Goal: Information Seeking & Learning: Learn about a topic

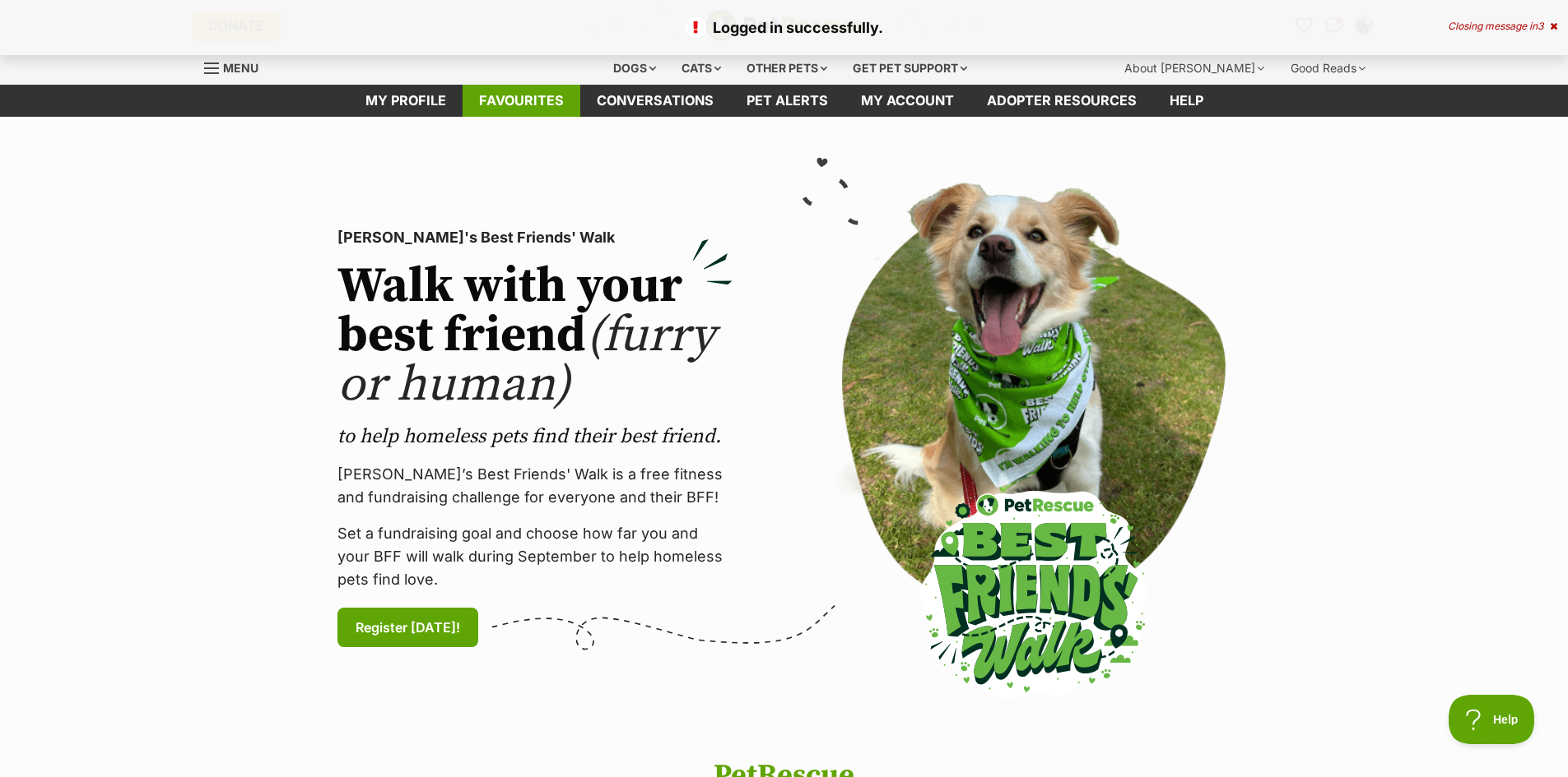
click at [536, 102] on link "Favourites" at bounding box center [521, 100] width 118 height 32
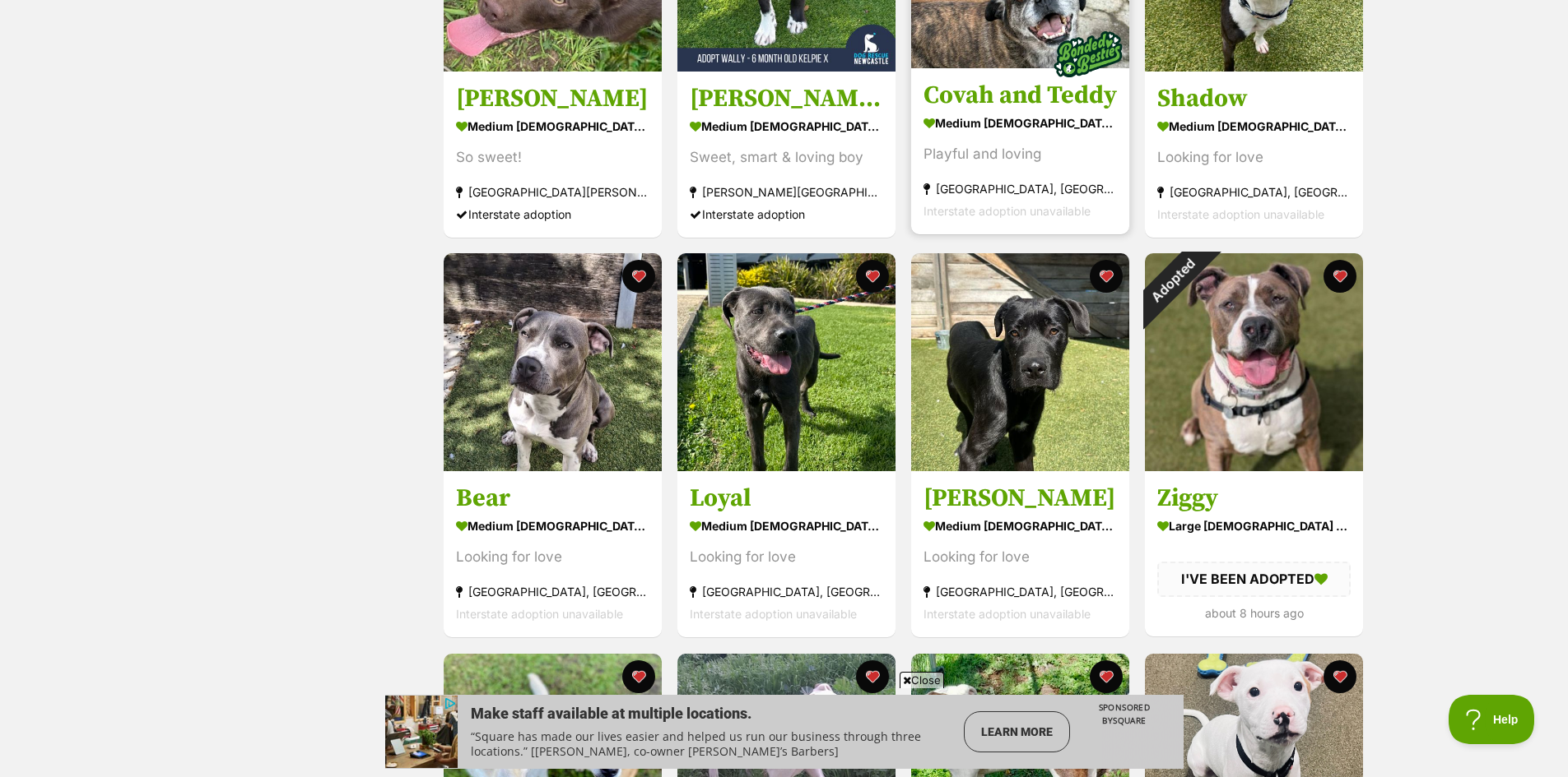
scroll to position [1316, 0]
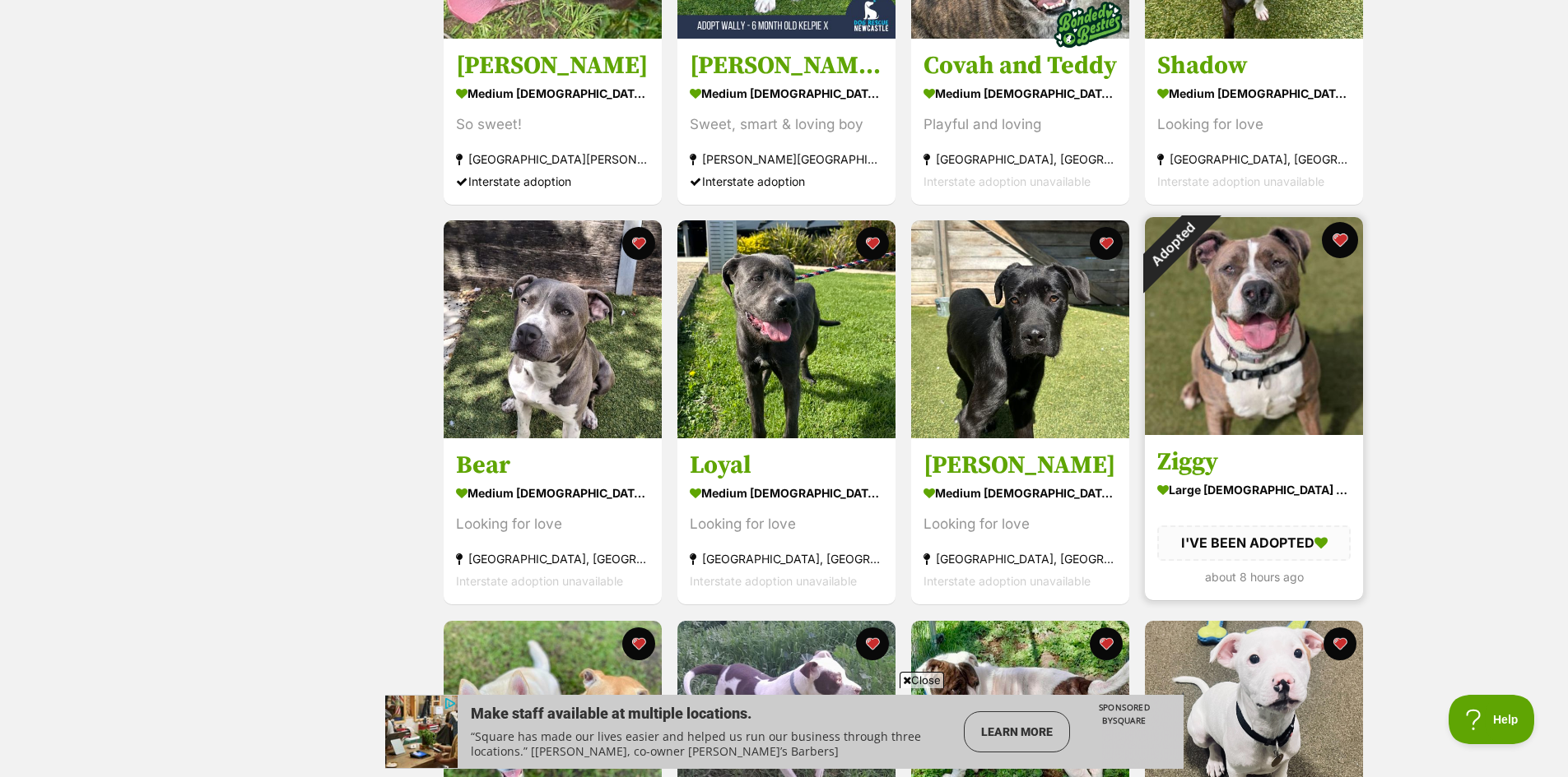
click at [1340, 244] on button "favourite" at bounding box center [1340, 240] width 36 height 36
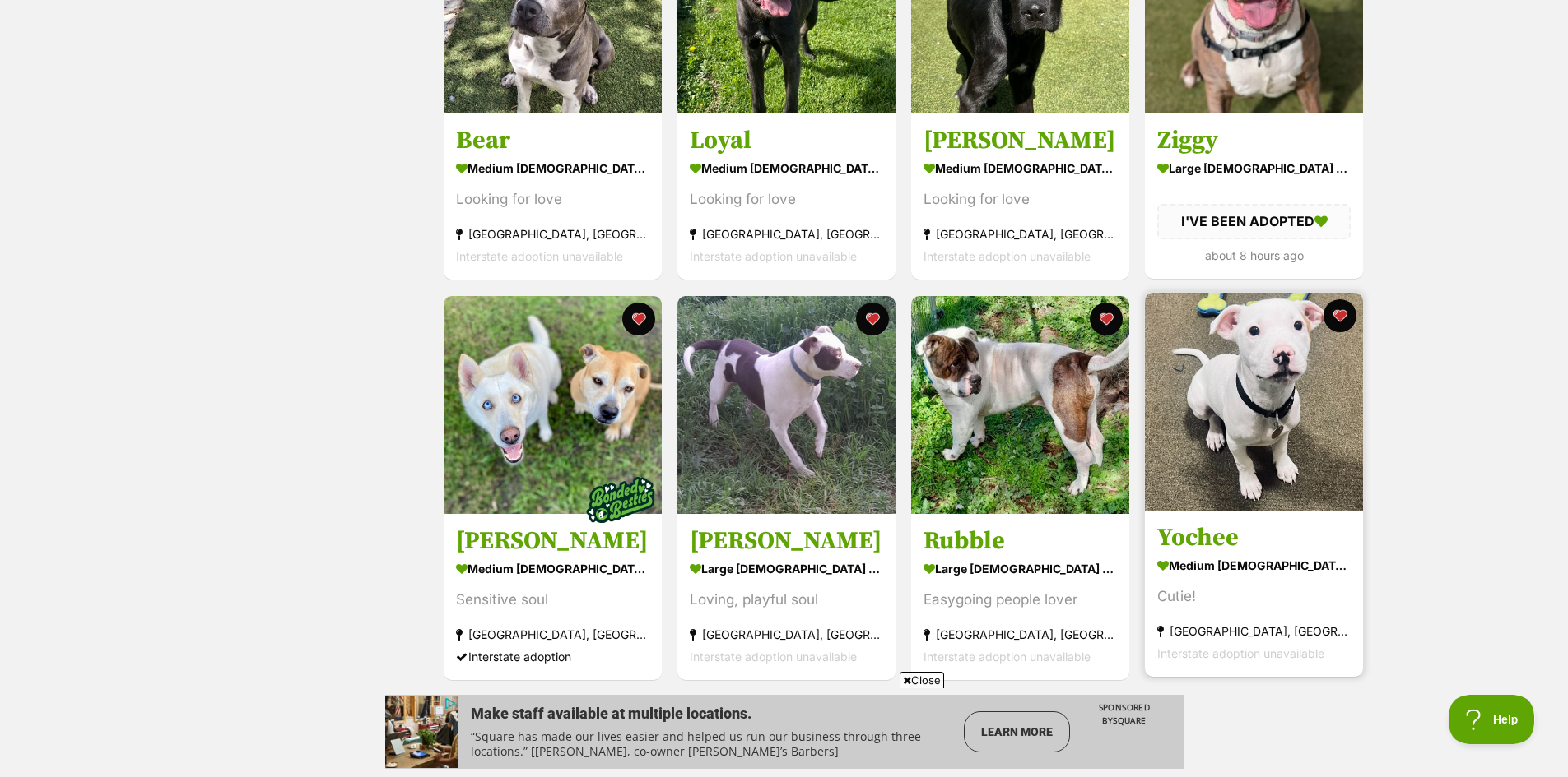
scroll to position [1810, 0]
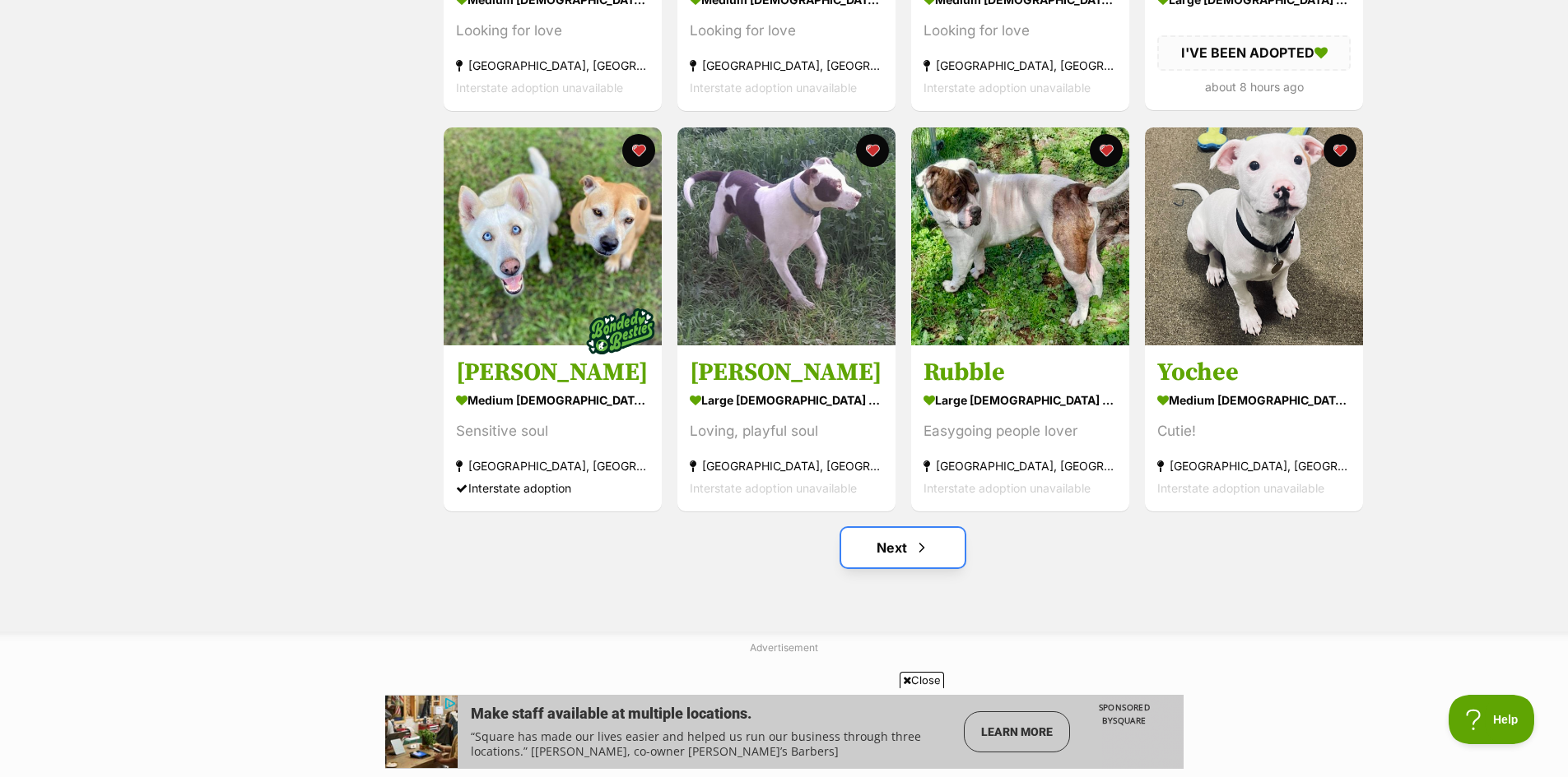
click at [908, 552] on link "Next" at bounding box center [903, 548] width 124 height 40
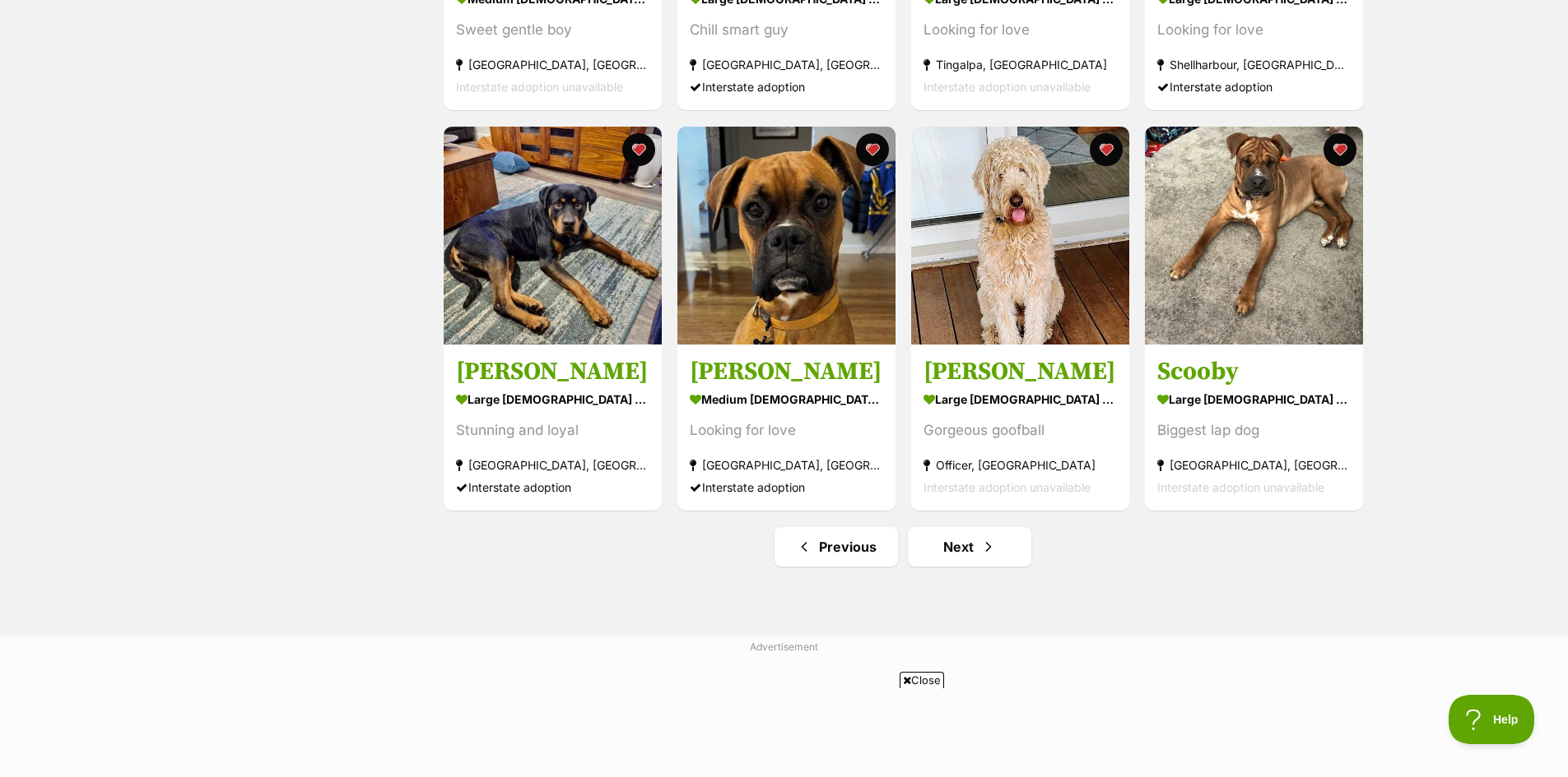
scroll to position [1810, 0]
click at [969, 547] on link "Next" at bounding box center [969, 548] width 124 height 40
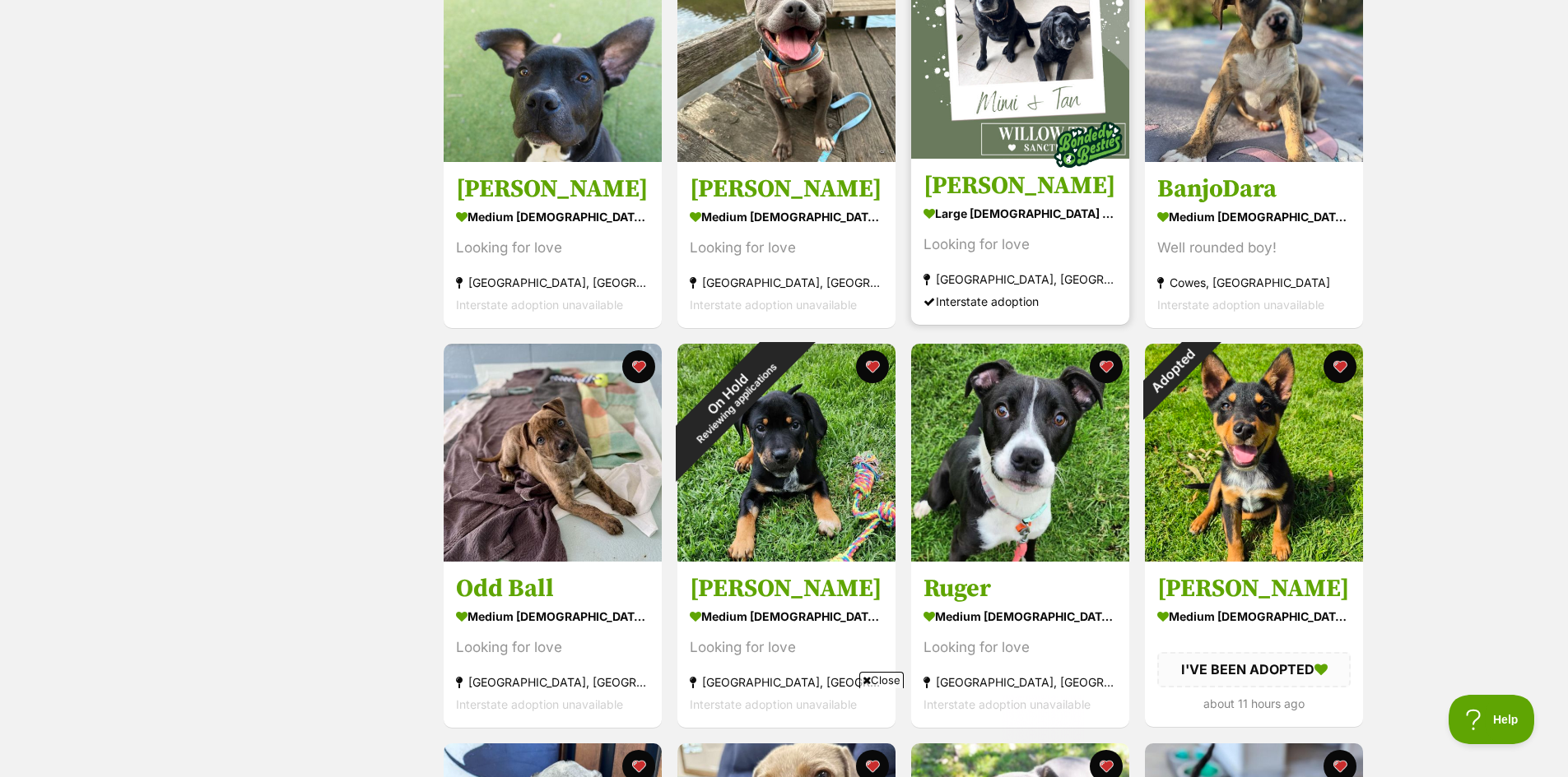
scroll to position [822, 0]
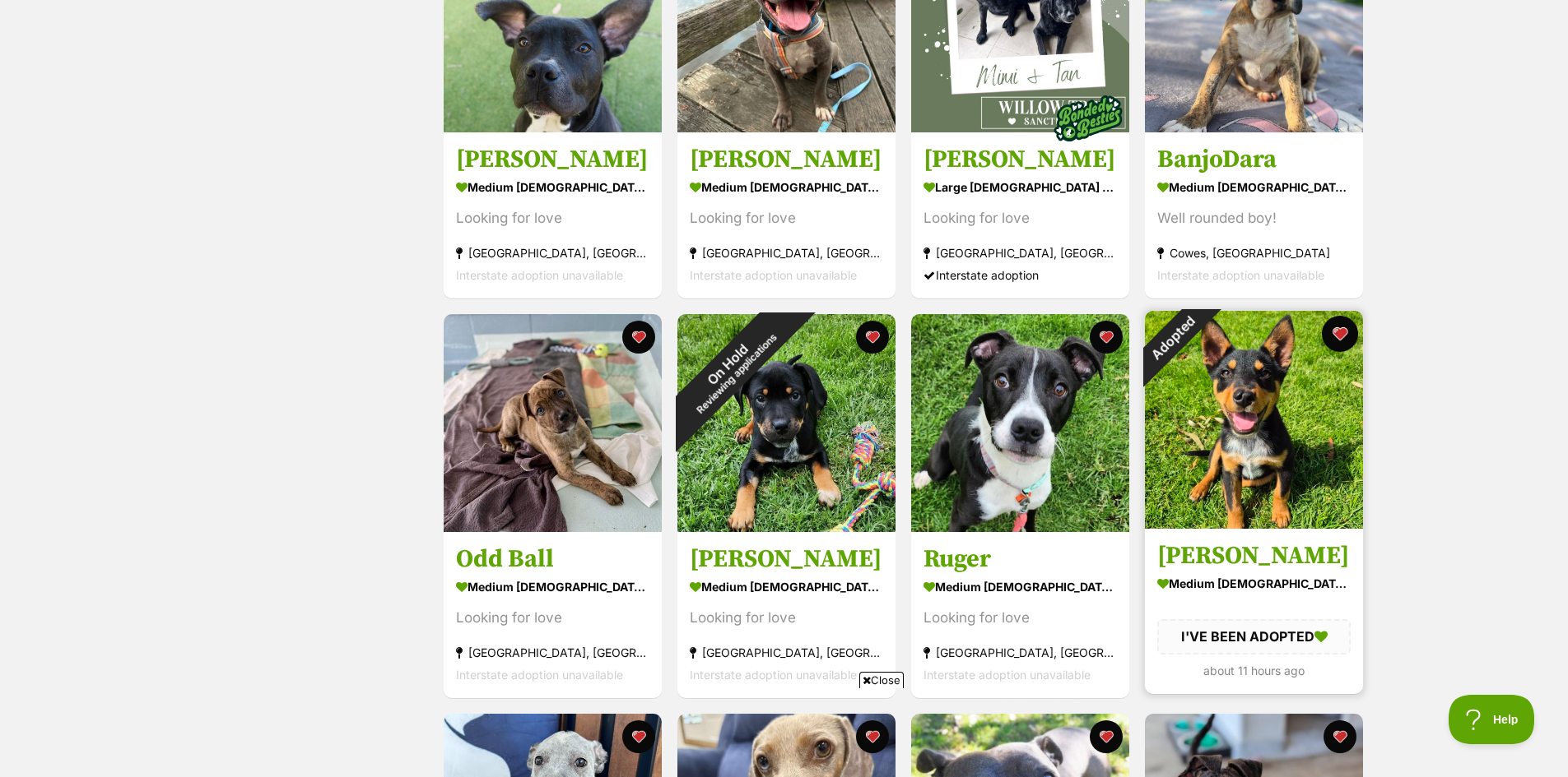
click at [1348, 336] on button "favourite" at bounding box center [1340, 334] width 36 height 36
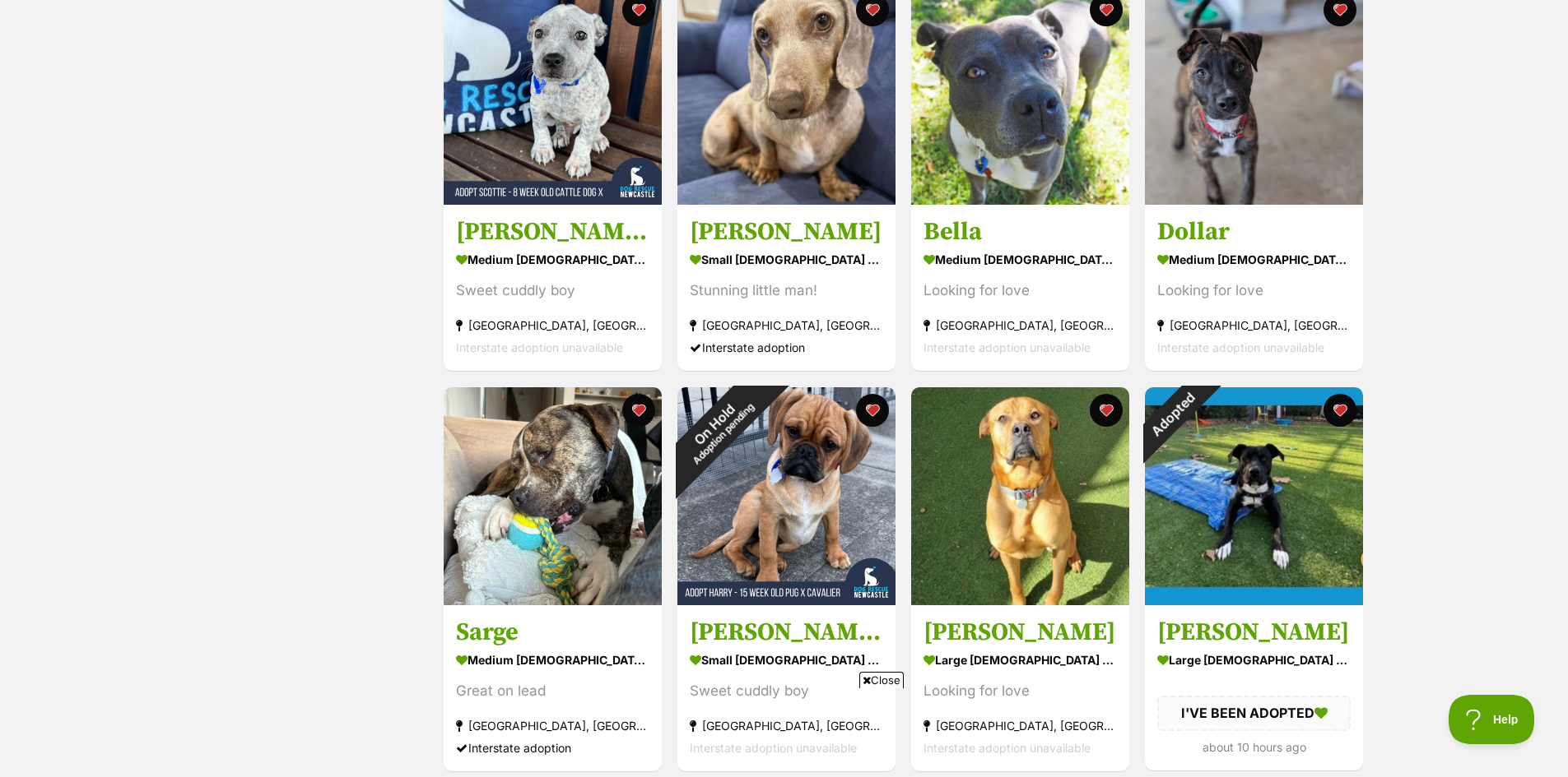
scroll to position [1645, 0]
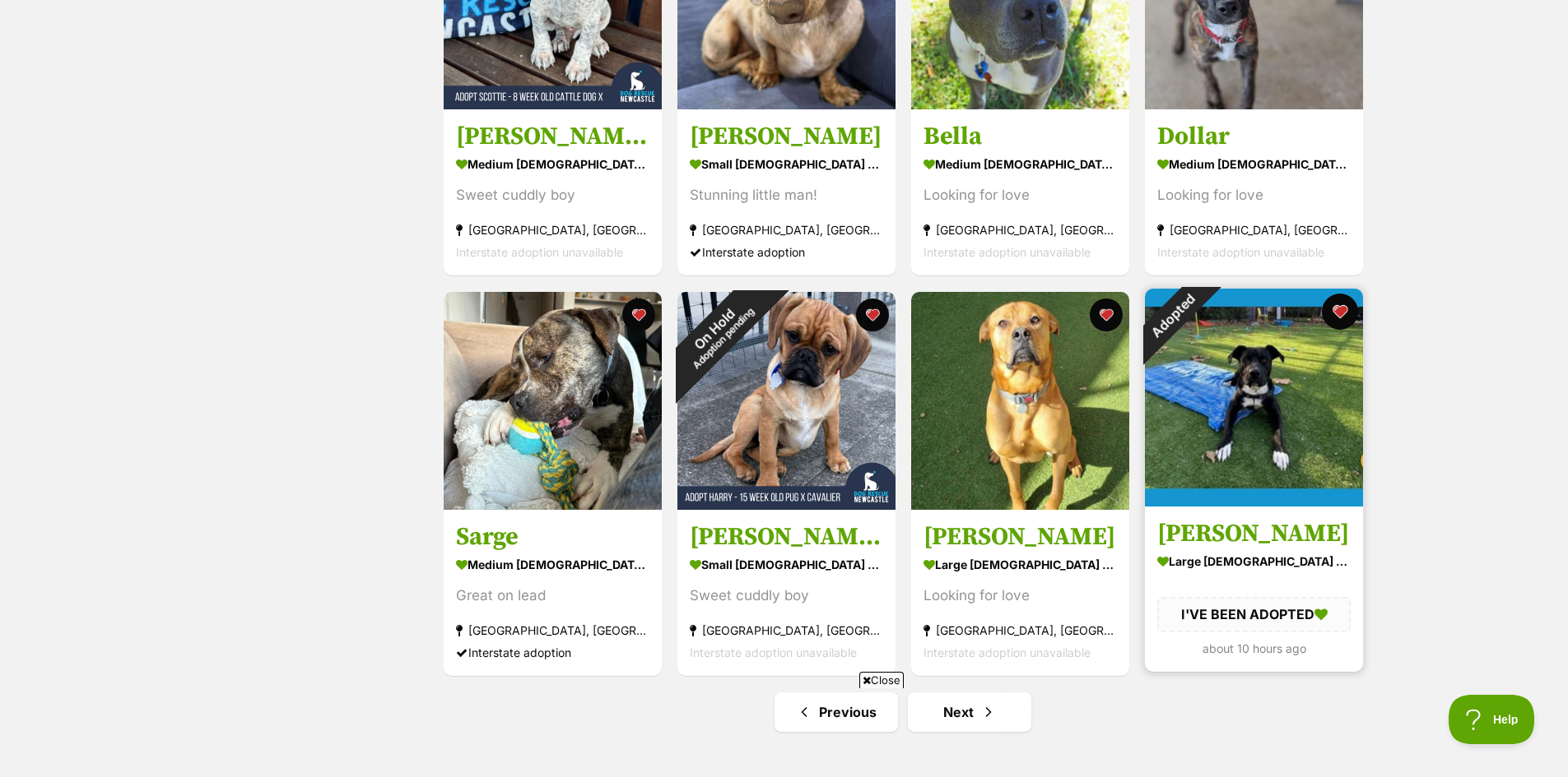
click at [1341, 317] on button "favourite" at bounding box center [1340, 312] width 36 height 36
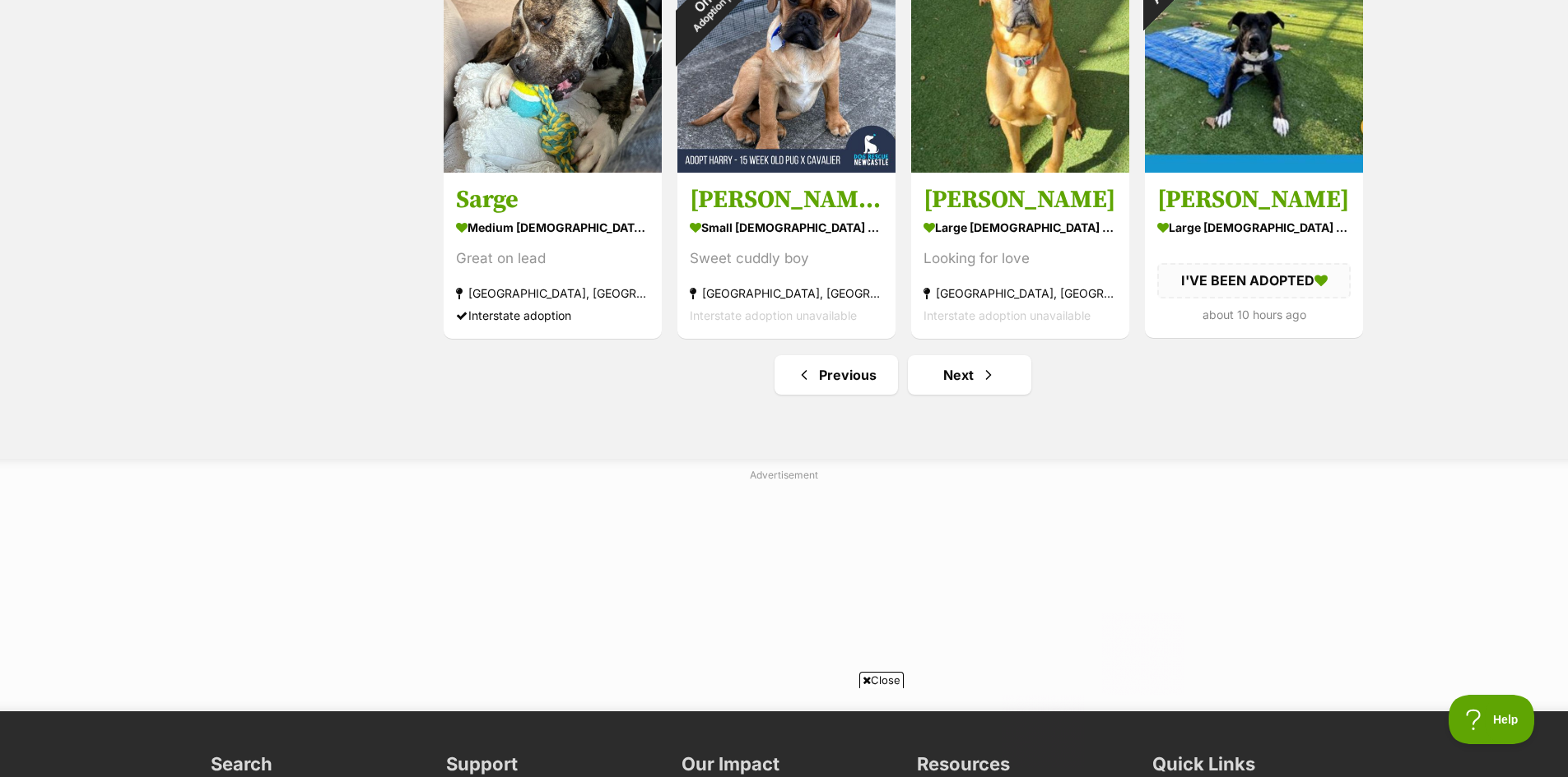
scroll to position [2139, 0]
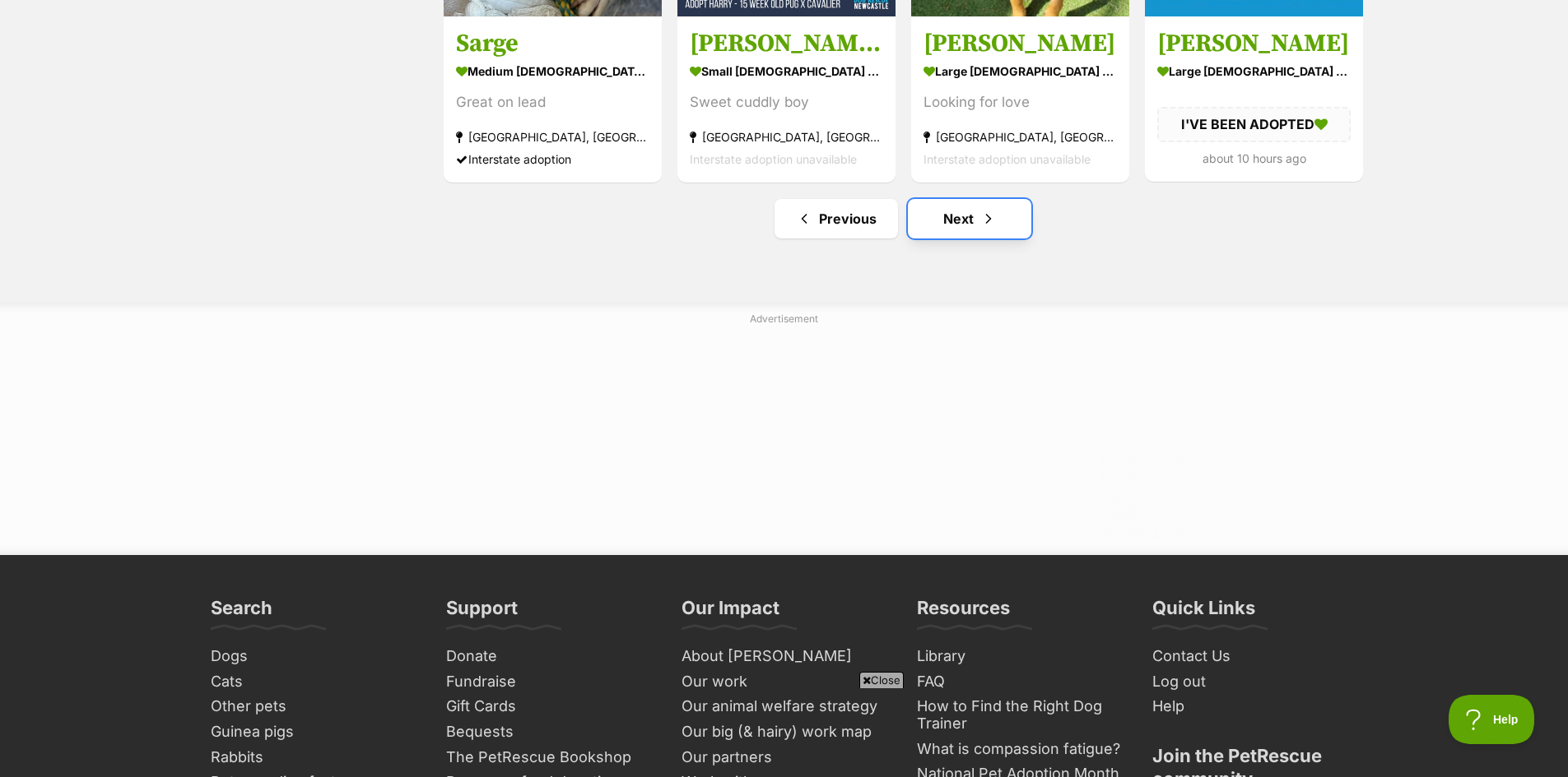
click at [965, 216] on link "Next" at bounding box center [969, 219] width 124 height 40
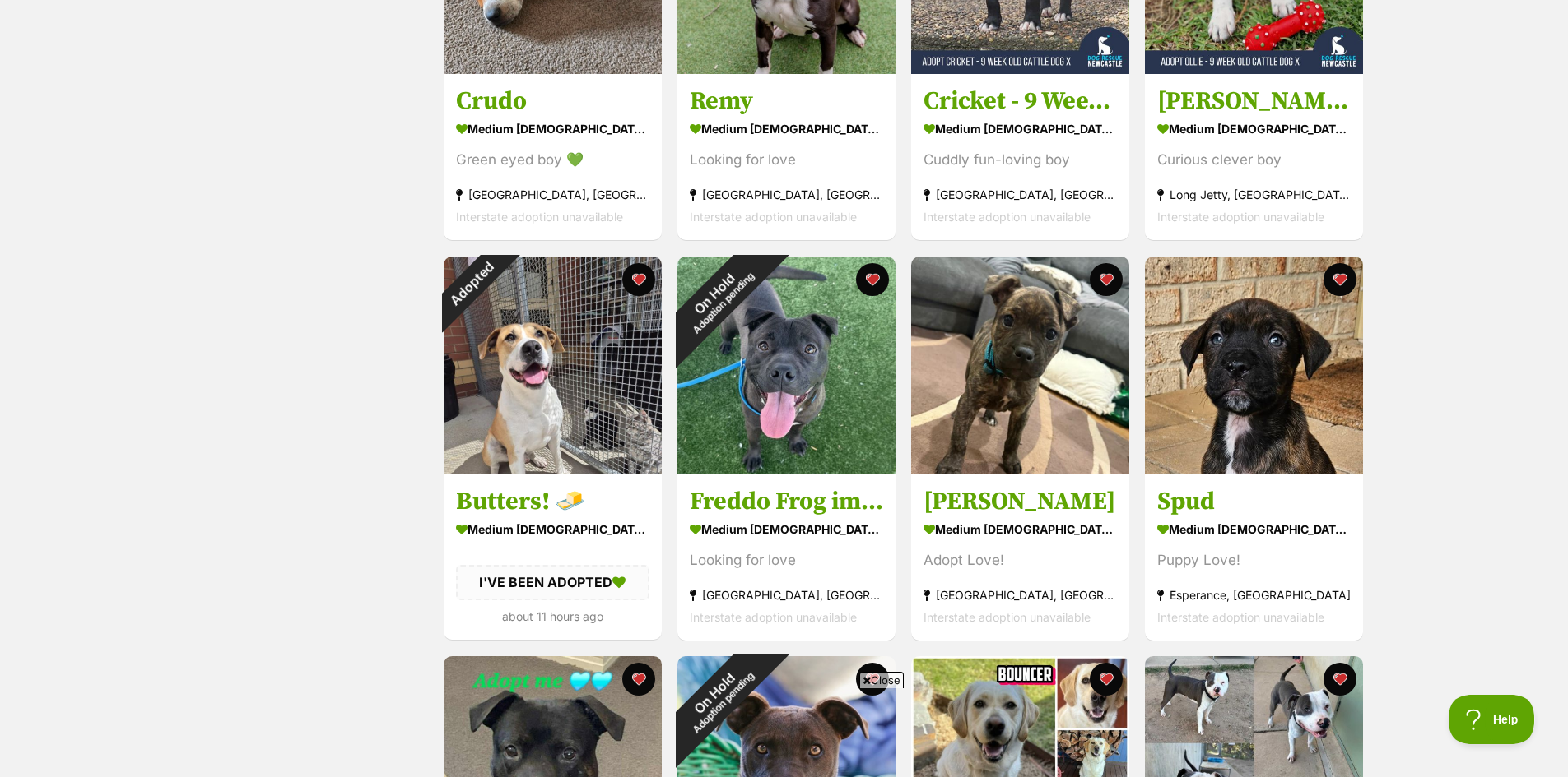
scroll to position [576, 0]
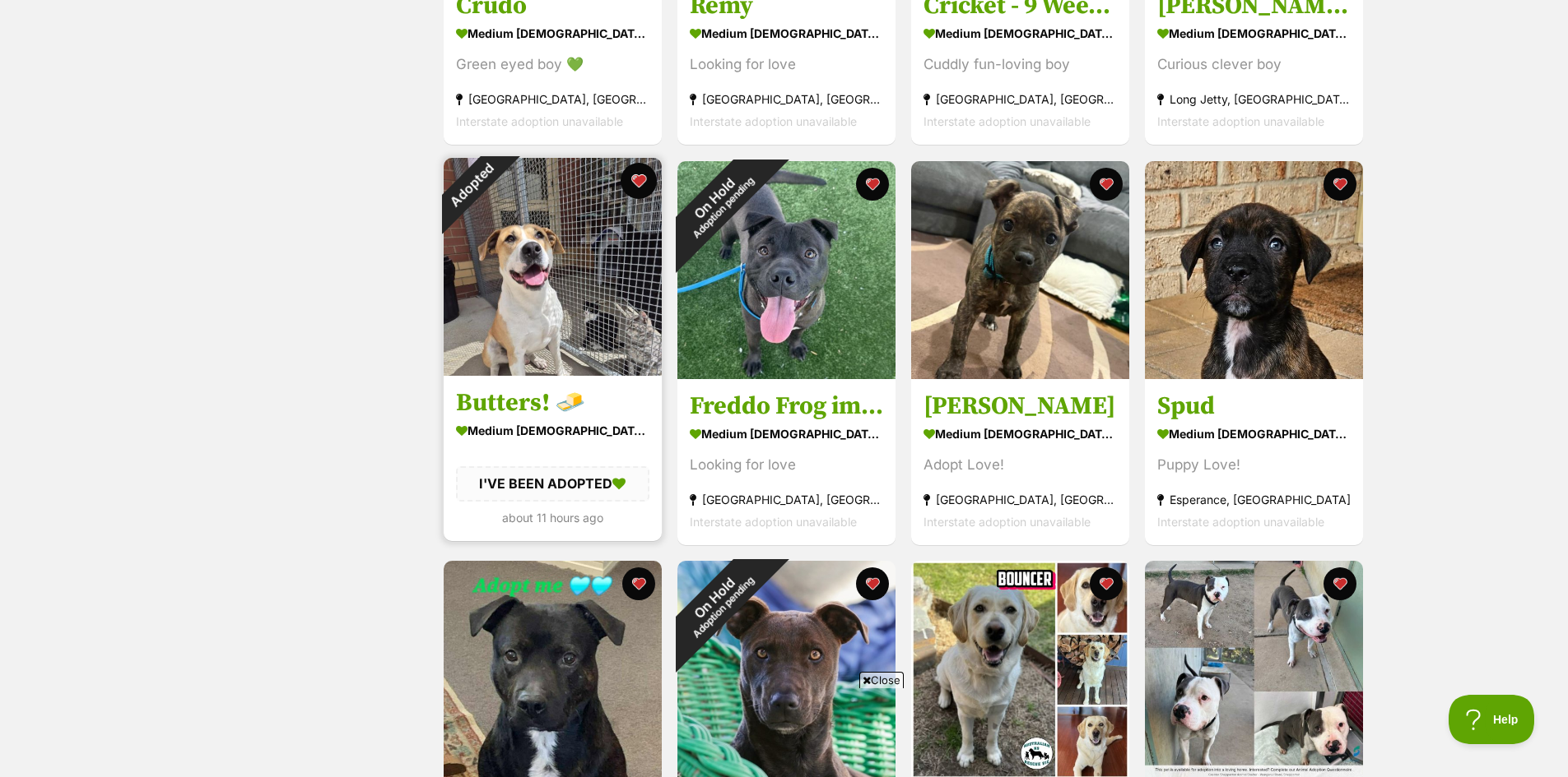
click at [645, 182] on button "favourite" at bounding box center [639, 181] width 36 height 36
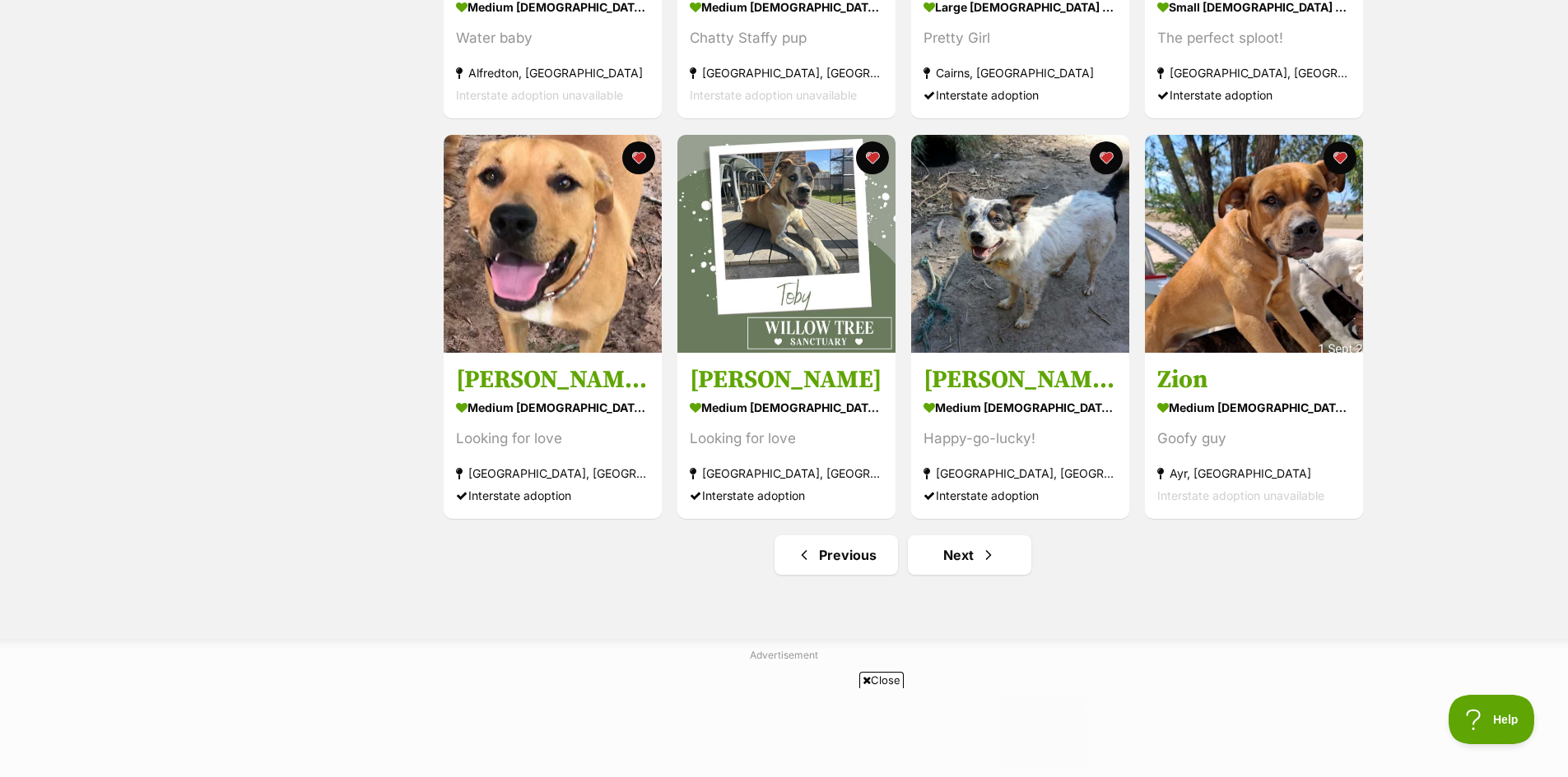
scroll to position [1810, 0]
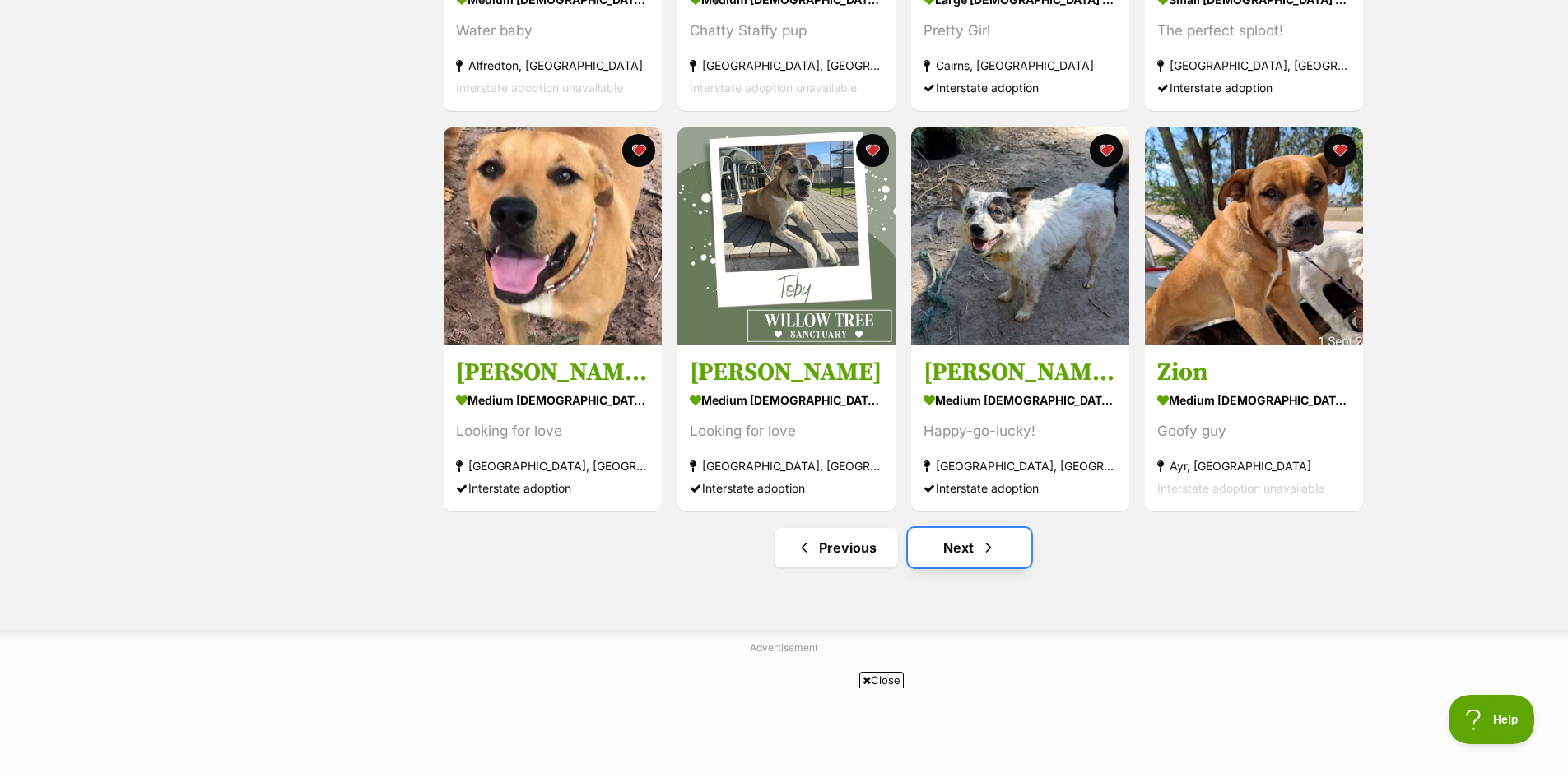
click at [963, 555] on link "Next" at bounding box center [969, 548] width 124 height 40
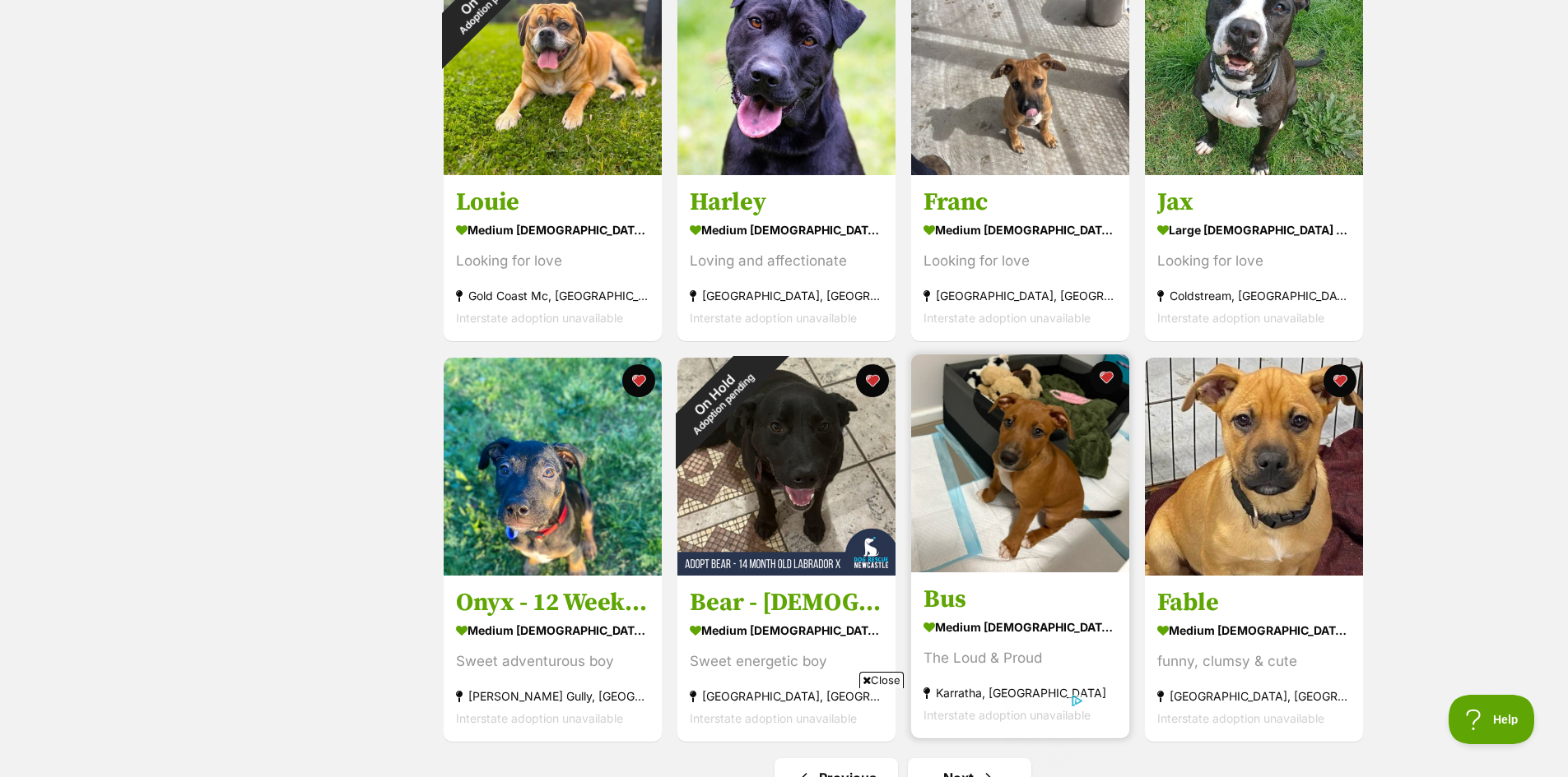
scroll to position [1728, 0]
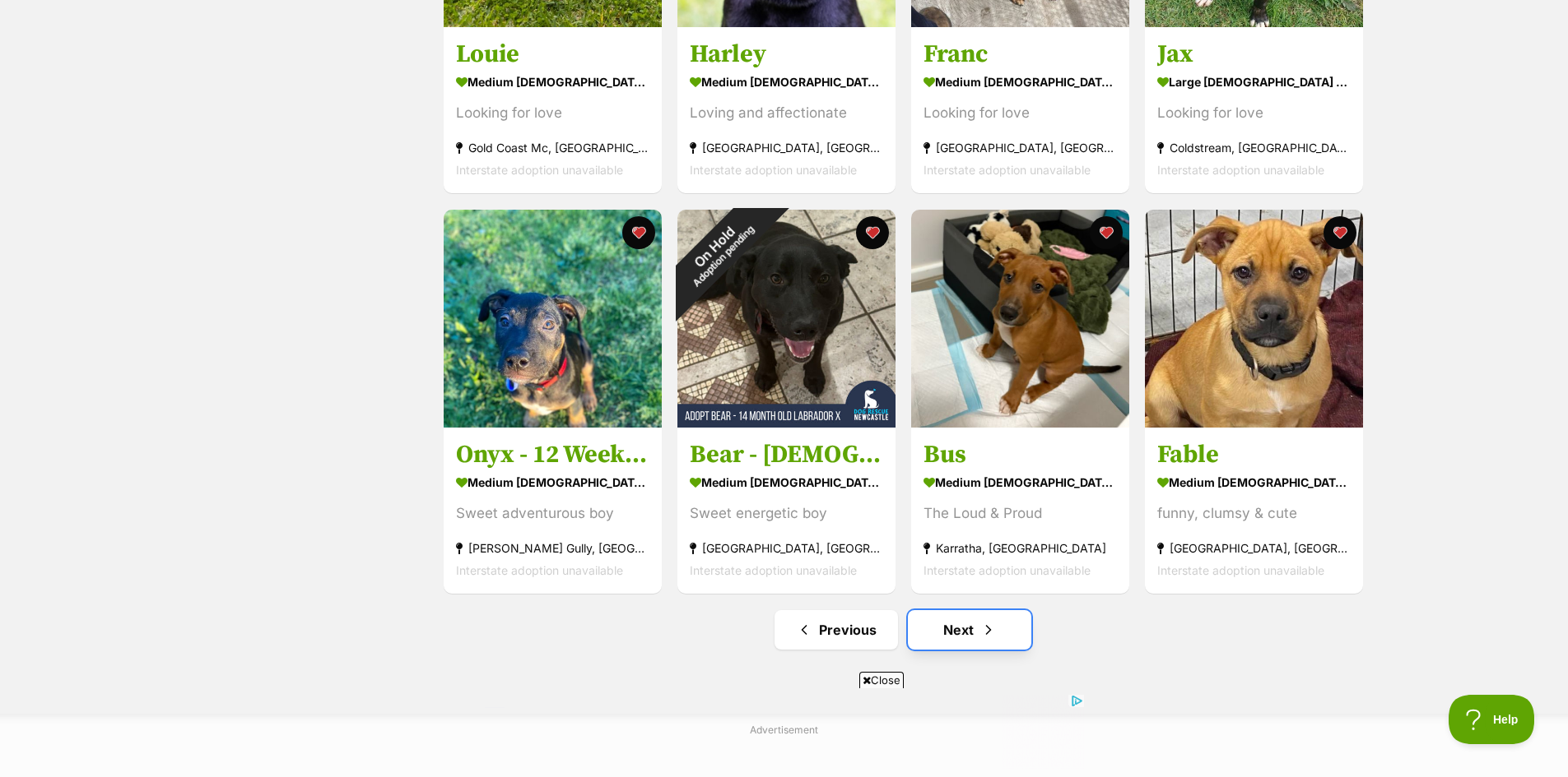
click at [945, 634] on link "Next" at bounding box center [969, 630] width 124 height 40
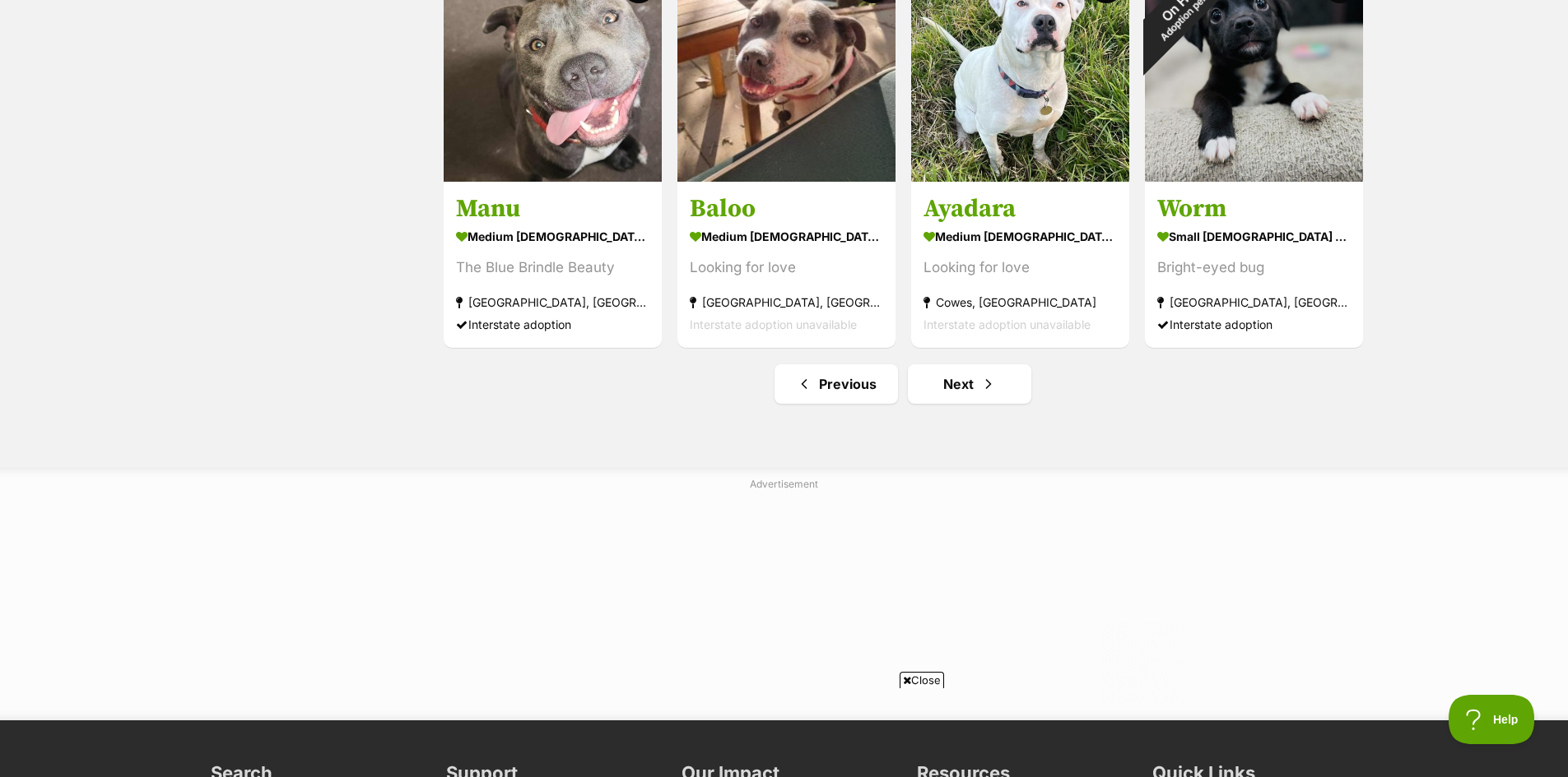
scroll to position [1975, 0]
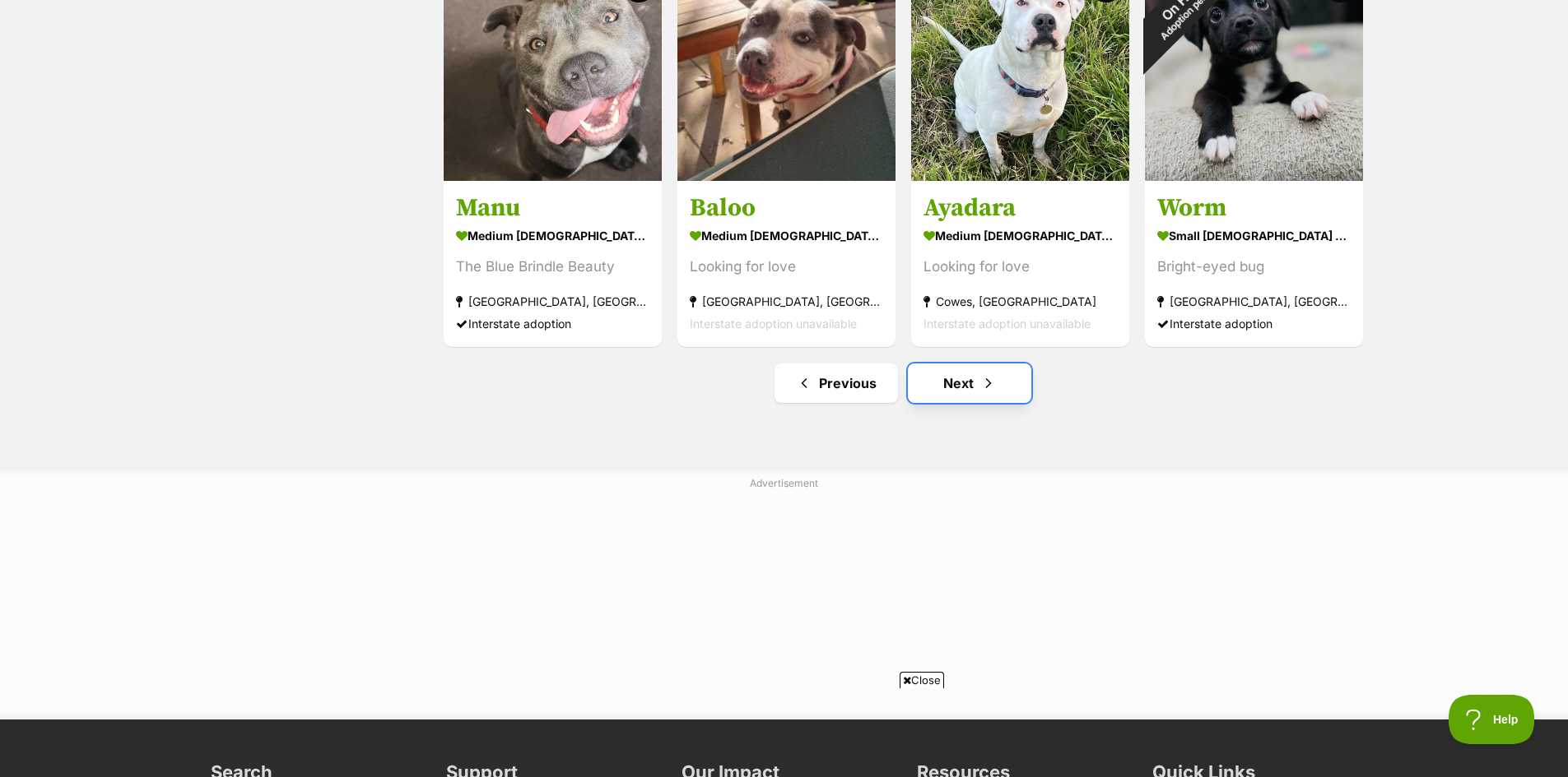
click at [945, 375] on link "Next" at bounding box center [969, 384] width 124 height 40
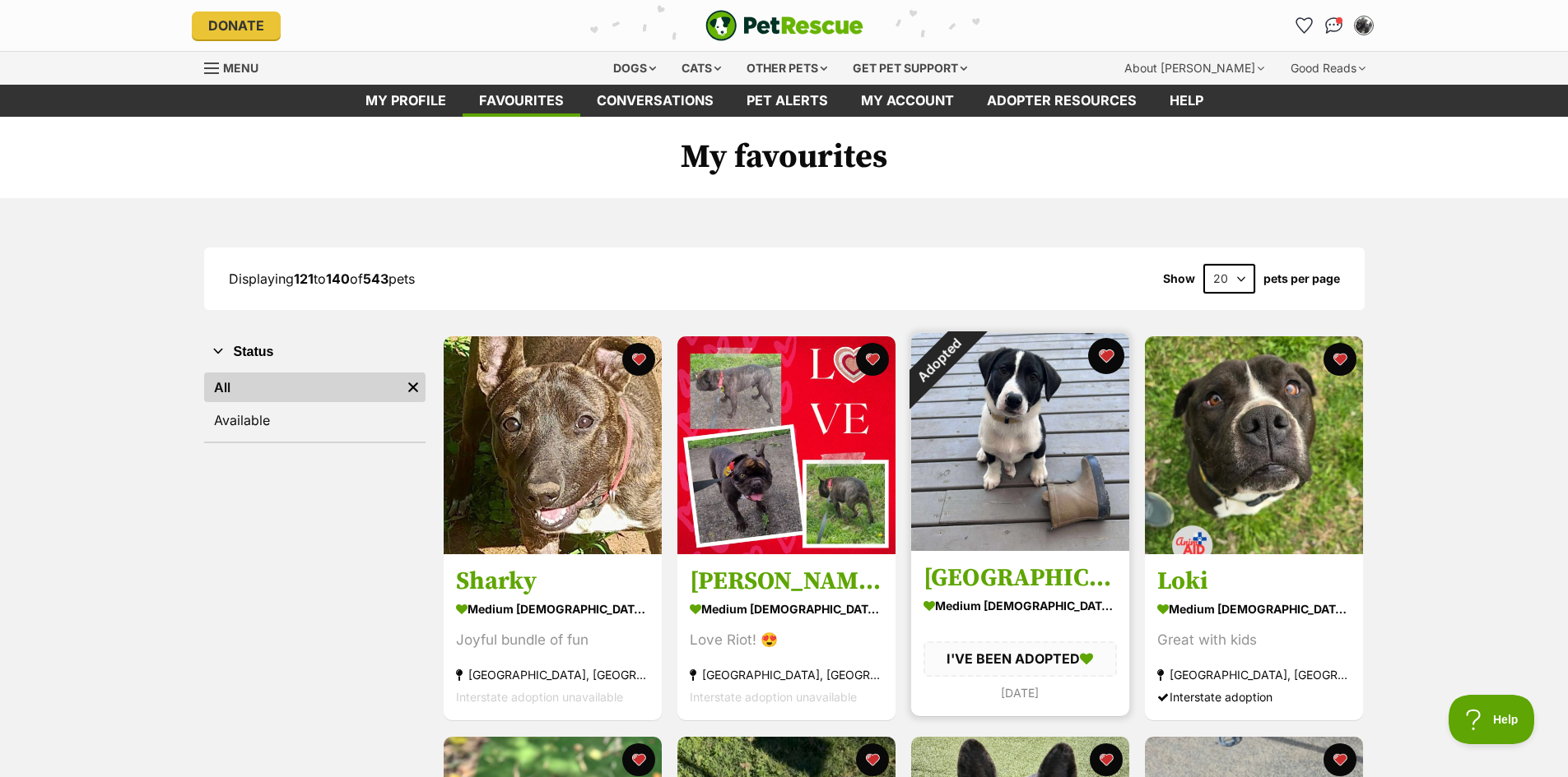
click at [1104, 356] on button "favourite" at bounding box center [1106, 356] width 36 height 36
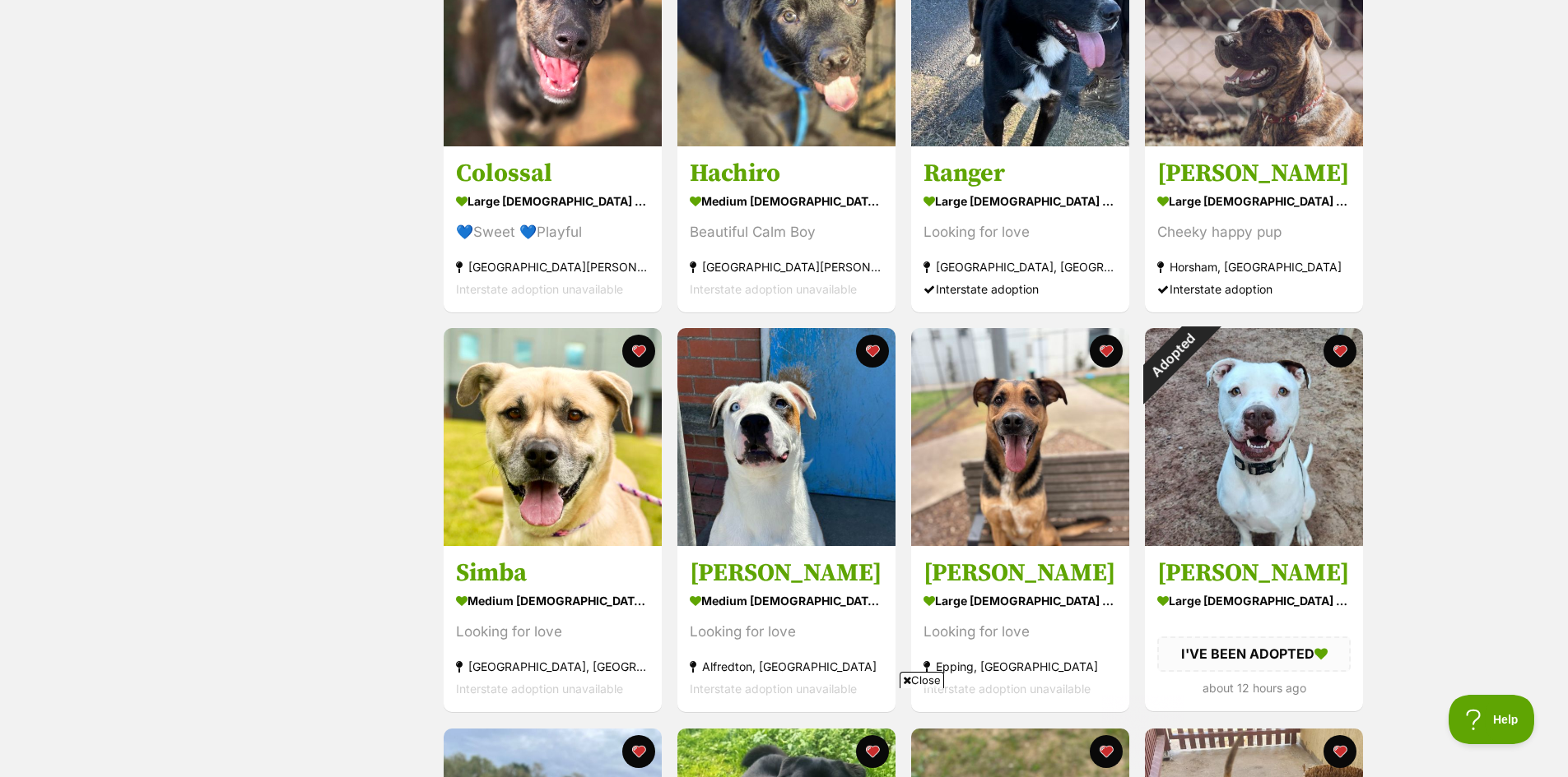
scroll to position [1234, 0]
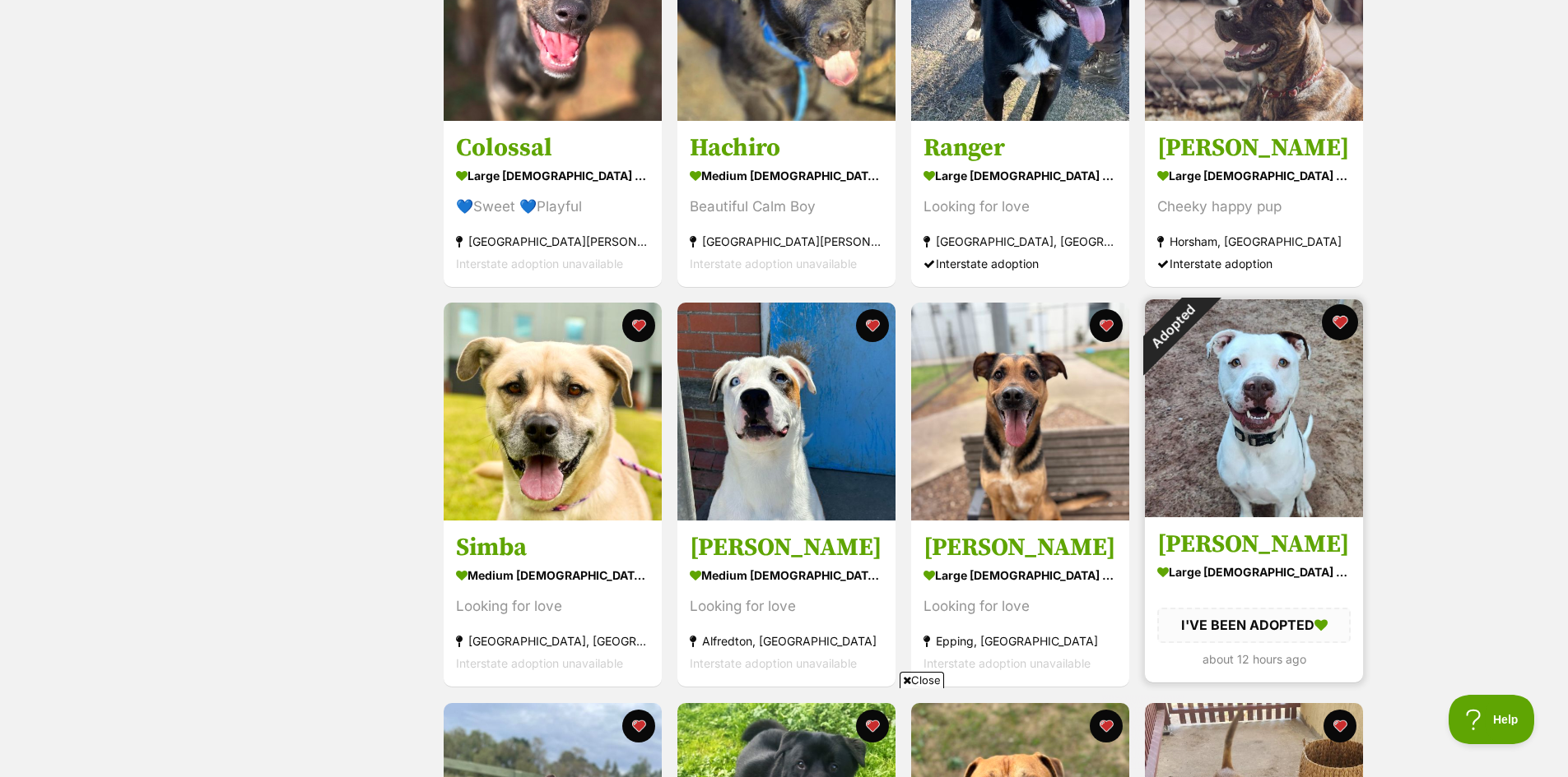
click at [1341, 320] on button "favourite" at bounding box center [1340, 323] width 36 height 36
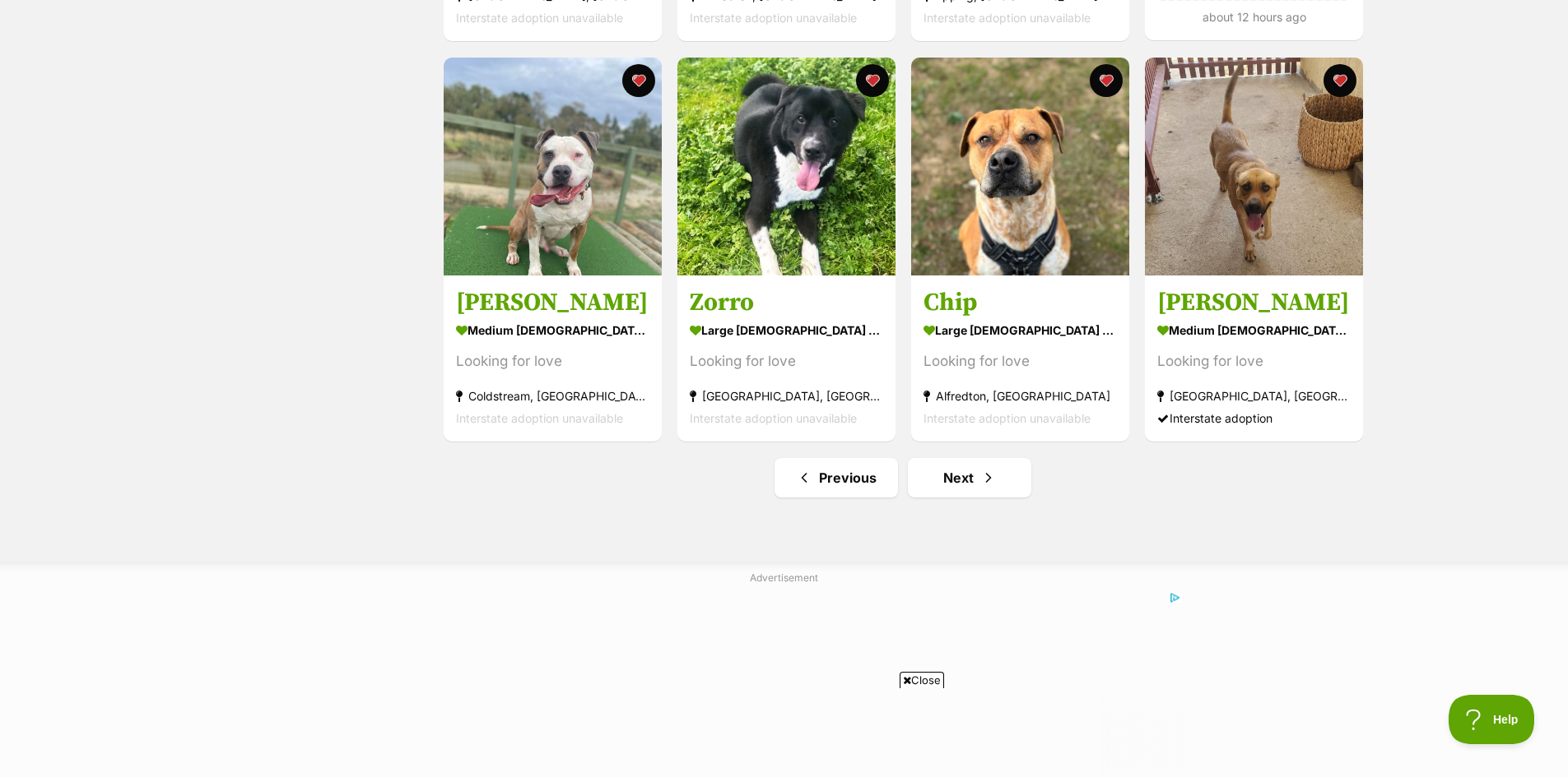
scroll to position [1892, 0]
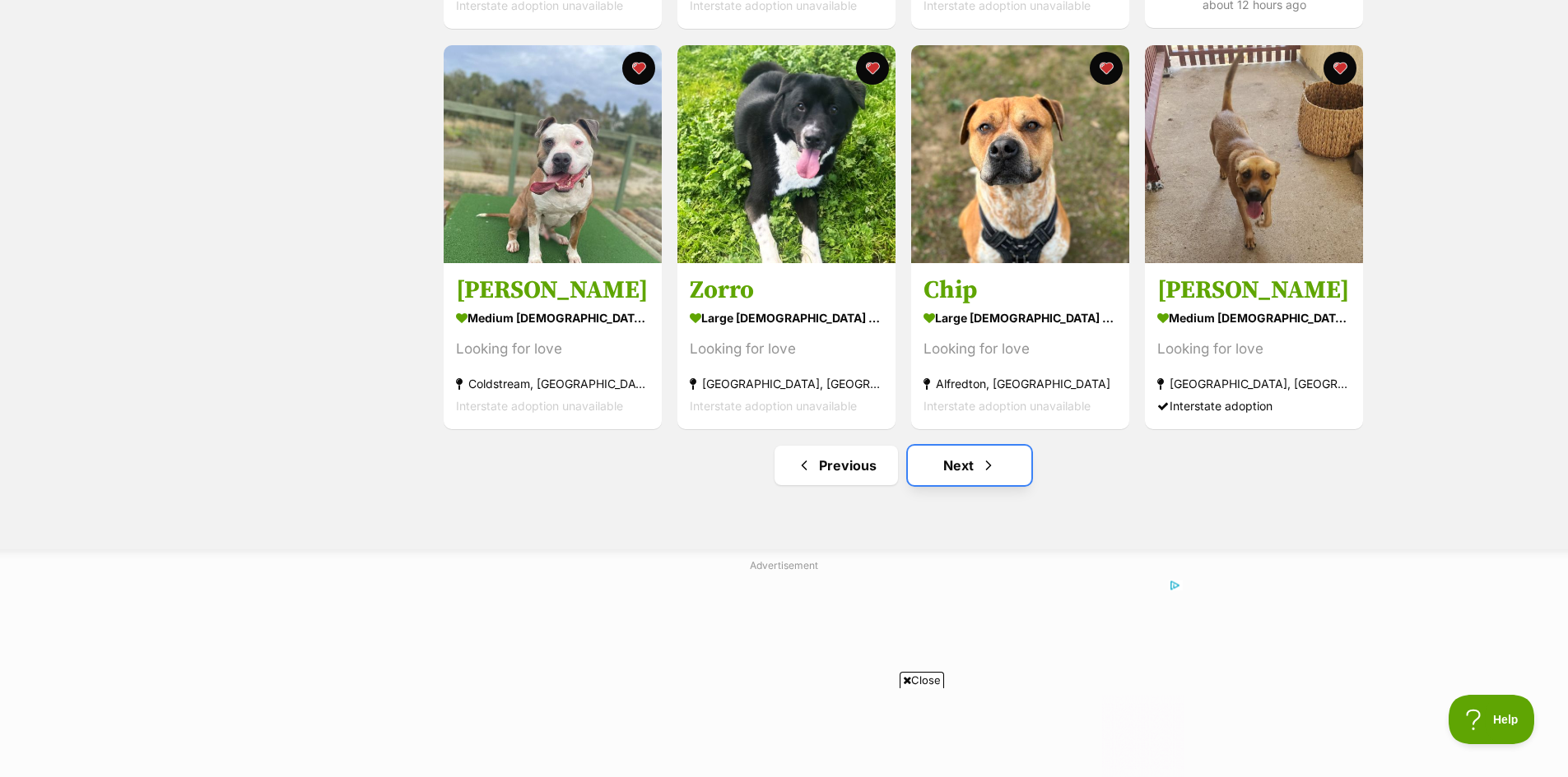
click at [940, 477] on link "Next" at bounding box center [969, 466] width 124 height 40
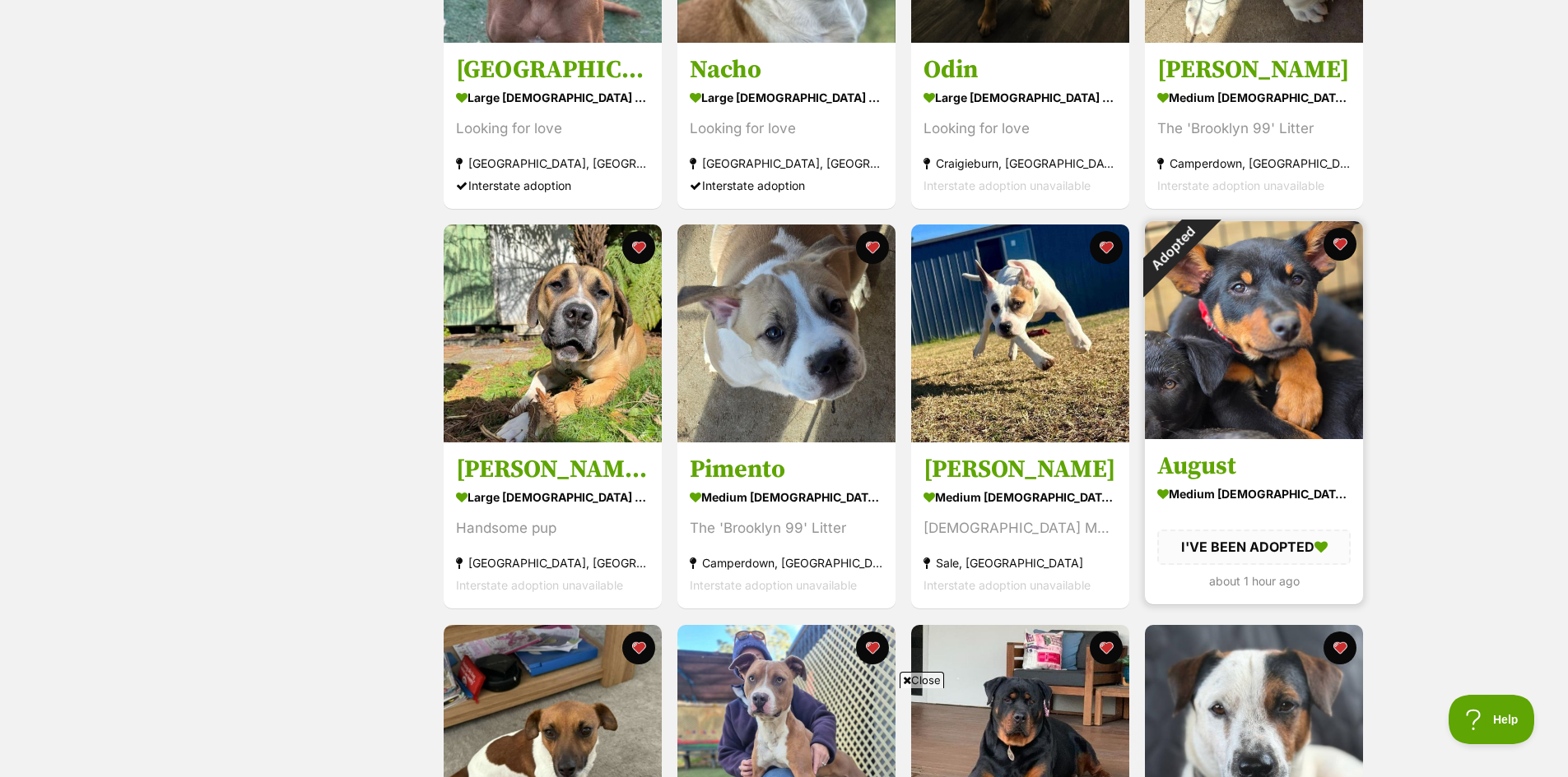
scroll to position [1316, 0]
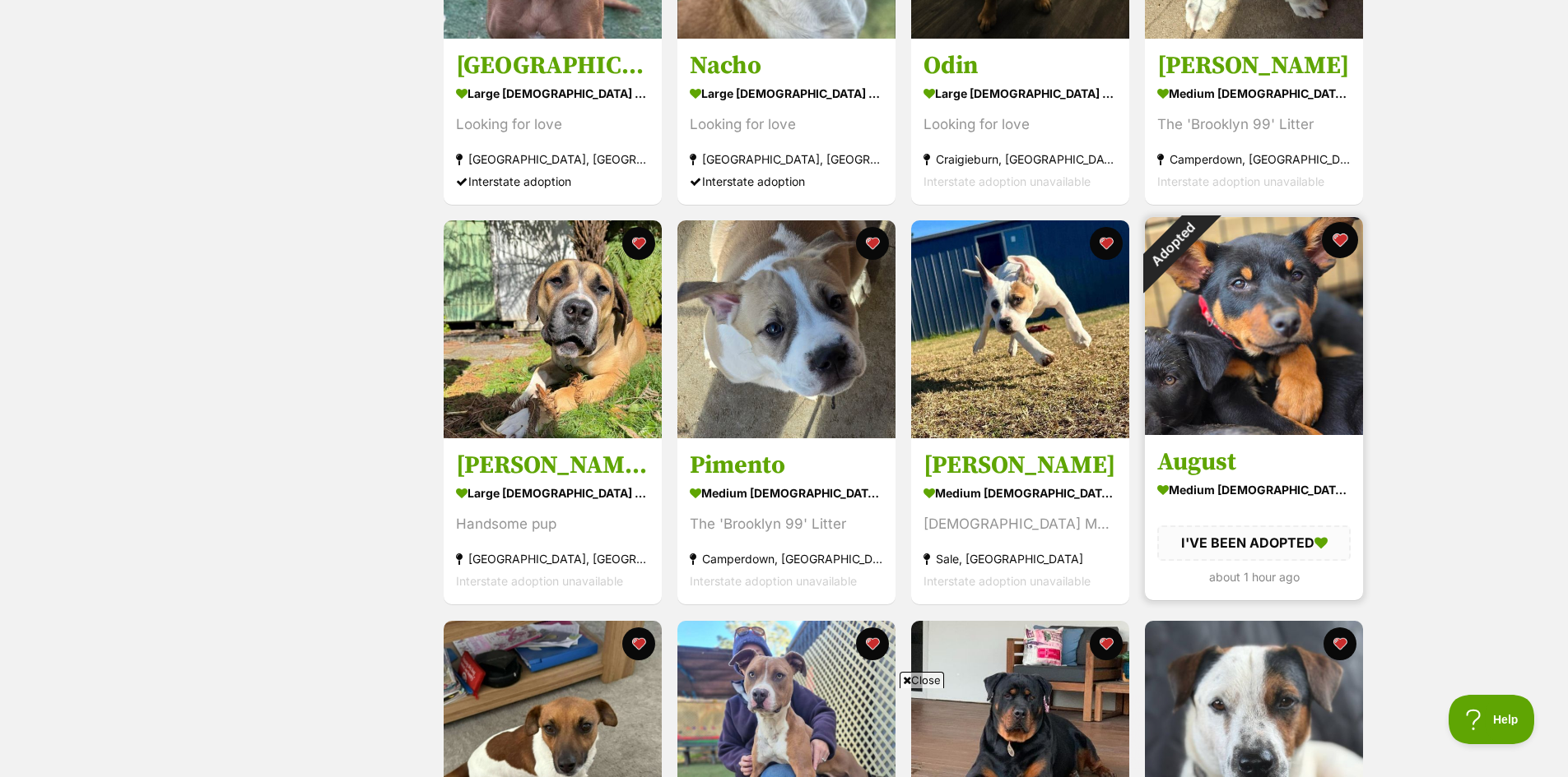
click at [1340, 240] on button "favourite" at bounding box center [1340, 240] width 36 height 36
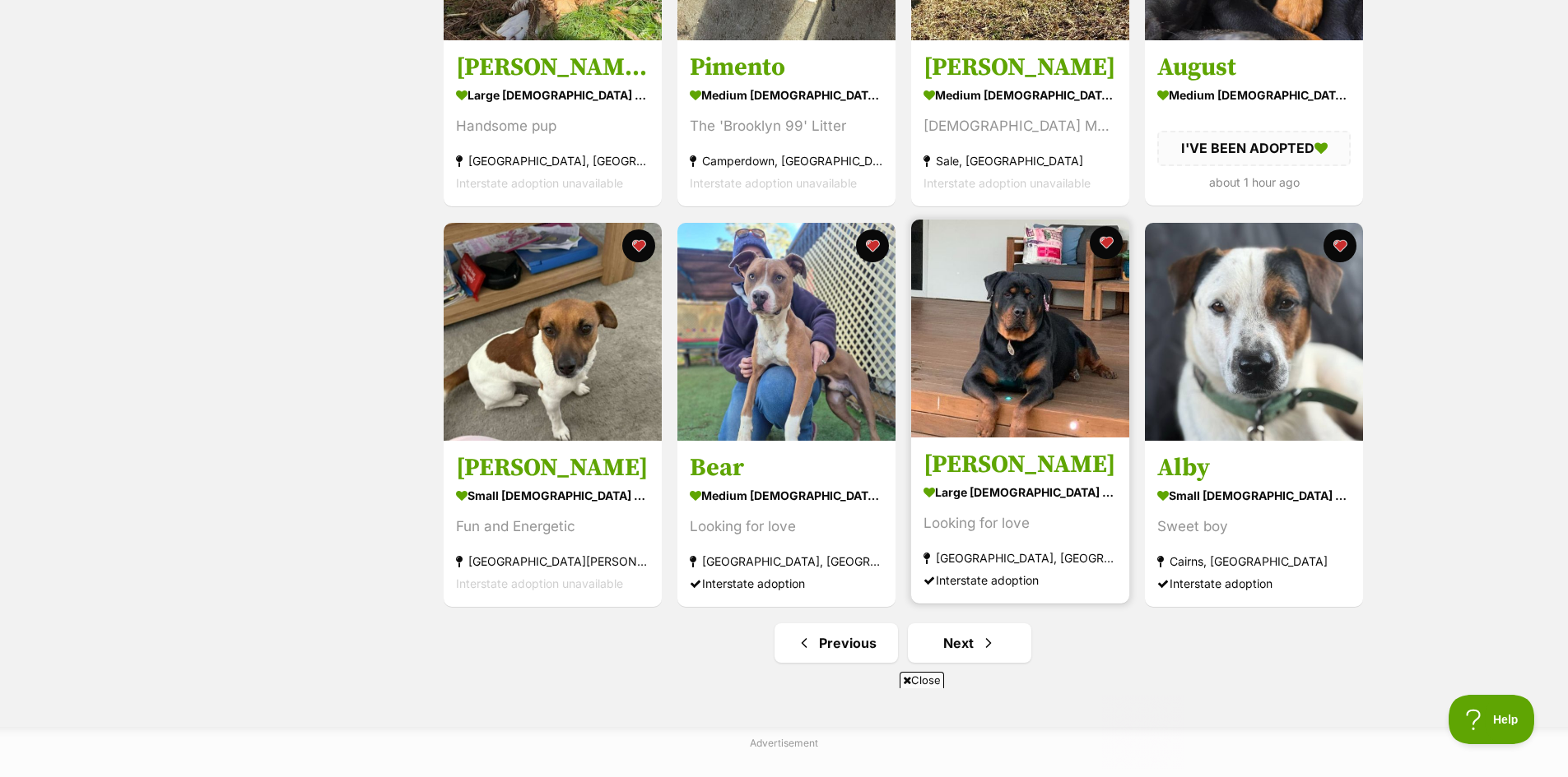
scroll to position [1810, 0]
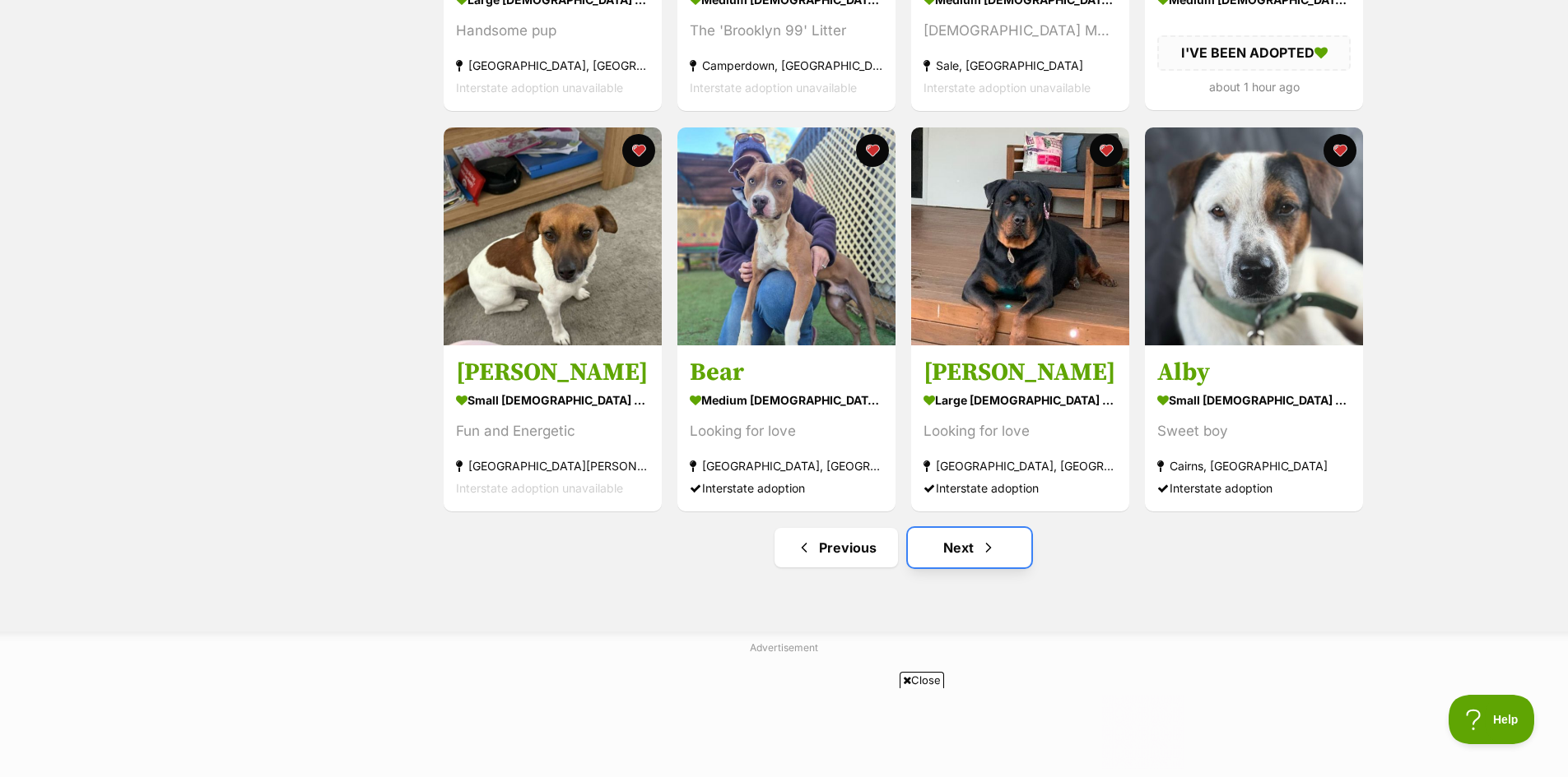
click at [956, 555] on link "Next" at bounding box center [969, 548] width 124 height 40
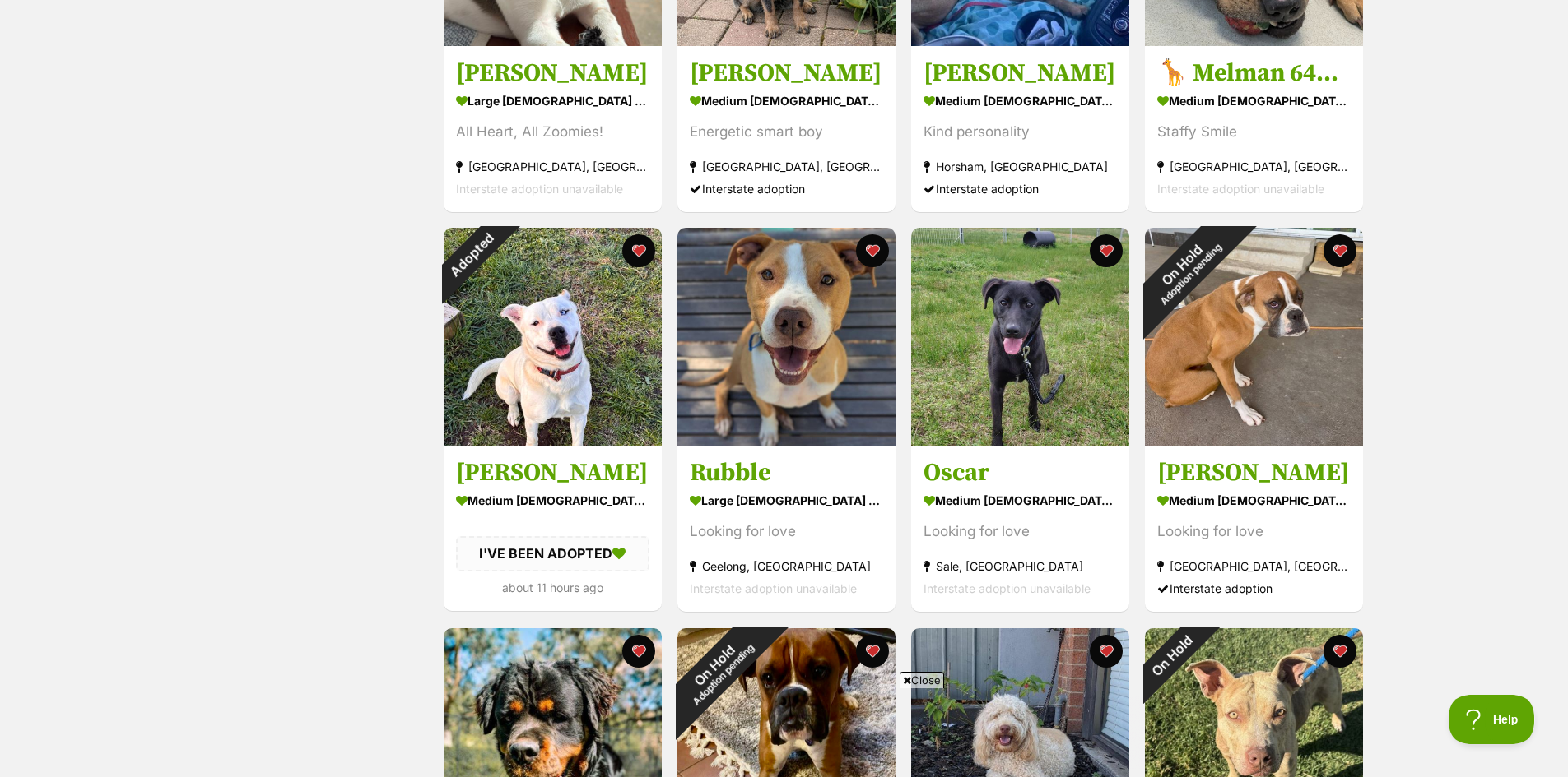
scroll to position [1316, 0]
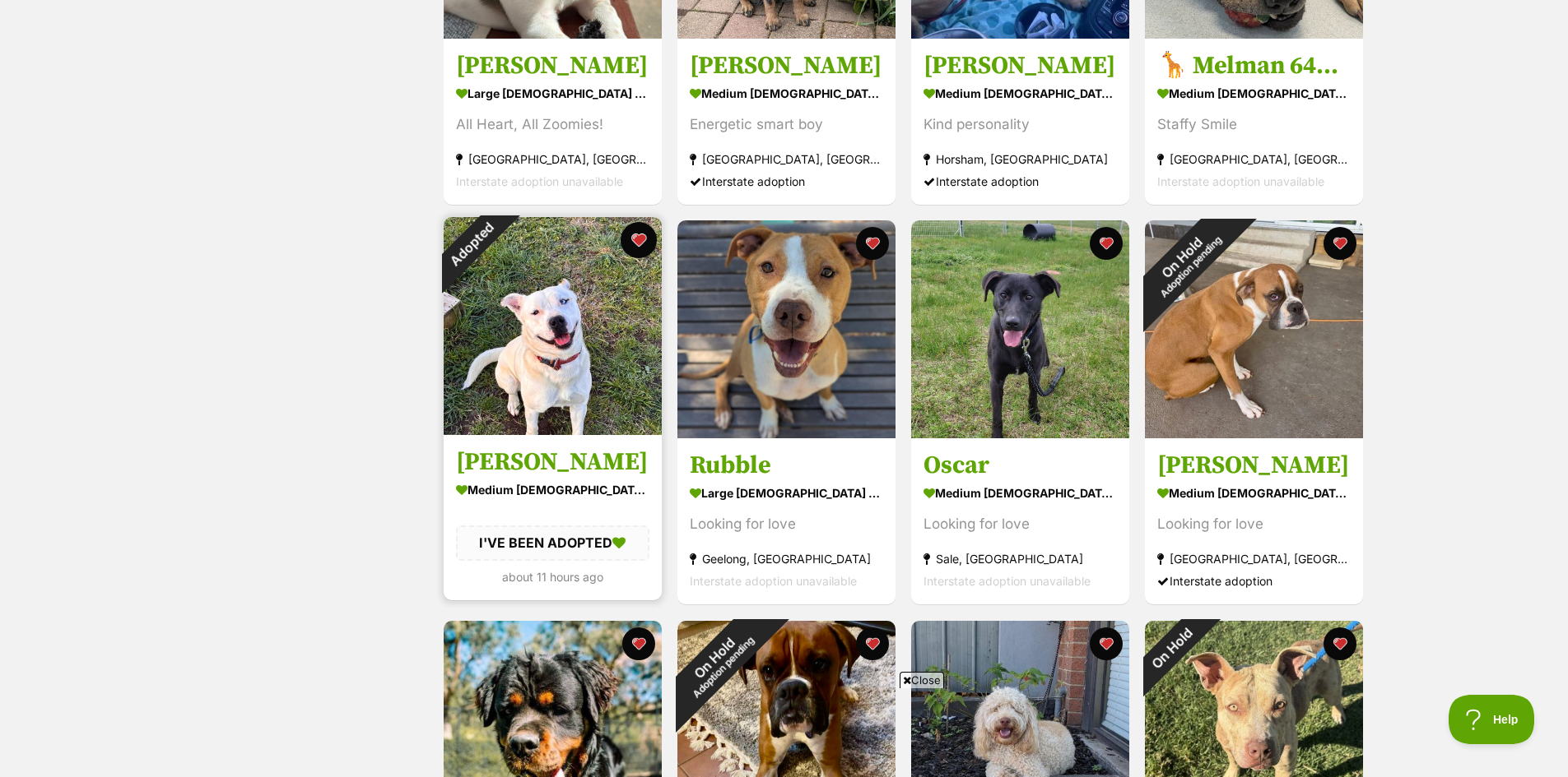
click at [635, 240] on button "favourite" at bounding box center [639, 240] width 36 height 36
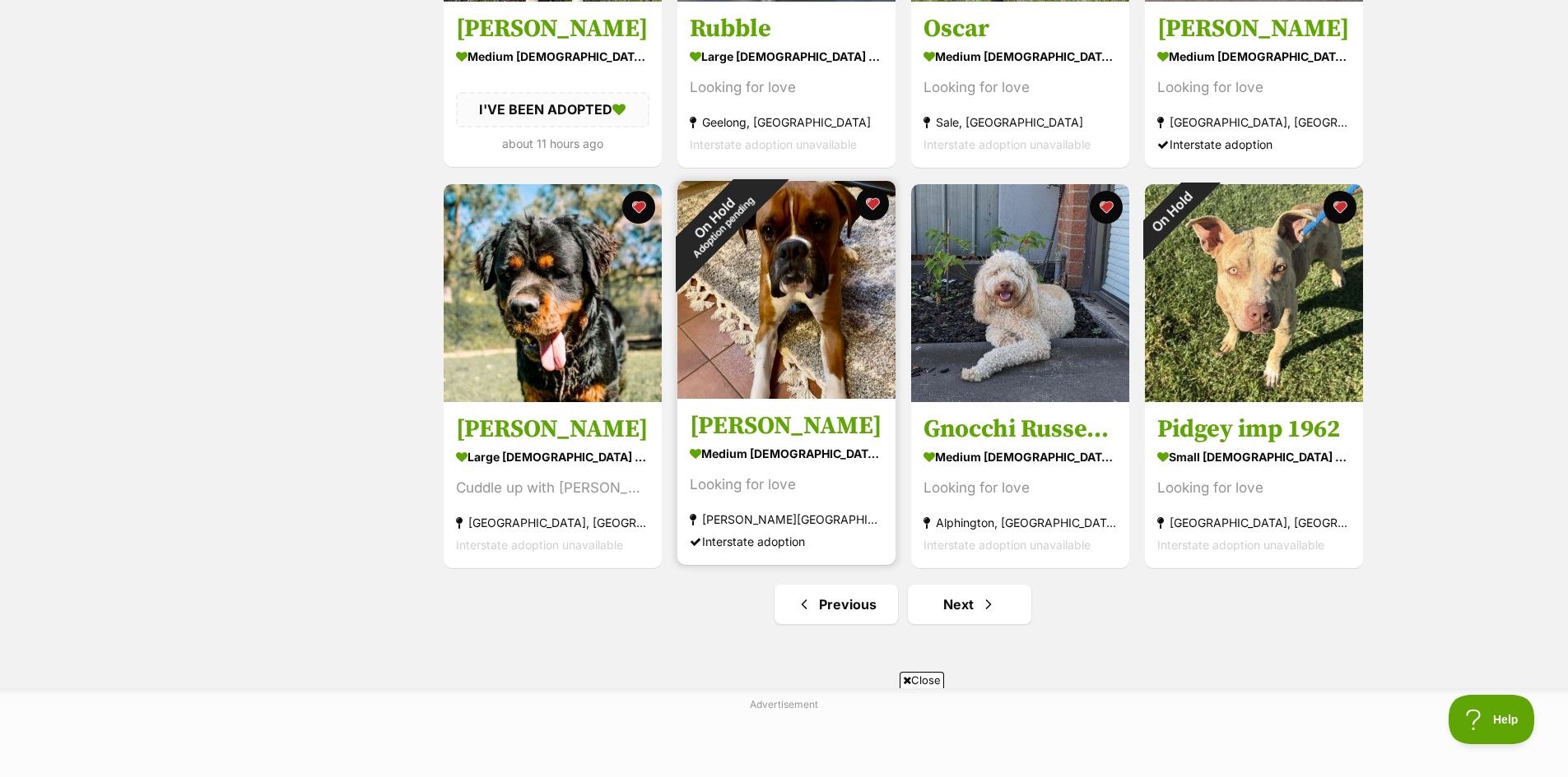
scroll to position [1892, 0]
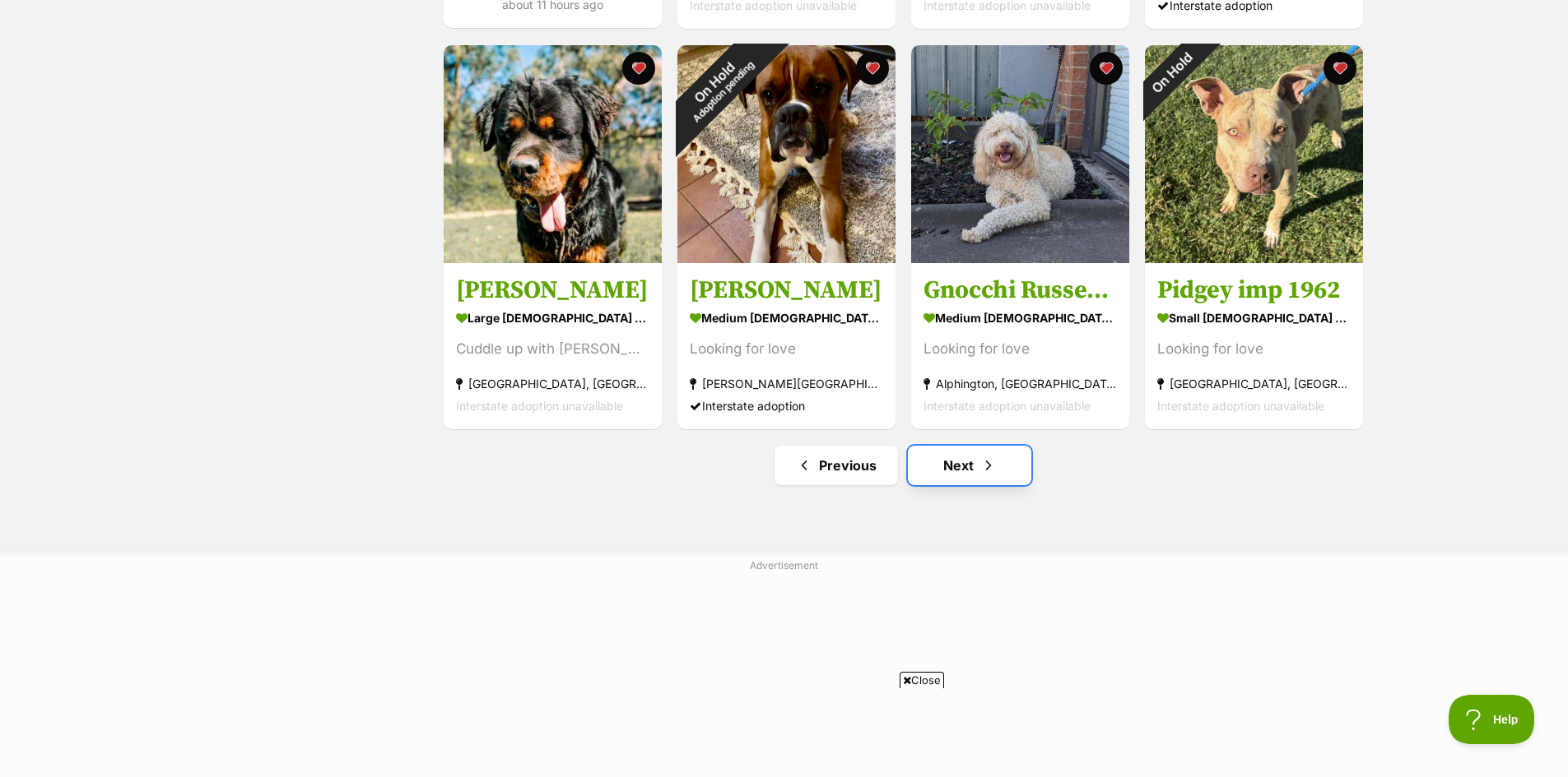
click at [961, 472] on link "Next" at bounding box center [969, 466] width 124 height 40
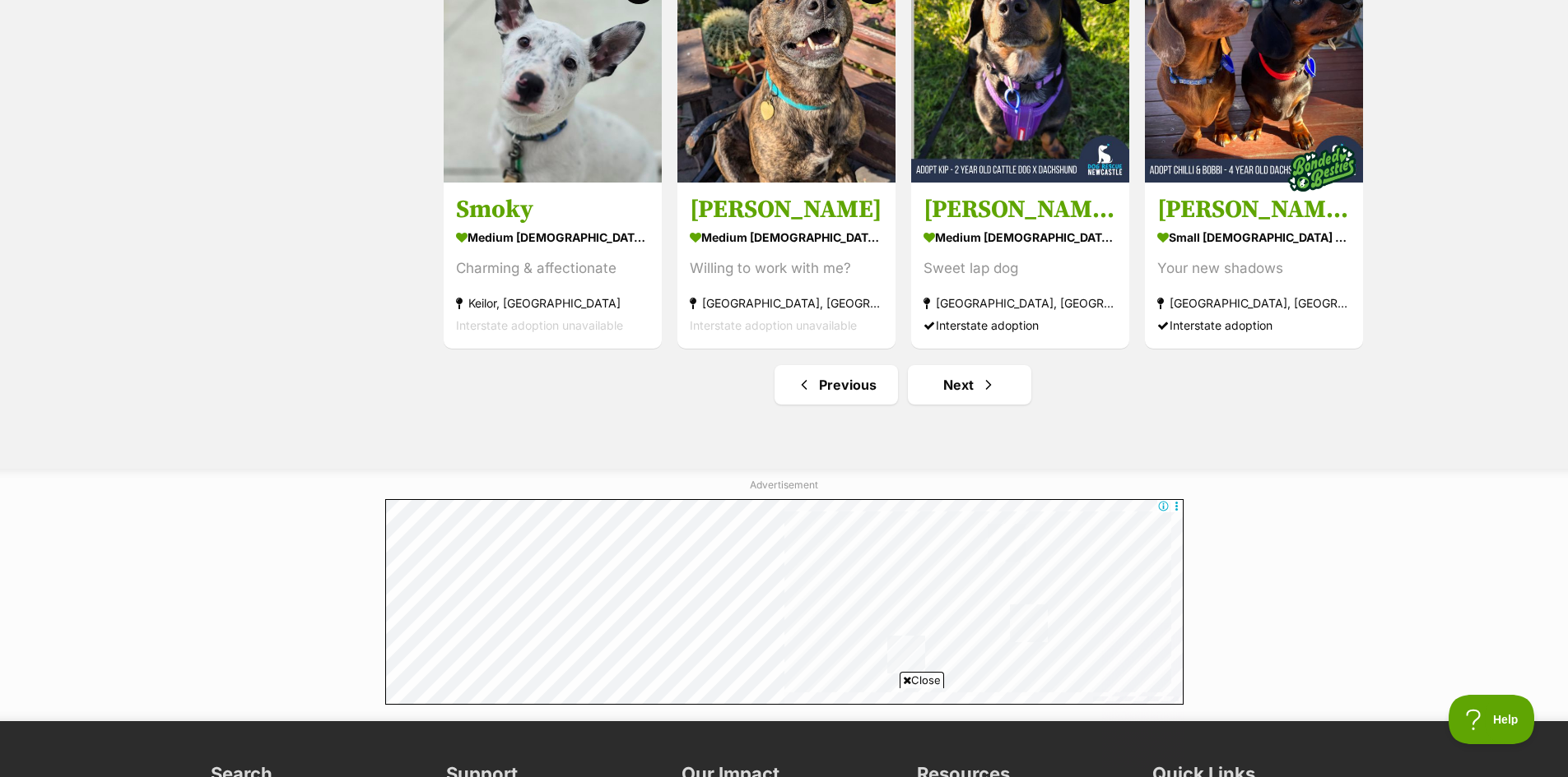
scroll to position [1975, 0]
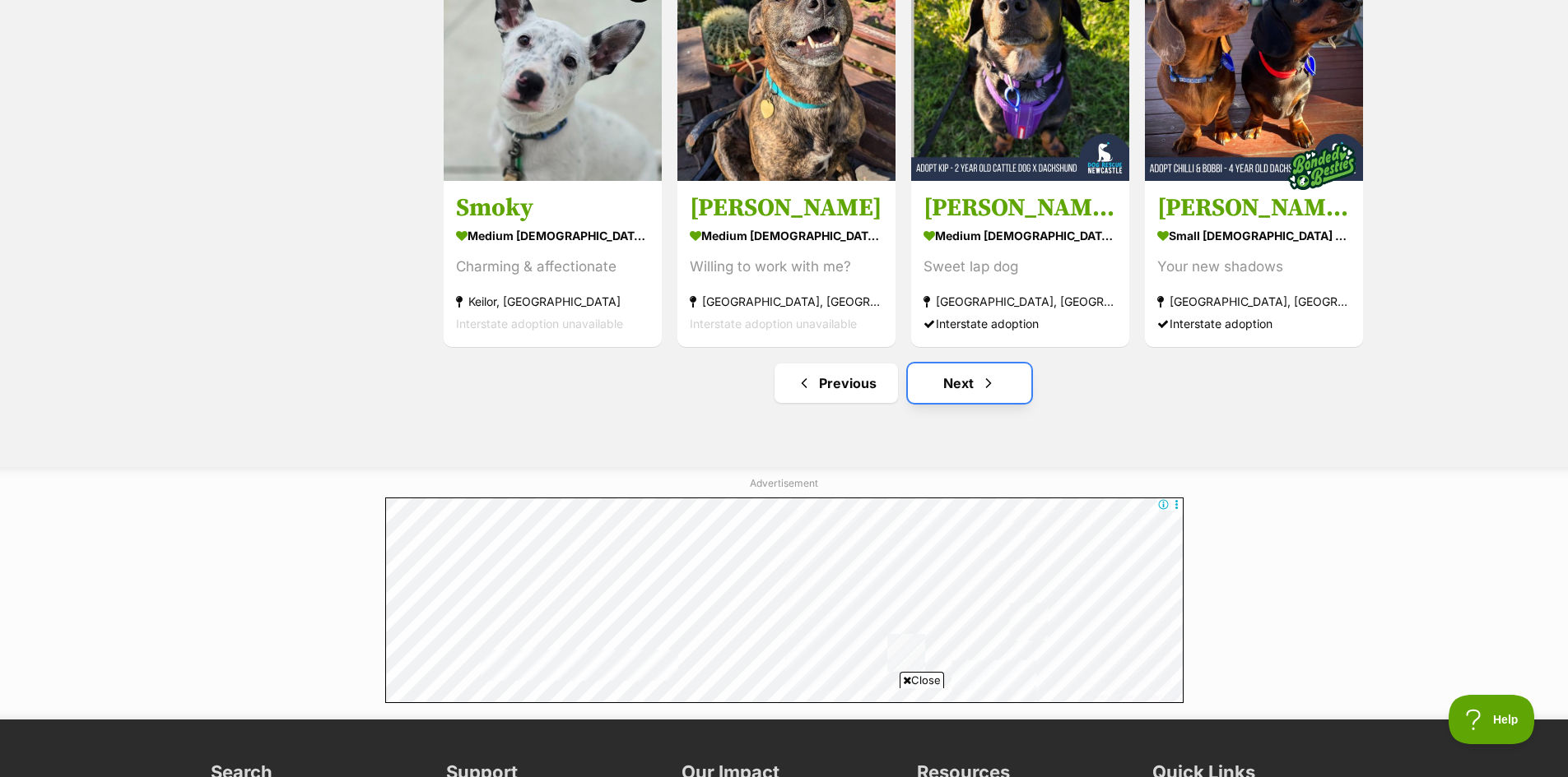
click at [964, 379] on link "Next" at bounding box center [969, 384] width 124 height 40
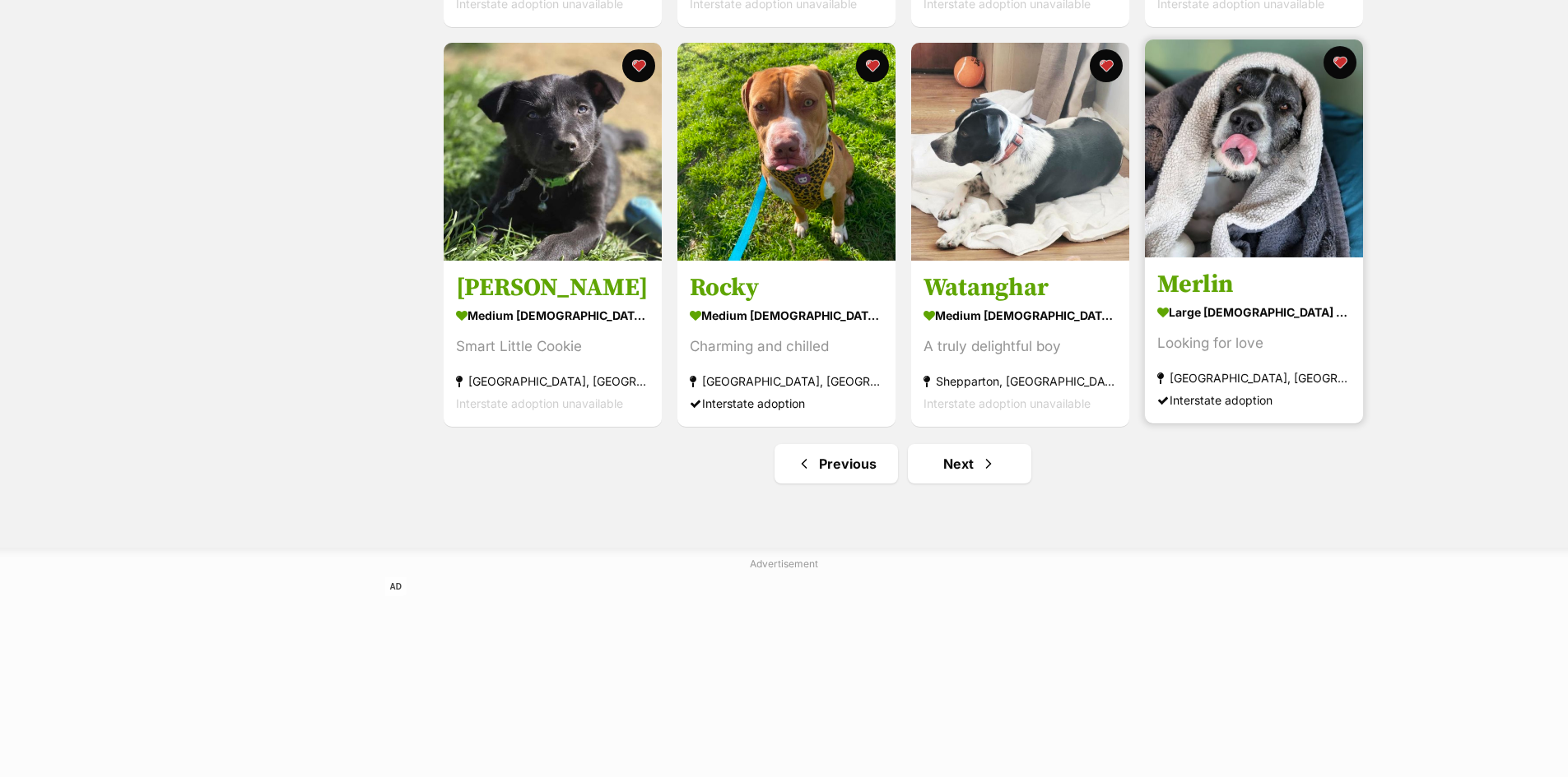
scroll to position [1892, 0]
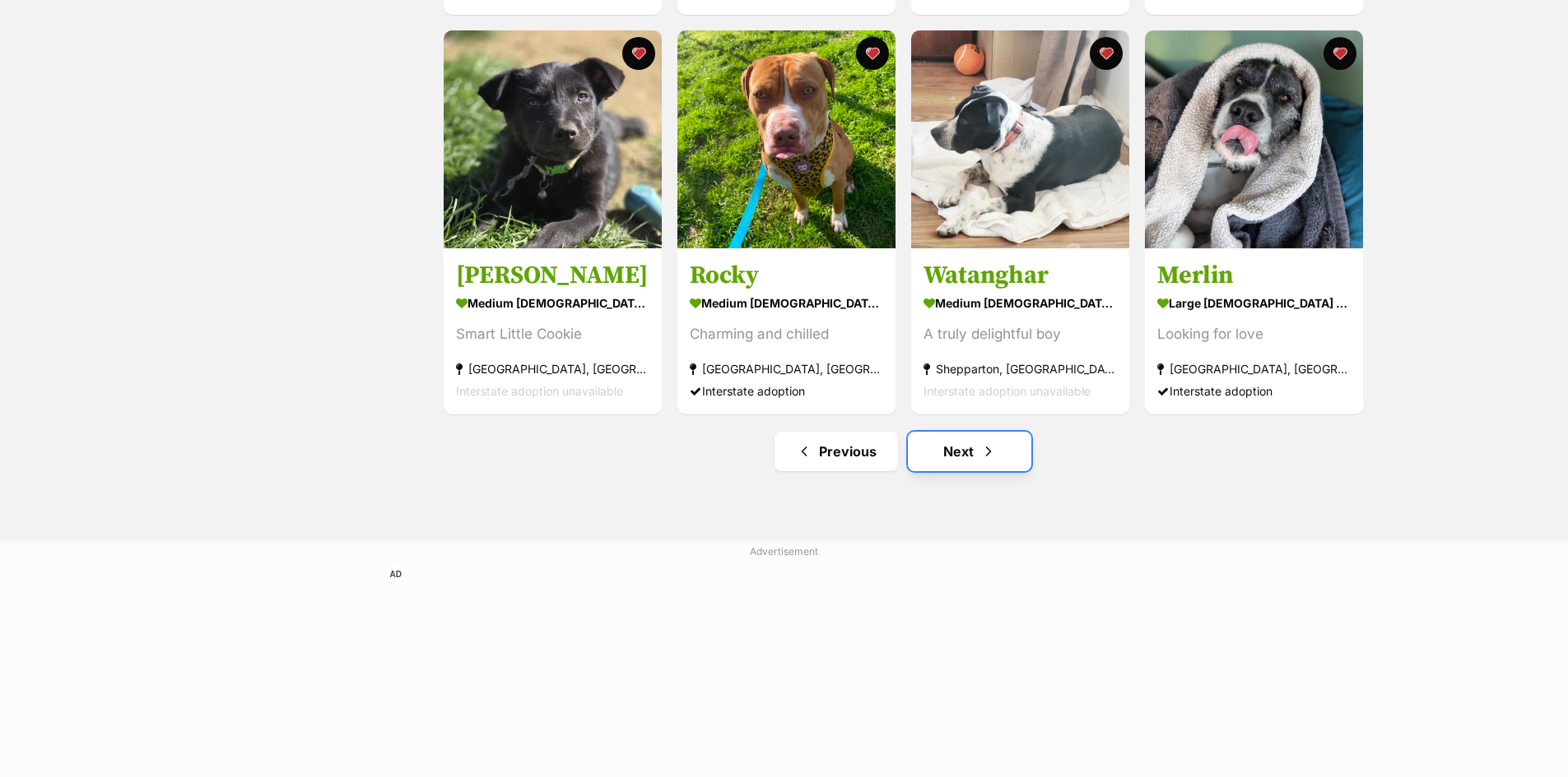
click at [953, 456] on link "Next" at bounding box center [969, 452] width 124 height 40
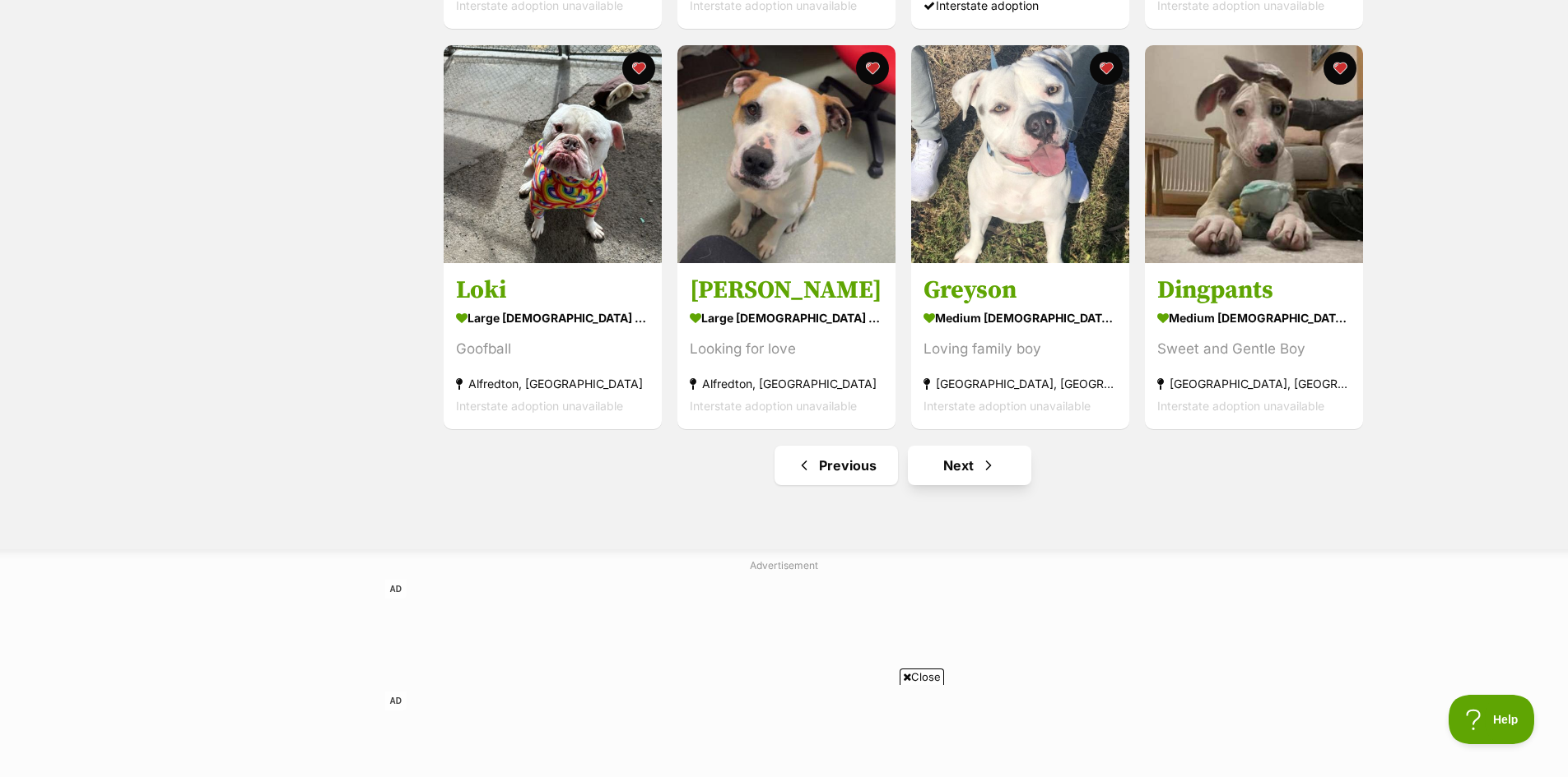
scroll to position [2057, 0]
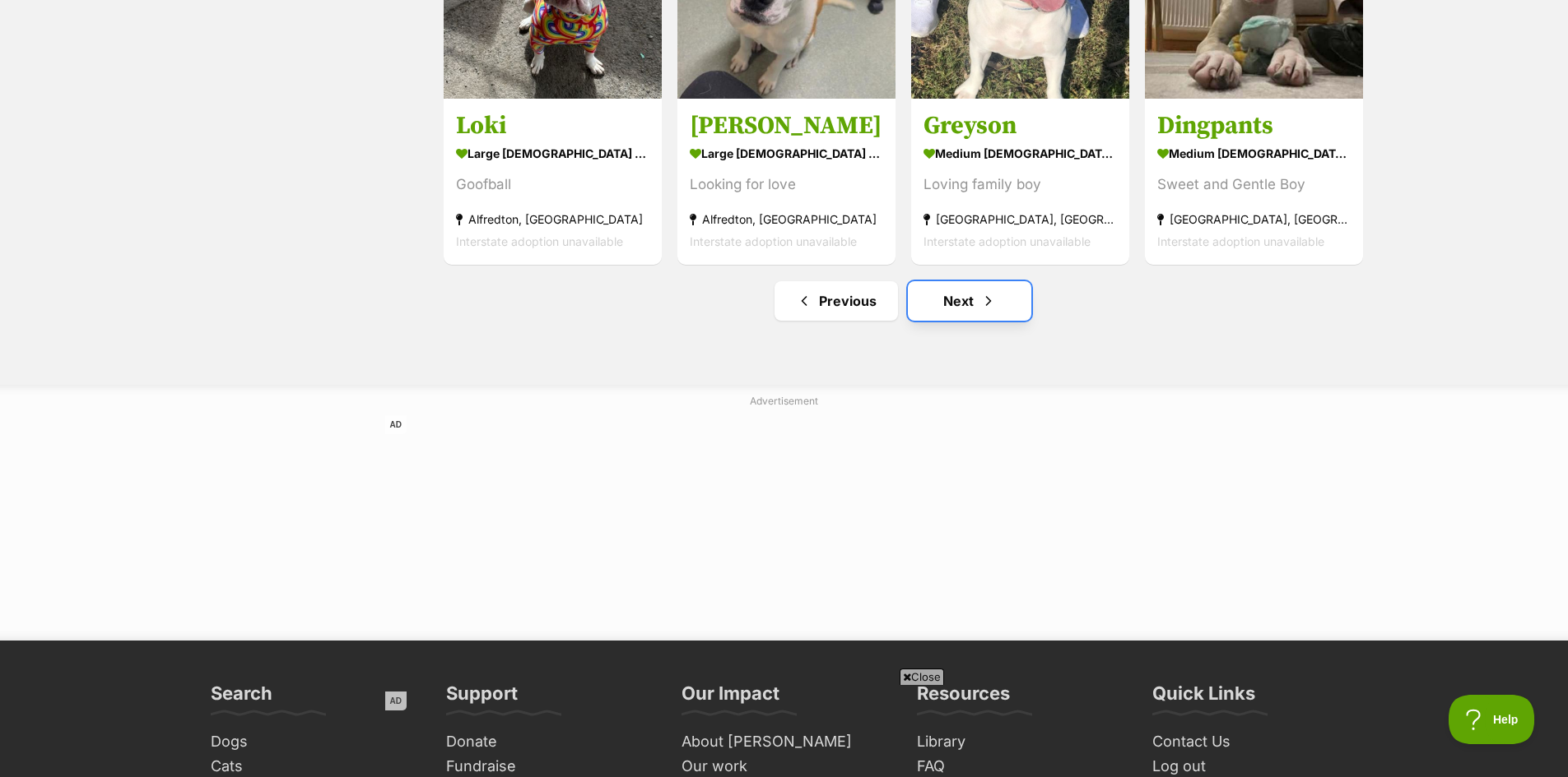
click at [968, 305] on link "Next" at bounding box center [969, 301] width 124 height 40
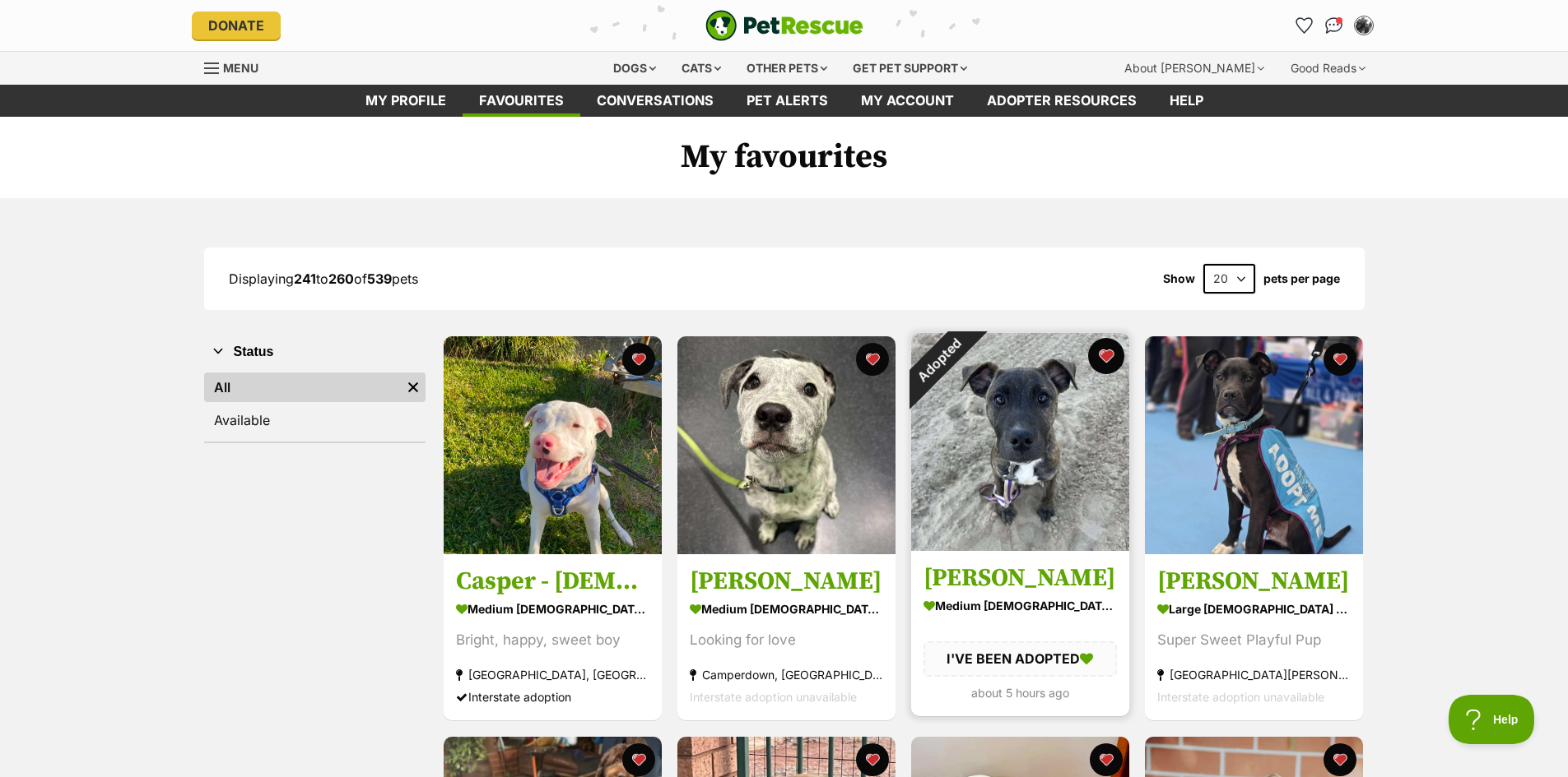
click at [1104, 359] on button "favourite" at bounding box center [1106, 356] width 36 height 36
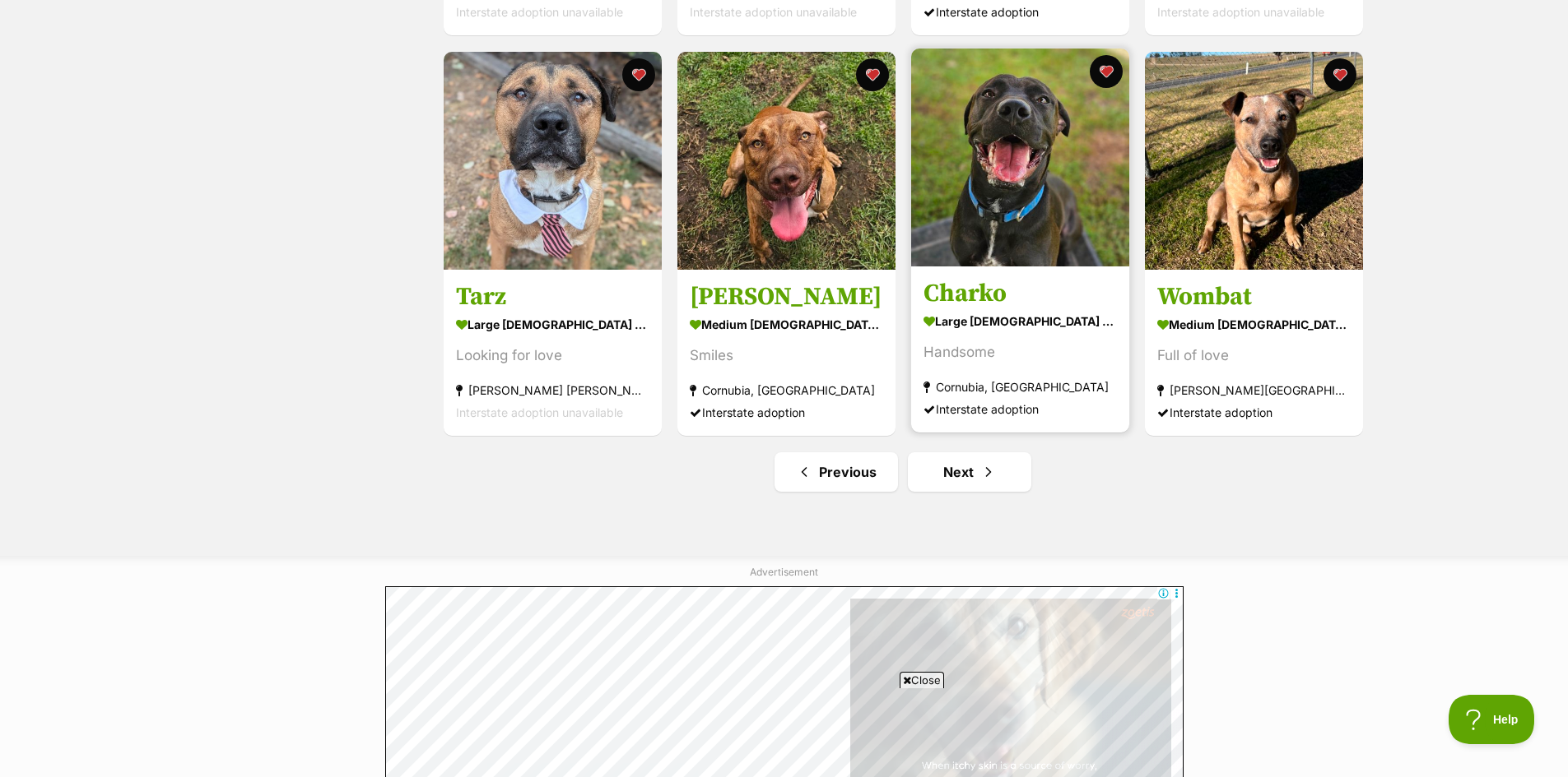
scroll to position [1892, 0]
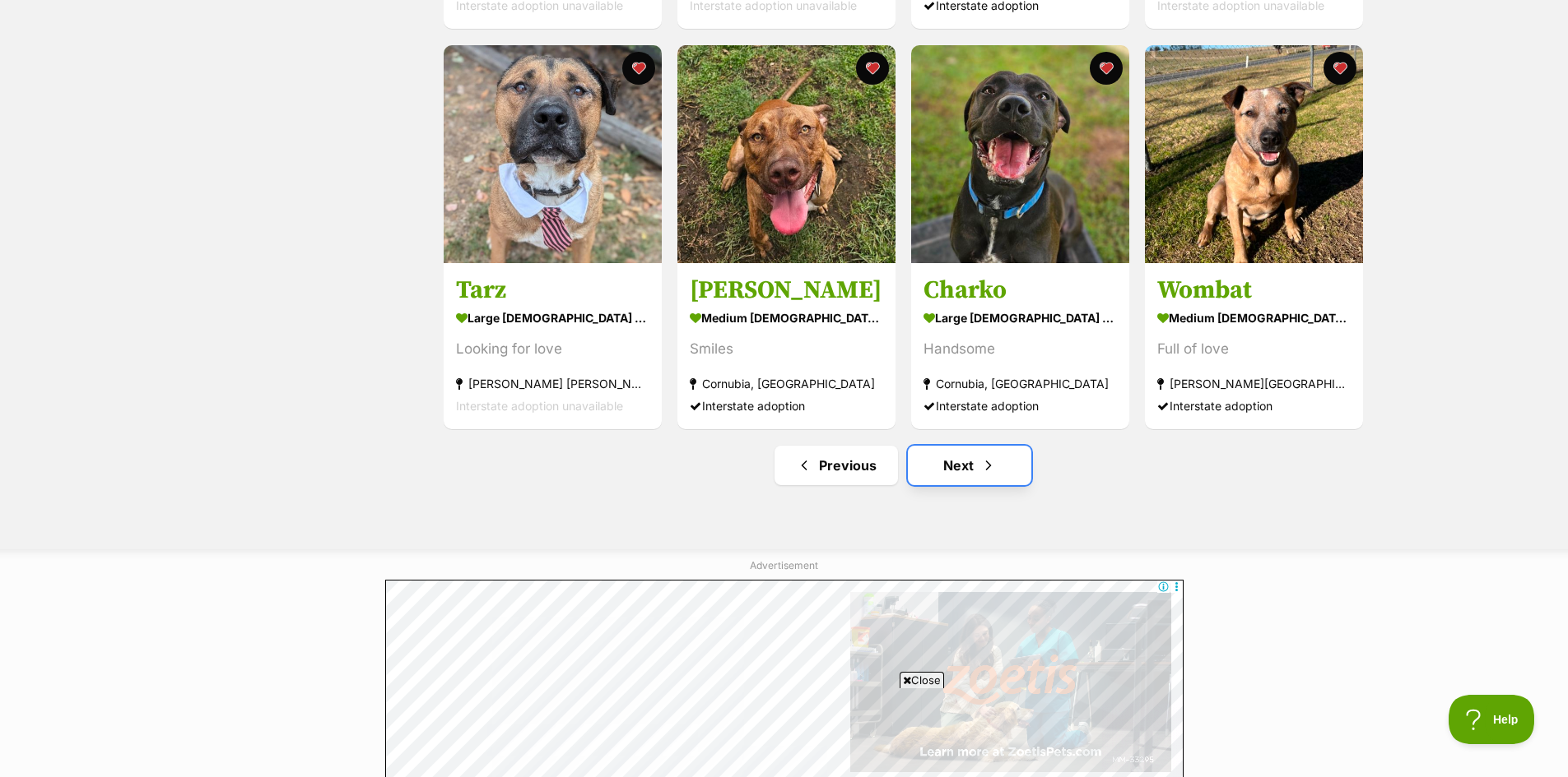
click at [959, 470] on link "Next" at bounding box center [969, 466] width 124 height 40
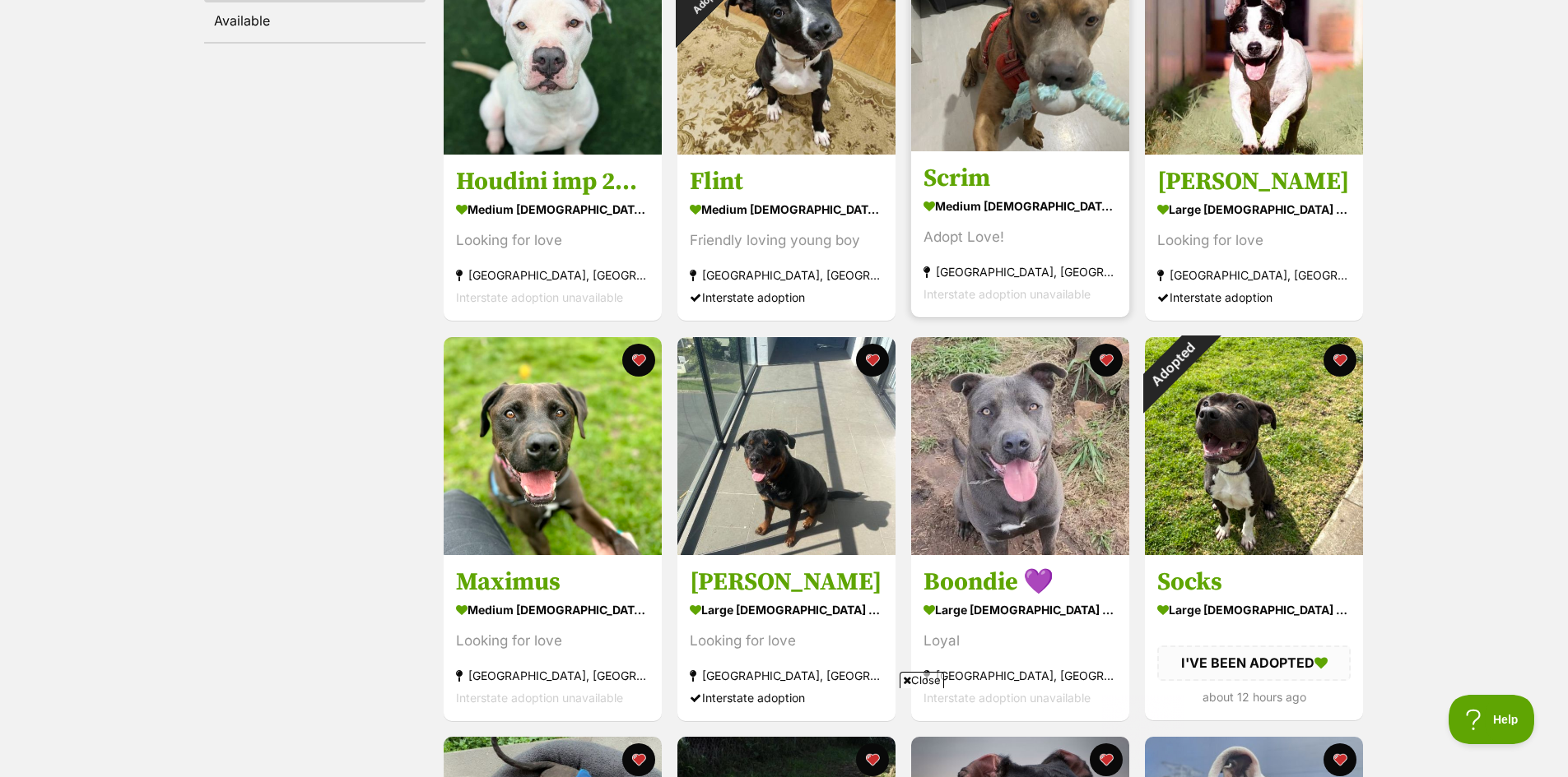
scroll to position [412, 0]
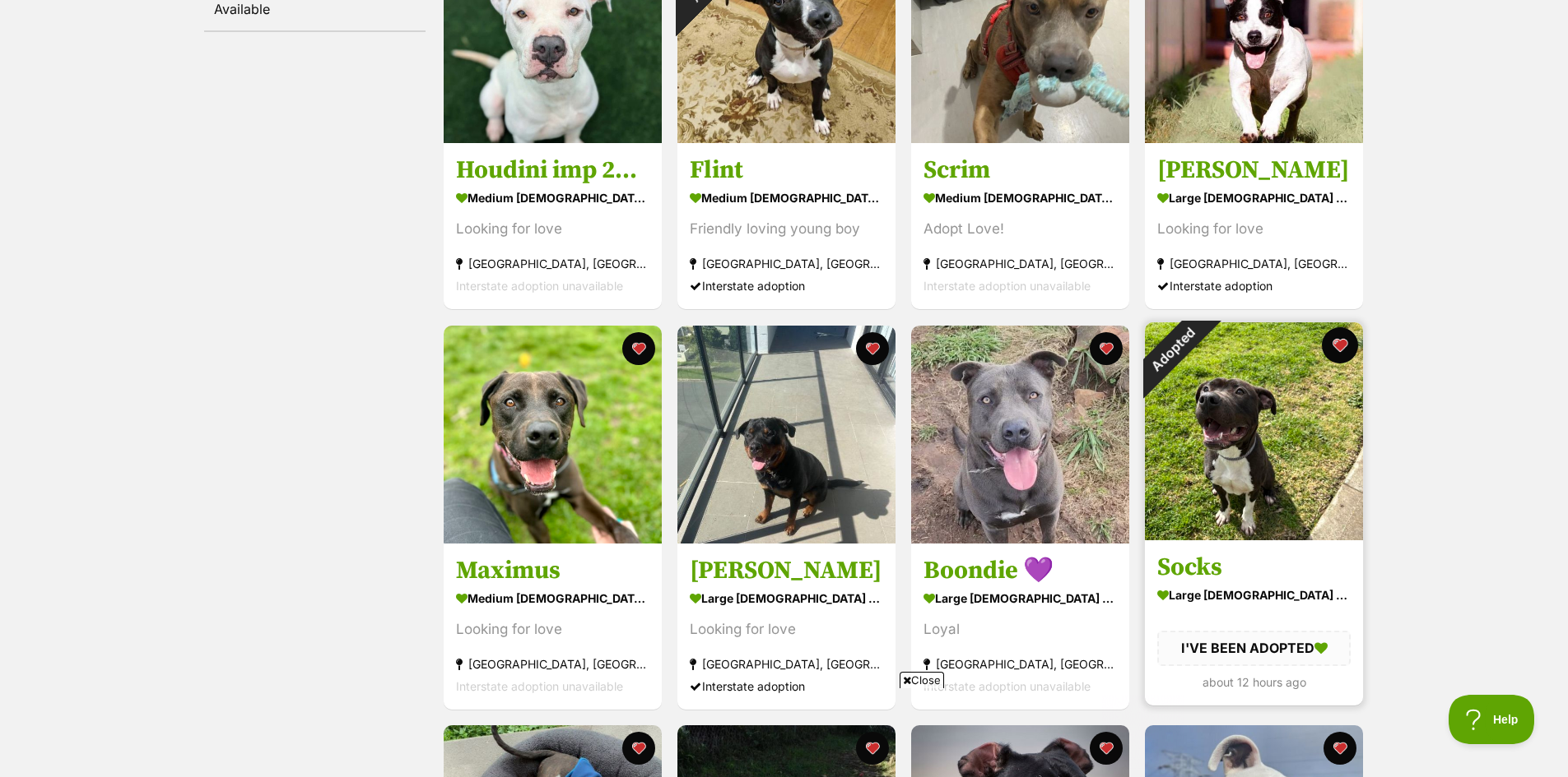
click at [1341, 347] on button "favourite" at bounding box center [1340, 346] width 36 height 36
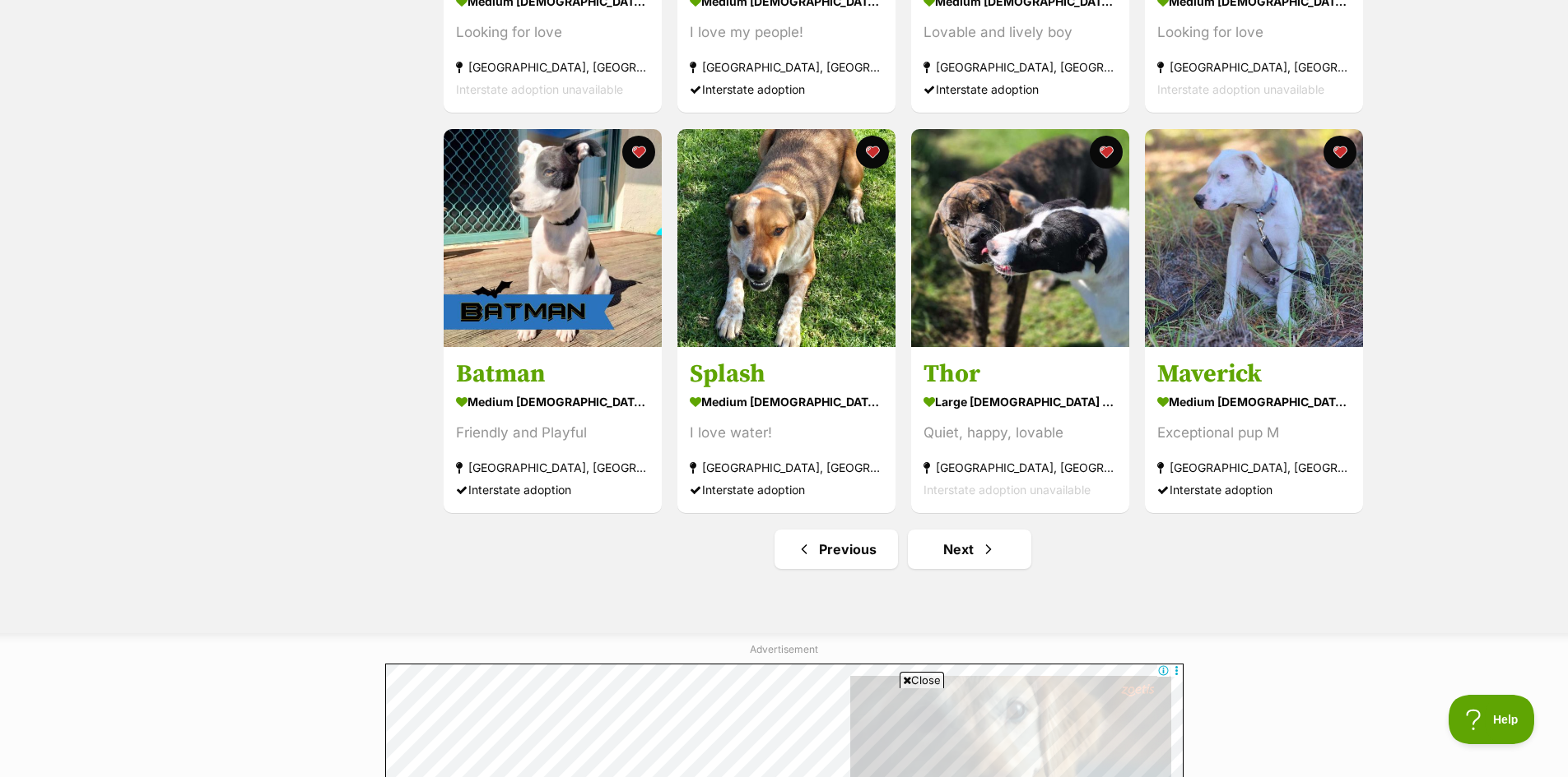
scroll to position [1810, 0]
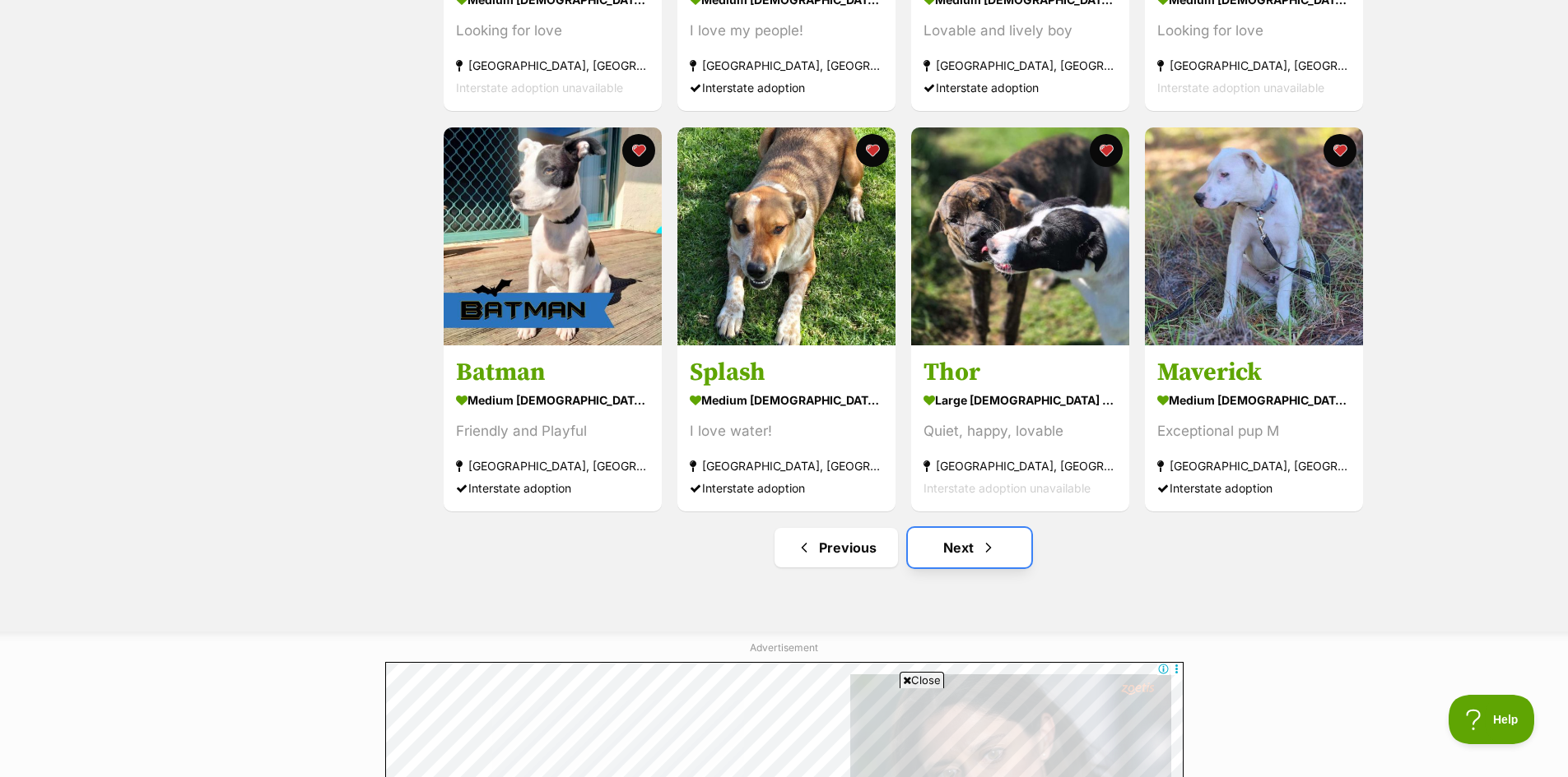
click at [968, 556] on link "Next" at bounding box center [969, 548] width 124 height 40
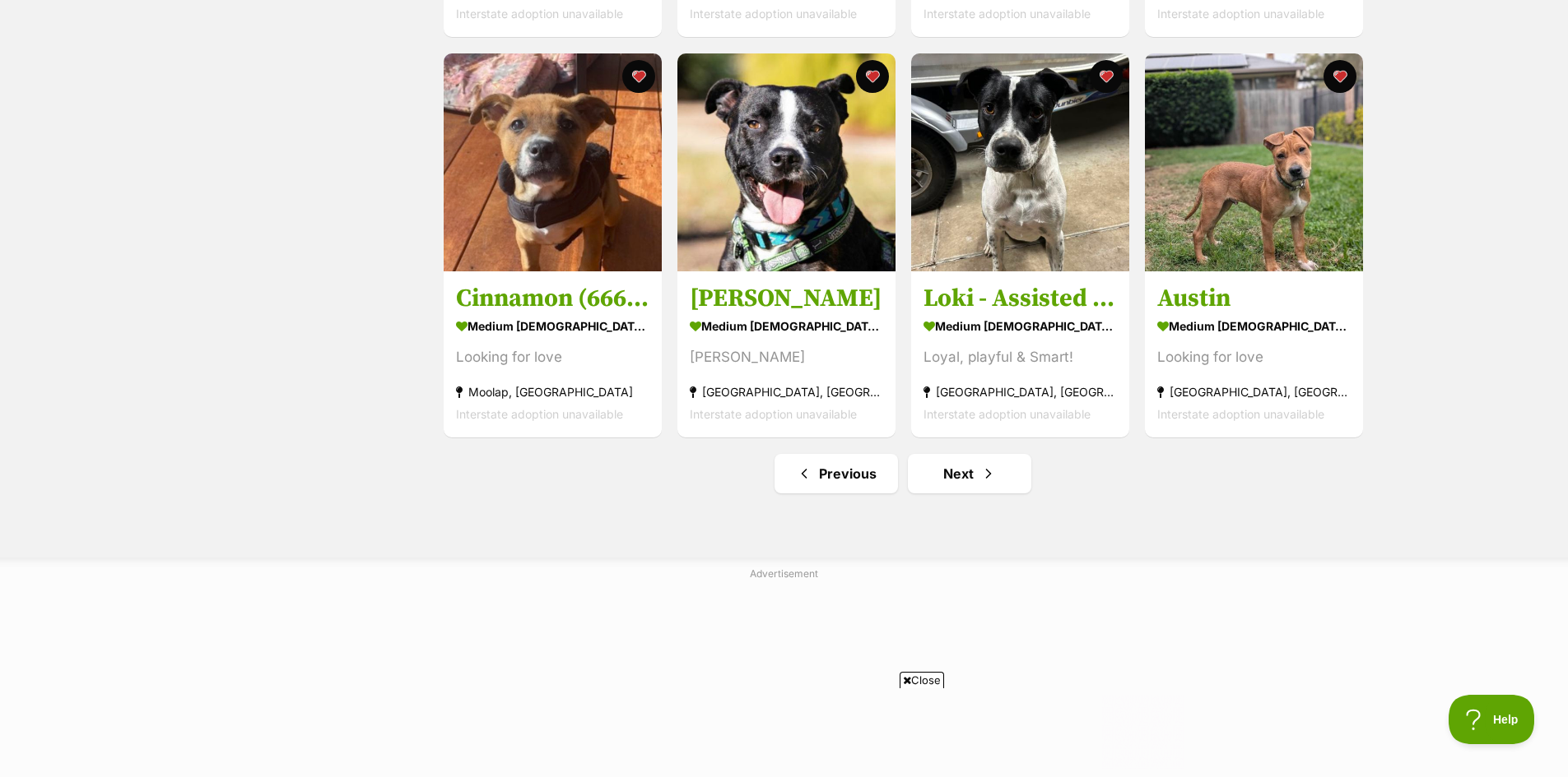
scroll to position [1975, 0]
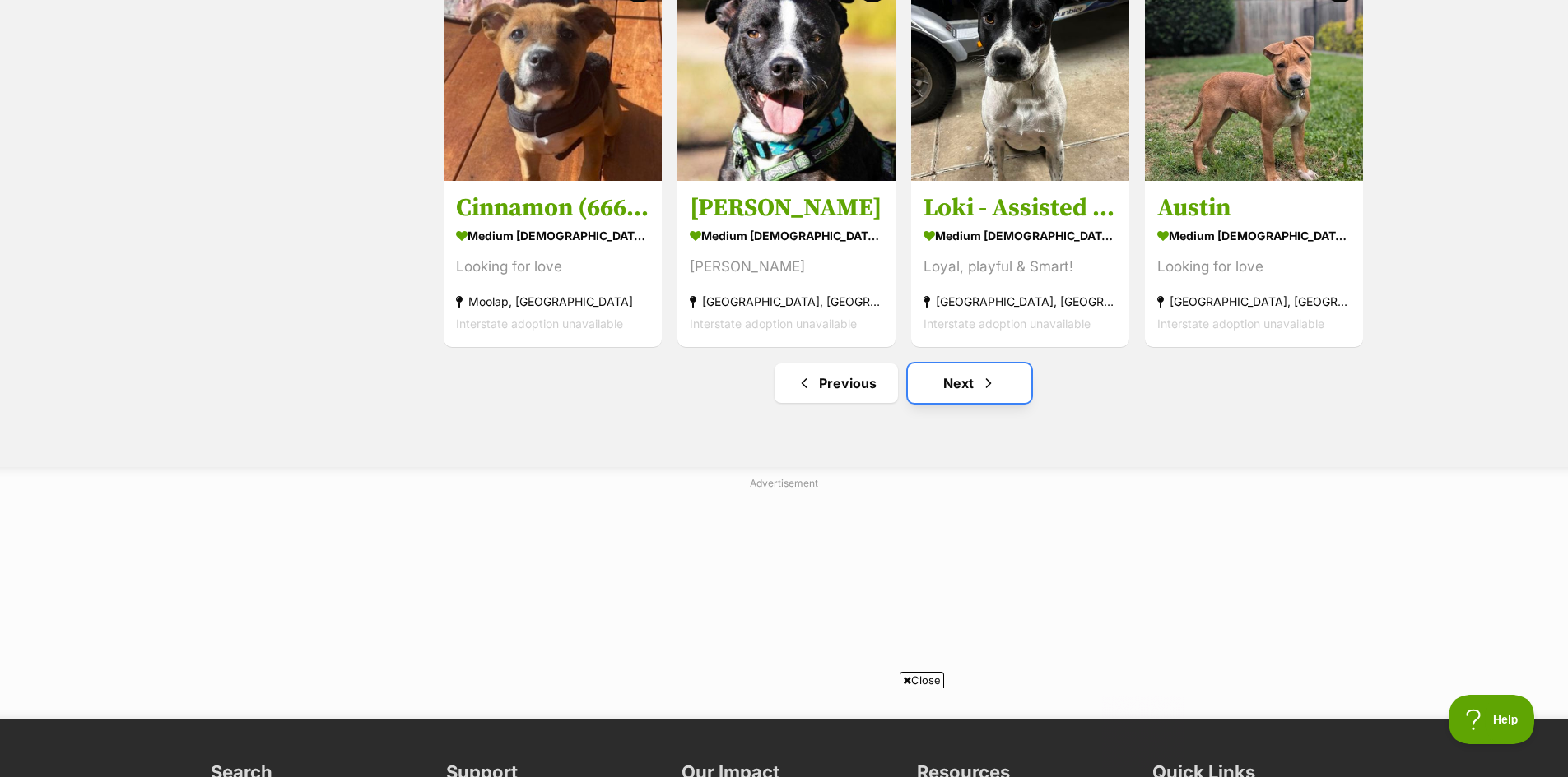
click at [963, 403] on link "Next" at bounding box center [969, 384] width 124 height 40
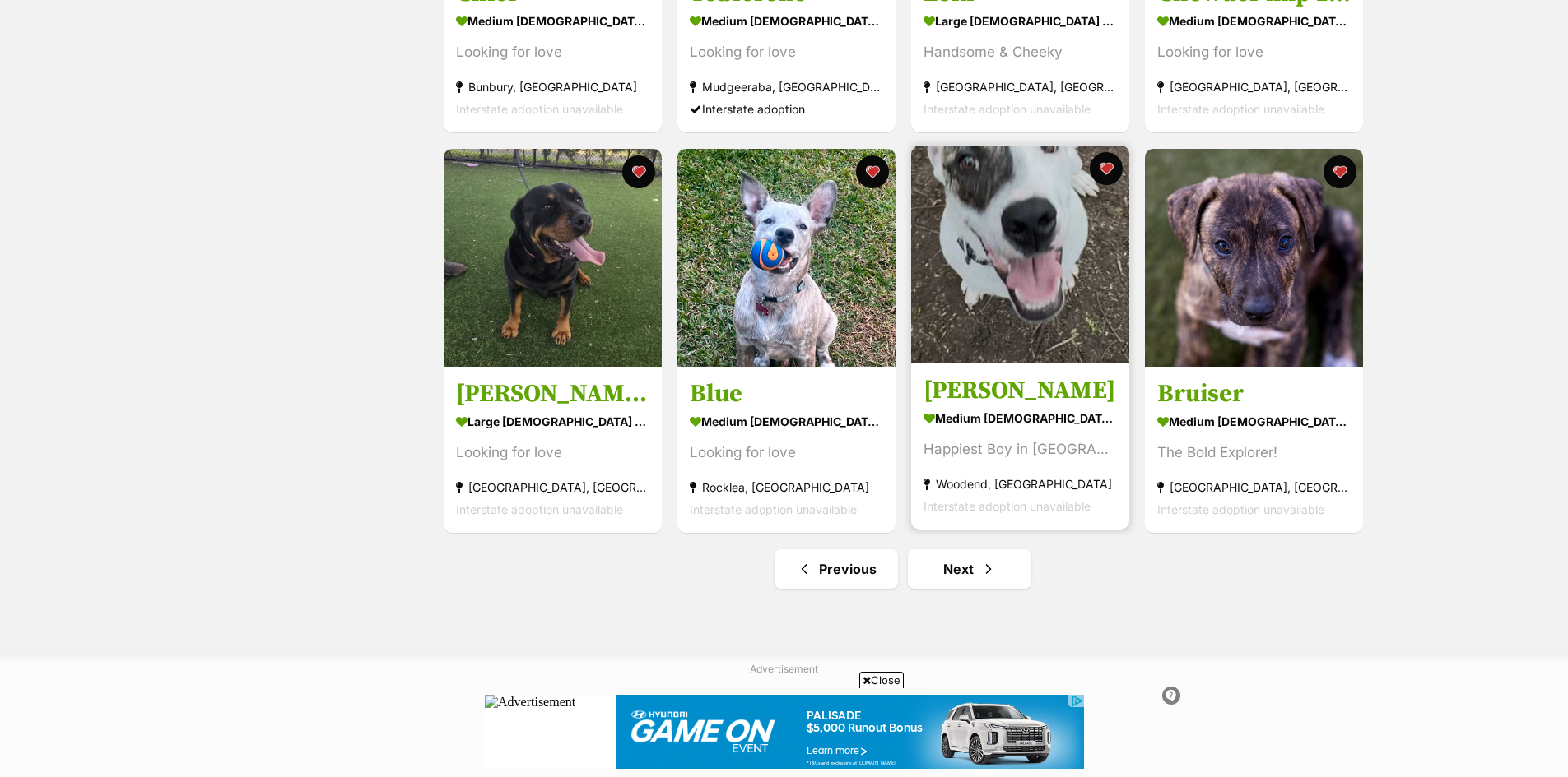
scroll to position [1892, 0]
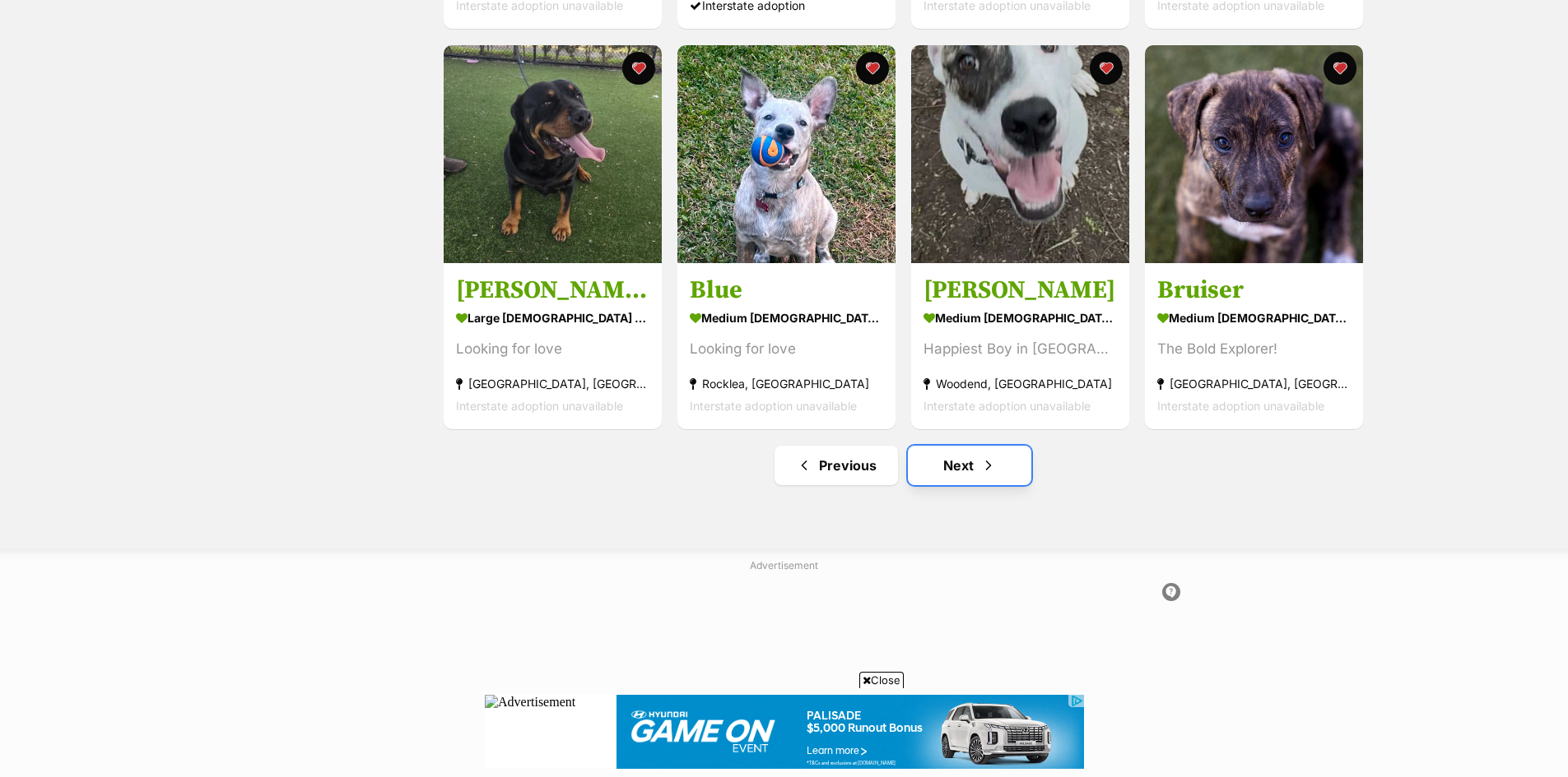
click at [973, 466] on link "Next" at bounding box center [969, 466] width 124 height 40
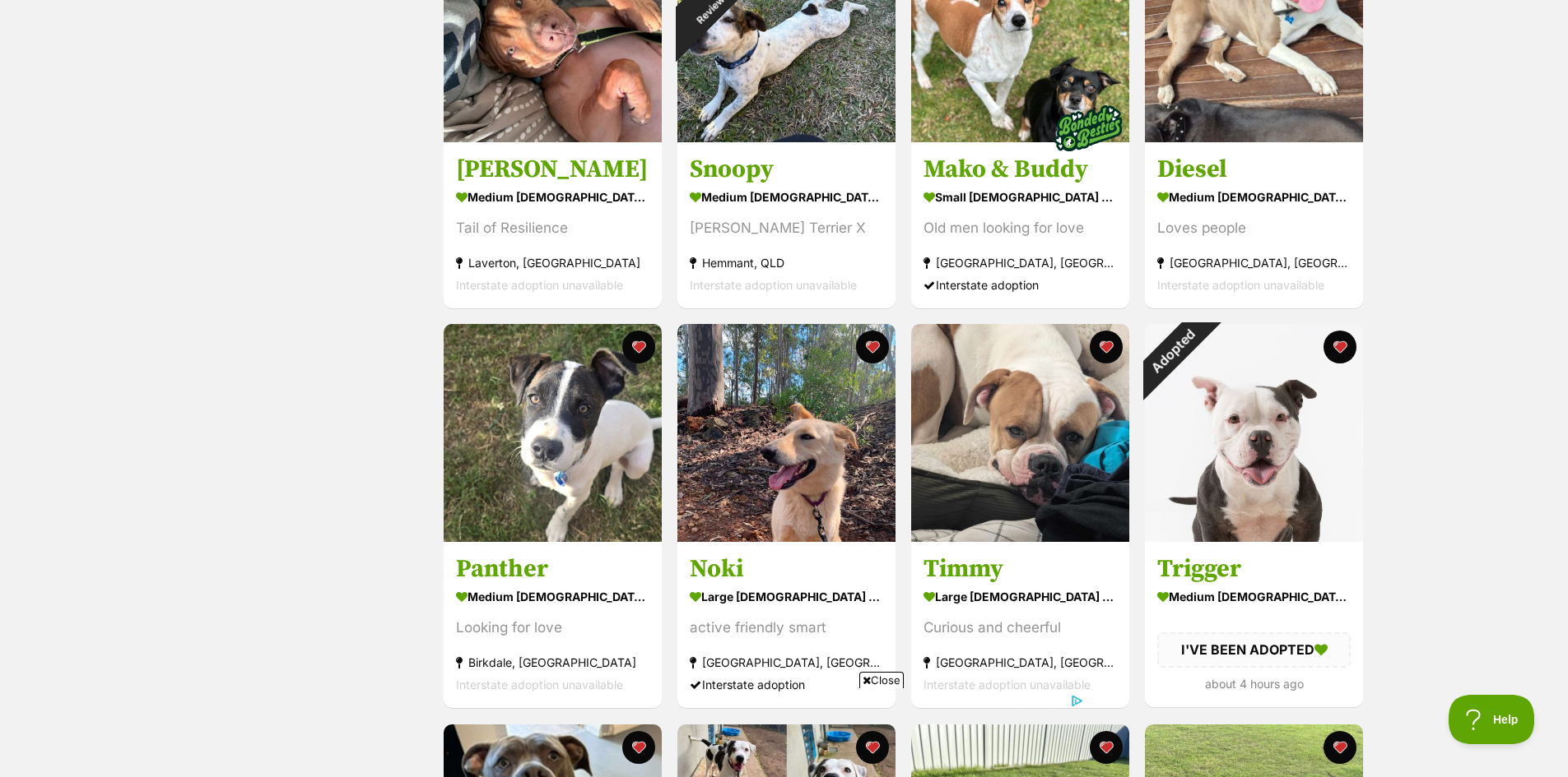
scroll to position [1234, 0]
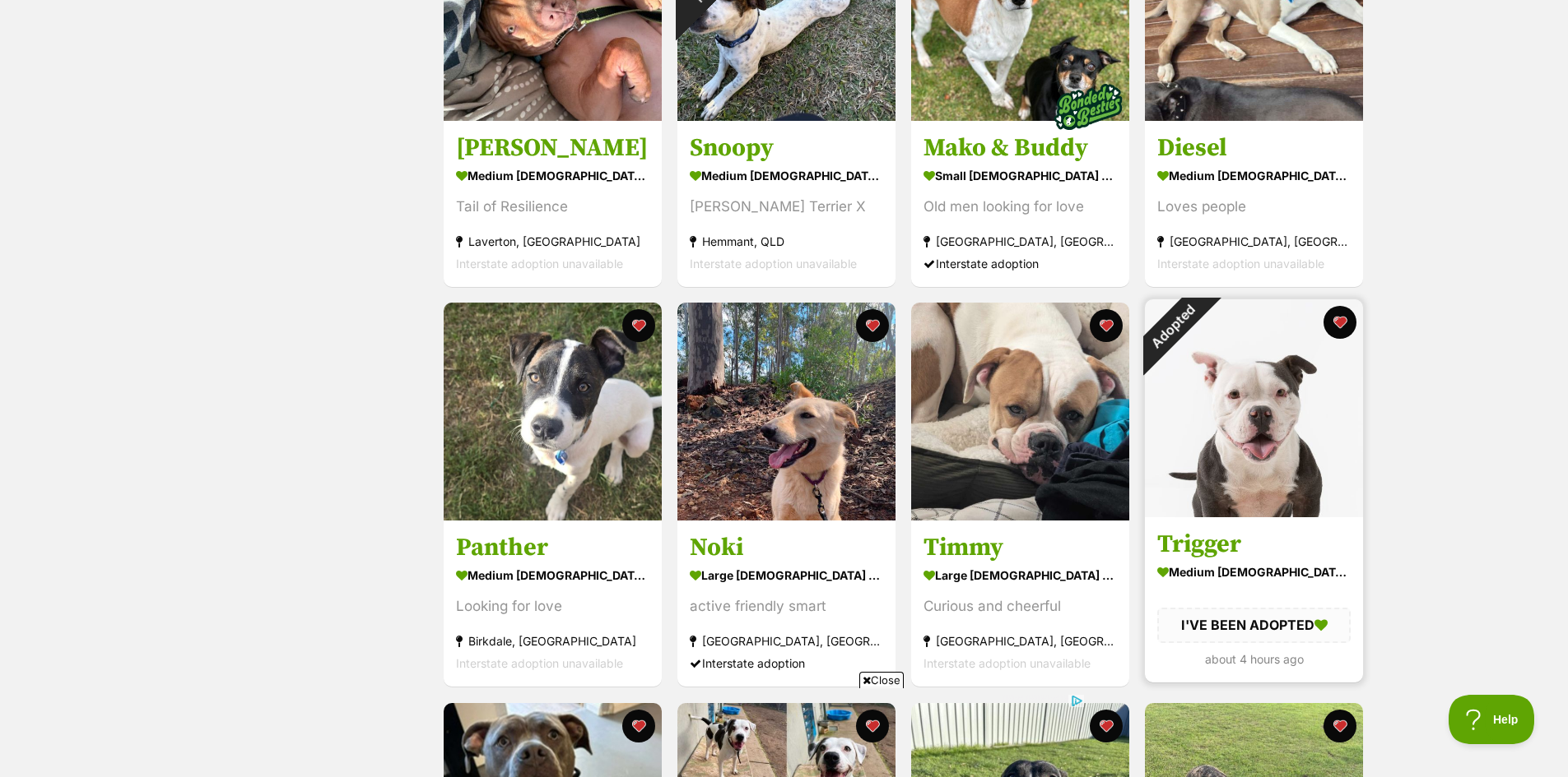
click at [1274, 414] on img at bounding box center [1253, 408] width 218 height 218
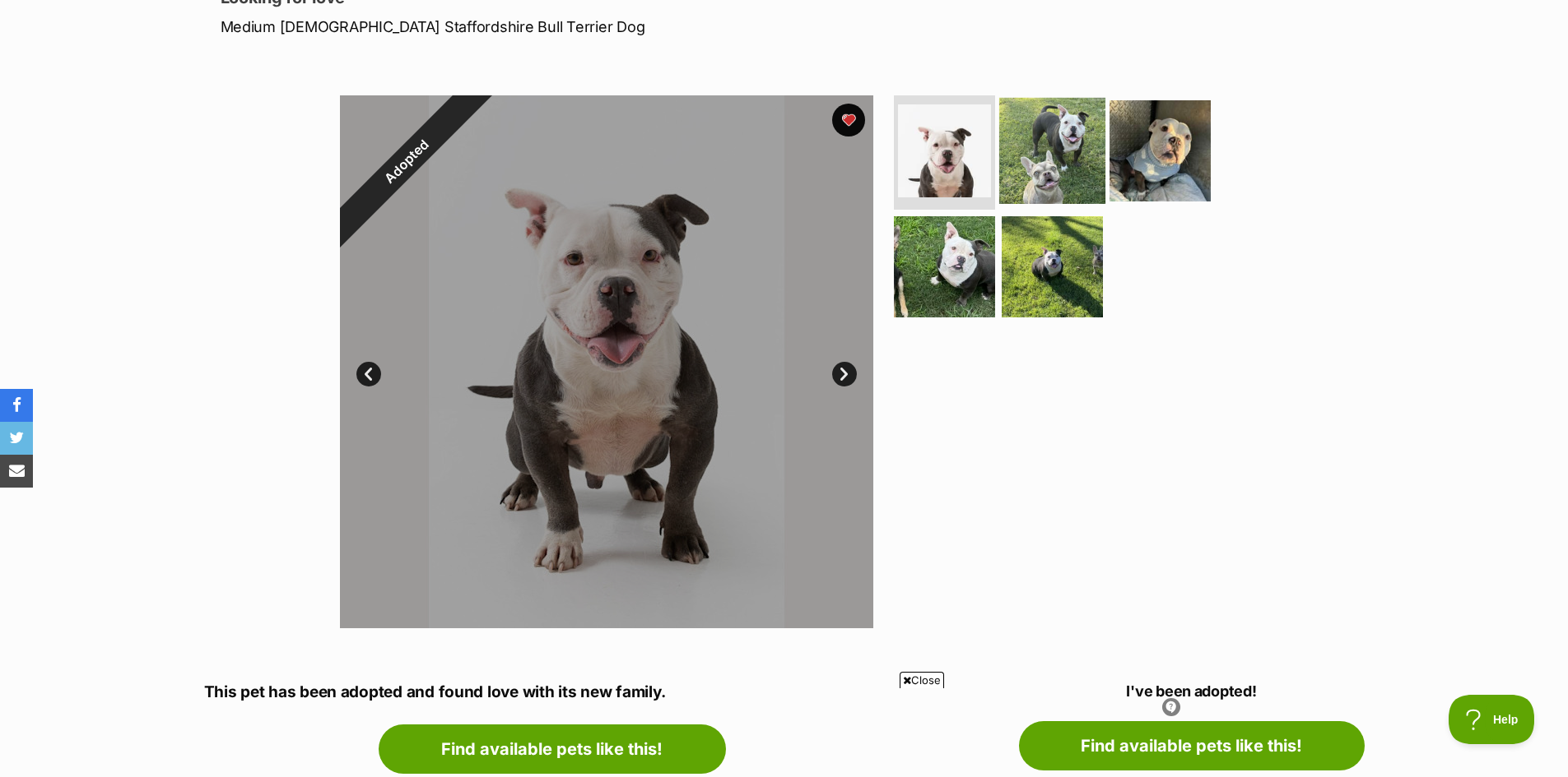
click at [1057, 160] on img at bounding box center [1052, 150] width 106 height 106
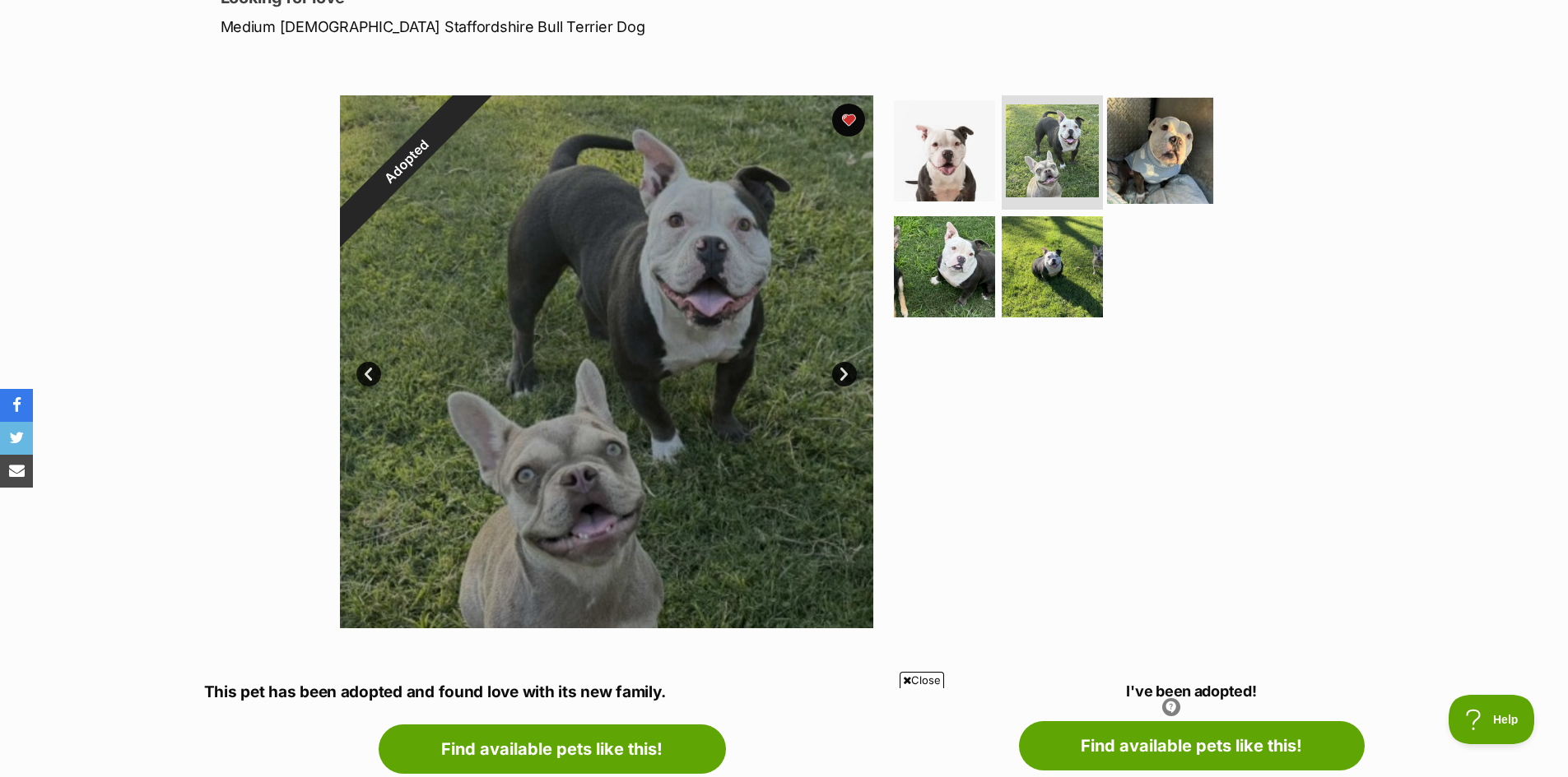
click at [1161, 184] on img at bounding box center [1160, 150] width 106 height 106
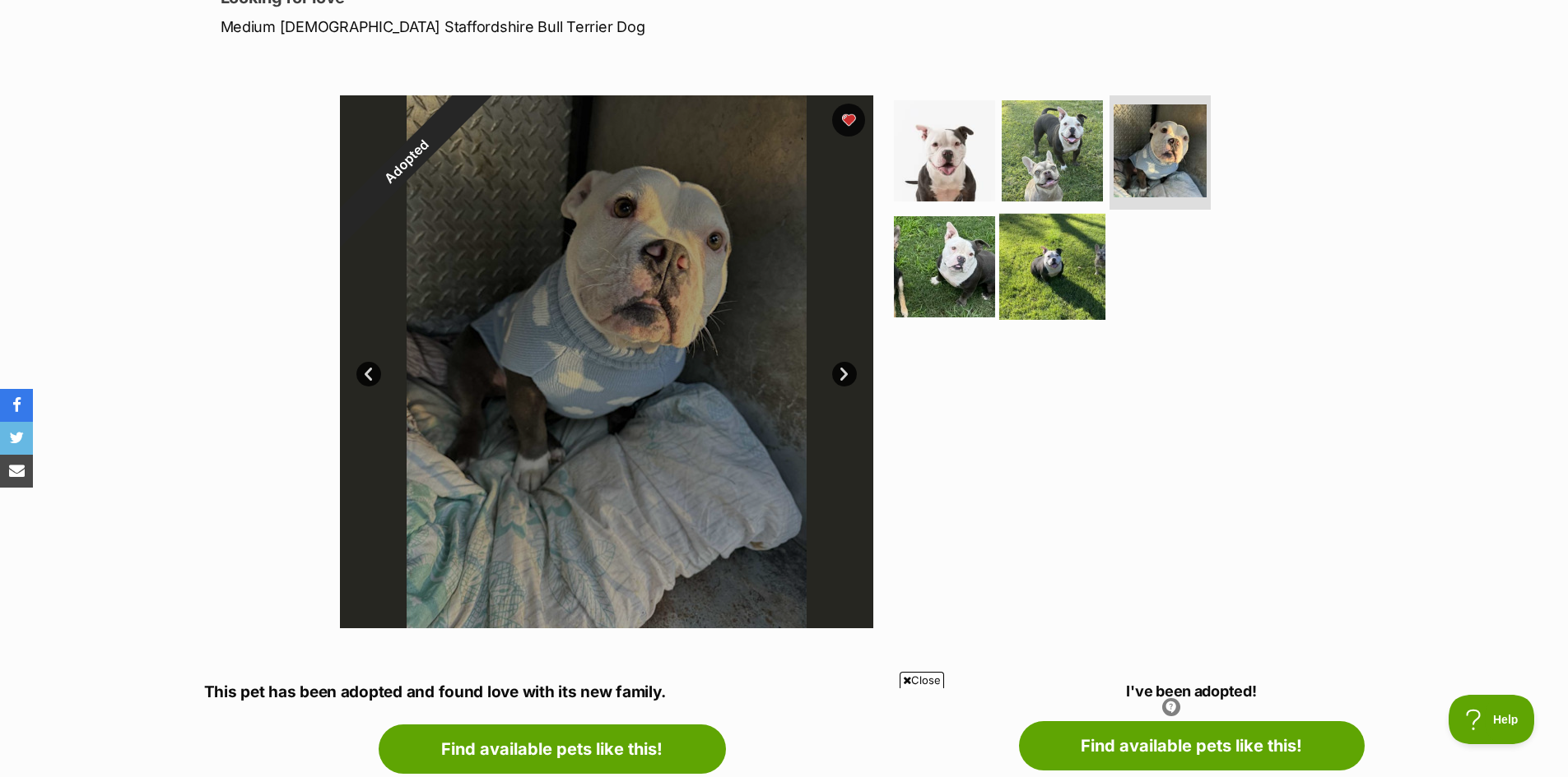
click at [1048, 281] on img at bounding box center [1052, 267] width 106 height 106
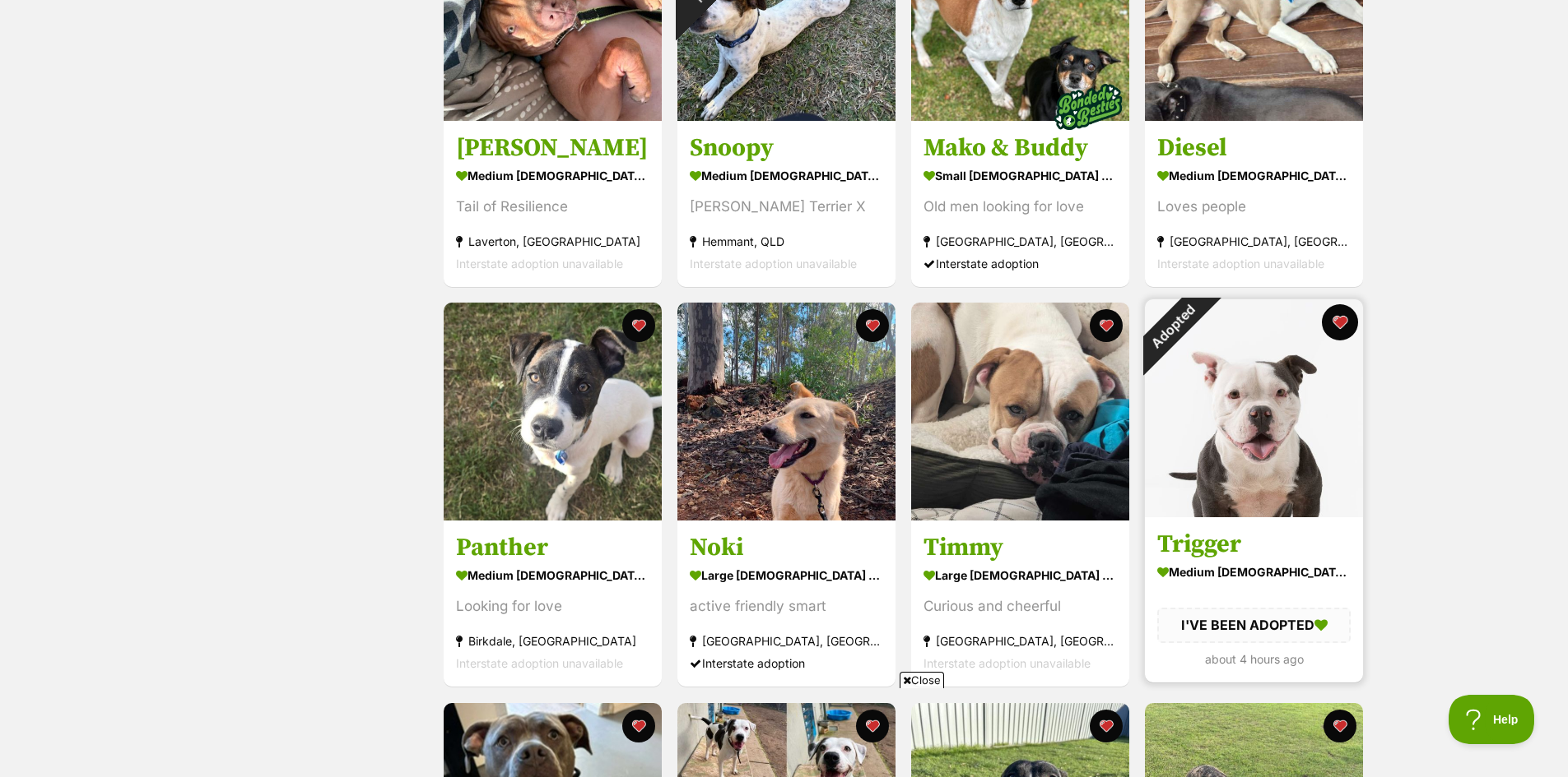
click at [1341, 328] on button "favourite" at bounding box center [1340, 323] width 36 height 36
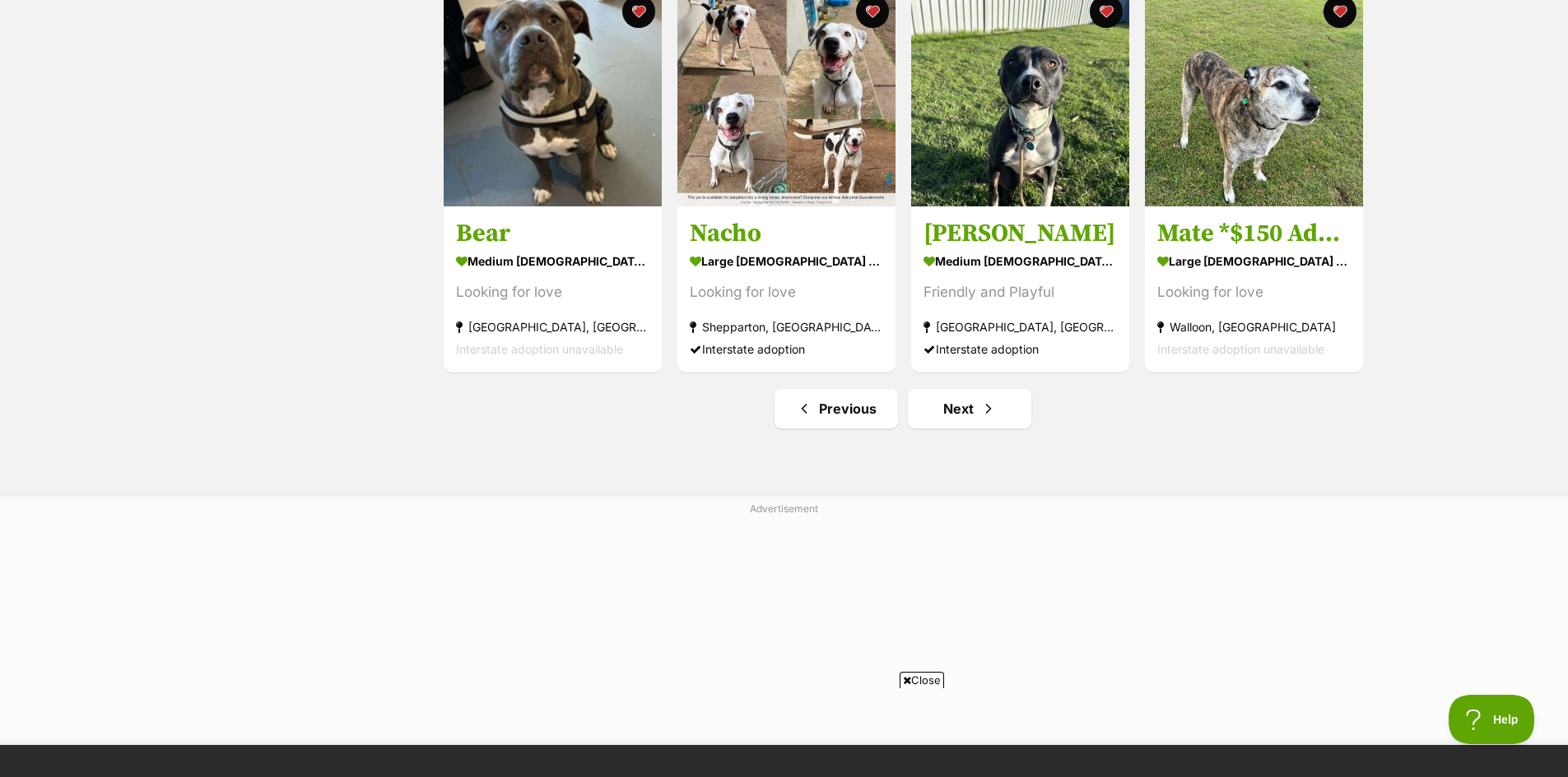
scroll to position [1975, 0]
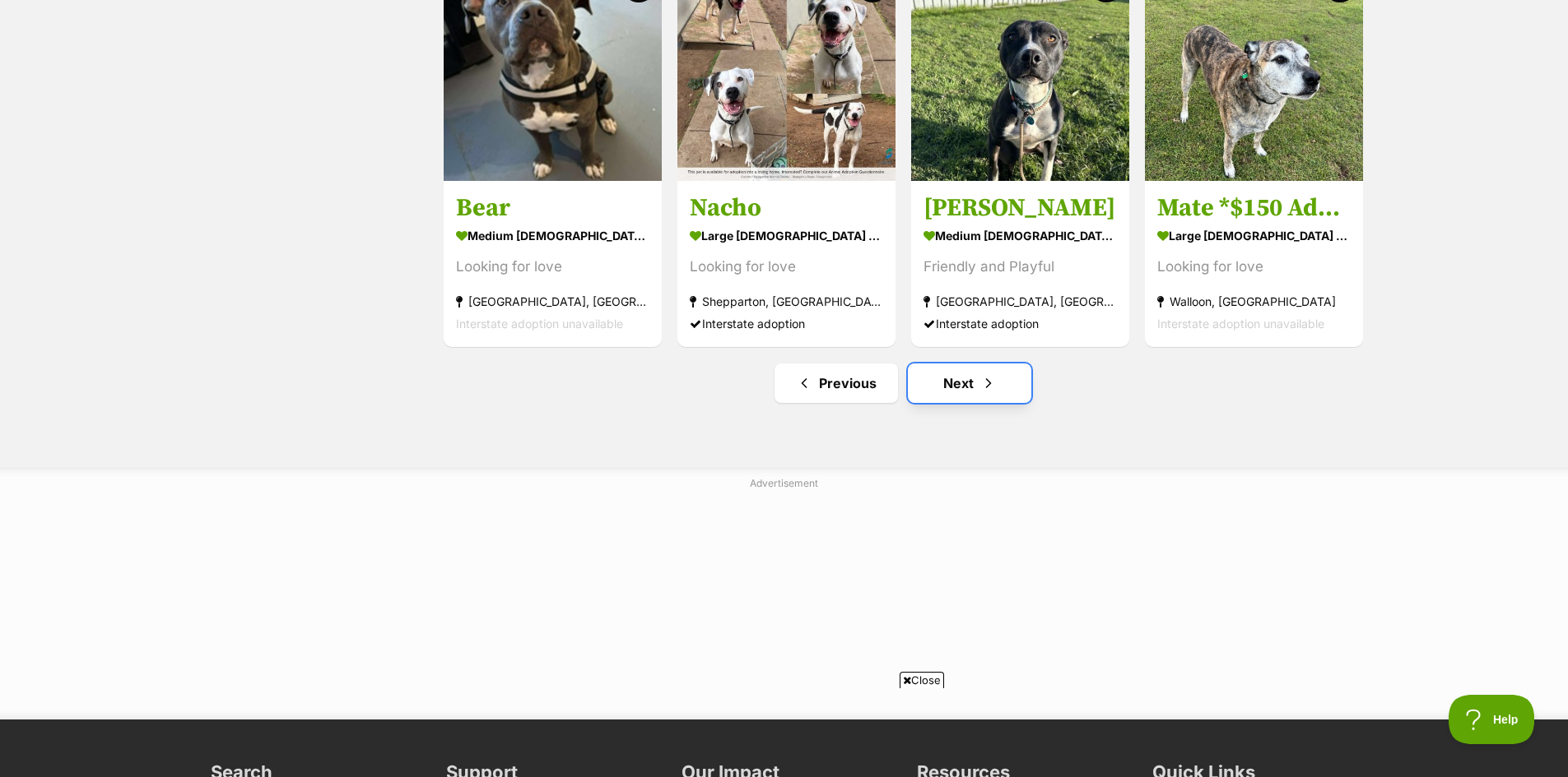
click at [964, 389] on link "Next" at bounding box center [969, 384] width 124 height 40
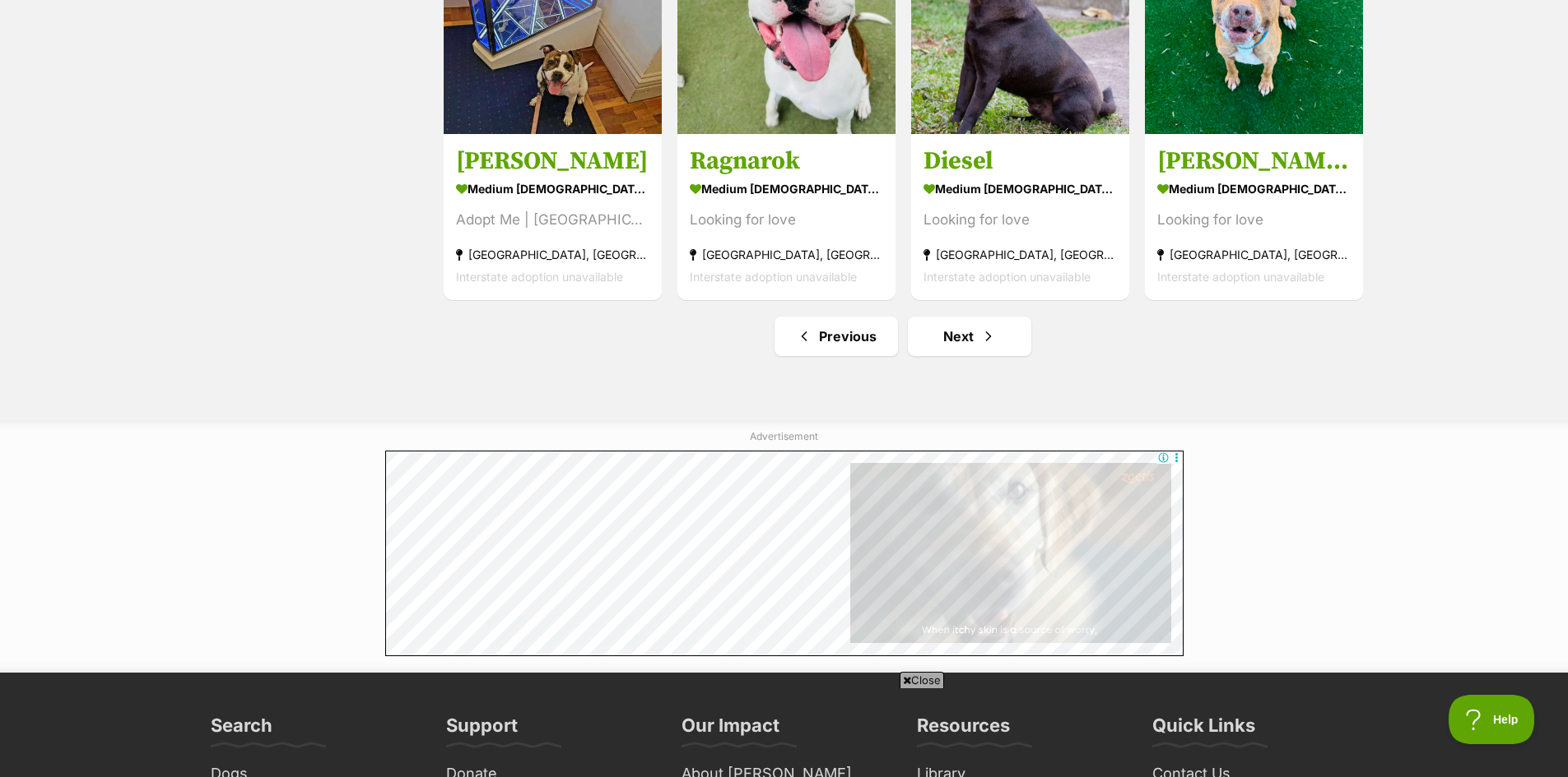
scroll to position [2057, 0]
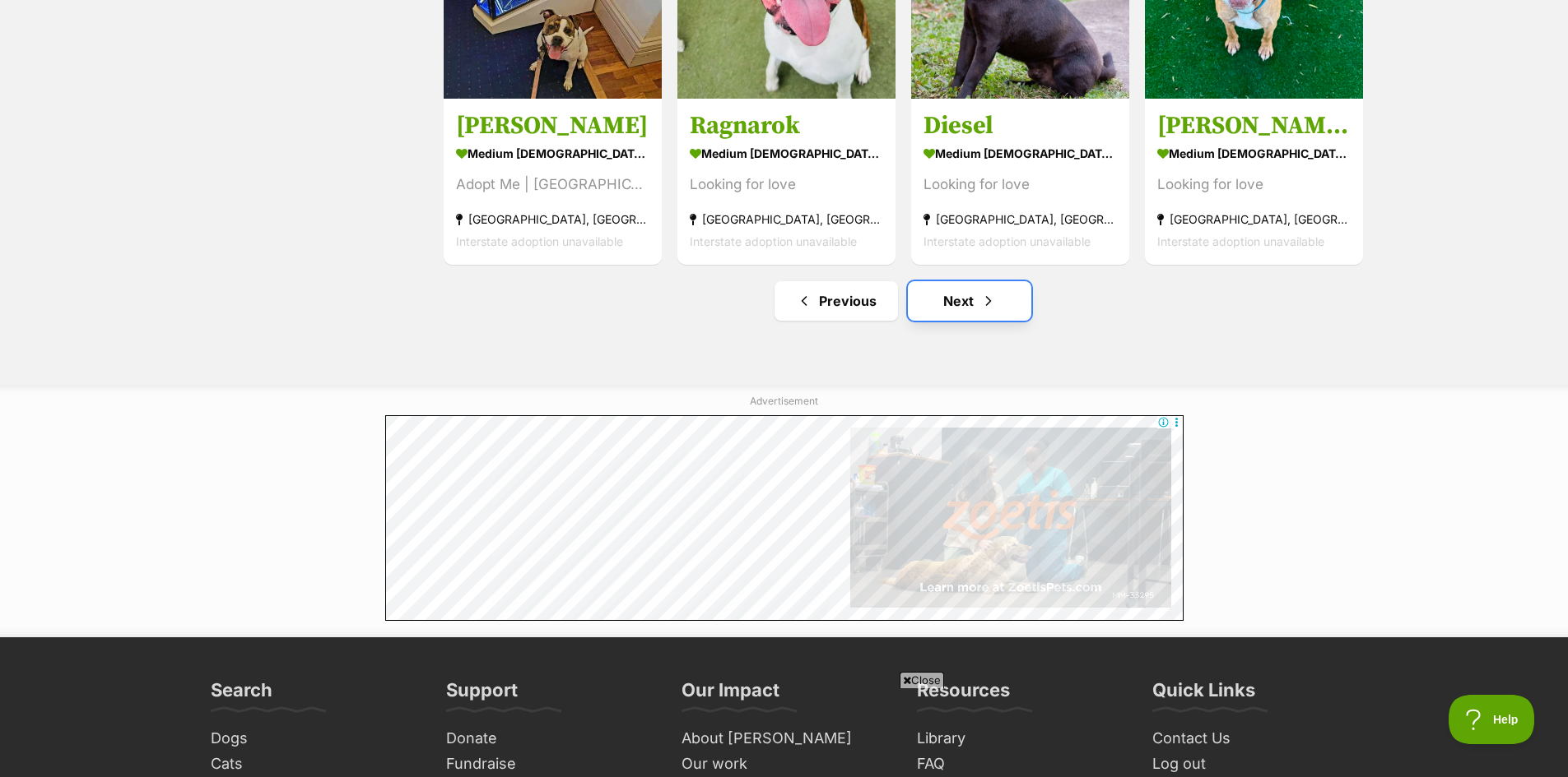
click at [962, 309] on link "Next" at bounding box center [969, 301] width 124 height 40
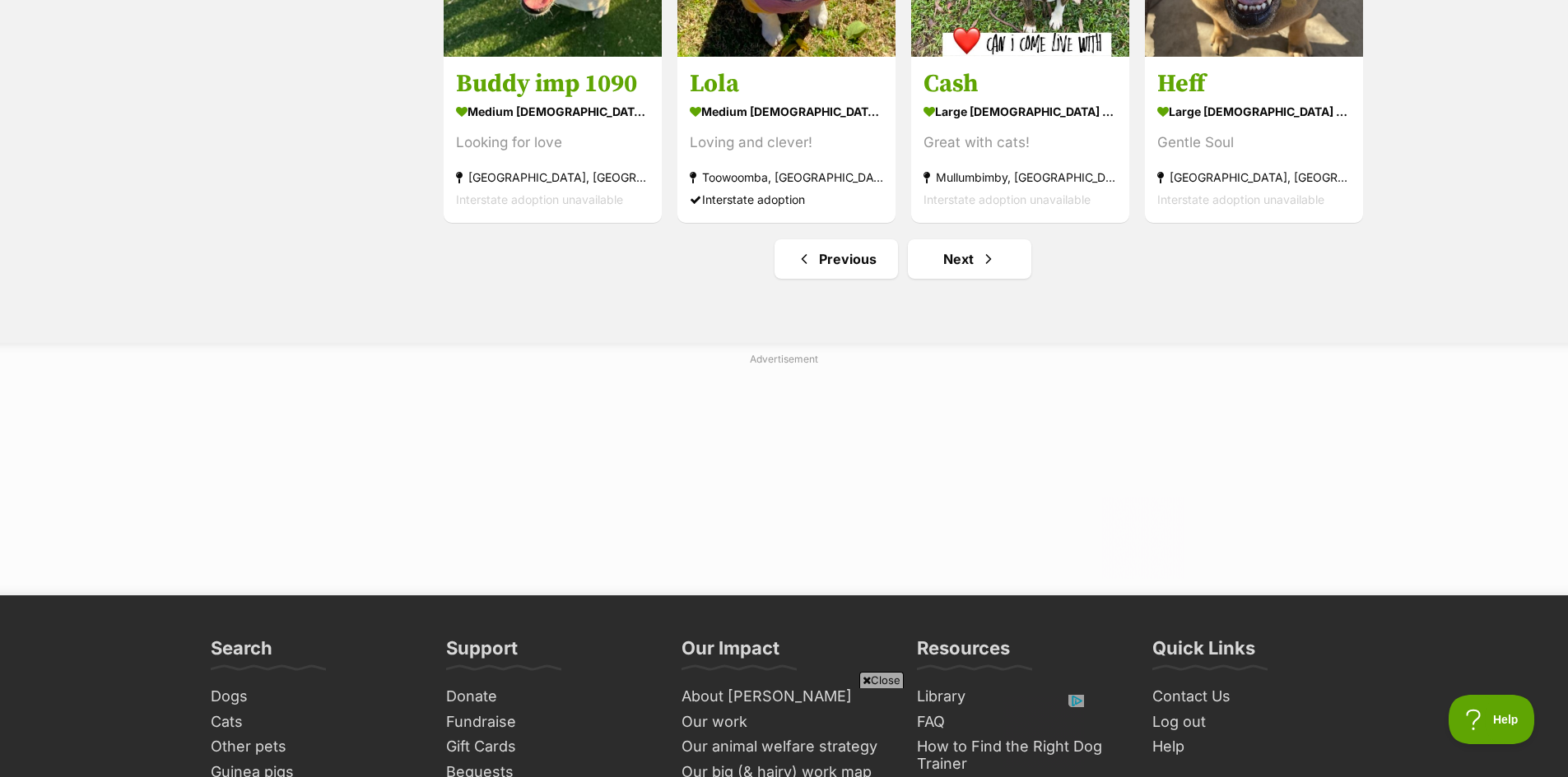
scroll to position [2221, 0]
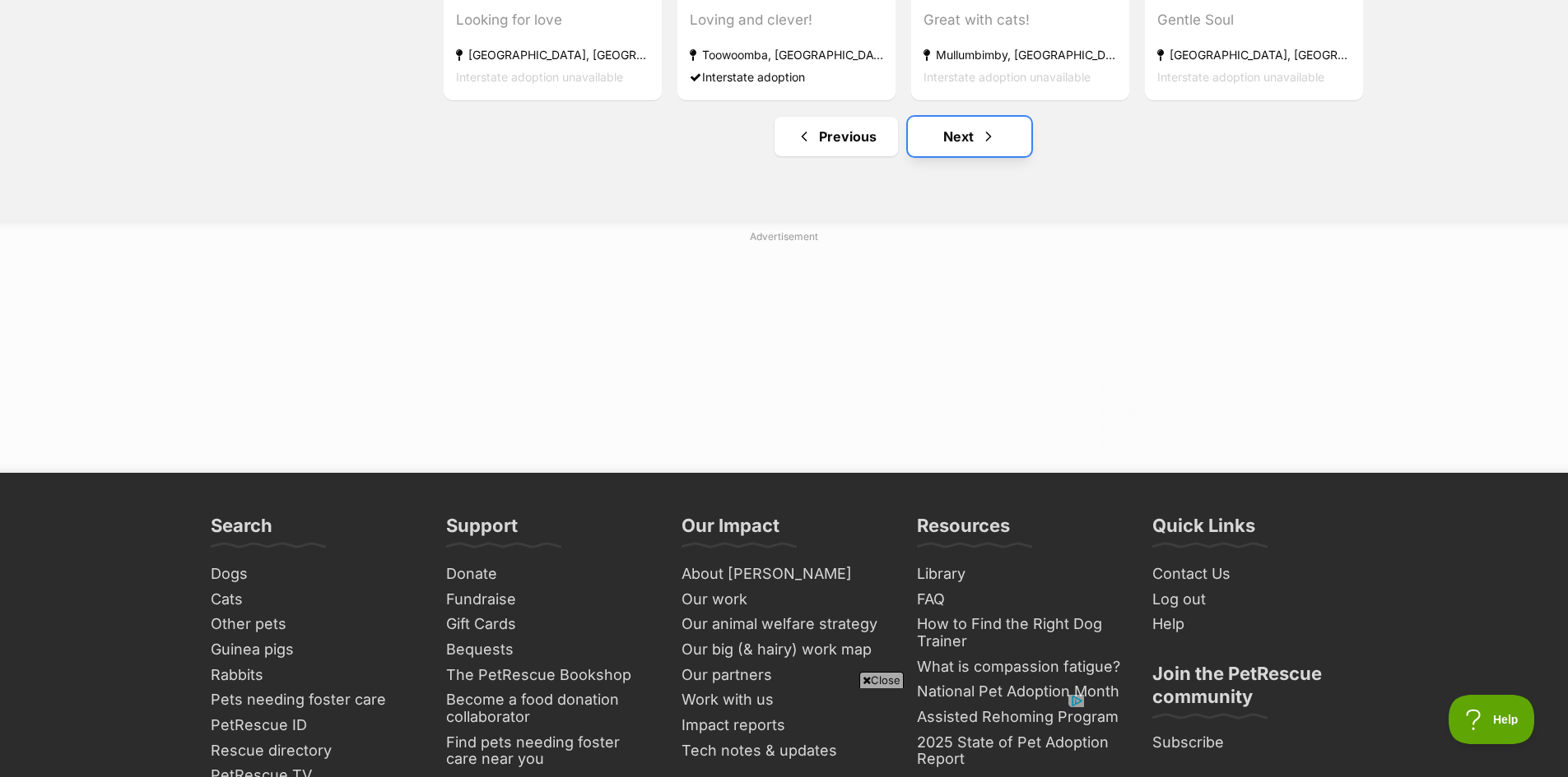
click at [954, 148] on link "Next" at bounding box center [969, 137] width 124 height 40
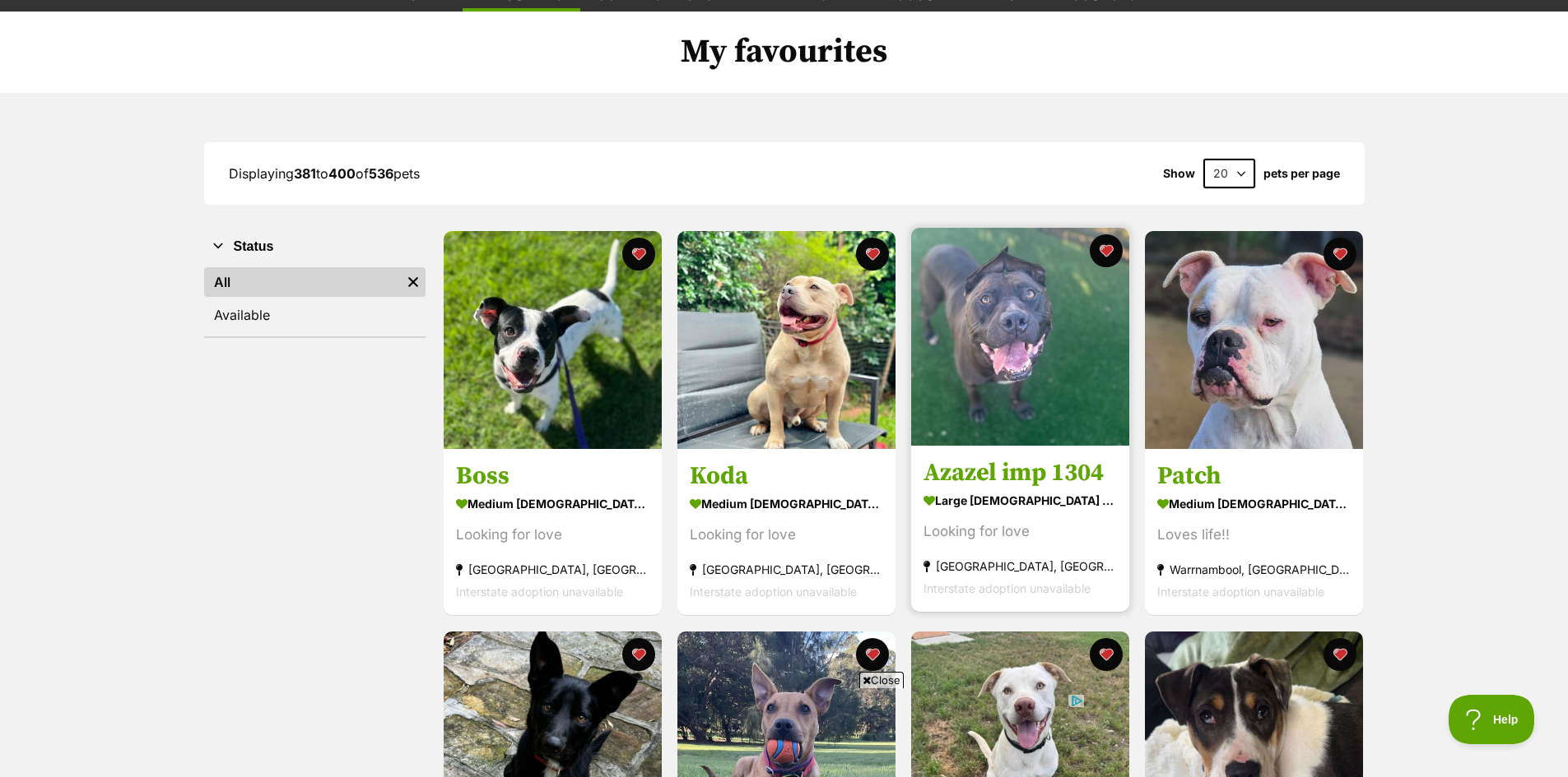
scroll to position [247, 0]
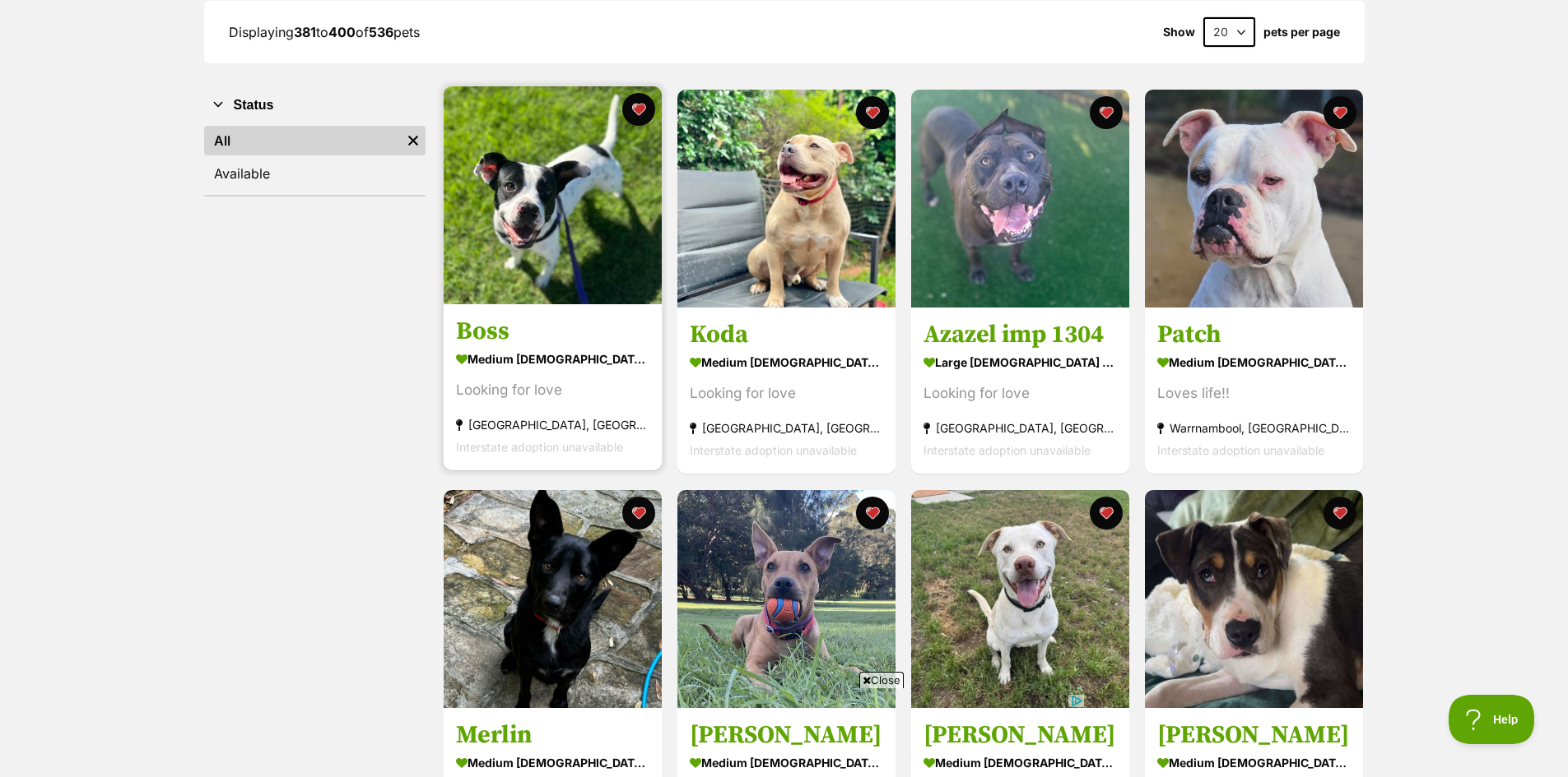
click at [579, 221] on img at bounding box center [553, 195] width 218 height 218
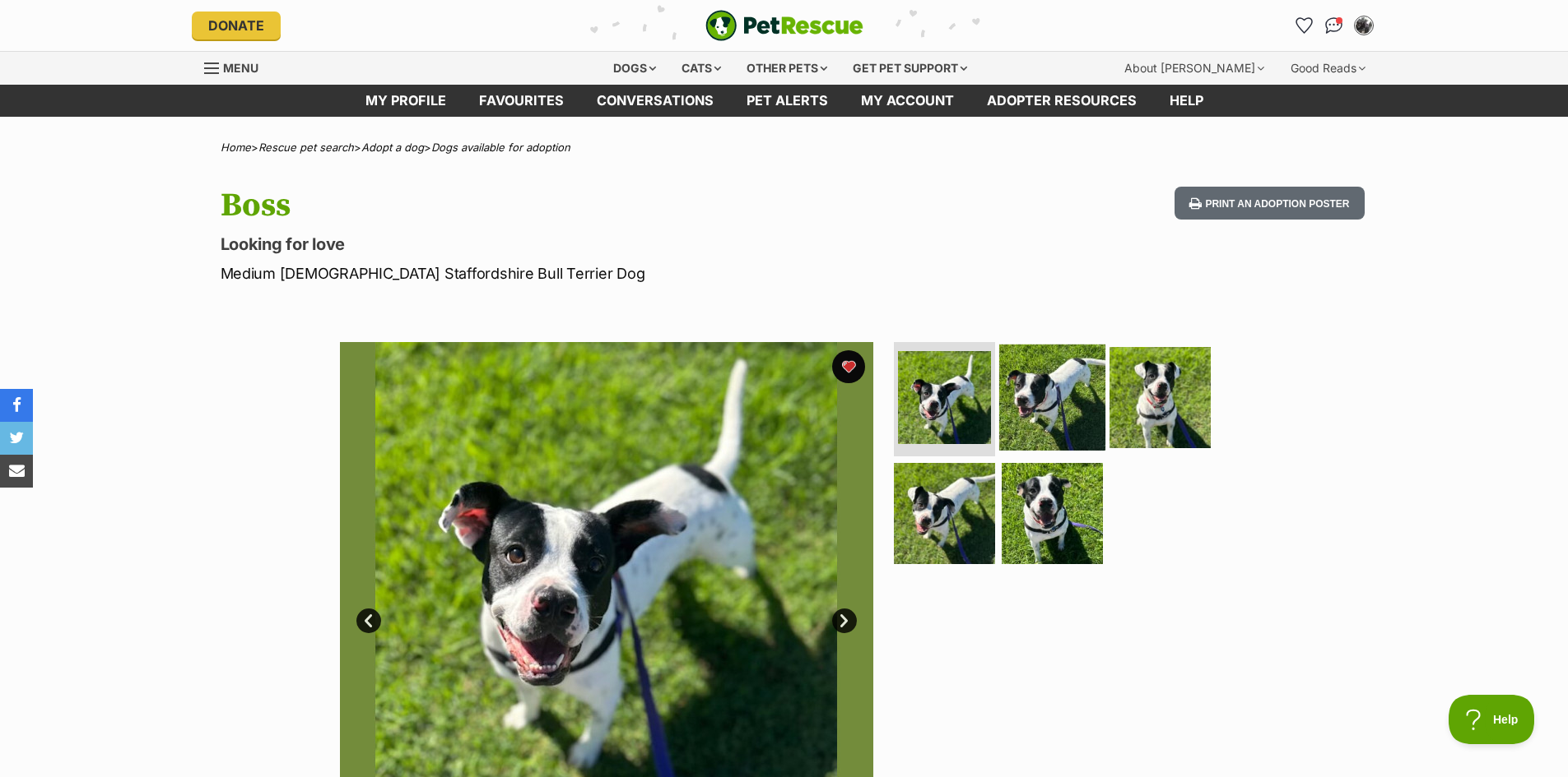
click at [1051, 402] on img at bounding box center [1052, 397] width 106 height 106
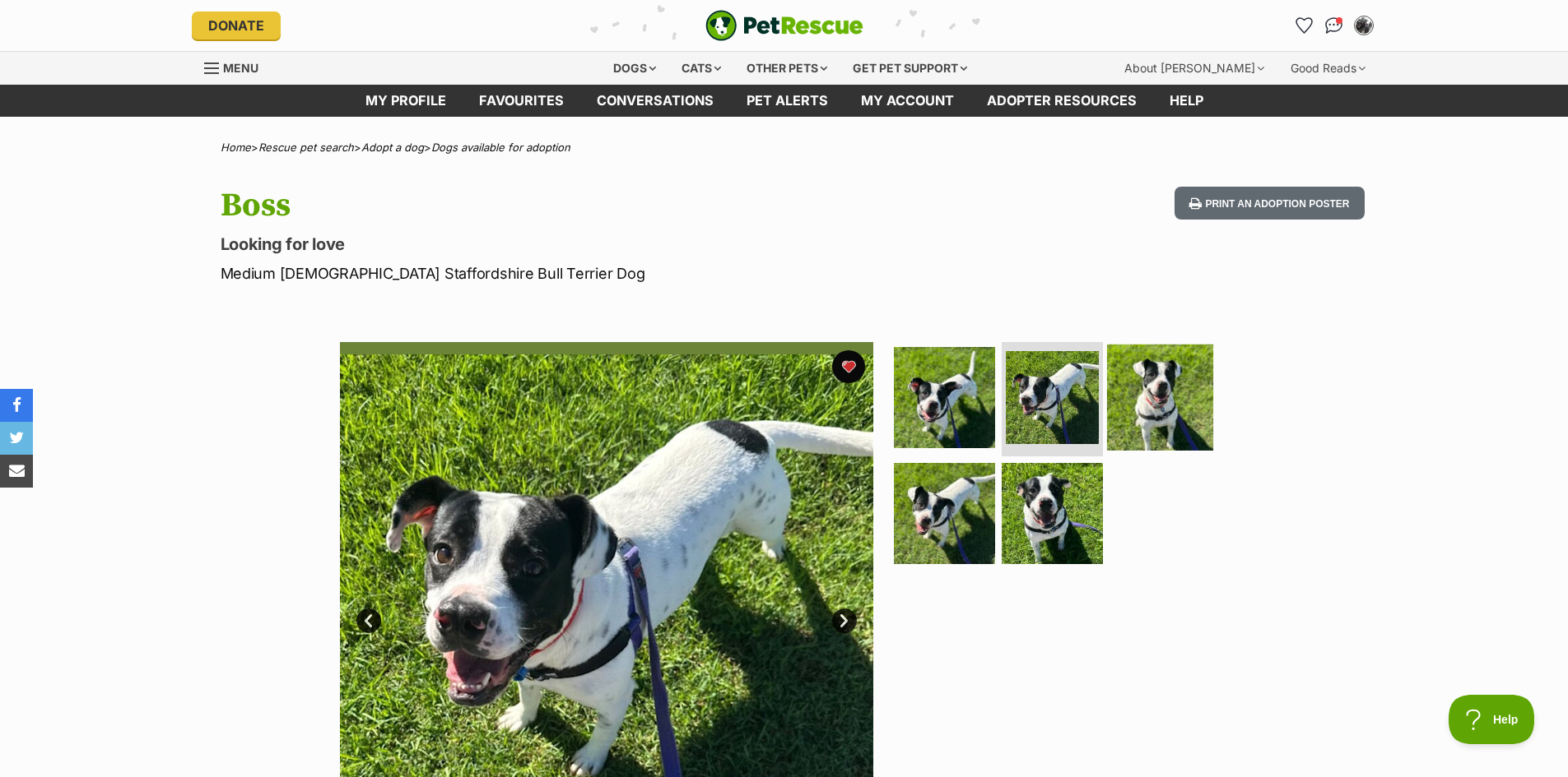
click at [1173, 407] on img at bounding box center [1160, 397] width 106 height 106
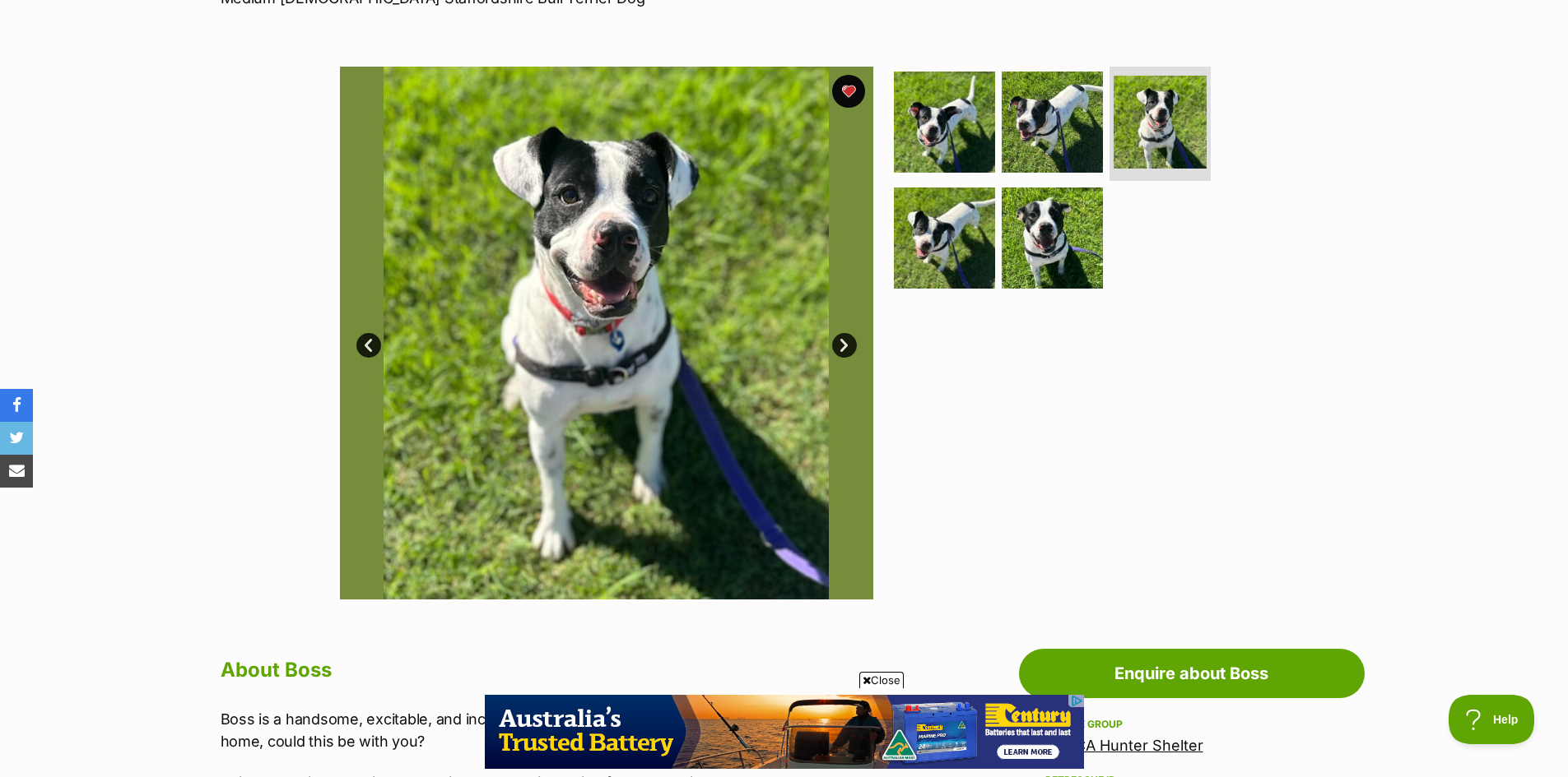
scroll to position [247, 0]
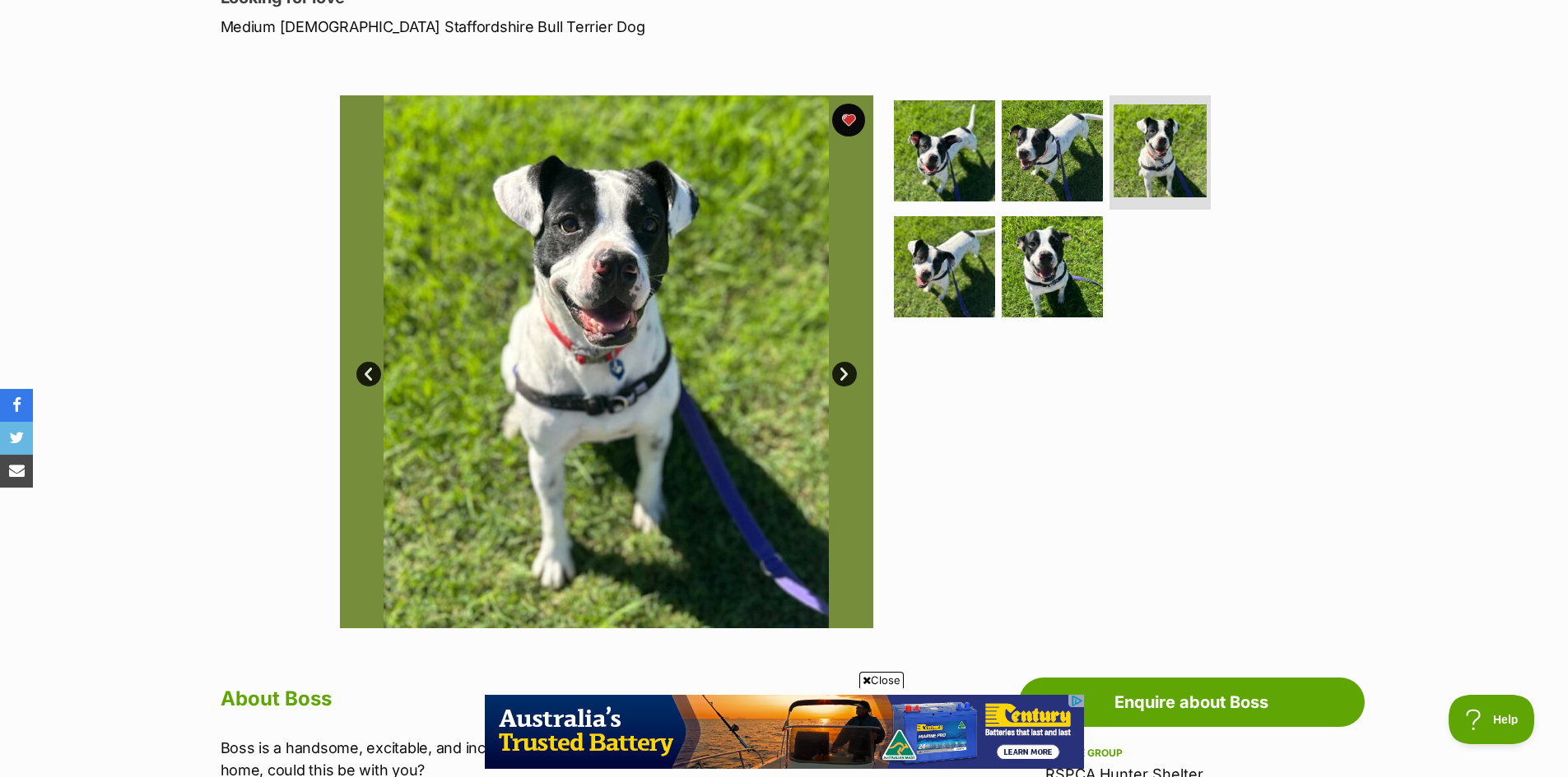
click at [849, 375] on link "Next" at bounding box center [844, 375] width 25 height 25
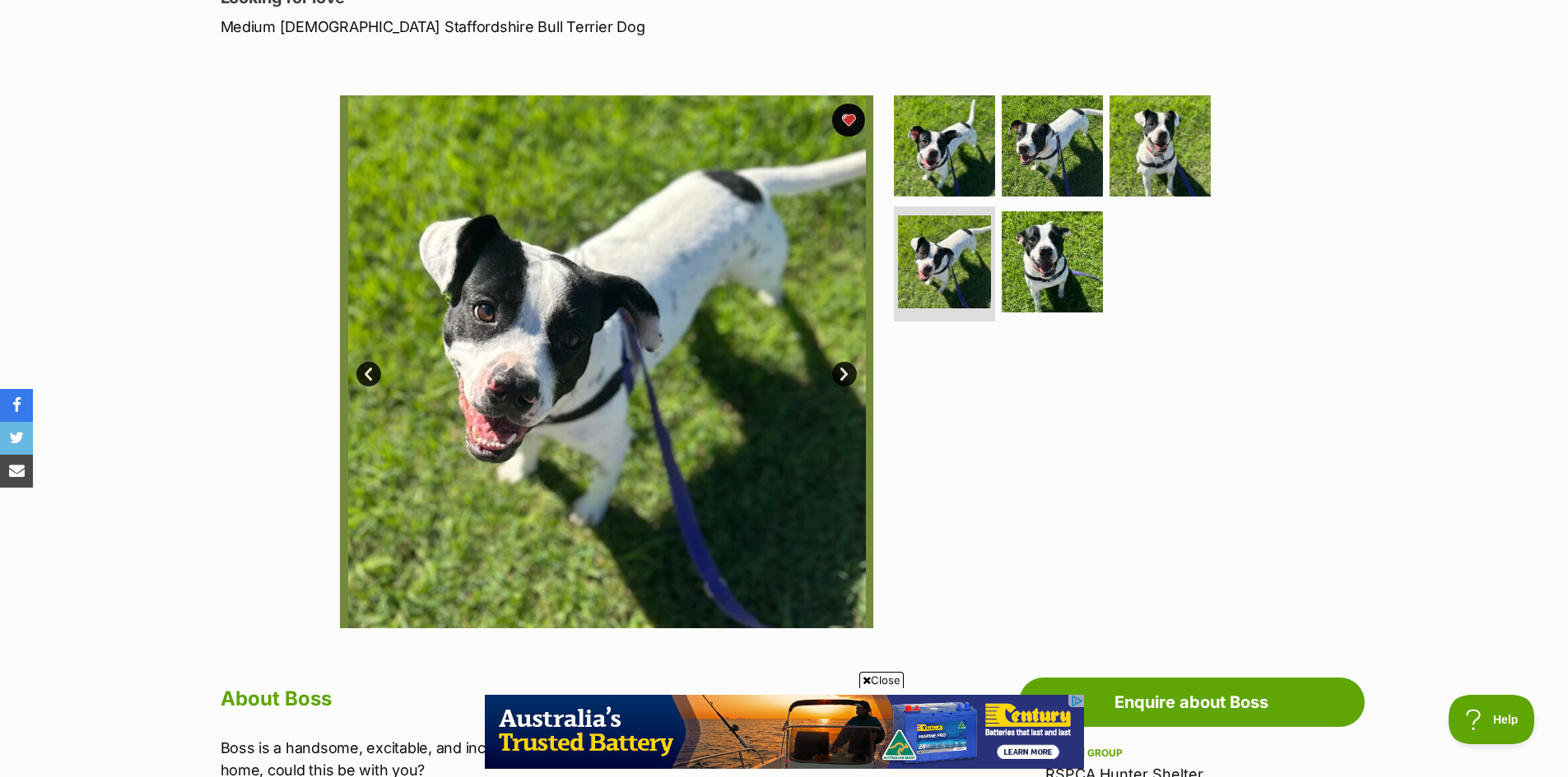
click at [849, 375] on link "Next" at bounding box center [844, 375] width 25 height 25
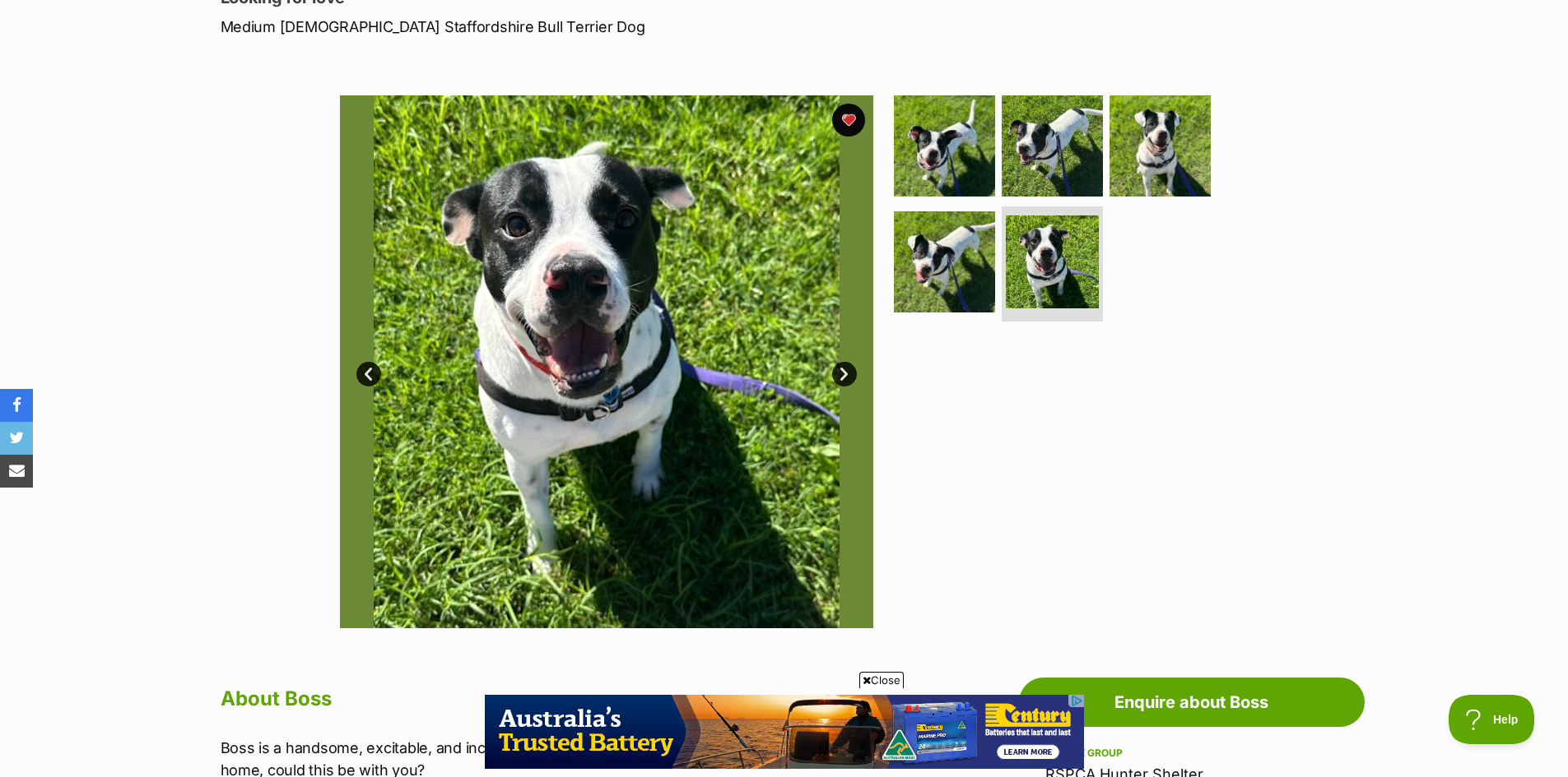
click at [849, 375] on link "Next" at bounding box center [844, 375] width 25 height 25
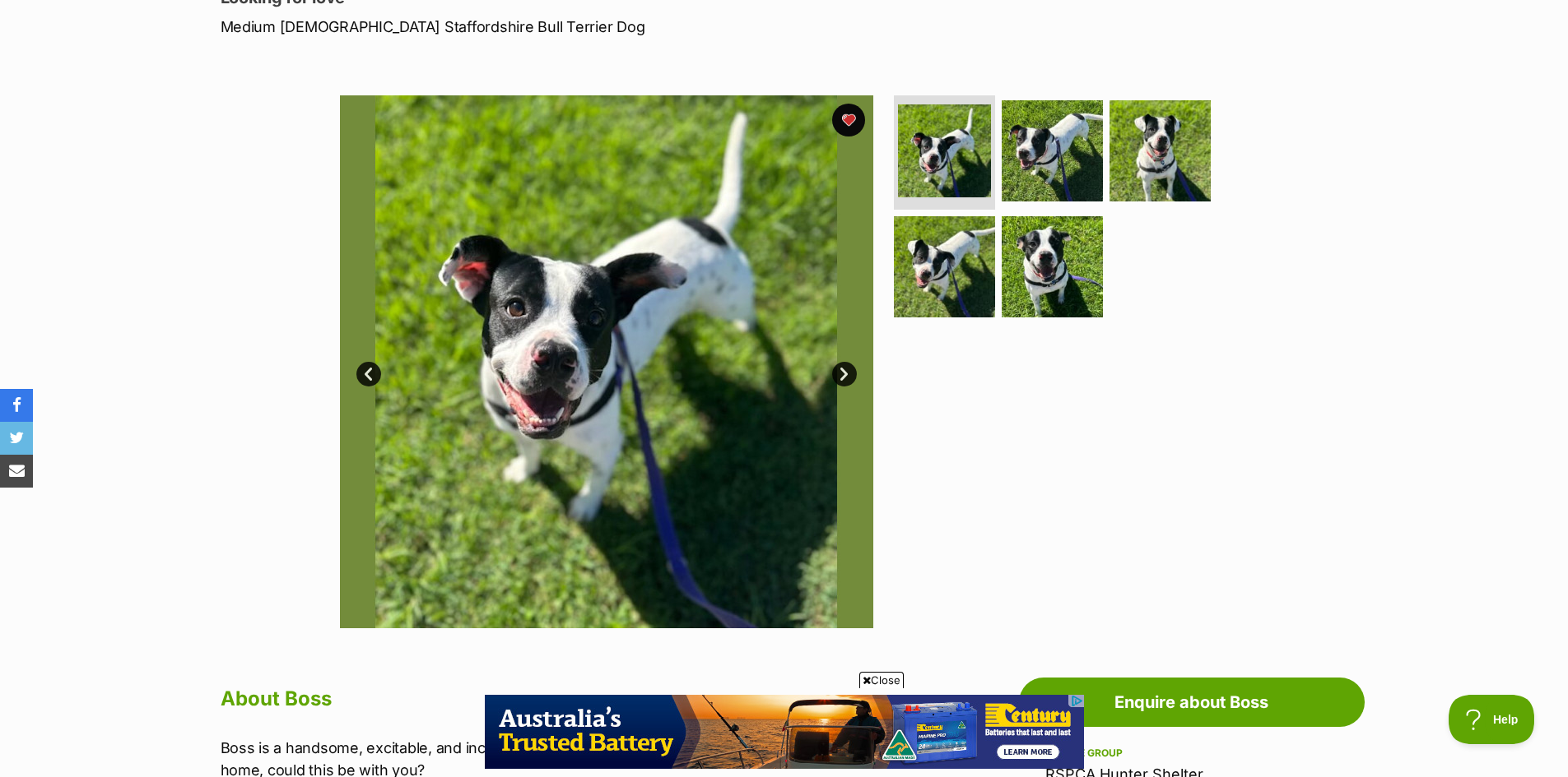
click at [1127, 269] on ul at bounding box center [1059, 212] width 338 height 234
click at [1090, 281] on img at bounding box center [1052, 267] width 106 height 106
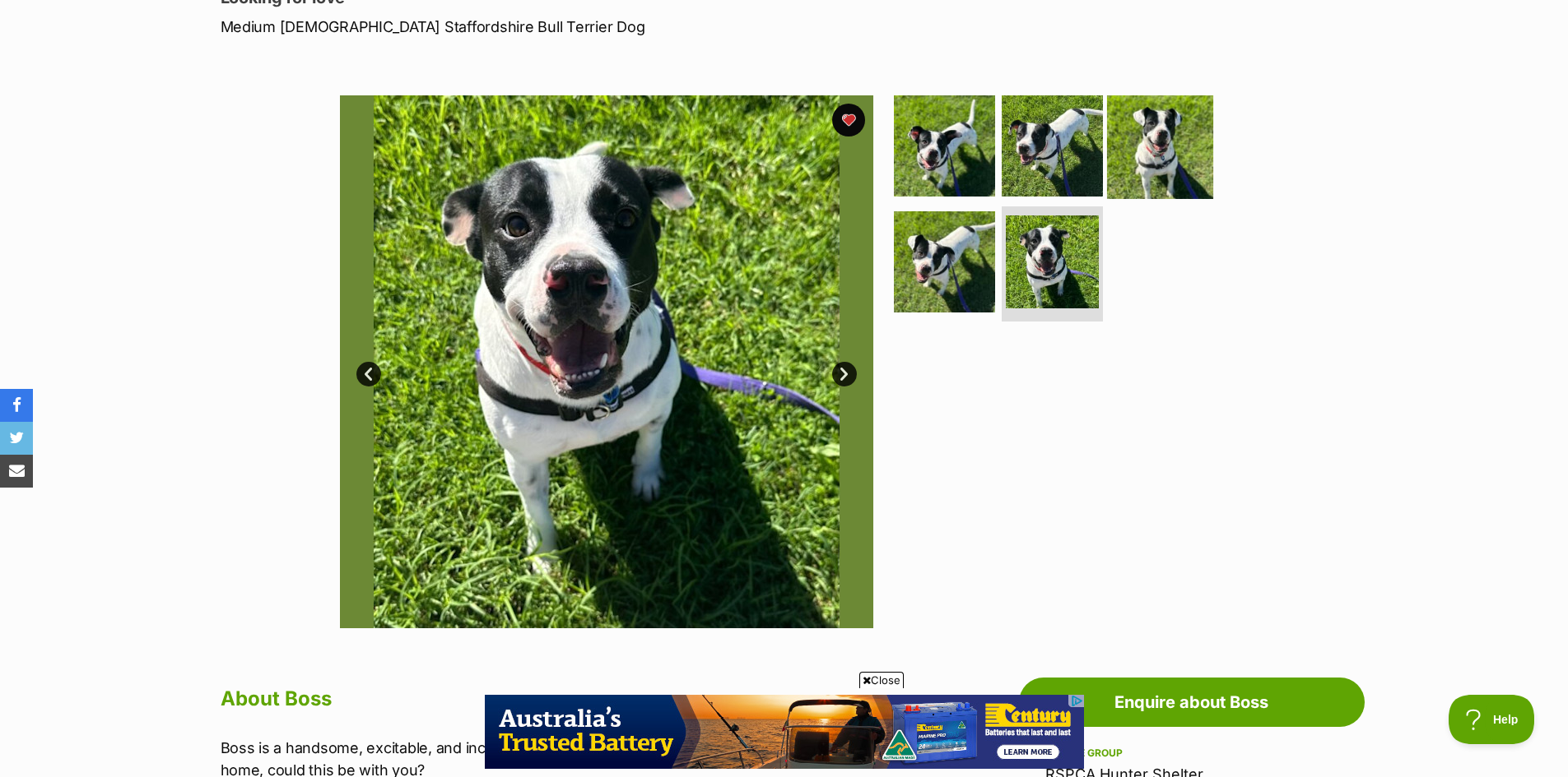
click at [1176, 162] on img at bounding box center [1160, 145] width 106 height 106
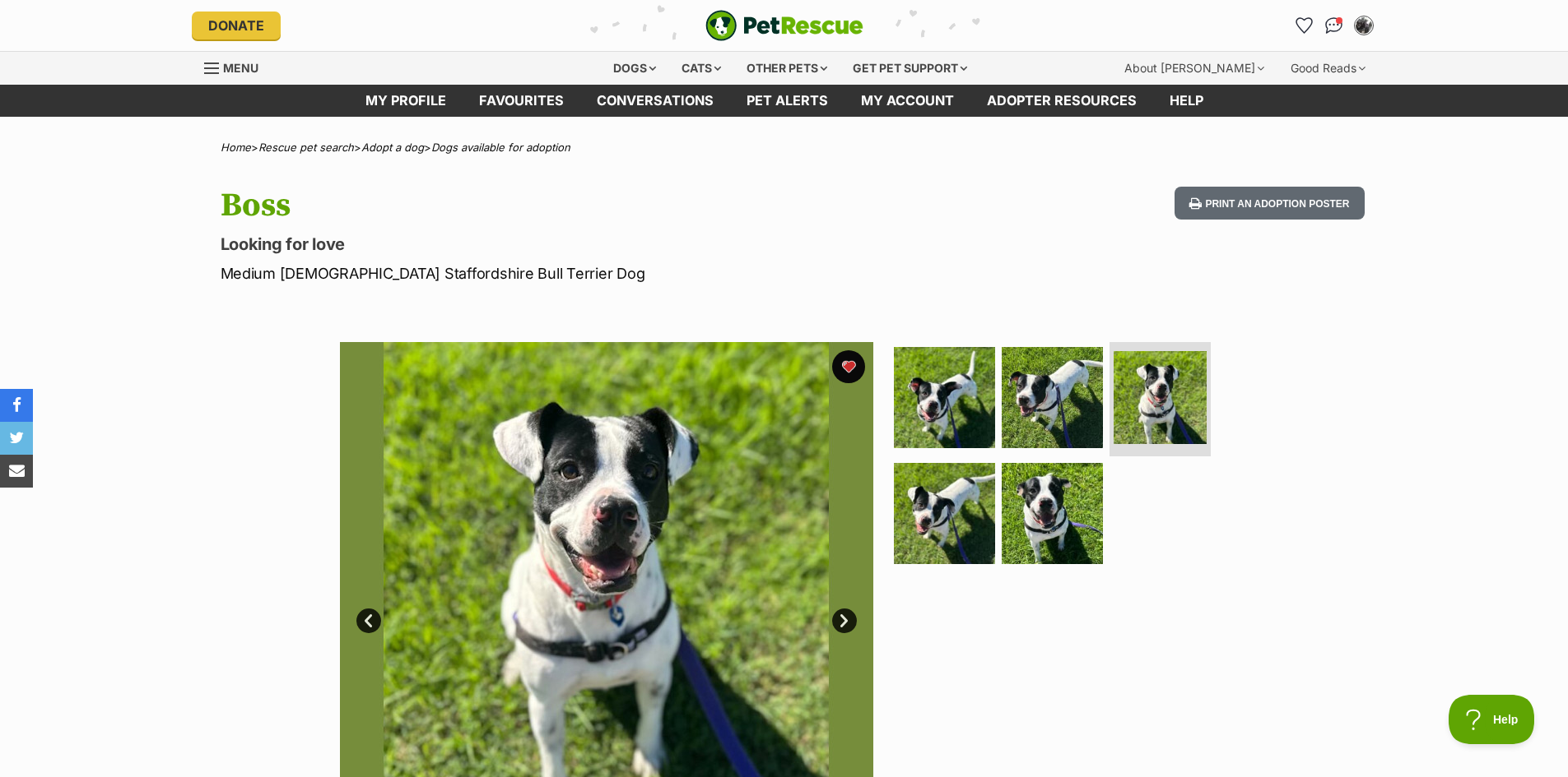
scroll to position [0, 0]
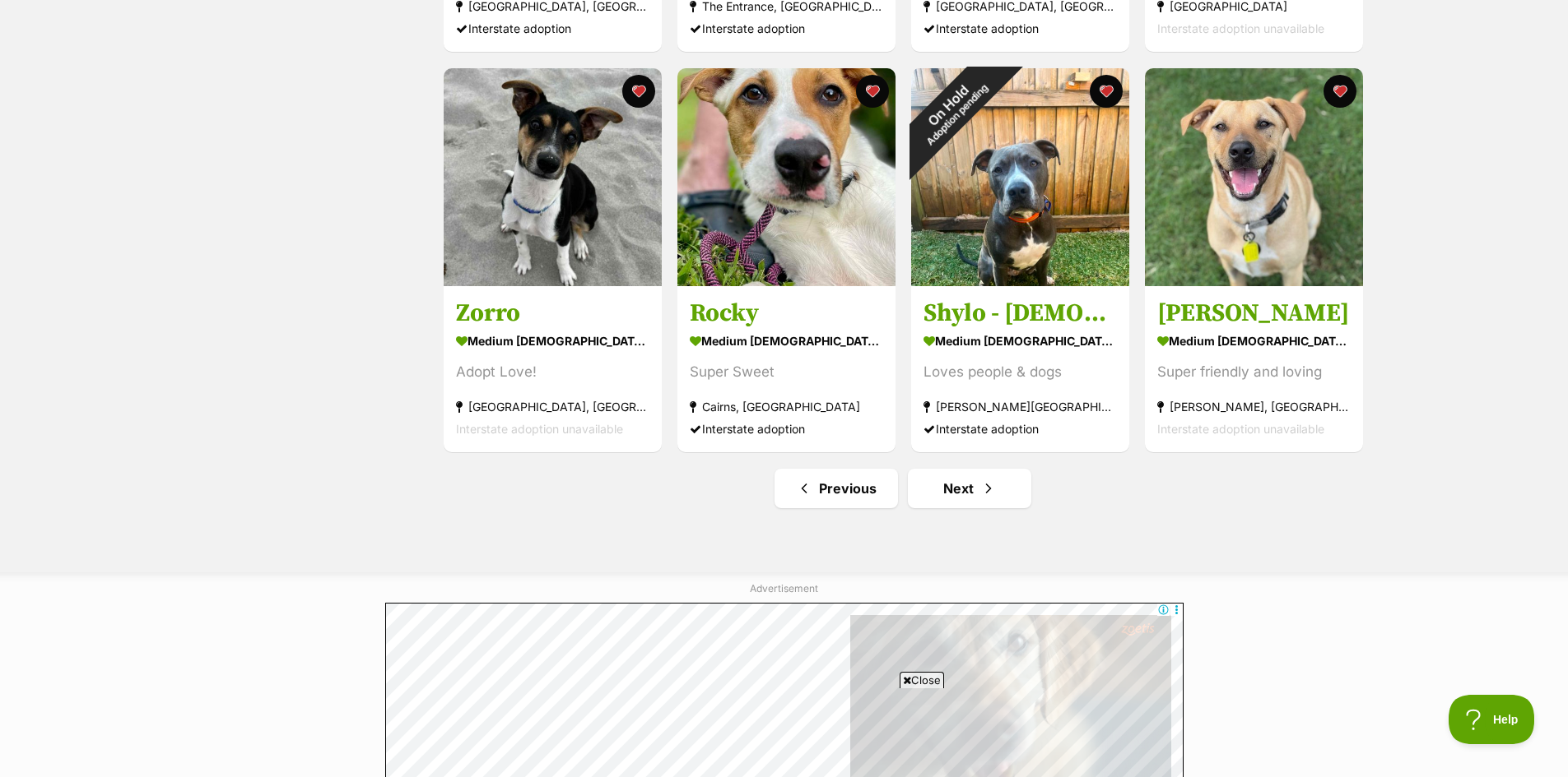
scroll to position [1892, 0]
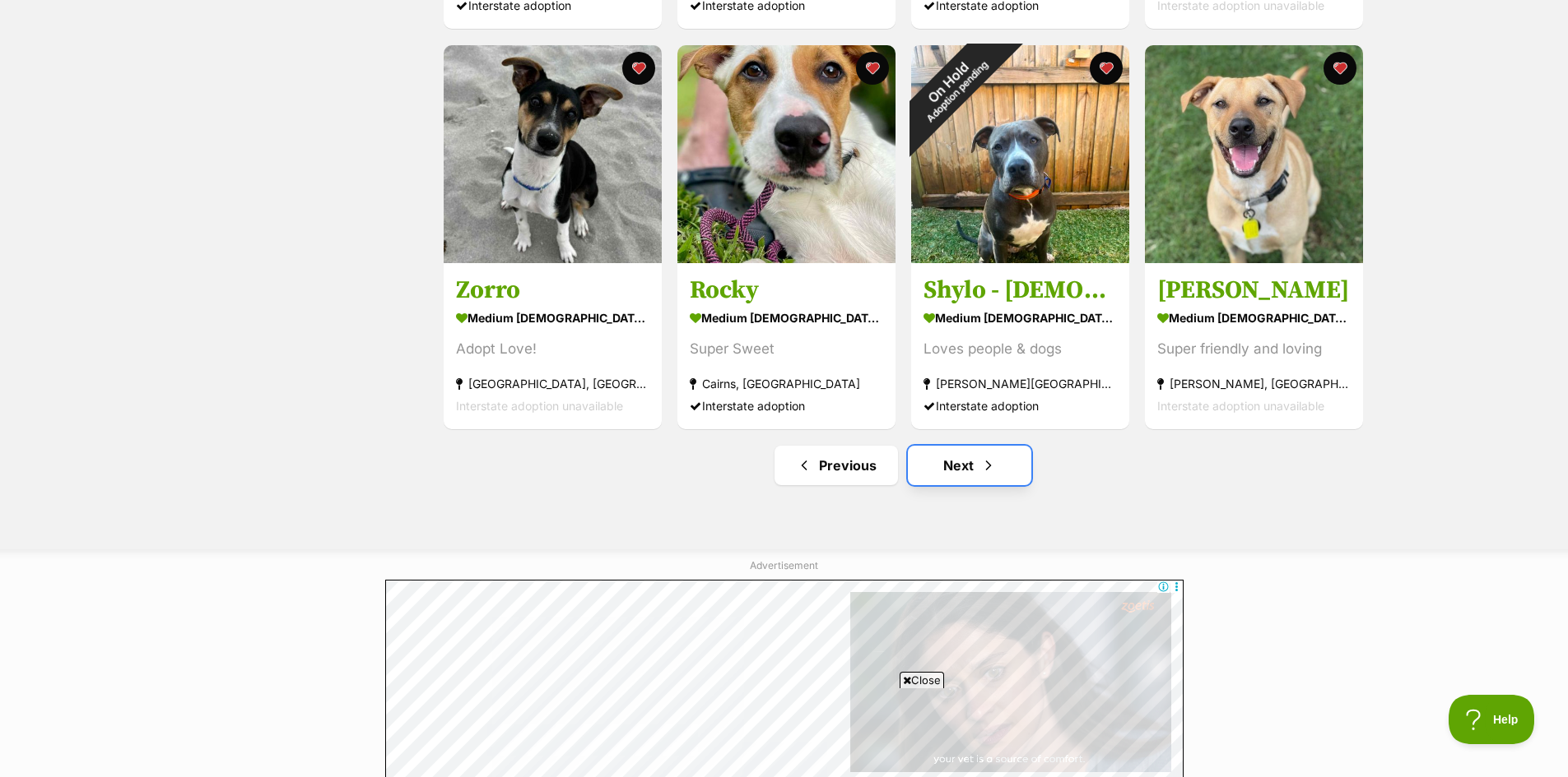
click at [978, 477] on link "Next" at bounding box center [969, 466] width 124 height 40
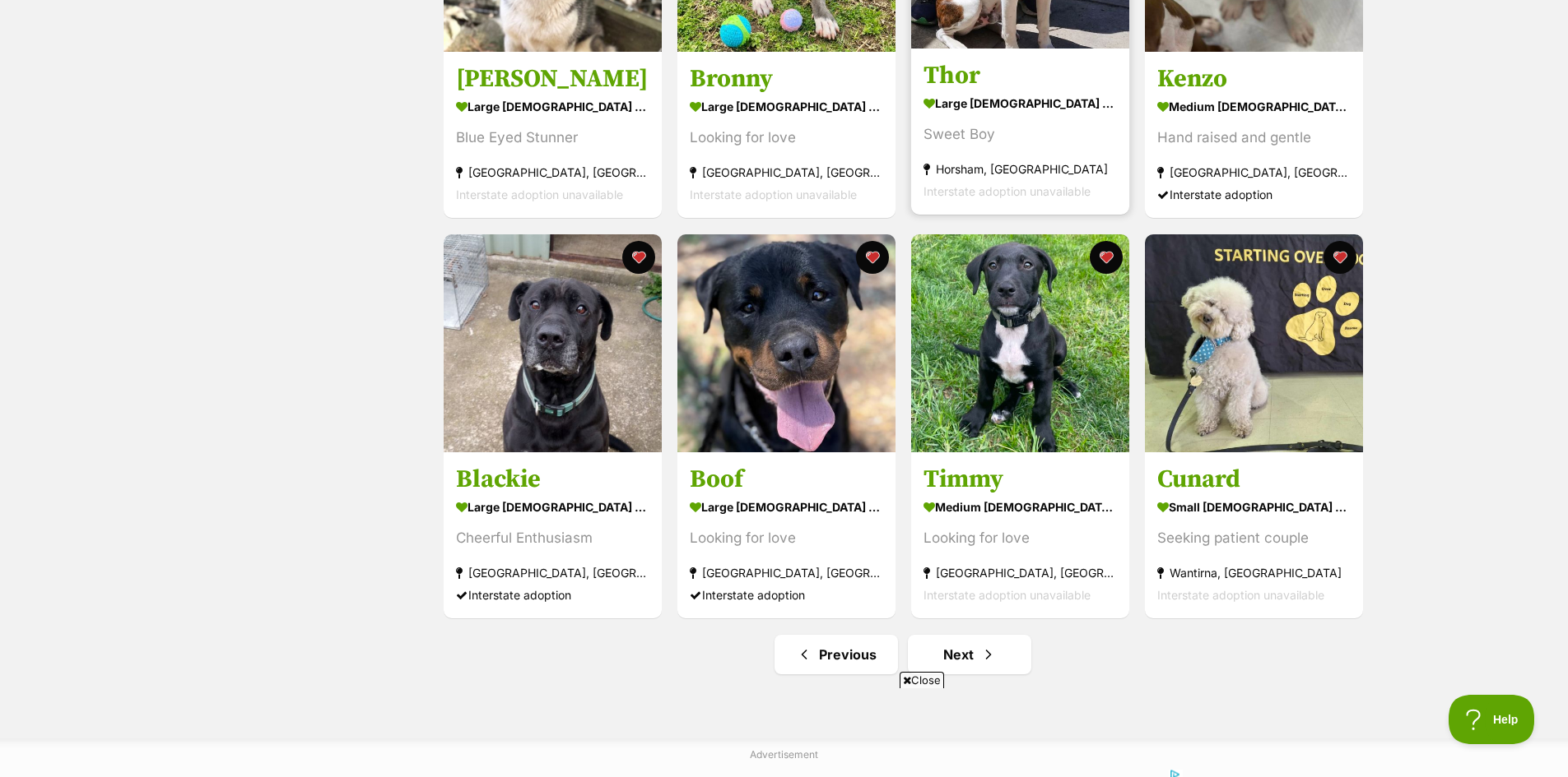
scroll to position [1728, 0]
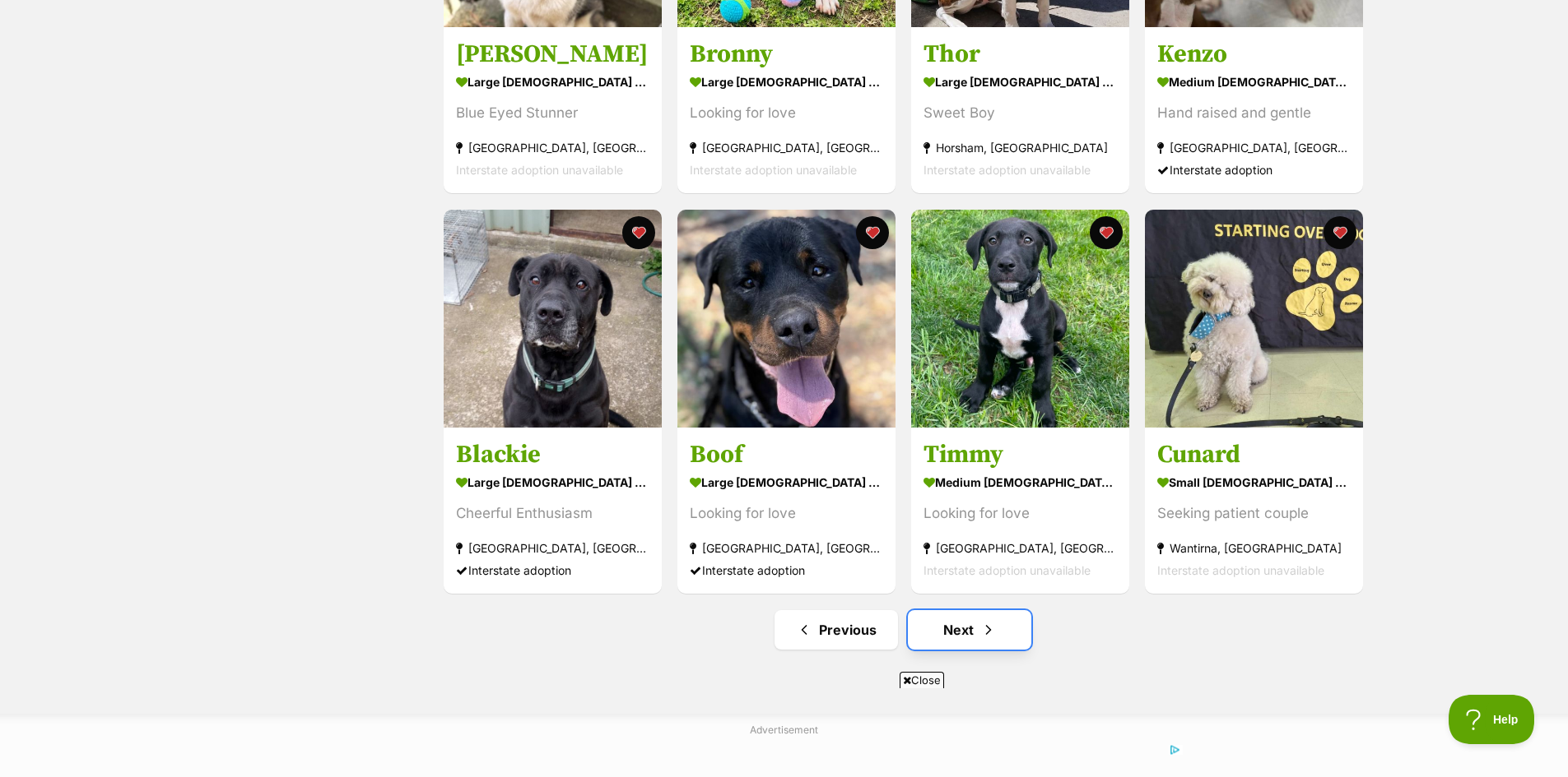
click at [963, 630] on link "Next" at bounding box center [969, 630] width 124 height 40
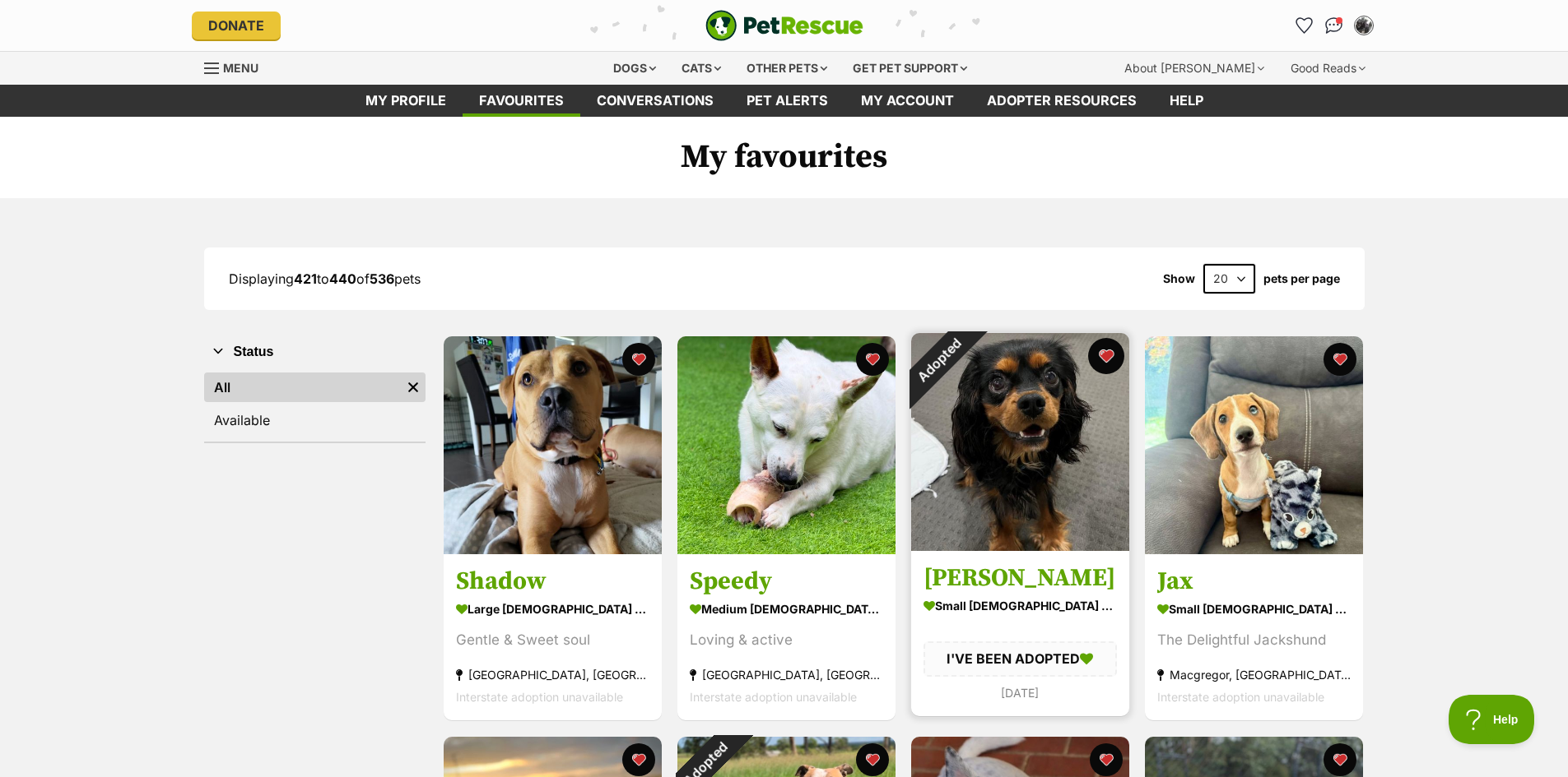
click at [1108, 360] on button "favourite" at bounding box center [1106, 356] width 36 height 36
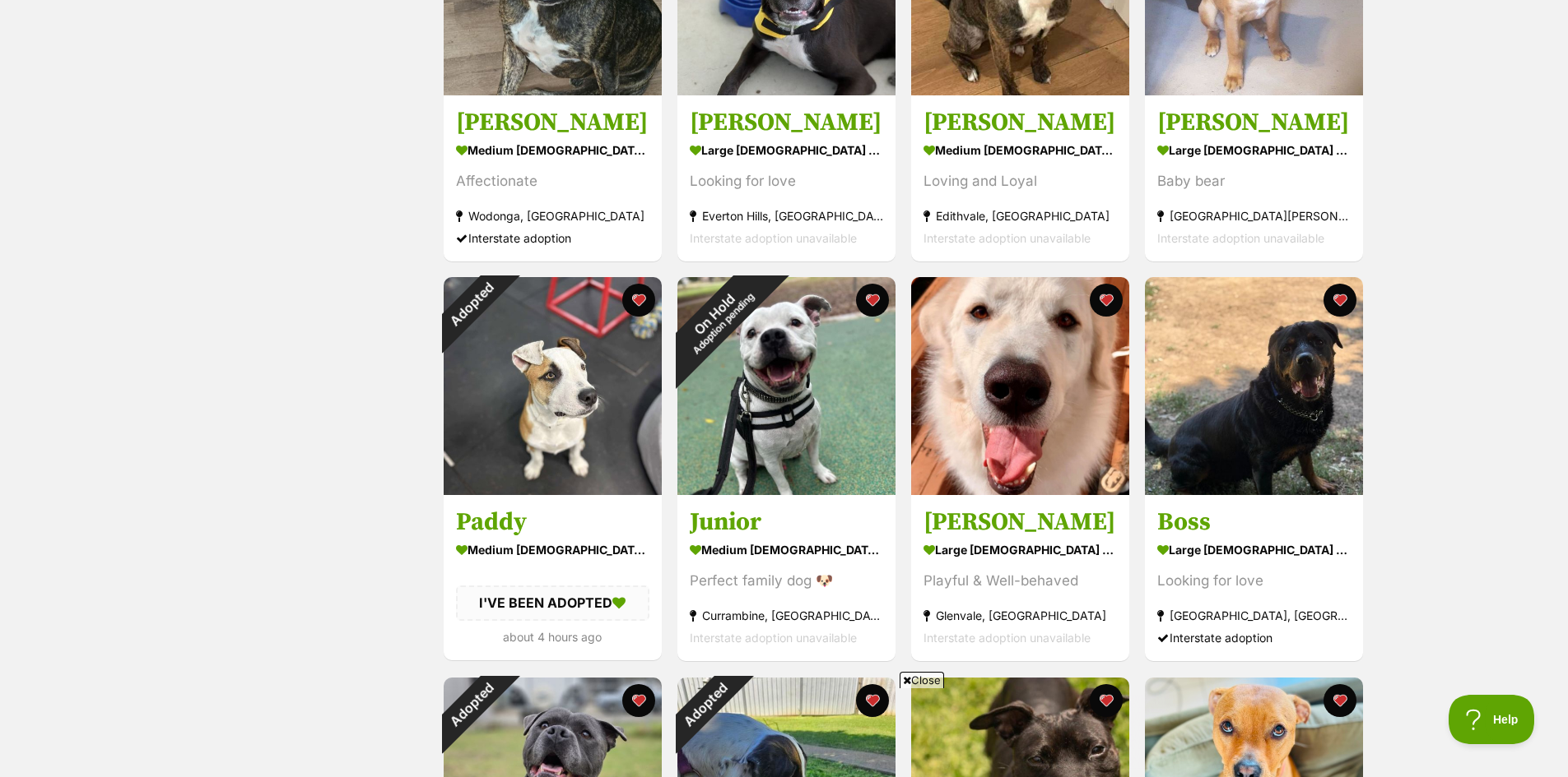
scroll to position [1316, 0]
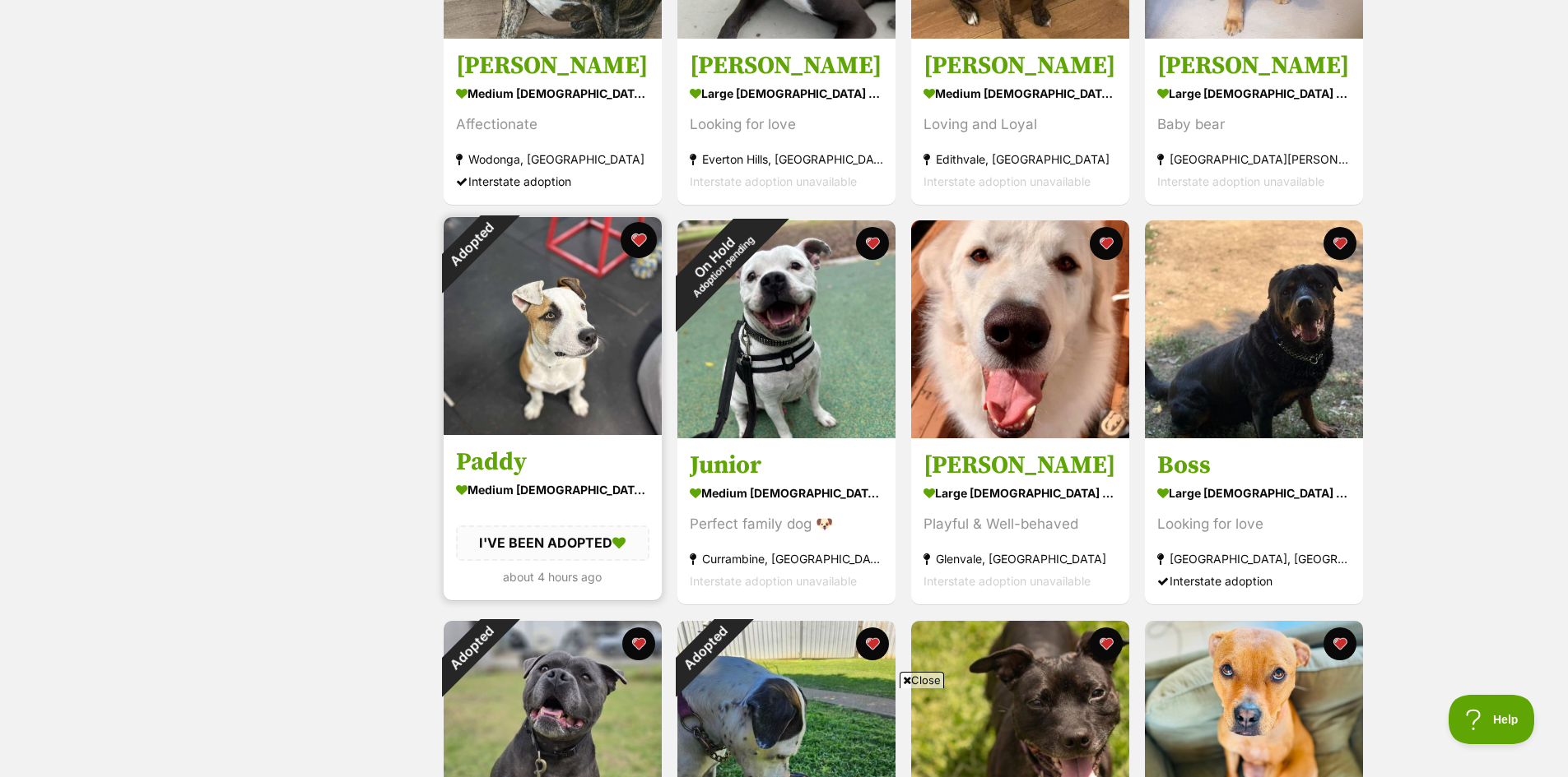
click at [643, 237] on button "favourite" at bounding box center [639, 240] width 36 height 36
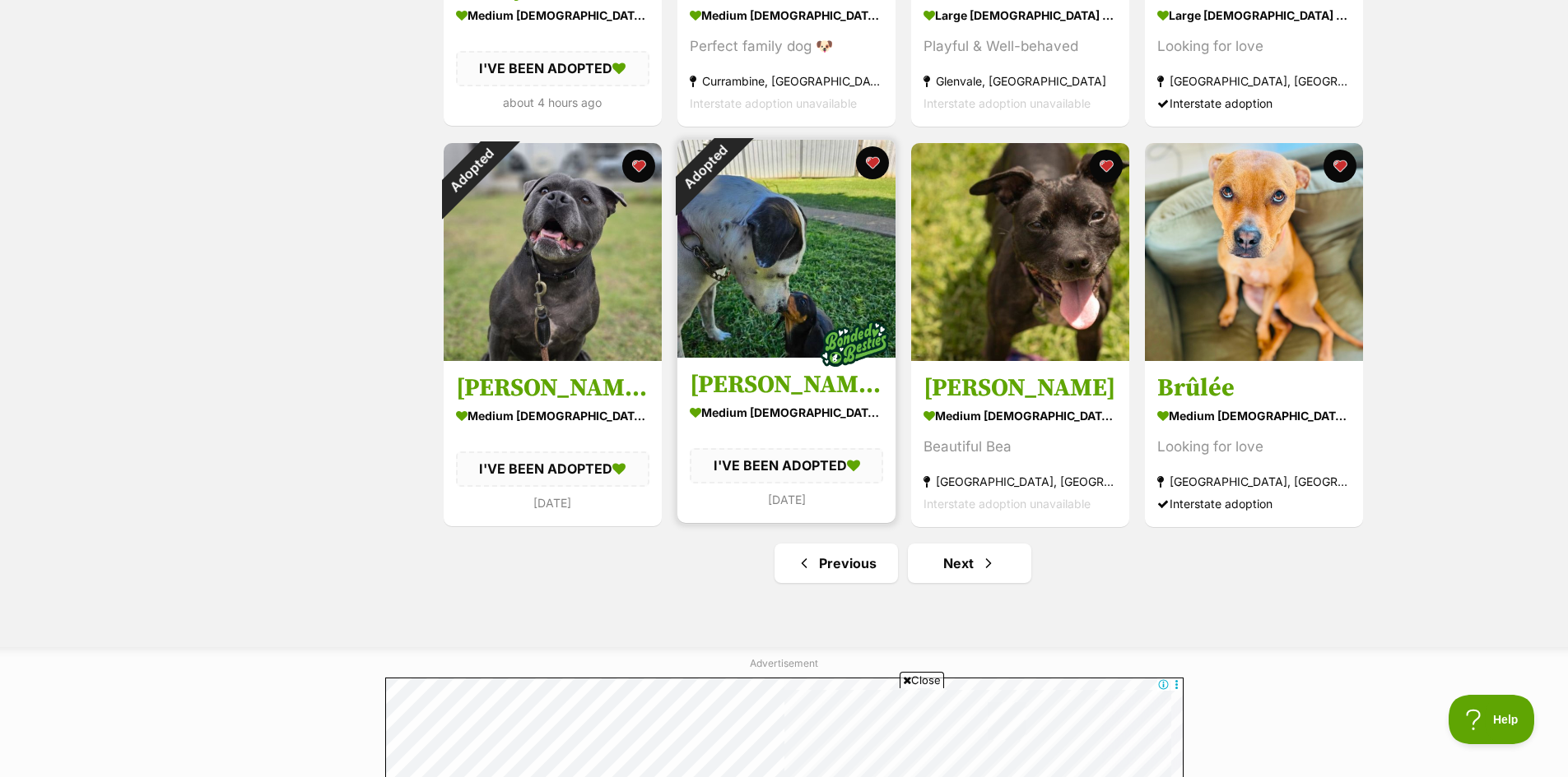
scroll to position [1810, 0]
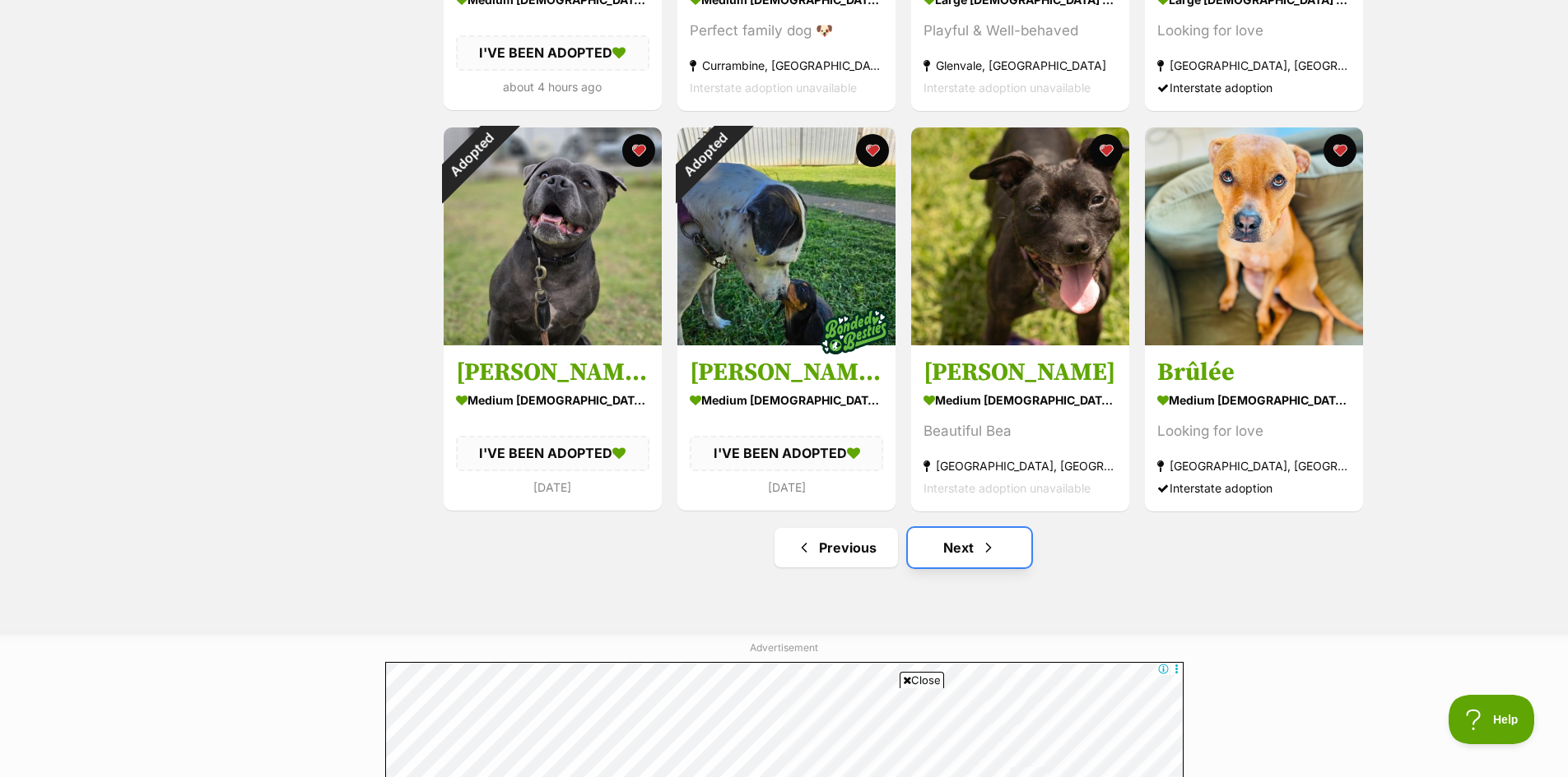
click at [970, 556] on link "Next" at bounding box center [969, 548] width 124 height 40
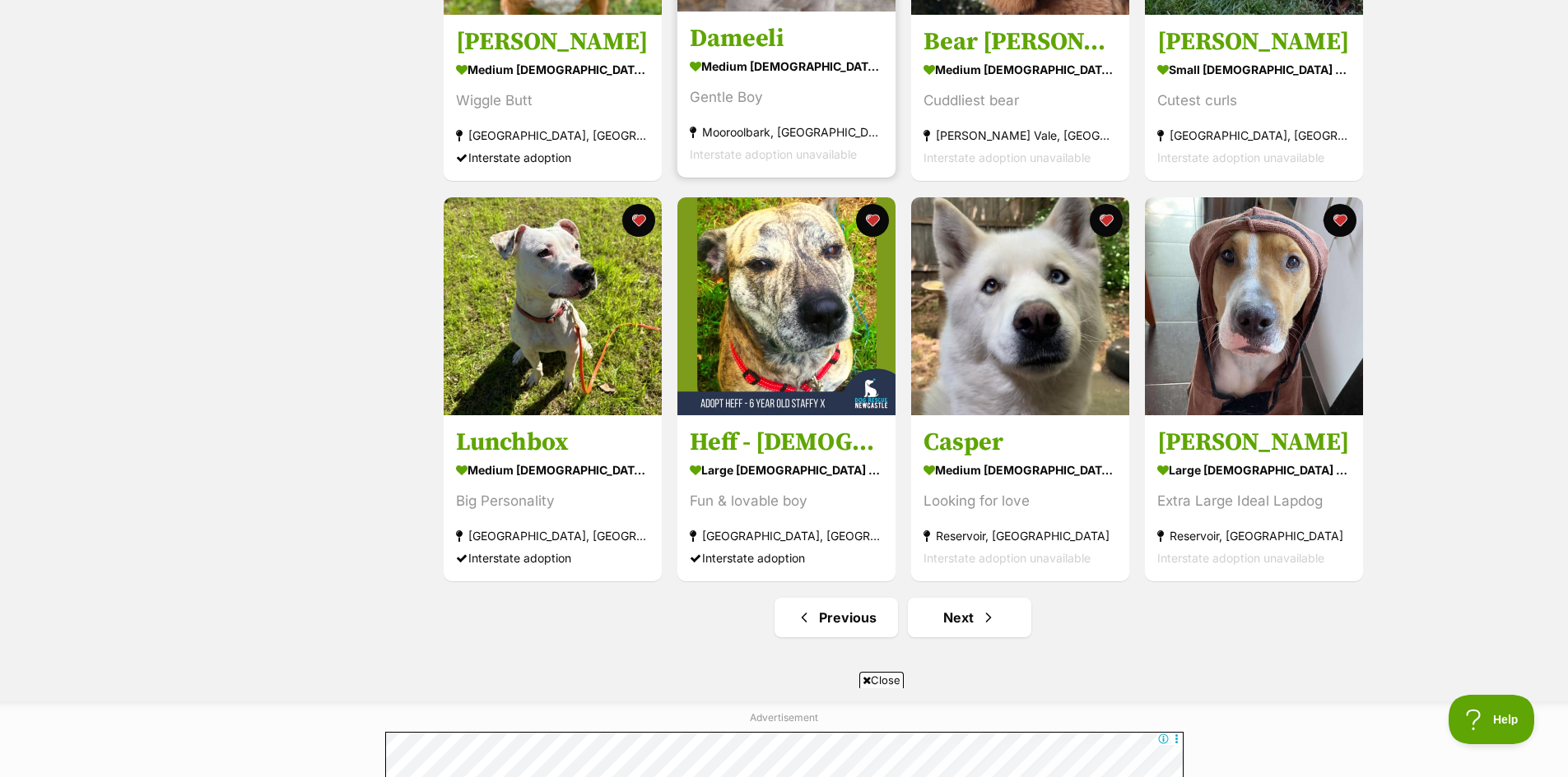
scroll to position [1892, 0]
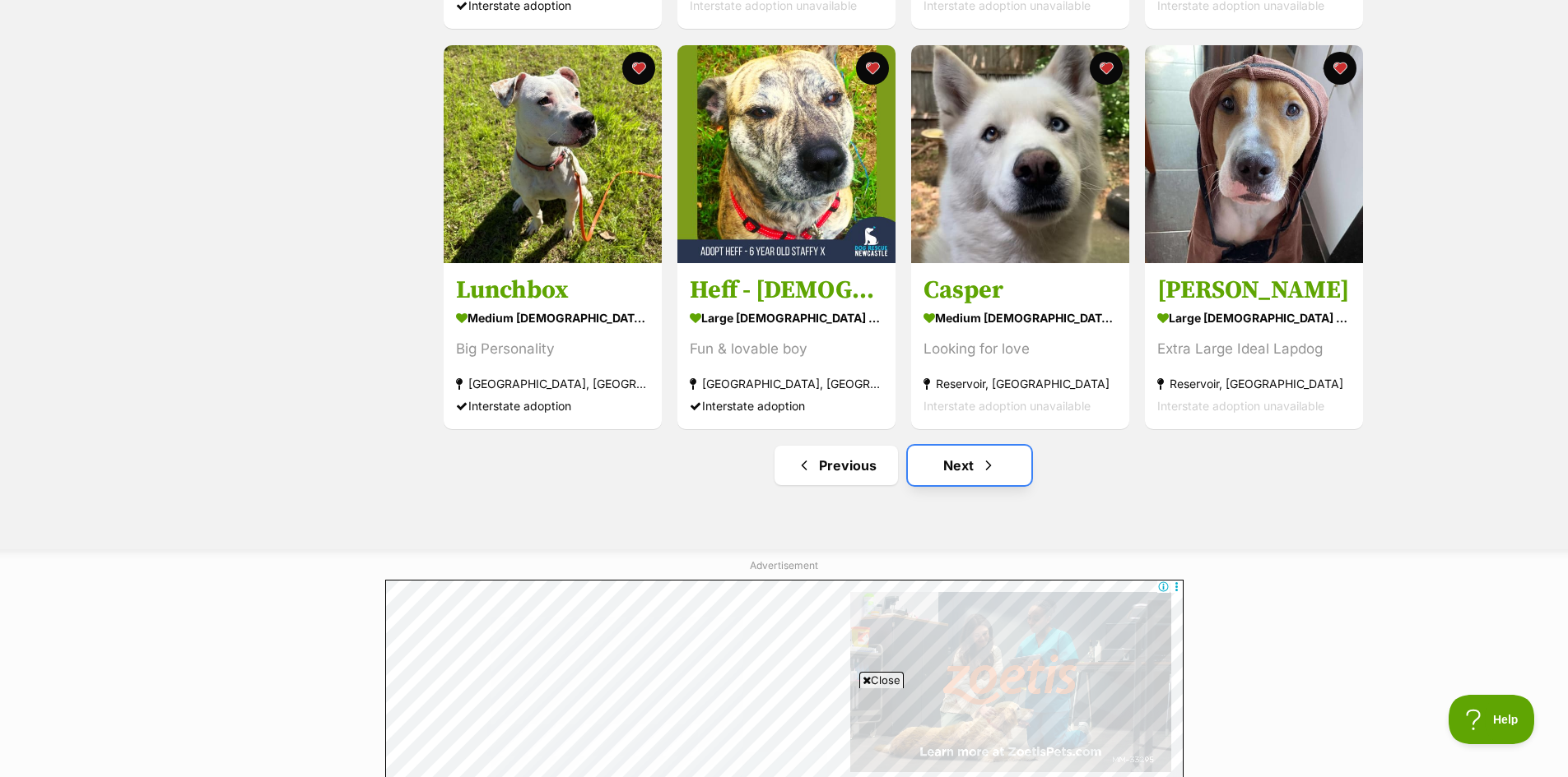
click at [954, 473] on link "Next" at bounding box center [969, 466] width 124 height 40
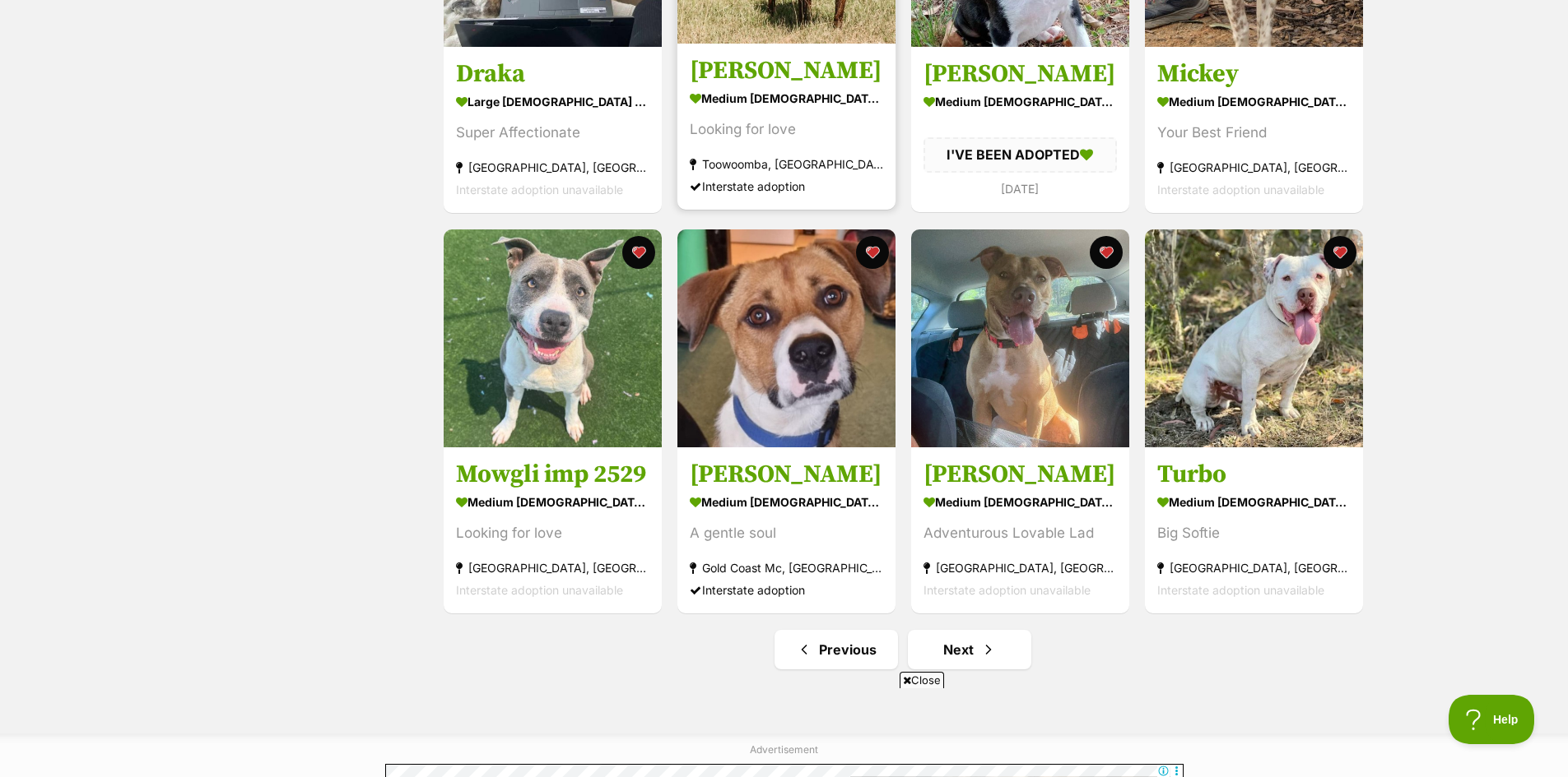
scroll to position [1975, 0]
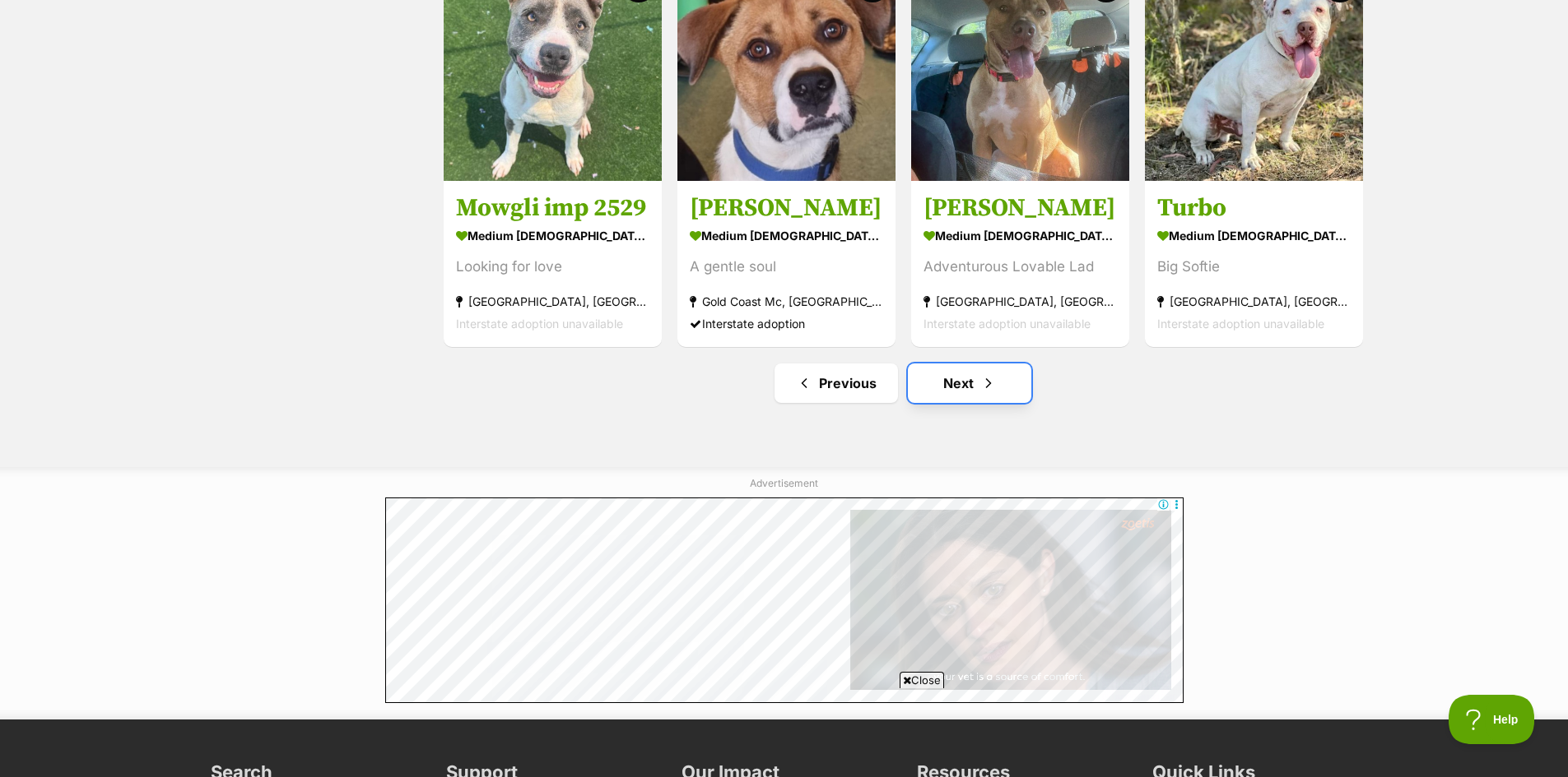
click at [961, 384] on link "Next" at bounding box center [969, 384] width 124 height 40
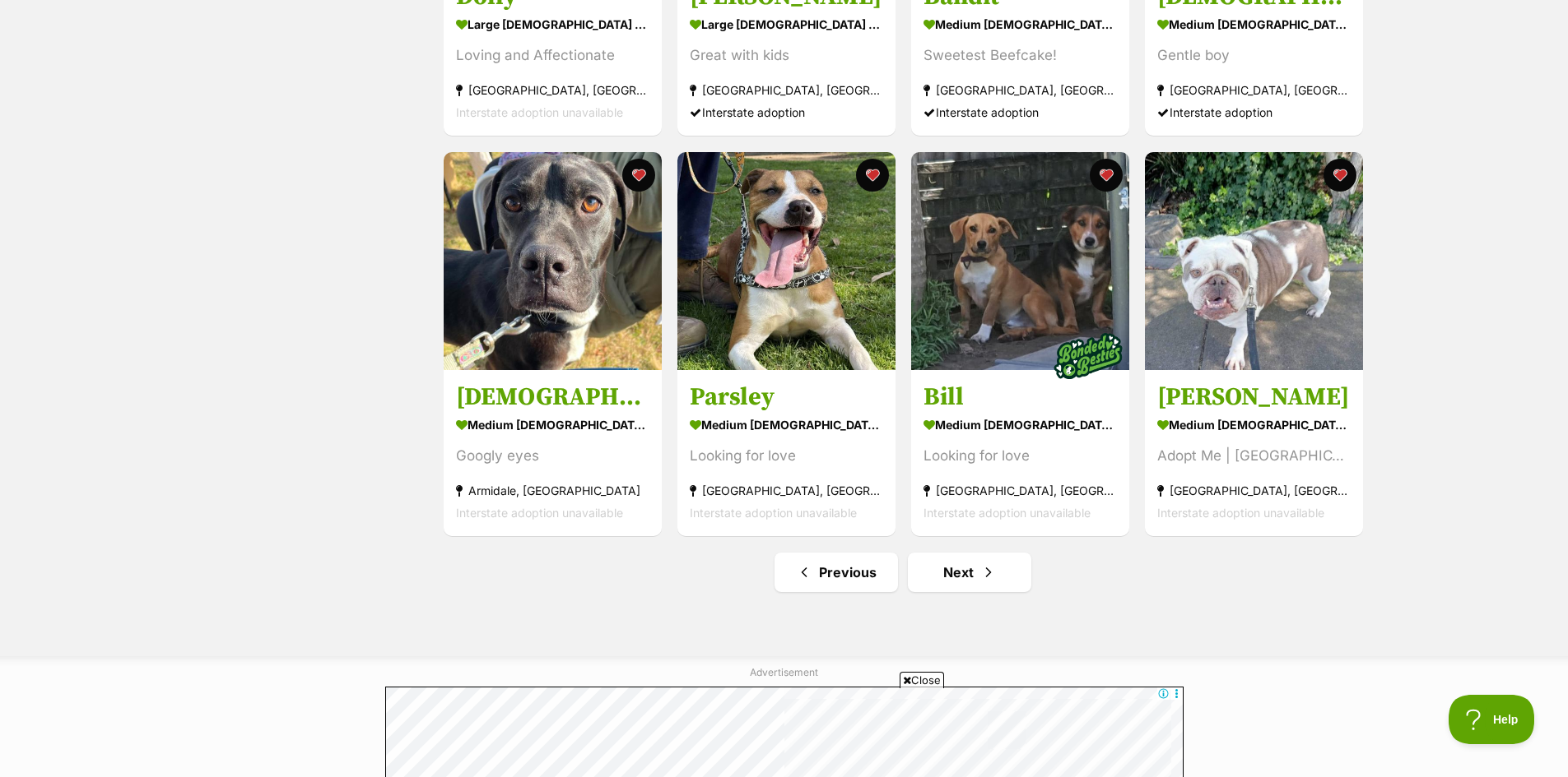
scroll to position [1892, 0]
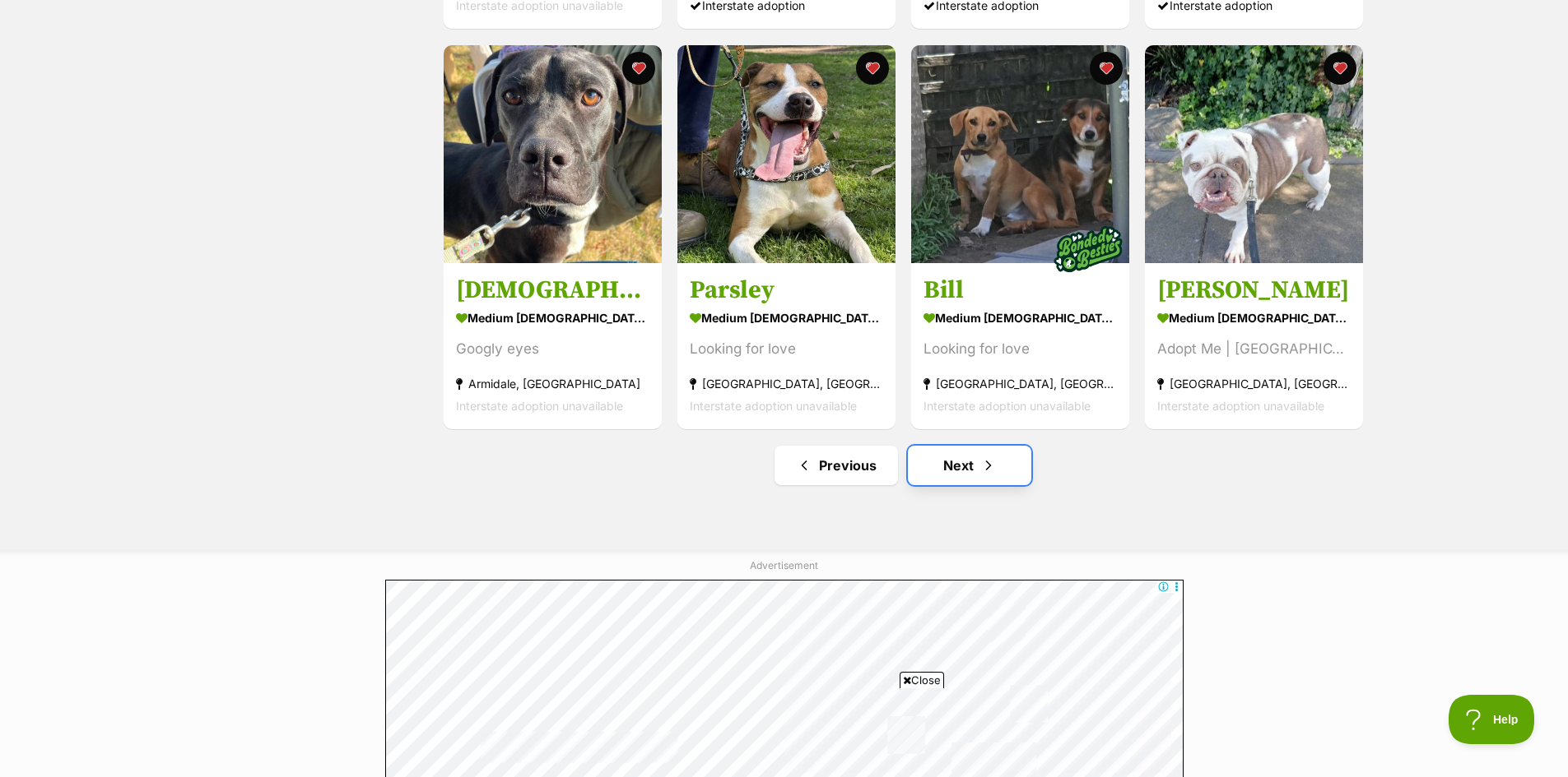
click at [961, 465] on link "Next" at bounding box center [969, 466] width 124 height 40
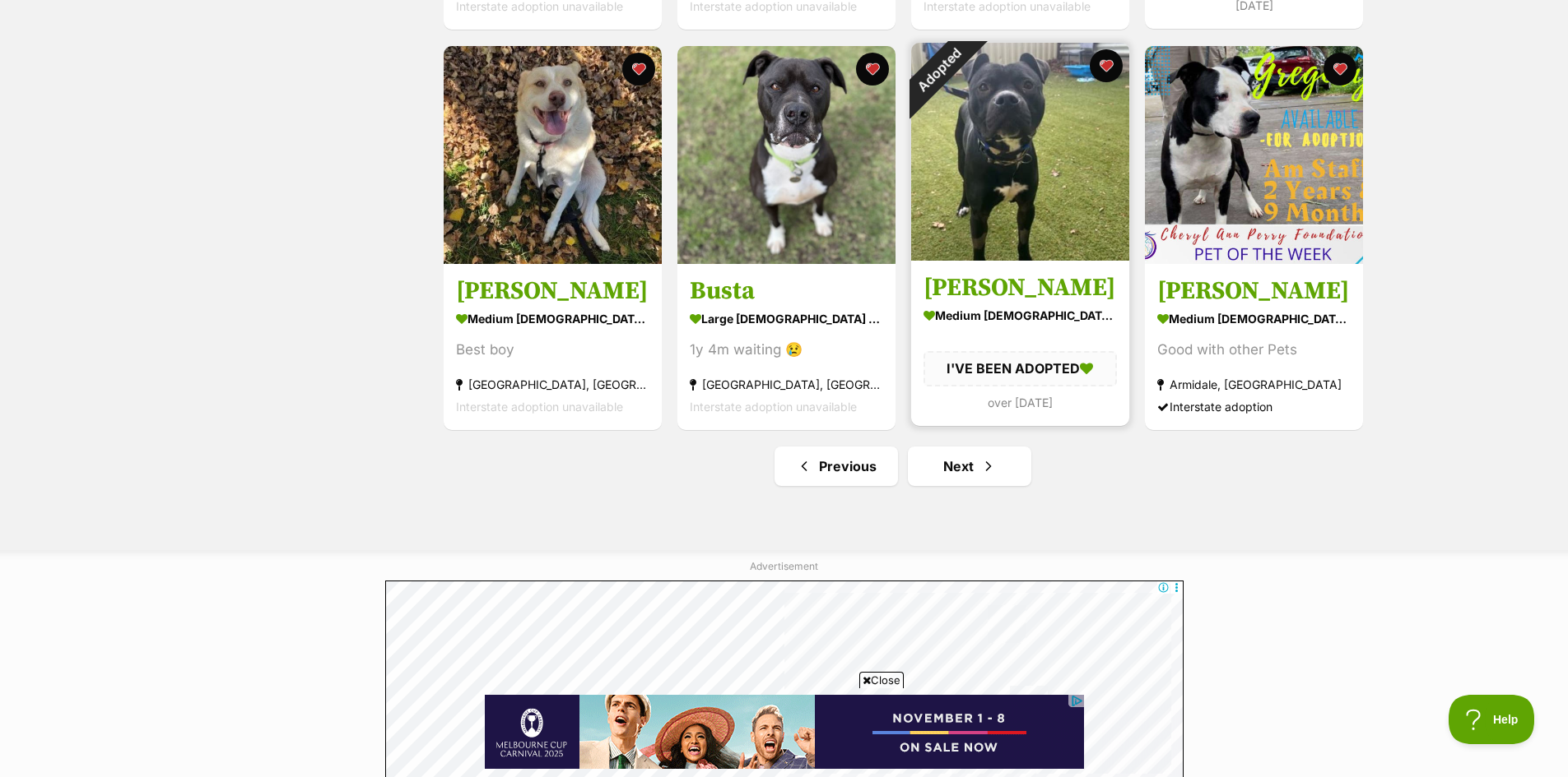
scroll to position [1892, 0]
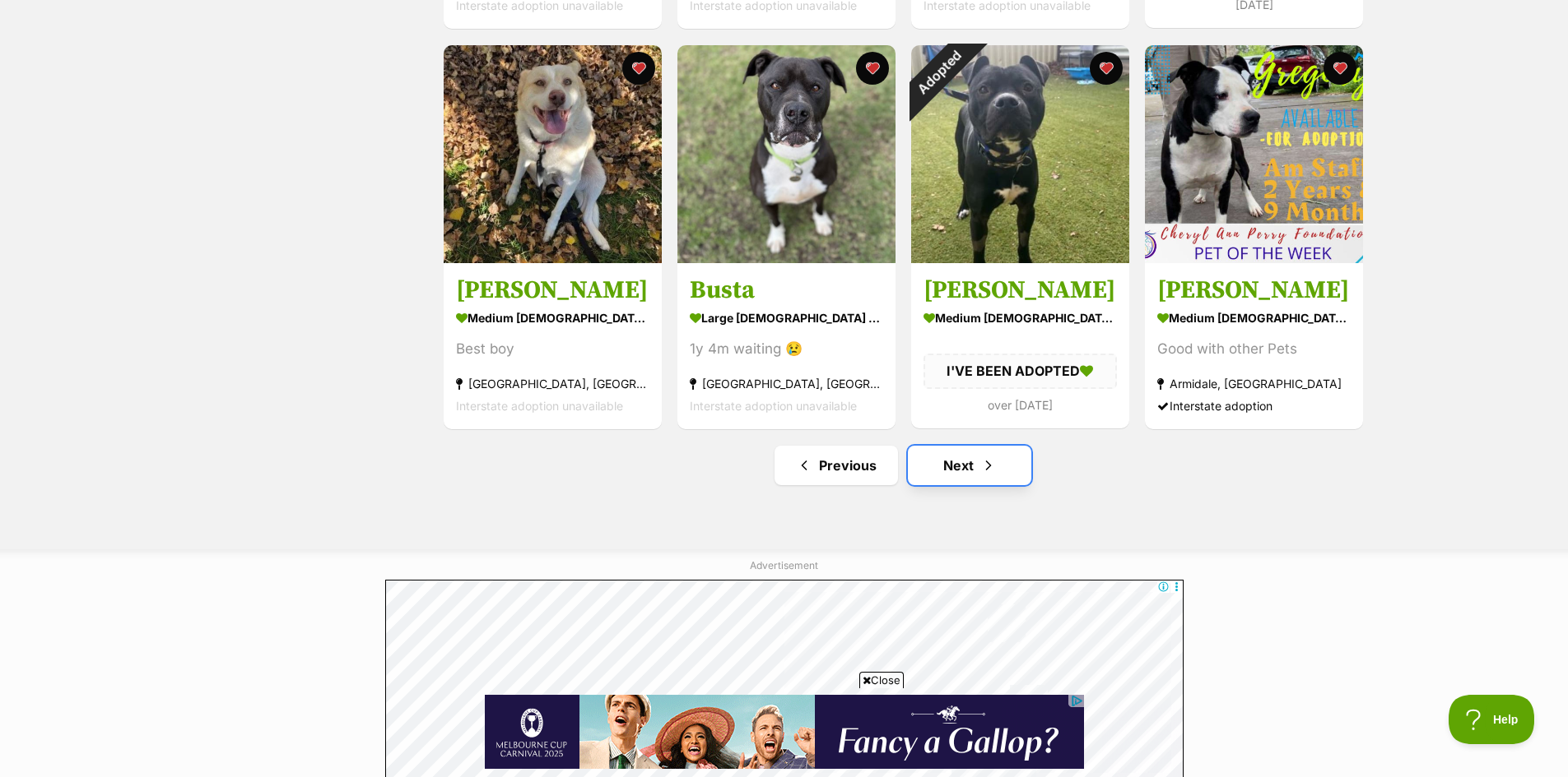
click at [954, 465] on link "Next" at bounding box center [969, 466] width 124 height 40
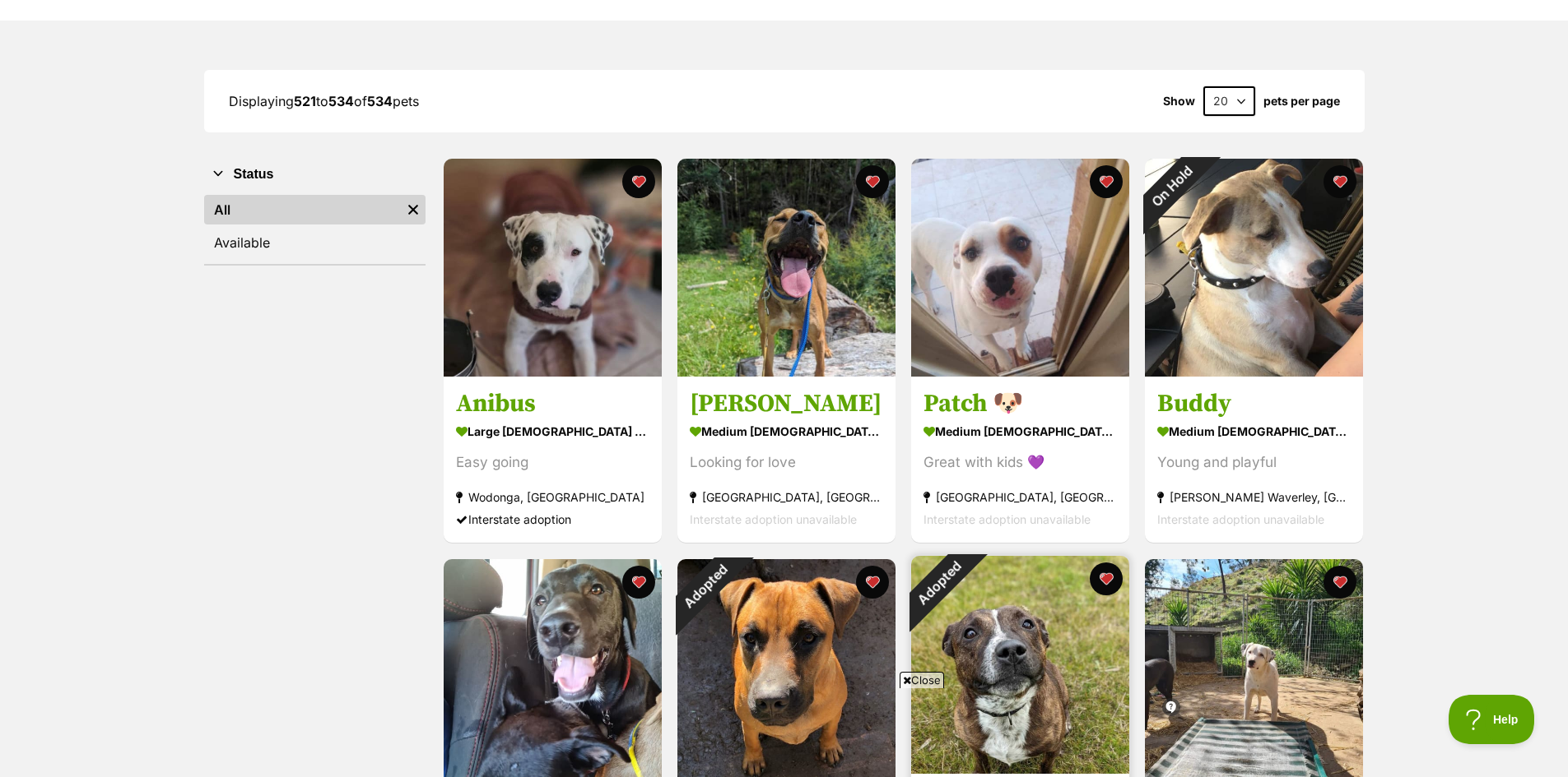
scroll to position [165, 0]
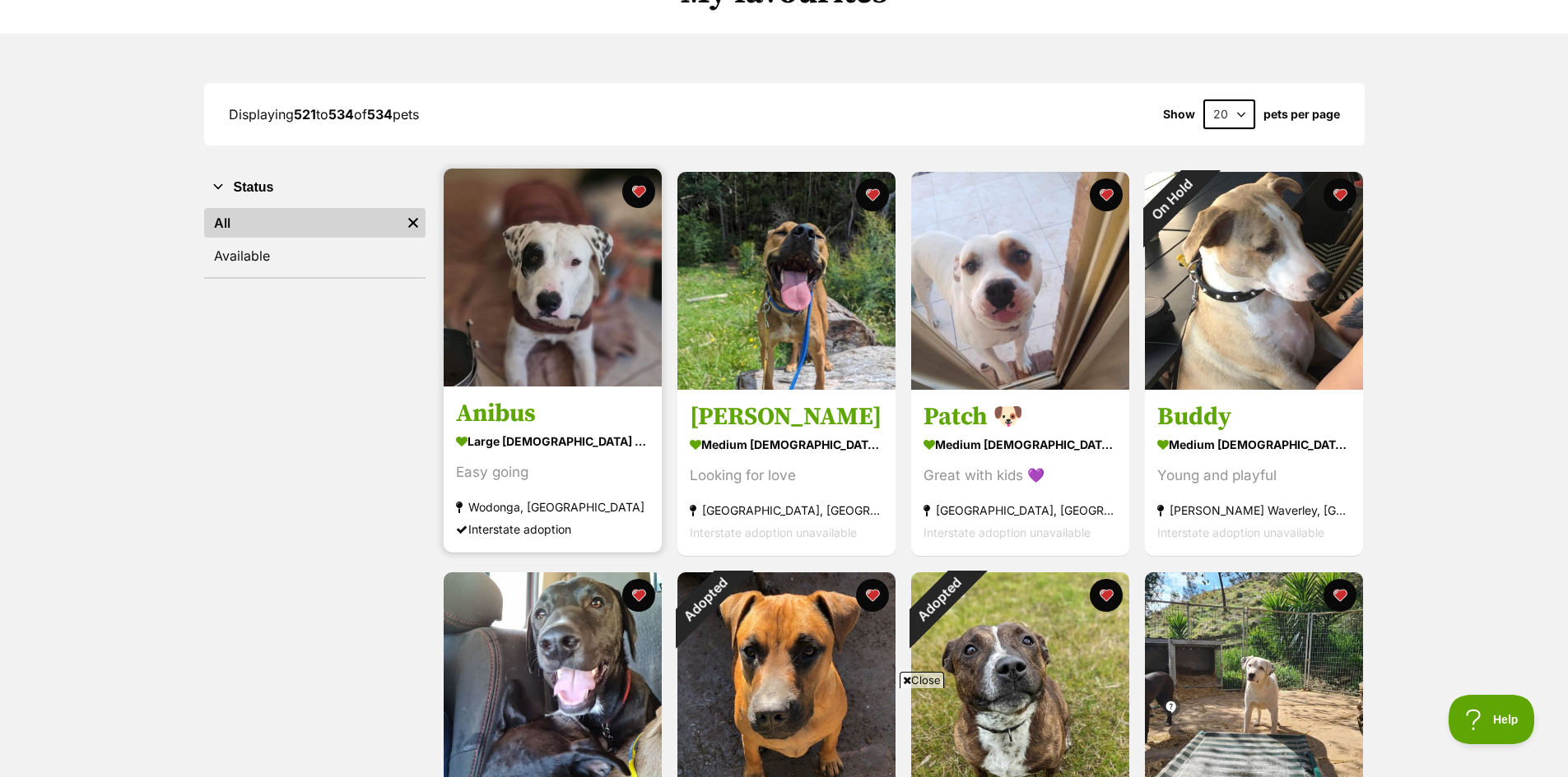
click at [570, 293] on img at bounding box center [553, 277] width 218 height 218
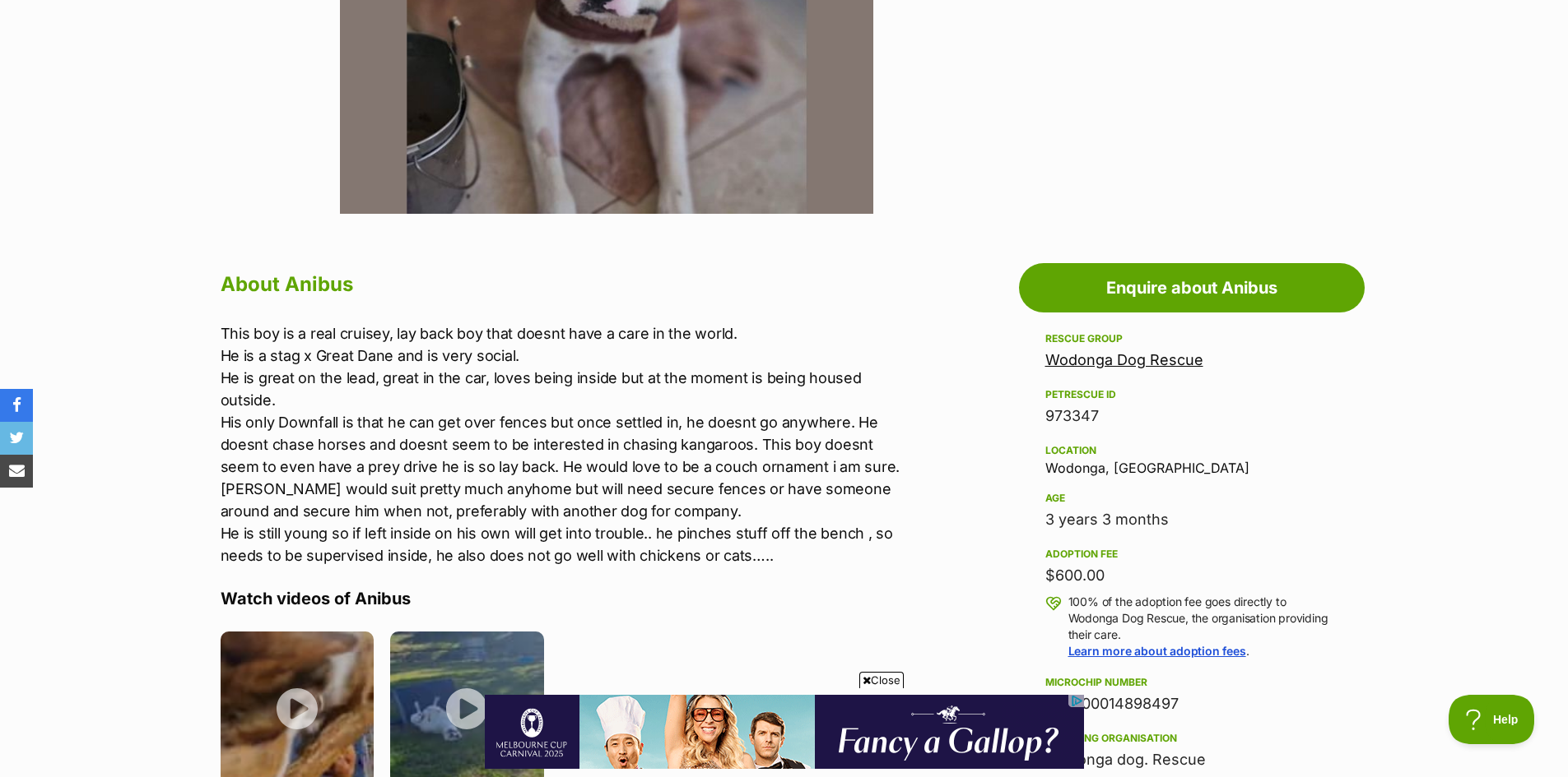
scroll to position [412, 0]
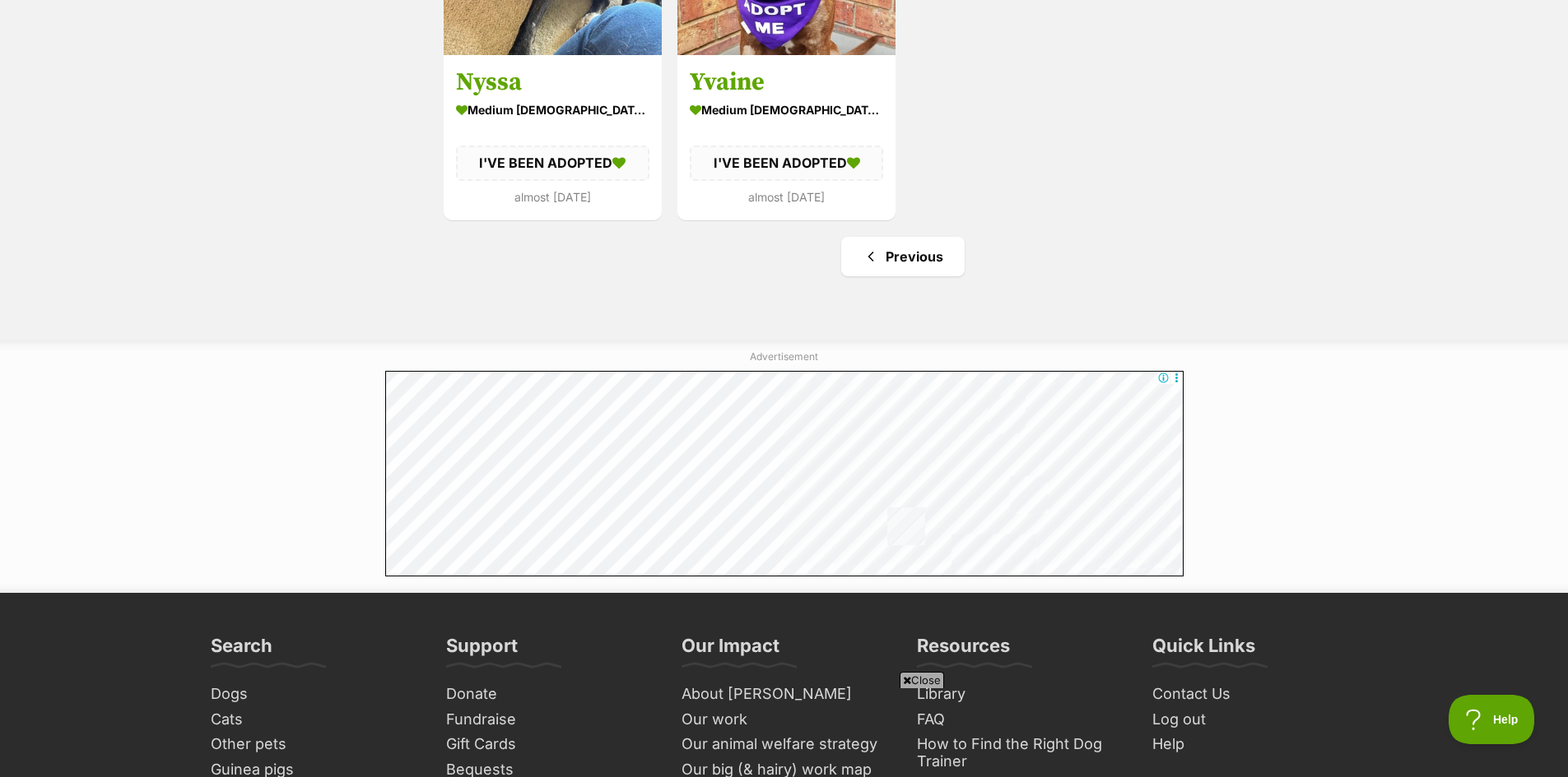
scroll to position [1708, 0]
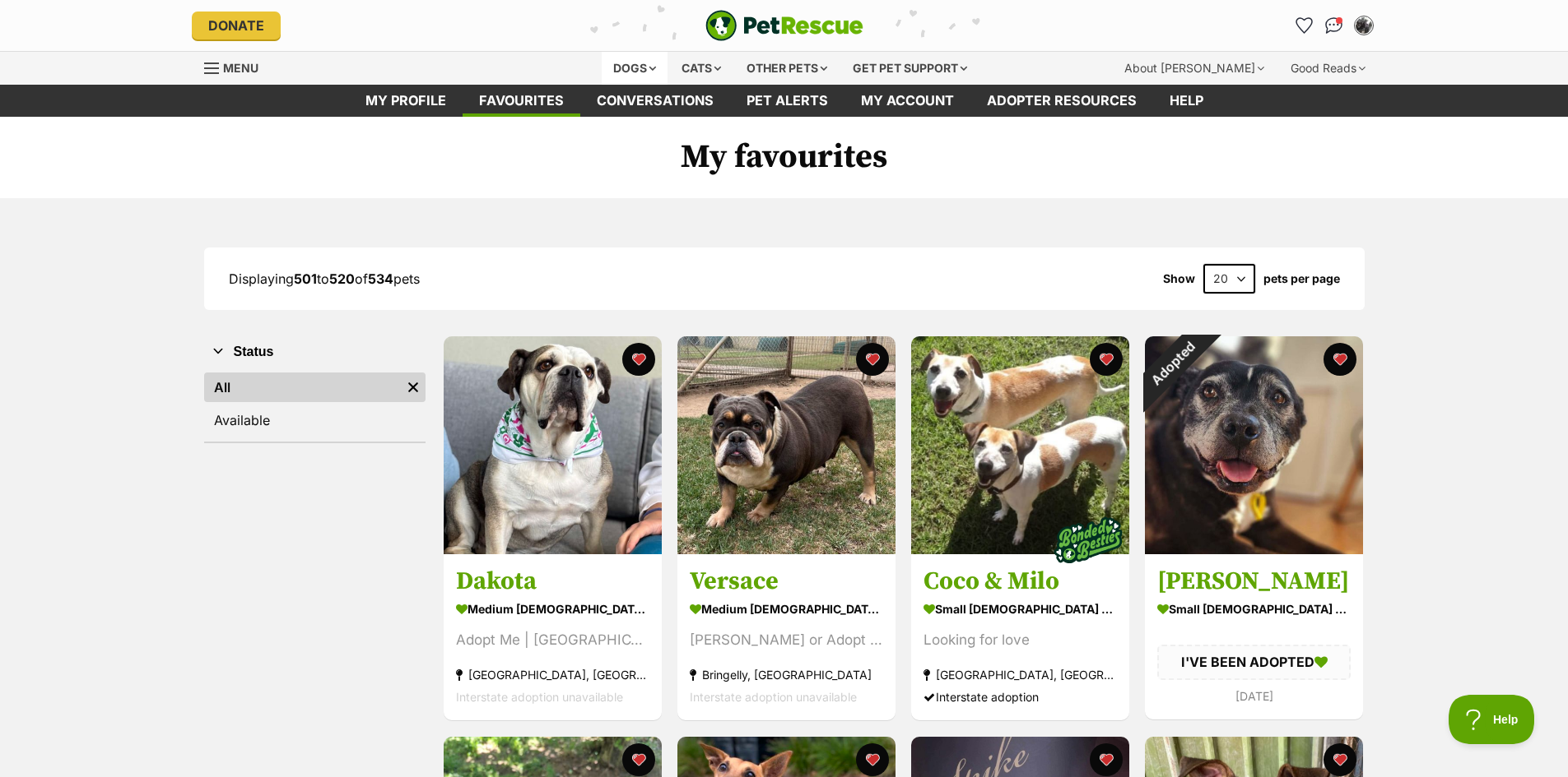
click at [623, 67] on div "Dogs" at bounding box center [635, 68] width 66 height 33
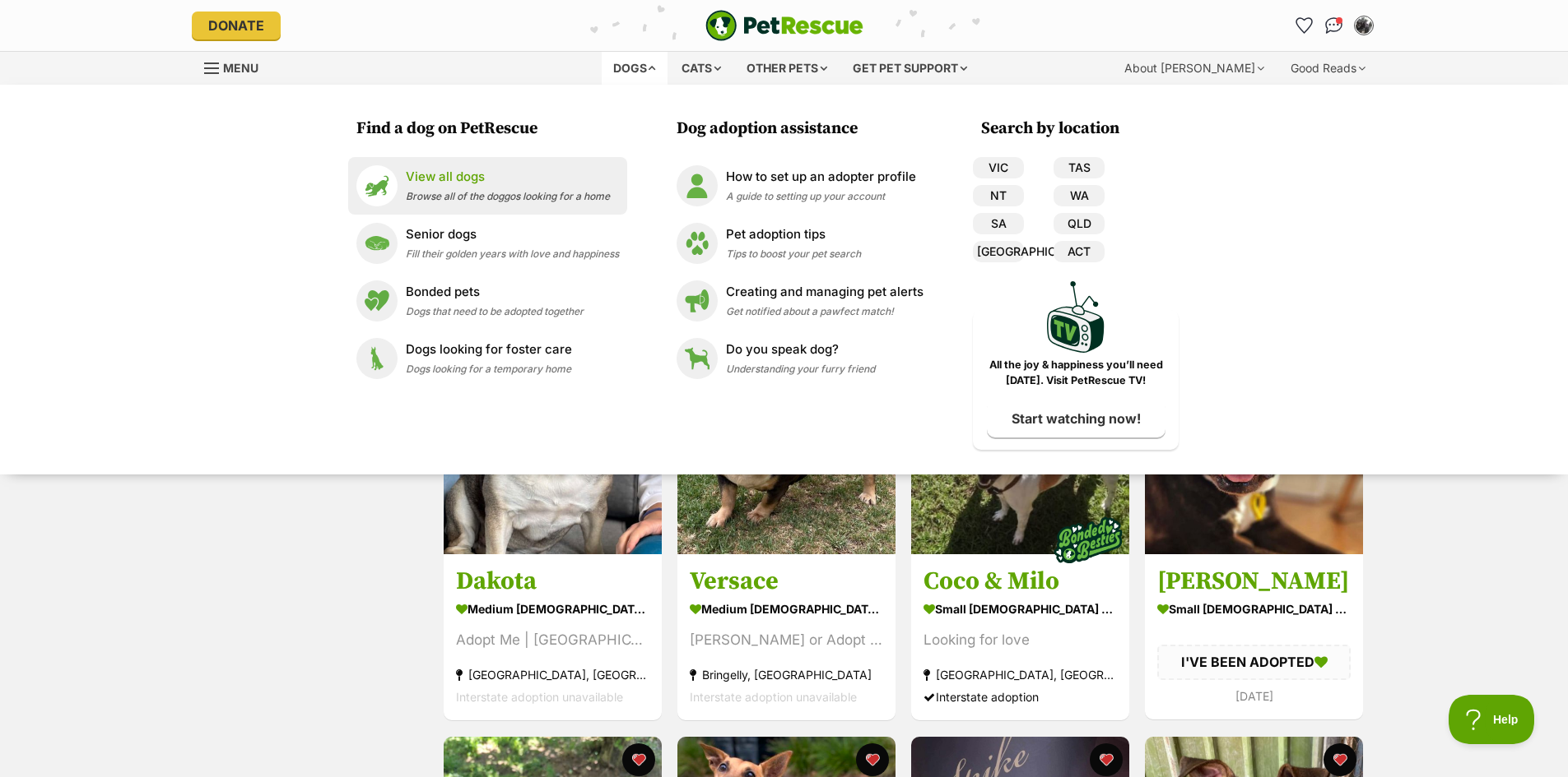
click at [446, 178] on p "View all dogs" at bounding box center [508, 177] width 204 height 19
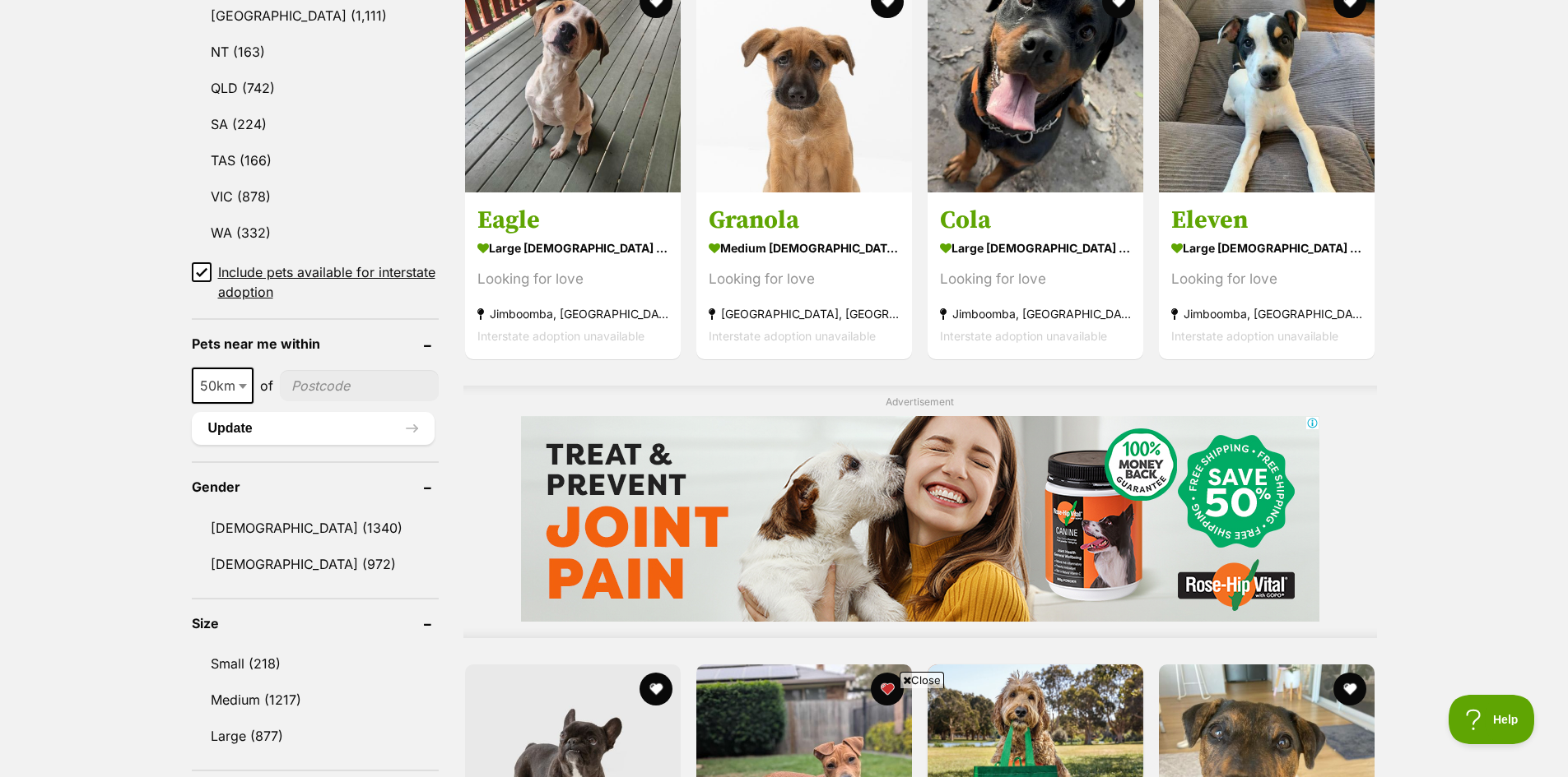
scroll to position [987, 0]
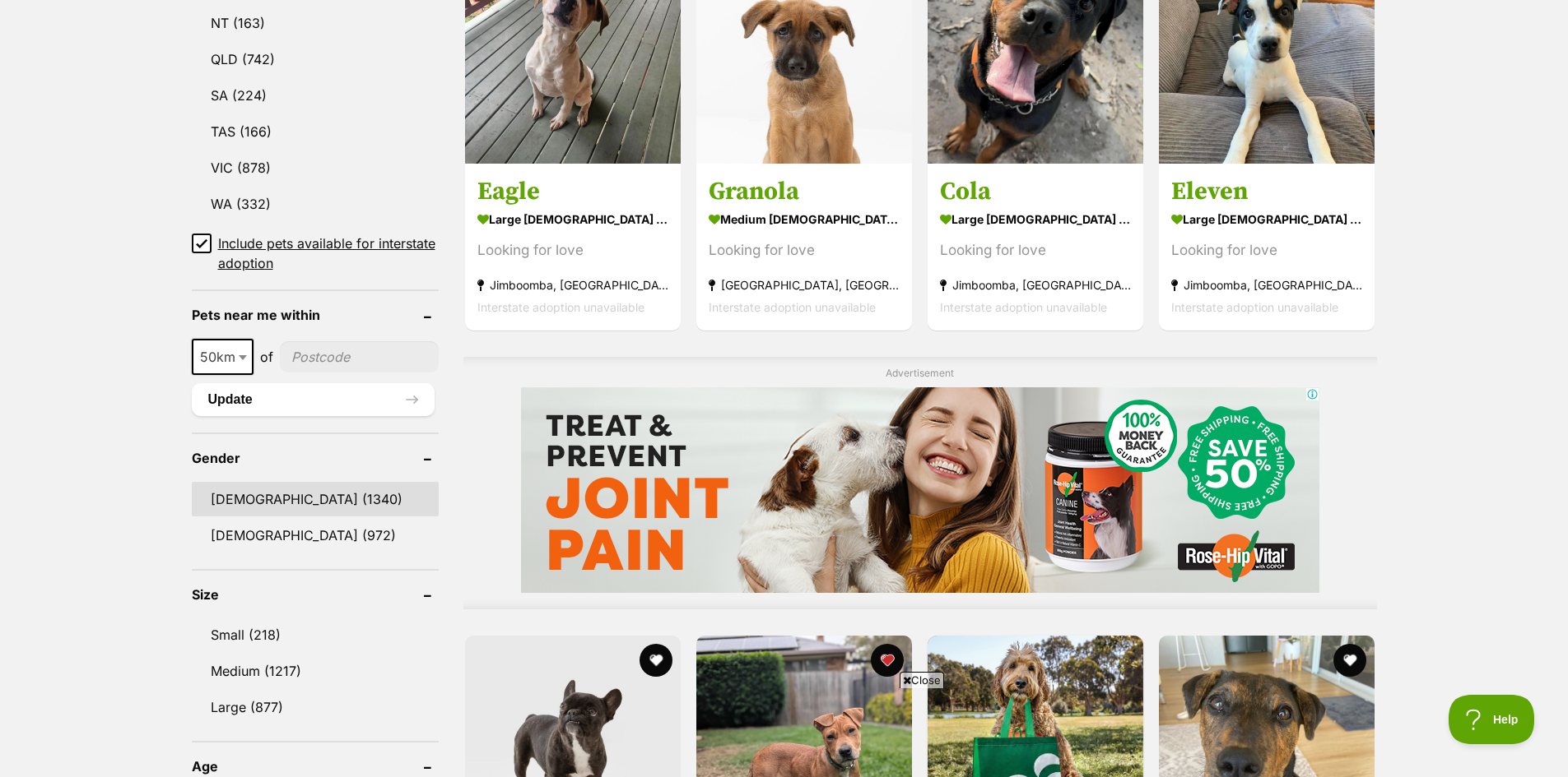
click at [221, 495] on link "Male (1340)" at bounding box center [315, 500] width 247 height 35
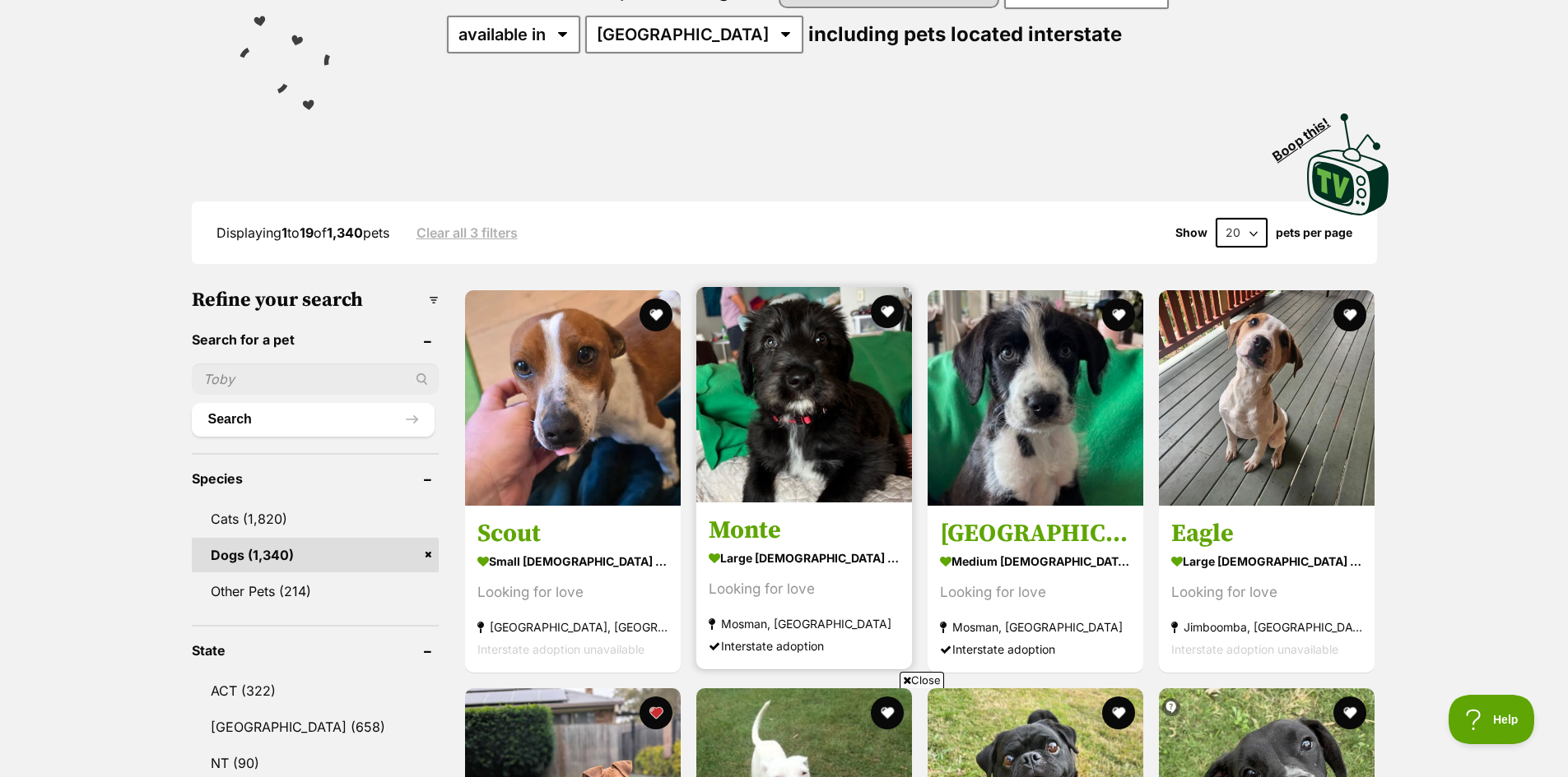
click at [814, 411] on img at bounding box center [805, 395] width 216 height 216
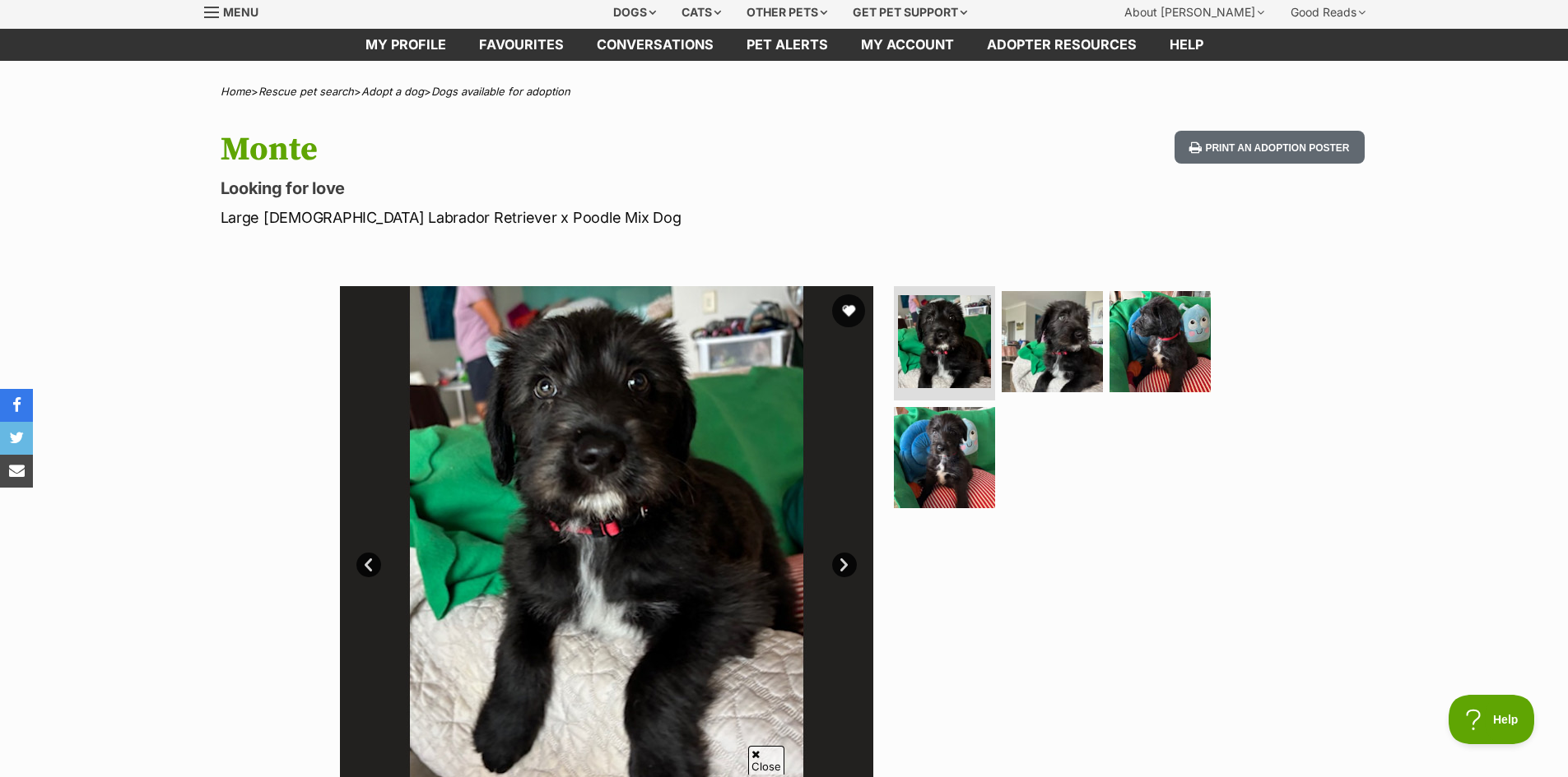
scroll to position [165, 0]
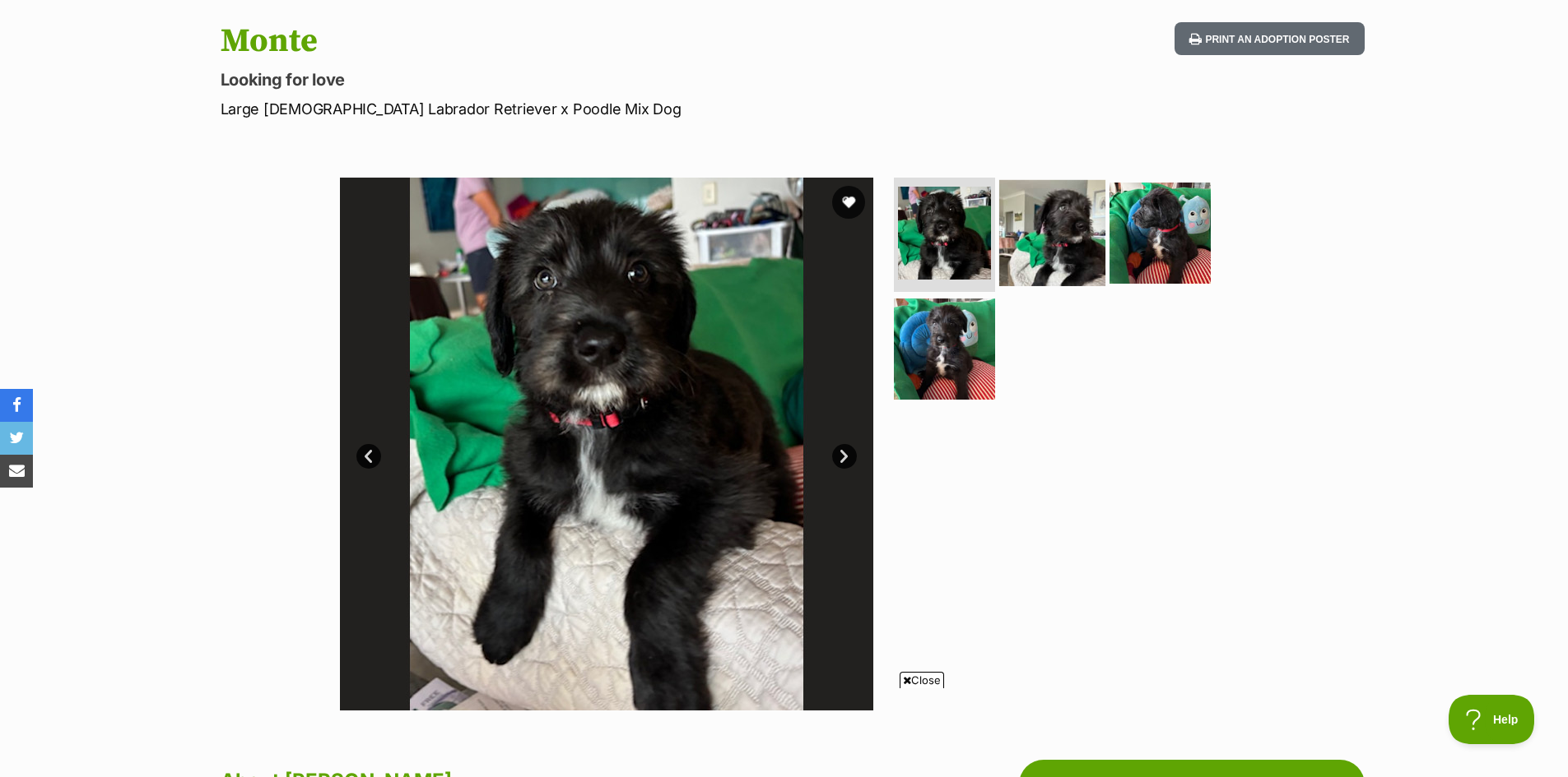
click at [1071, 246] on img at bounding box center [1052, 232] width 106 height 106
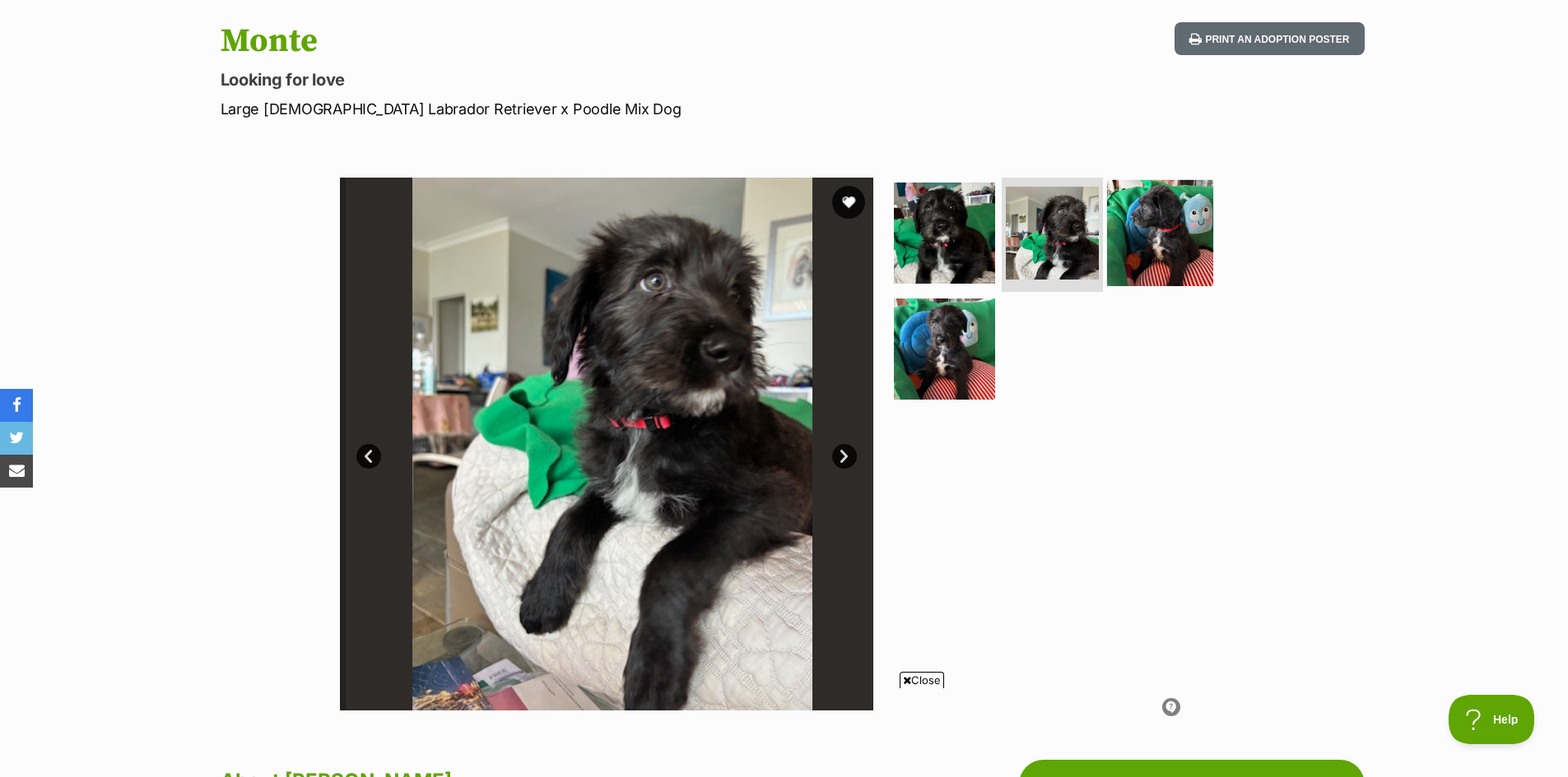
scroll to position [0, 0]
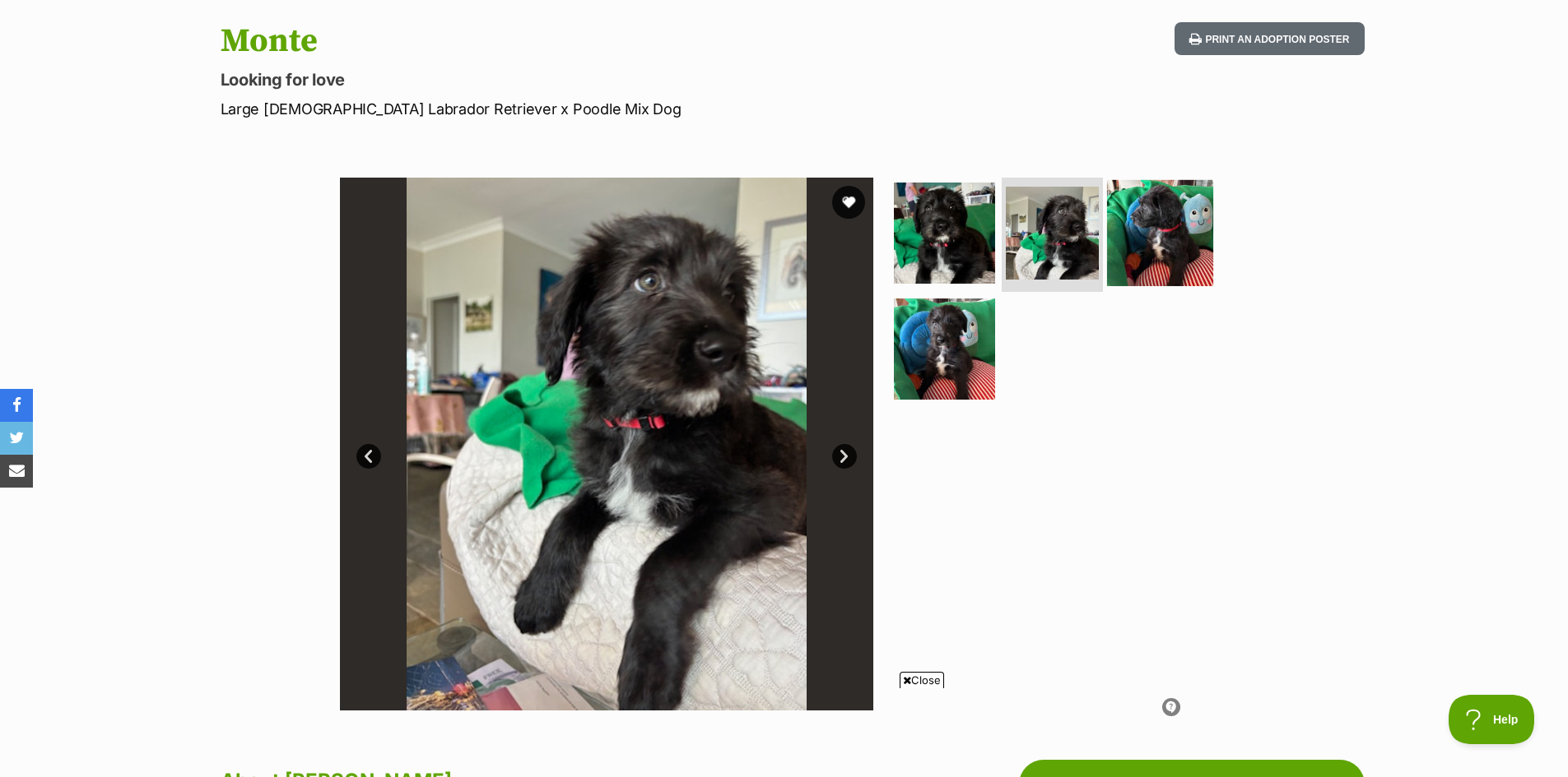
click at [1159, 249] on img at bounding box center [1160, 232] width 106 height 106
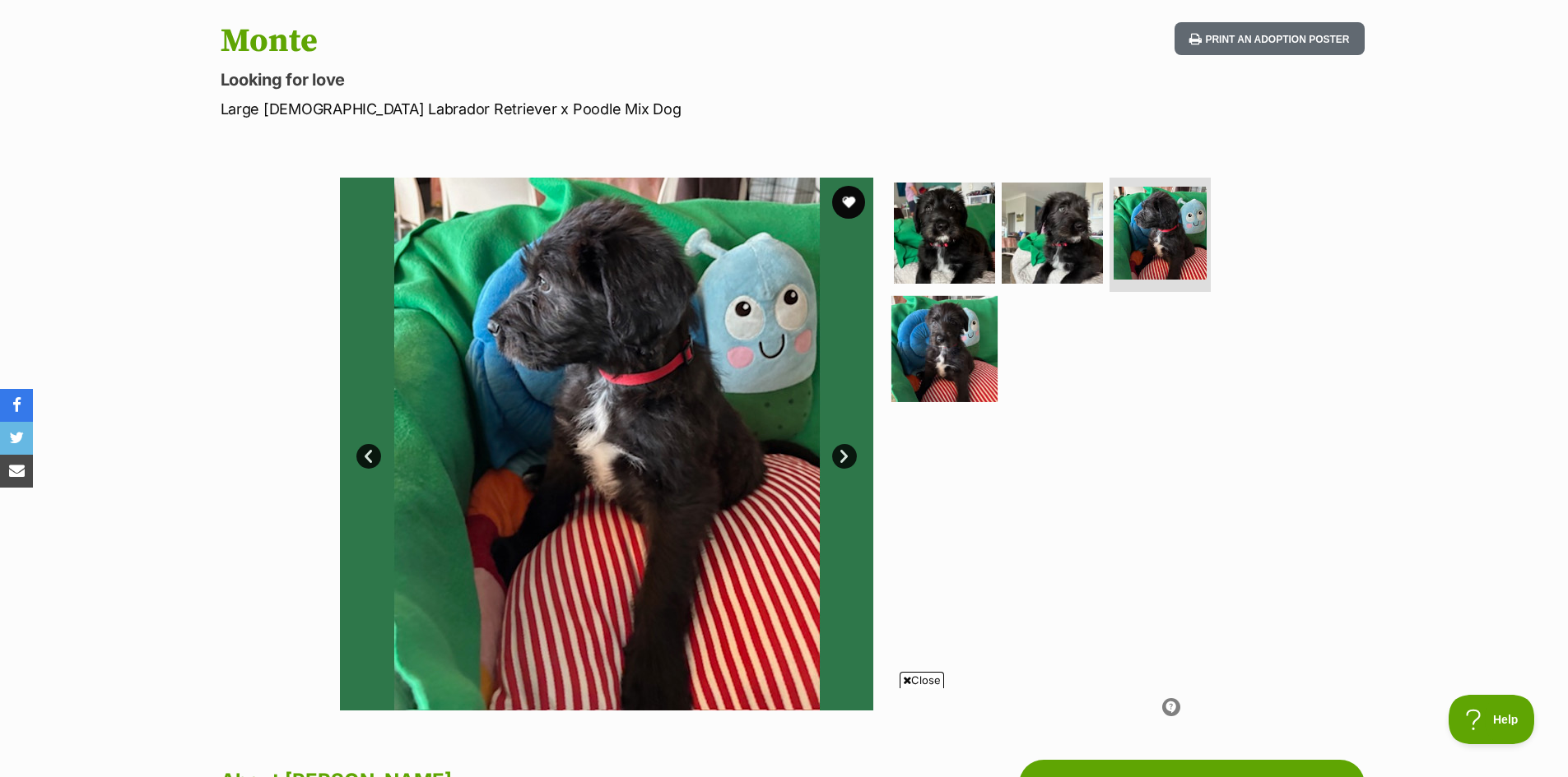
click at [959, 361] on img at bounding box center [944, 349] width 106 height 106
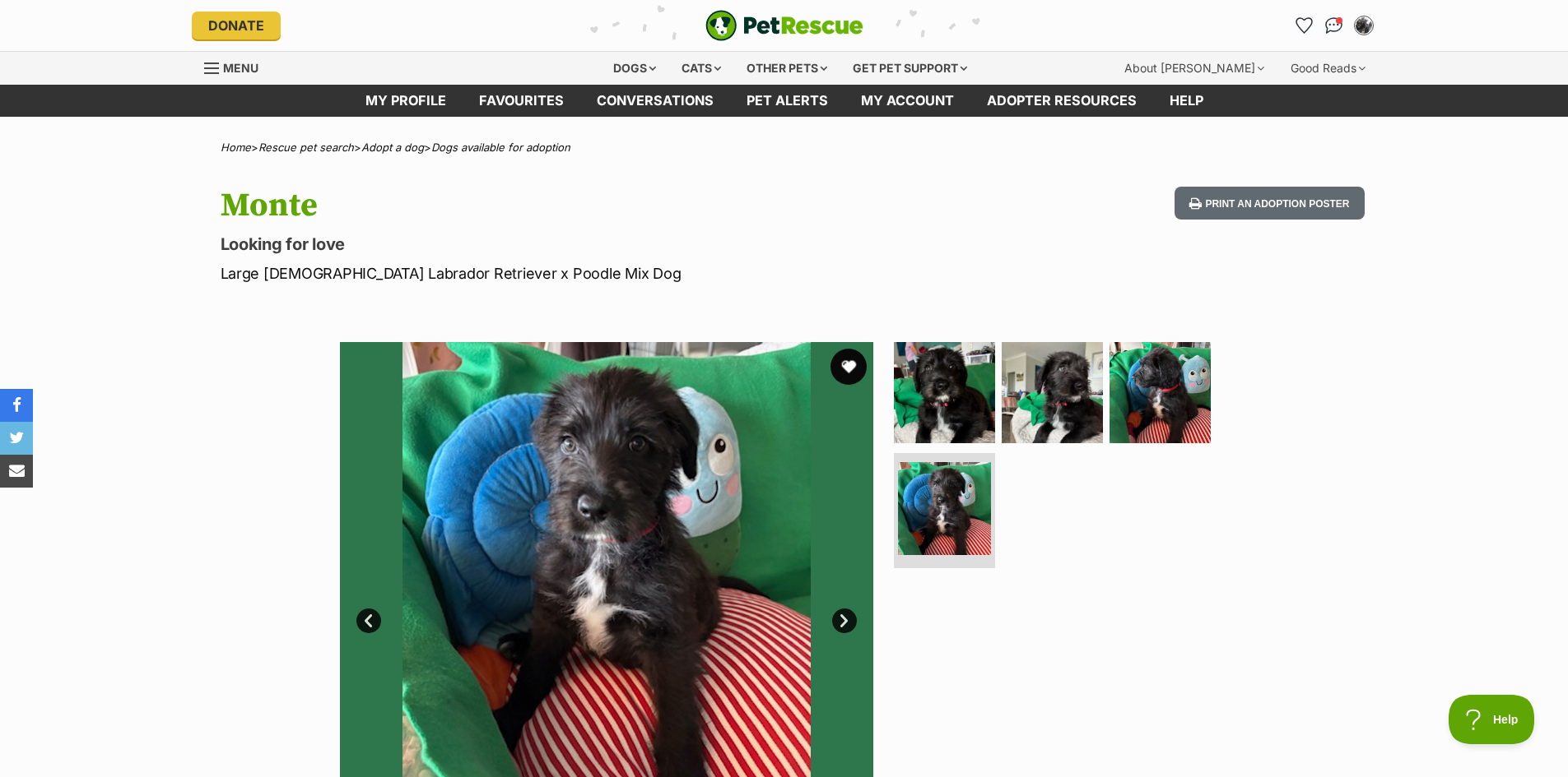
click at [847, 368] on button "favourite" at bounding box center [848, 367] width 36 height 36
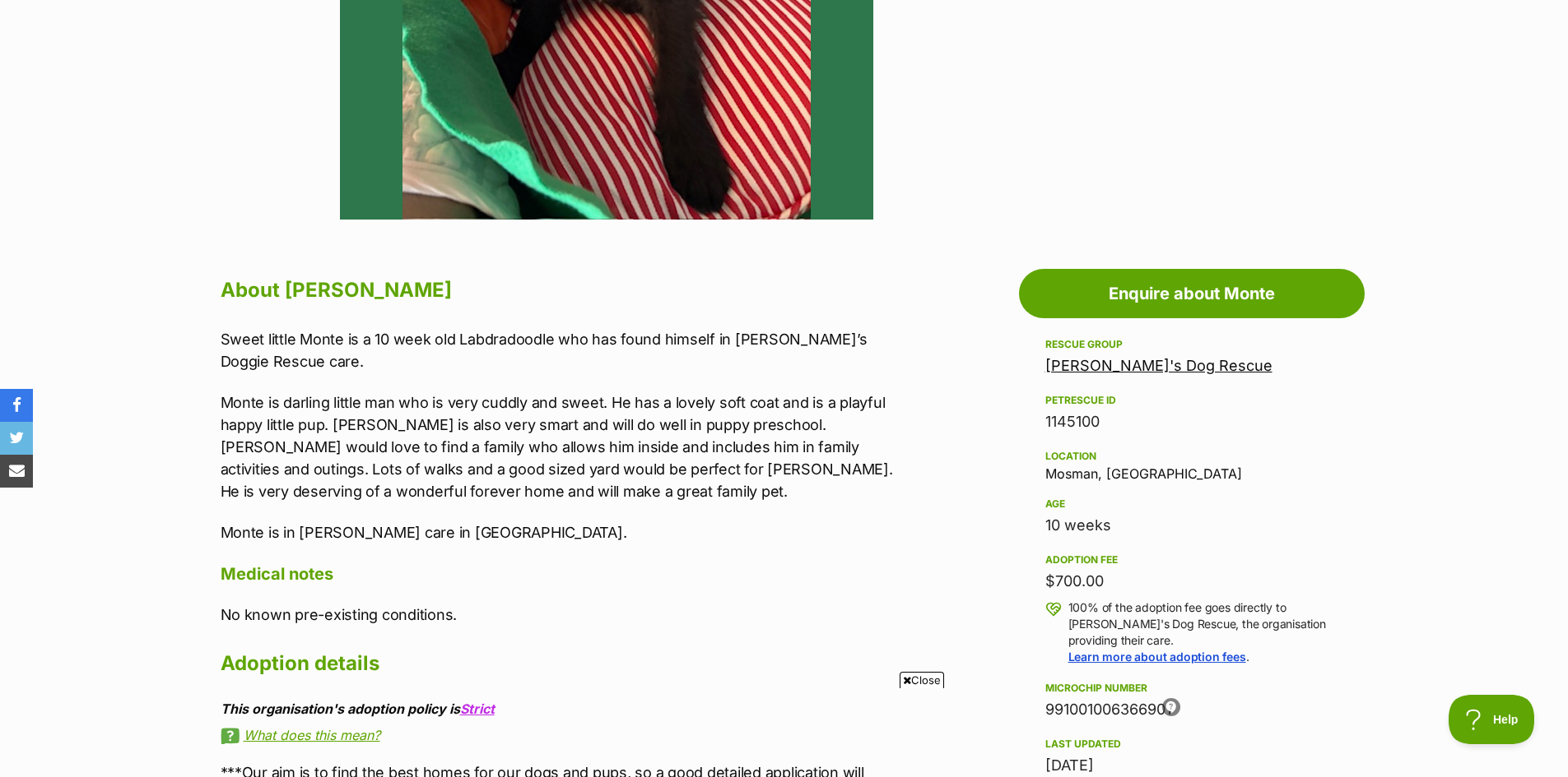
scroll to position [658, 0]
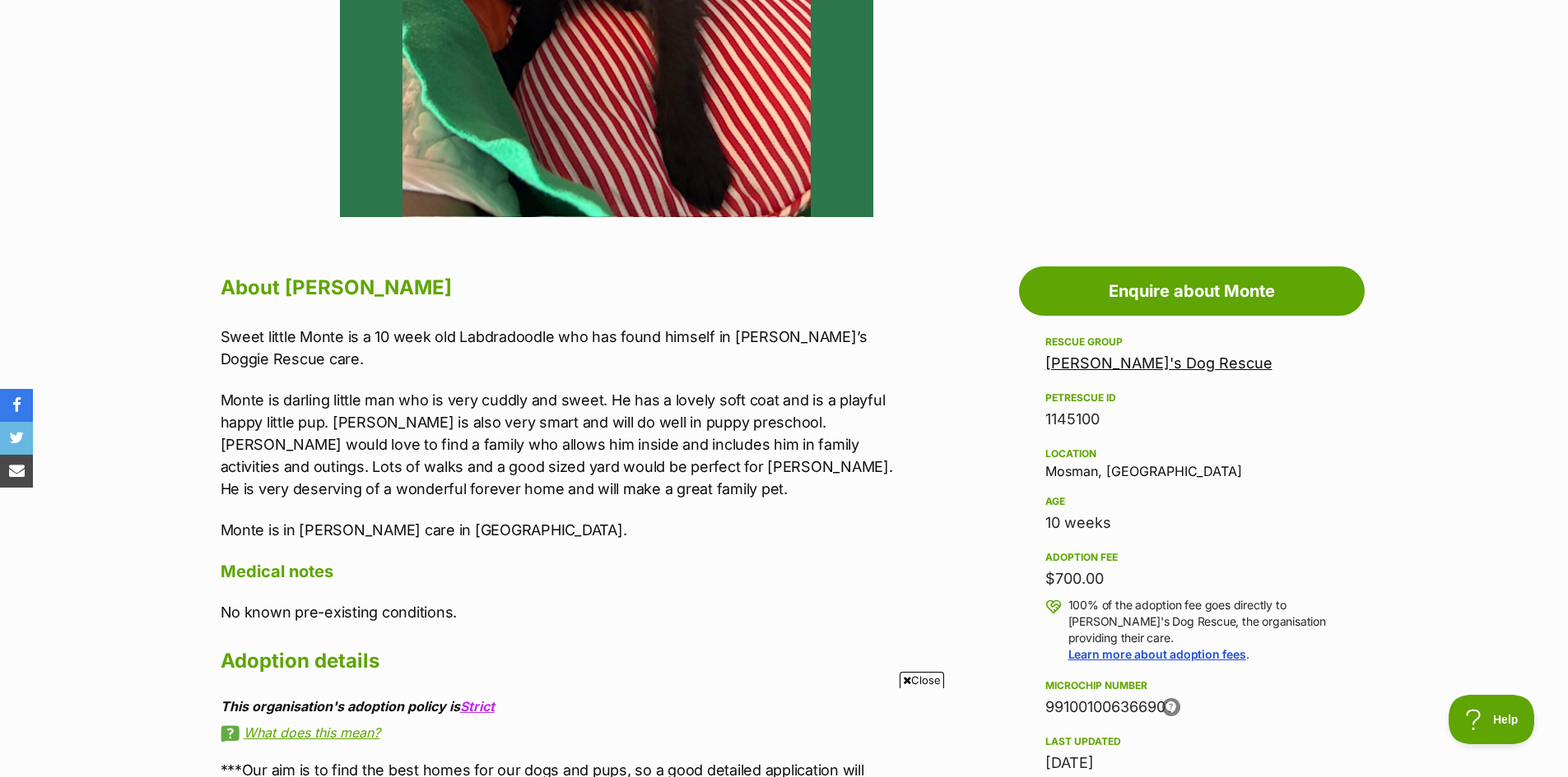
click at [1132, 360] on link "[PERSON_NAME]'s Dog Rescue" at bounding box center [1159, 363] width 227 height 17
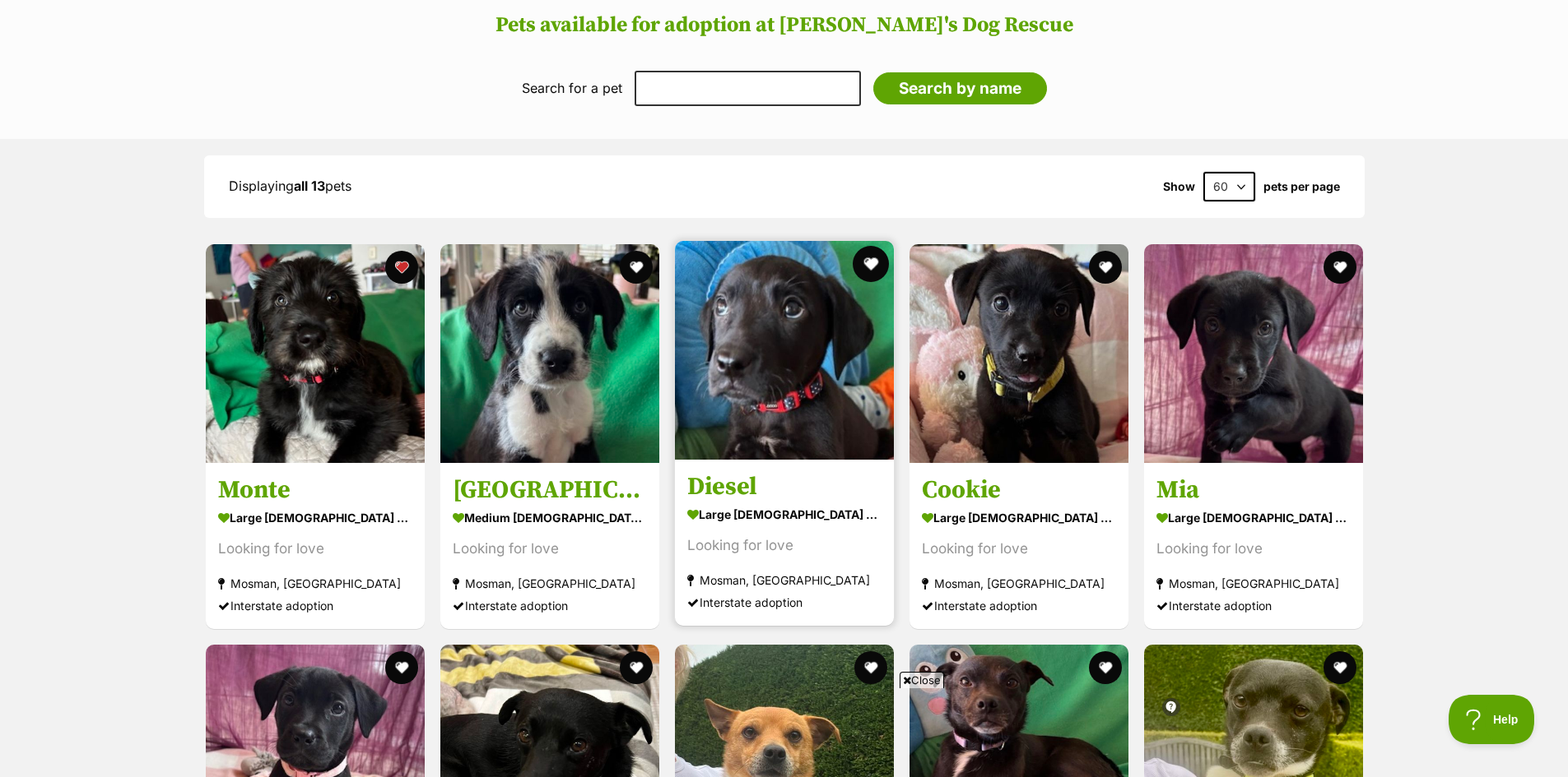
click at [869, 246] on button "favourite" at bounding box center [870, 264] width 36 height 36
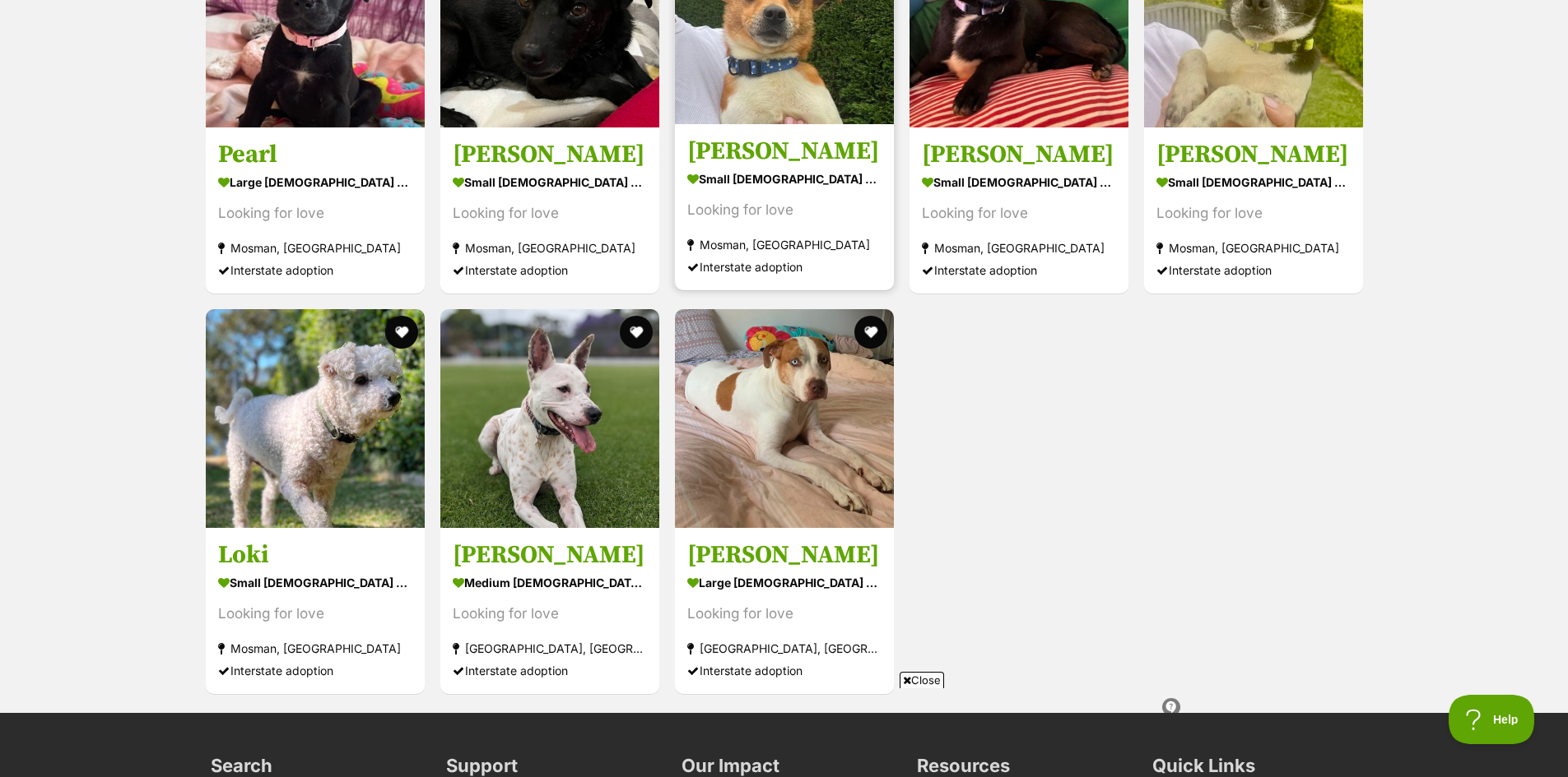
scroll to position [2139, 0]
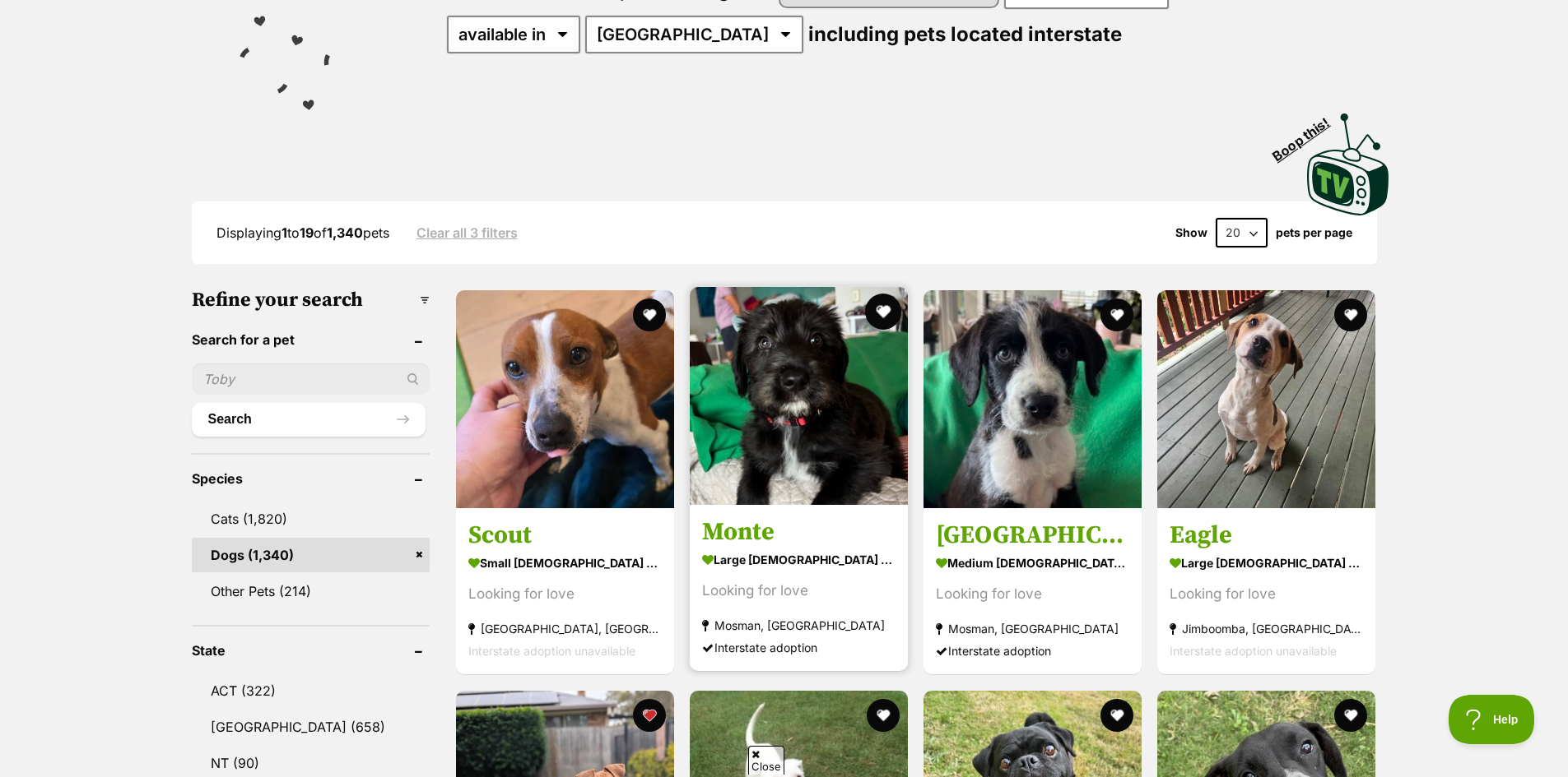
click at [881, 305] on button "favourite" at bounding box center [883, 312] width 36 height 36
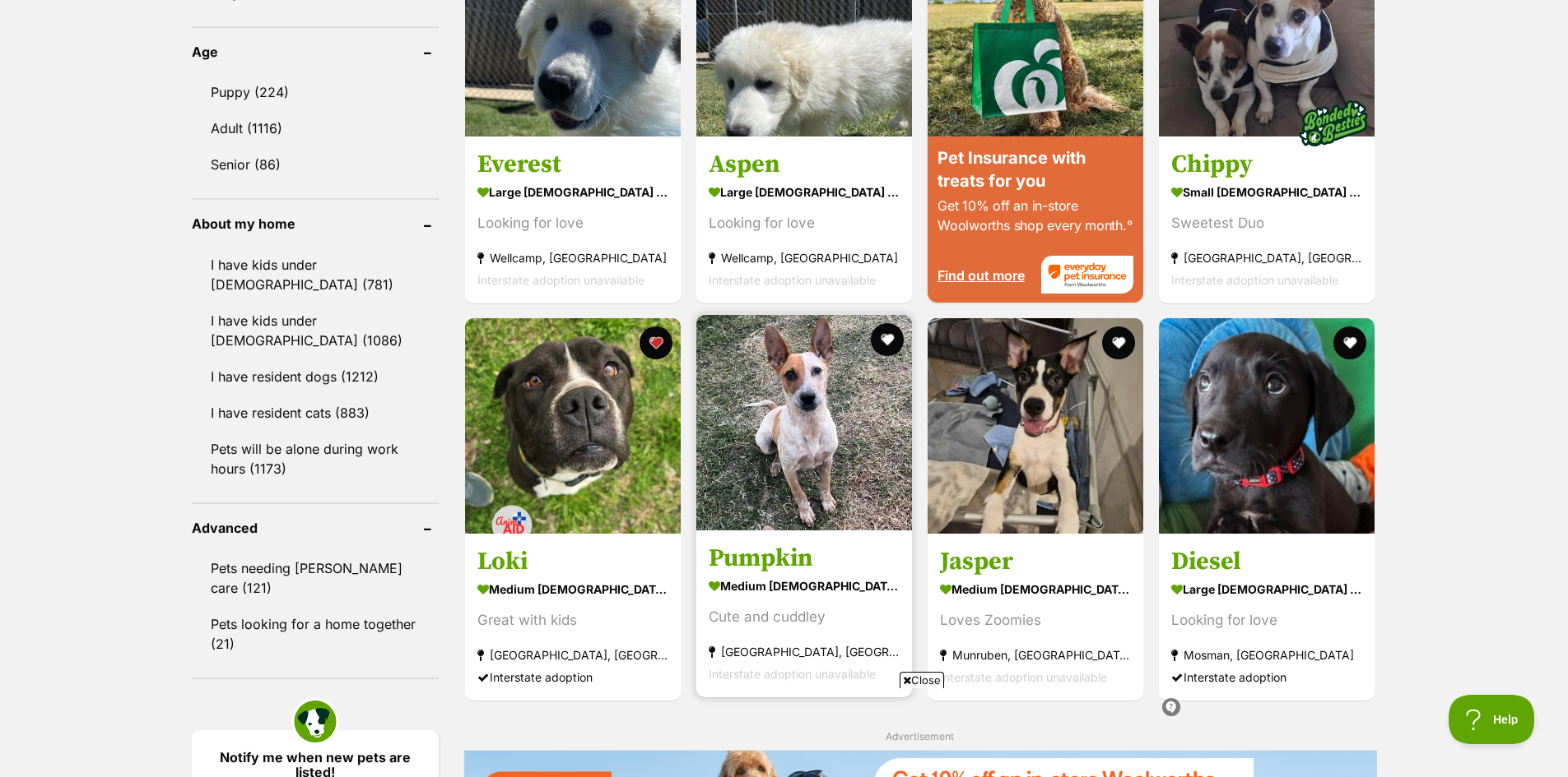
scroll to position [1810, 0]
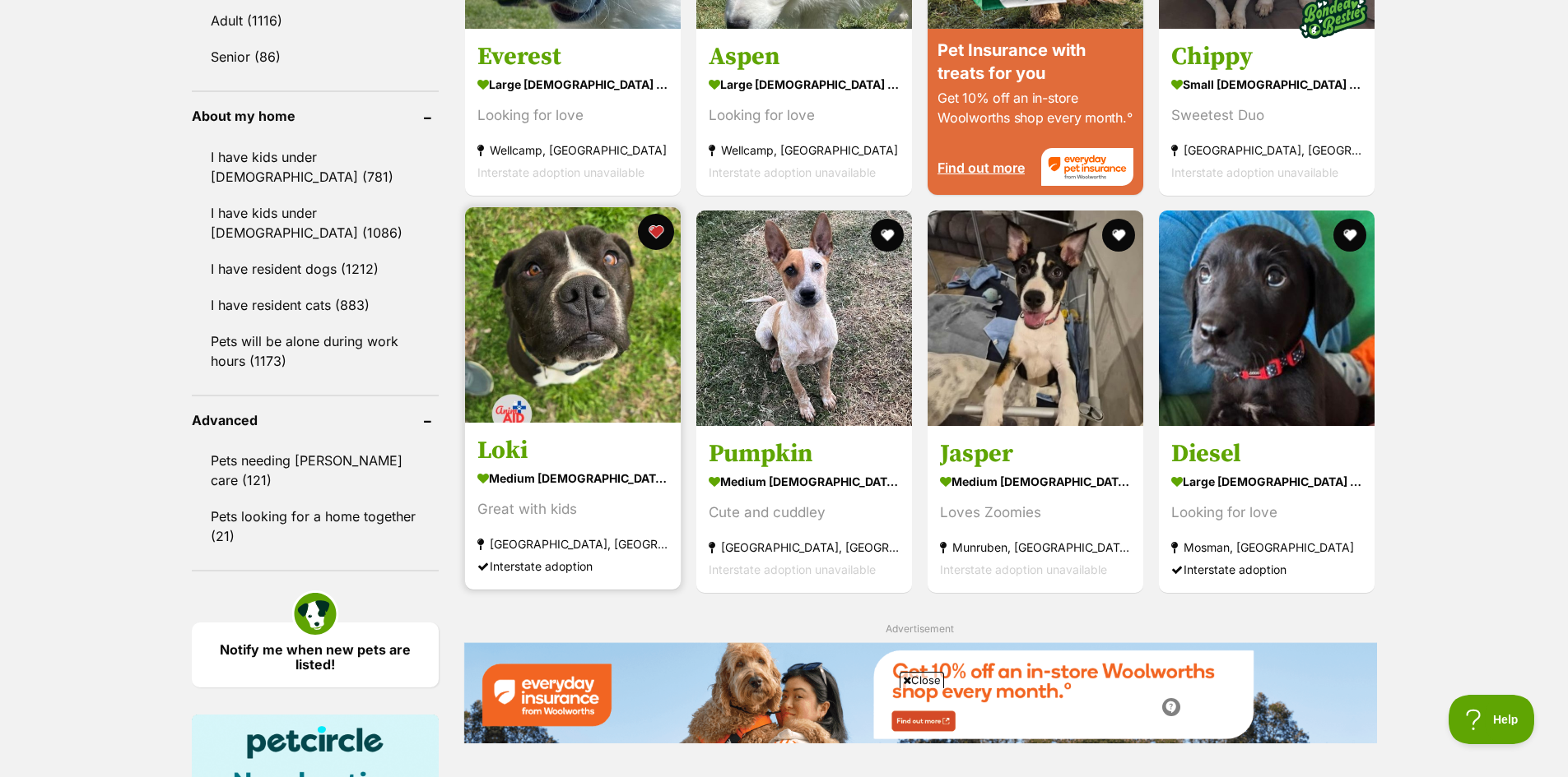
click at [658, 223] on button "favourite" at bounding box center [656, 232] width 36 height 36
click at [656, 223] on button "favourite" at bounding box center [656, 232] width 36 height 36
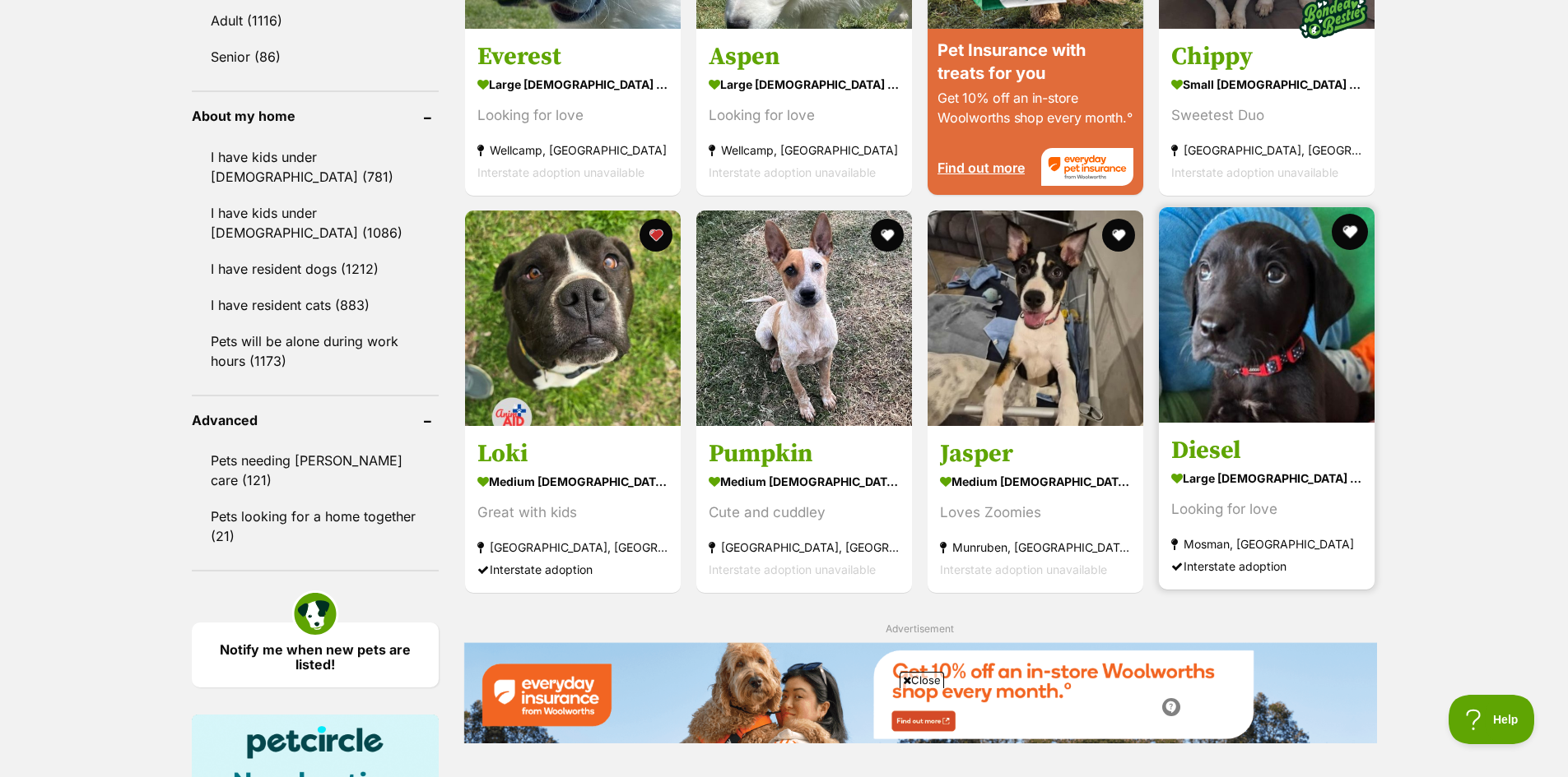
click at [1349, 227] on button "favourite" at bounding box center [1351, 232] width 36 height 36
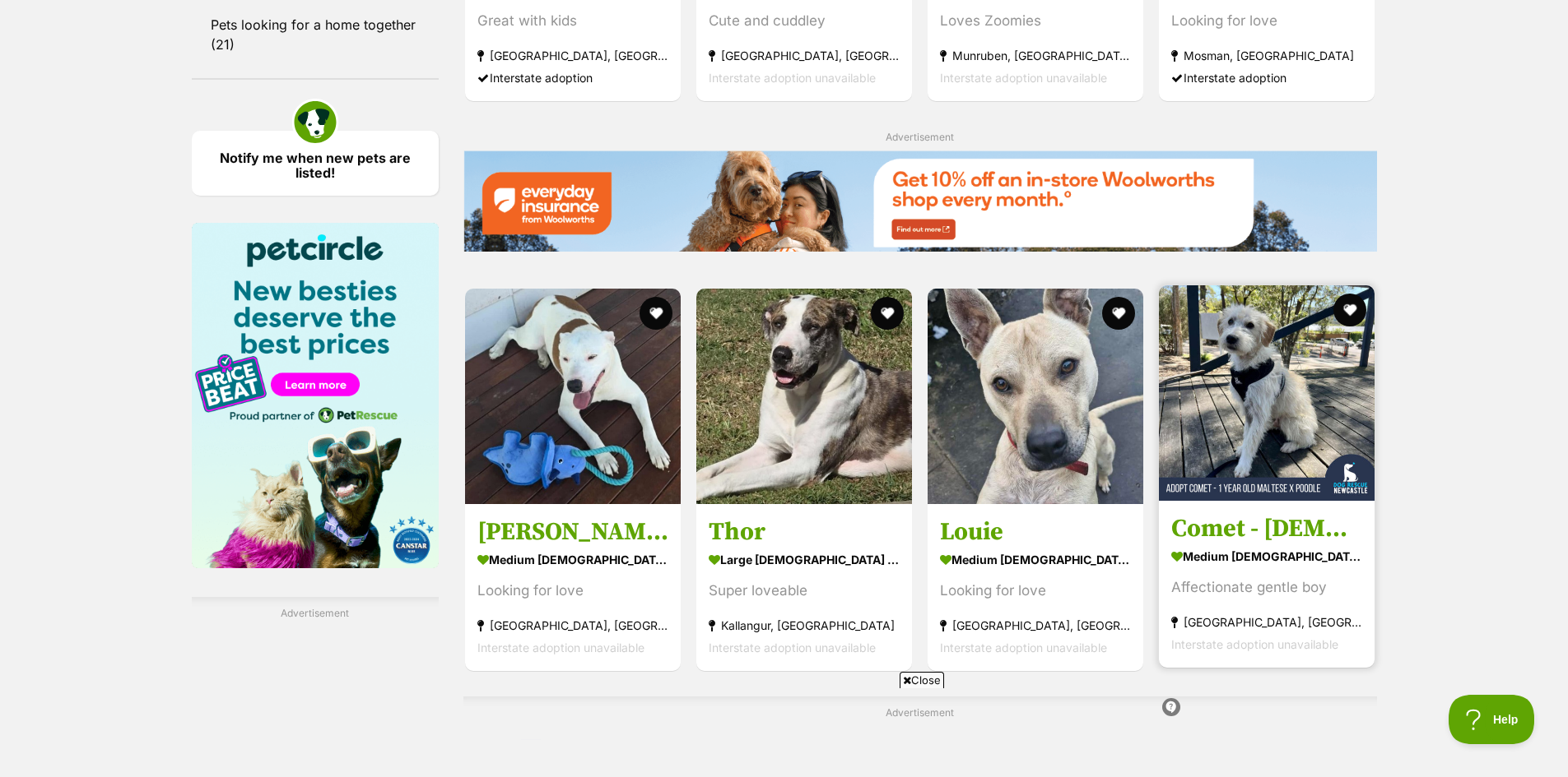
scroll to position [2303, 0]
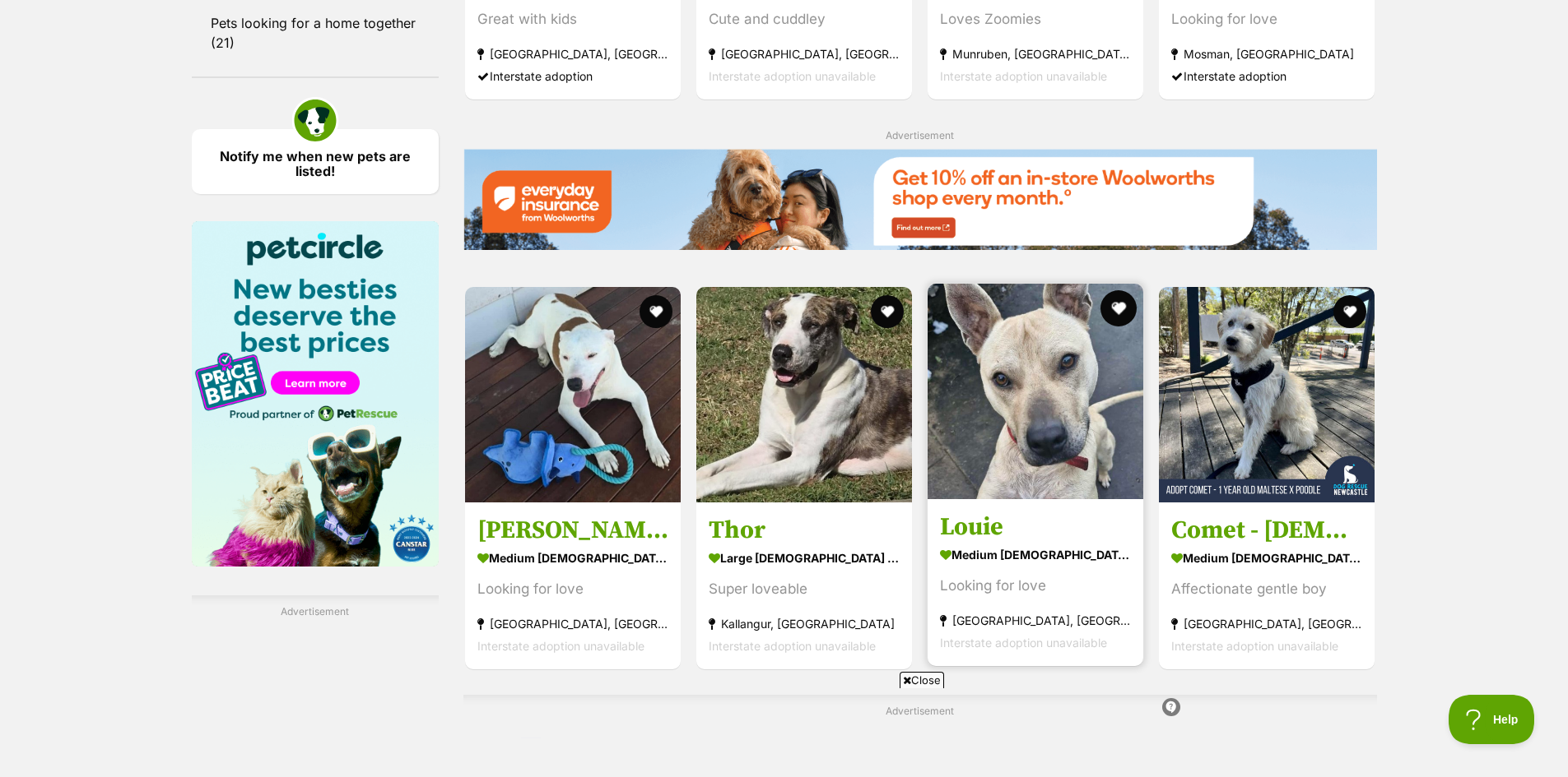
click at [1113, 304] on button "favourite" at bounding box center [1118, 309] width 36 height 36
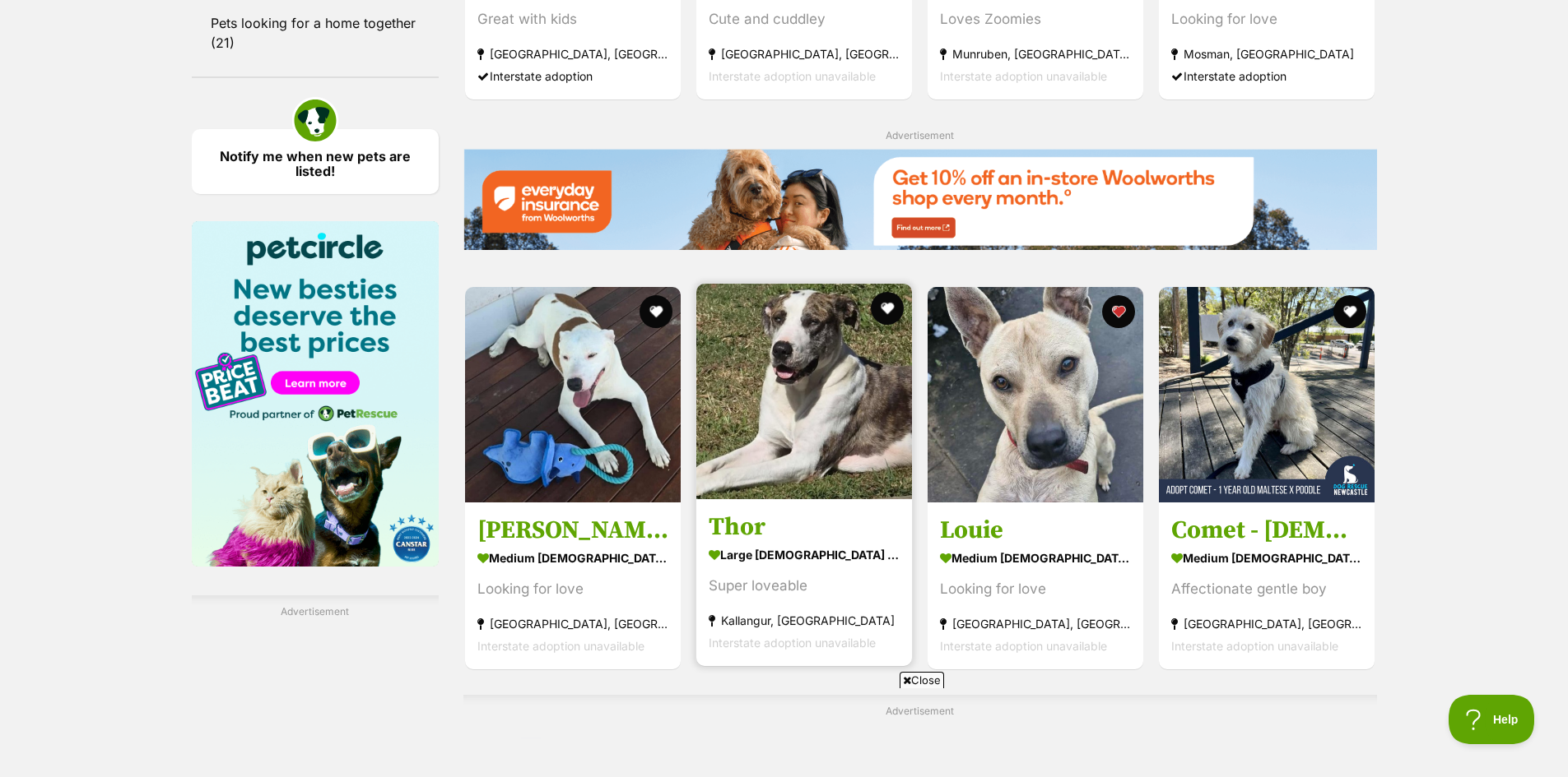
scroll to position [0, 0]
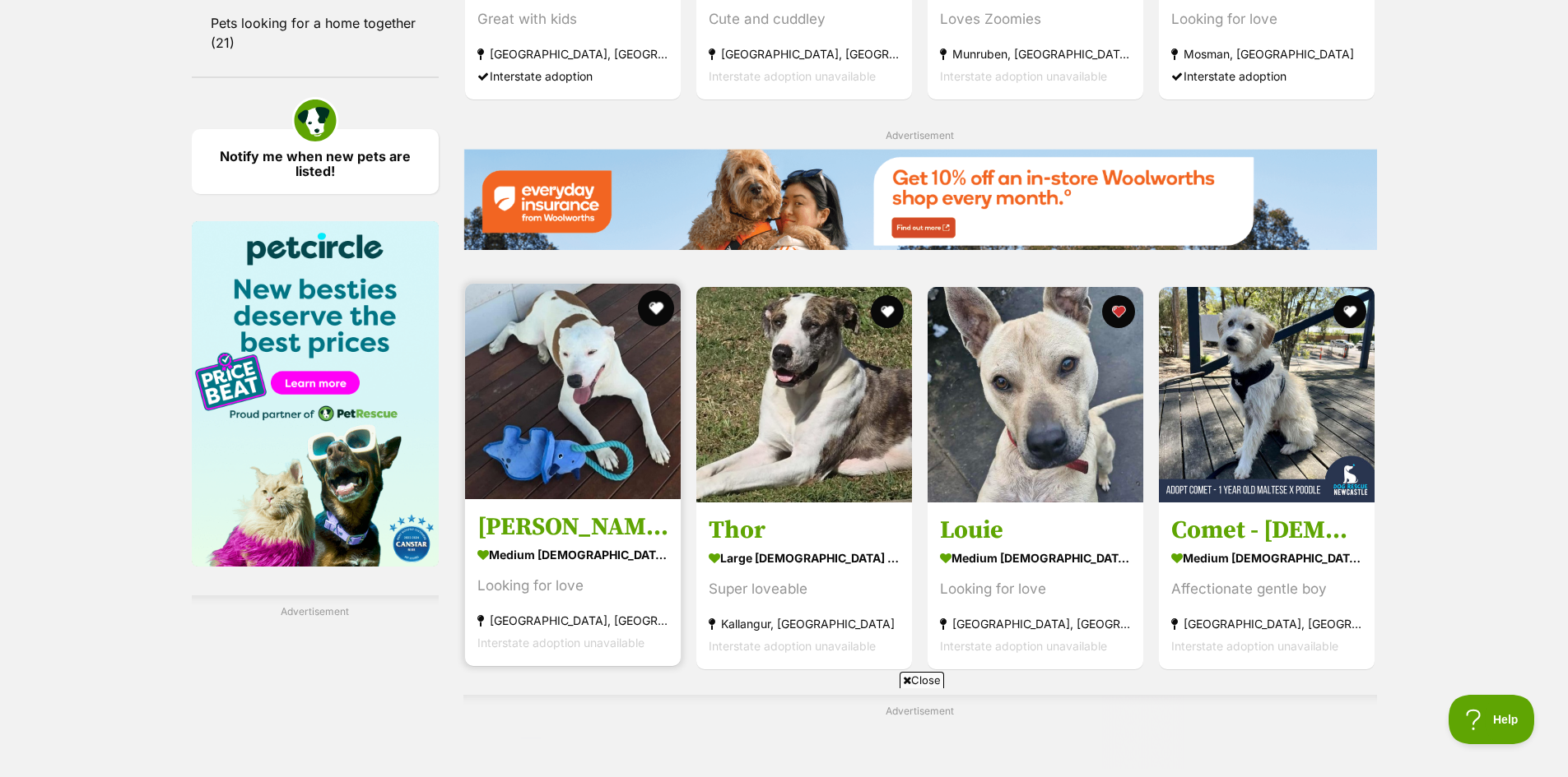
click at [661, 303] on button "favourite" at bounding box center [656, 309] width 36 height 36
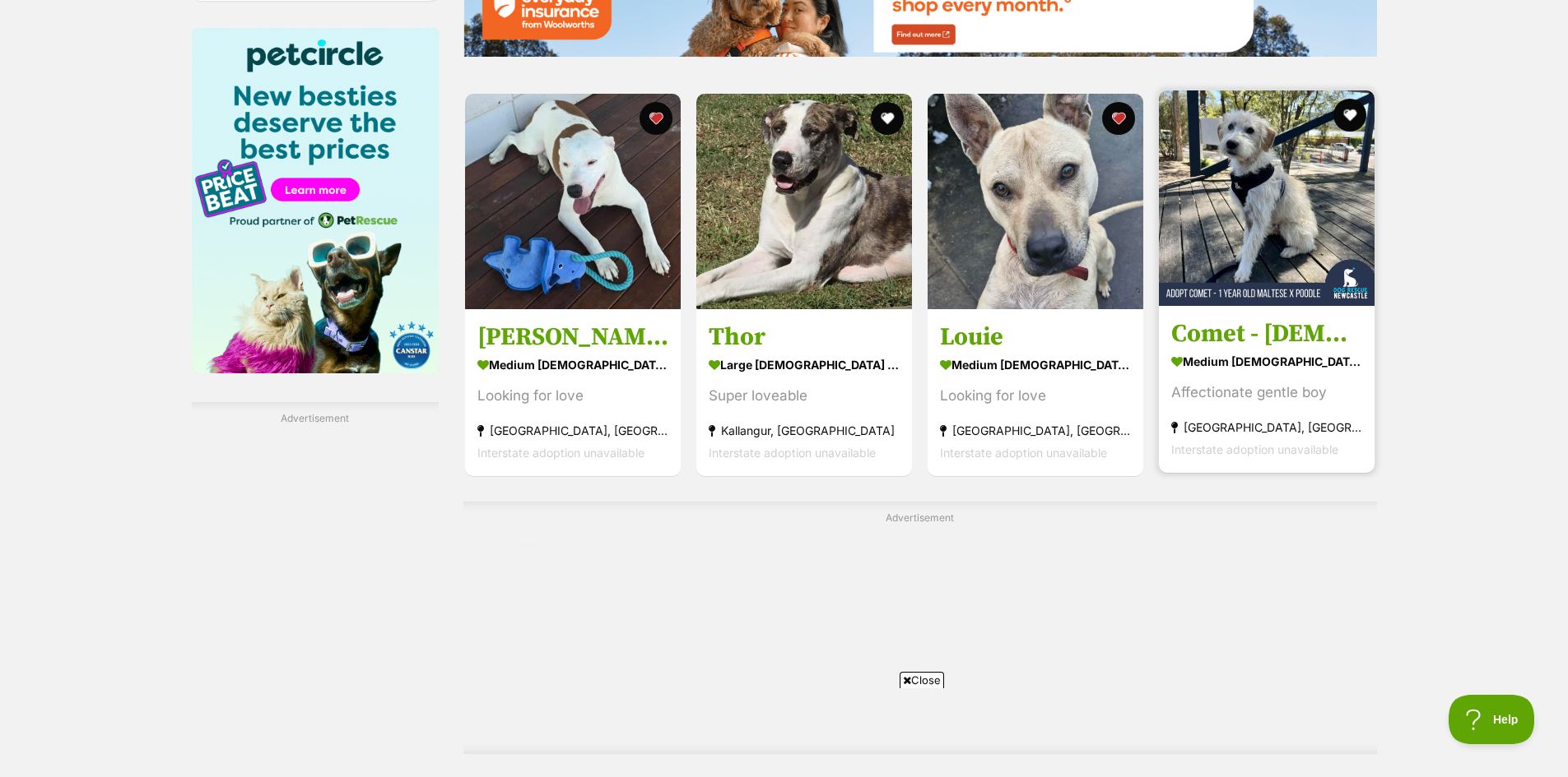
scroll to position [2468, 0]
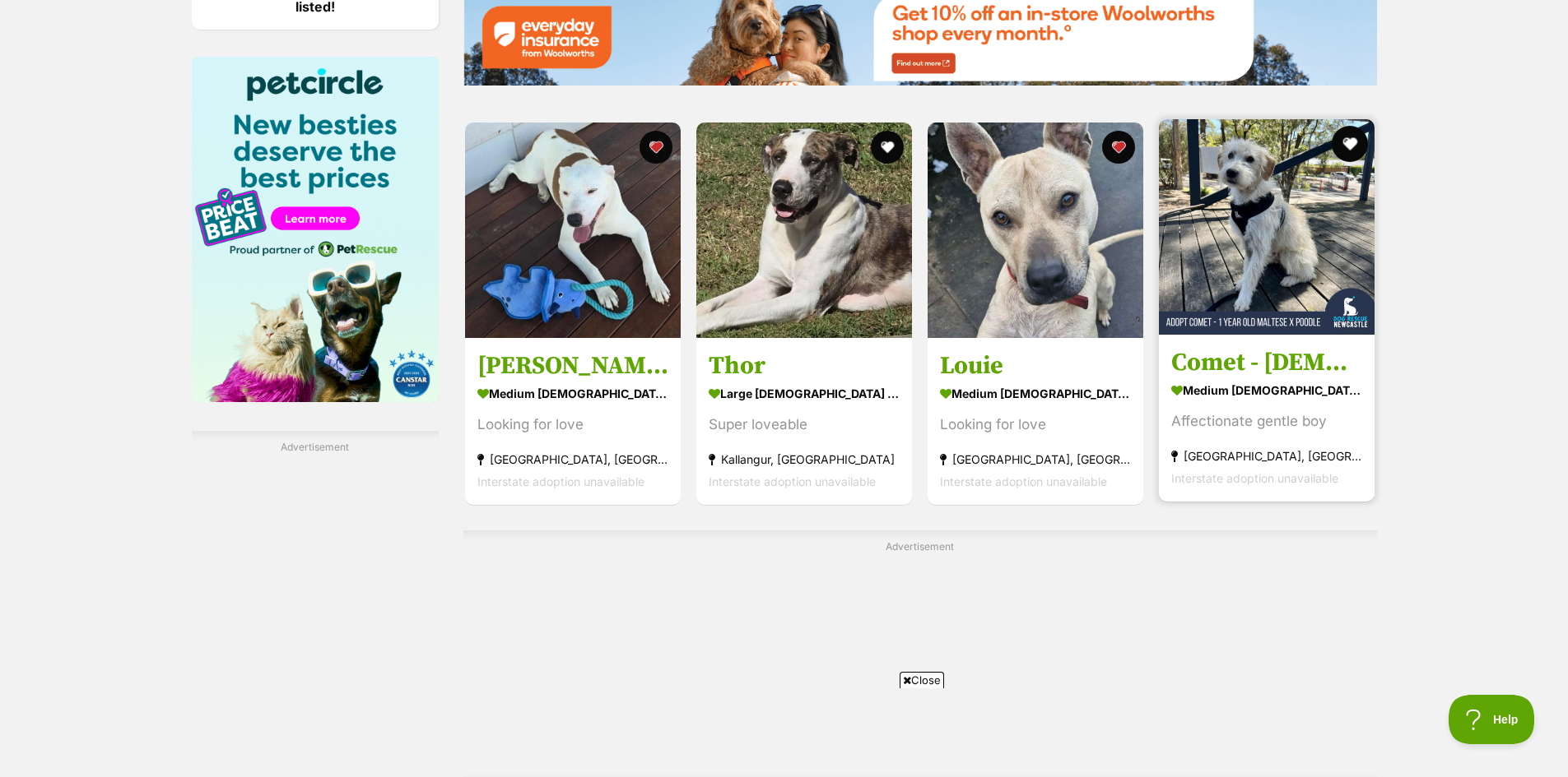
click at [1353, 133] on button "favourite" at bounding box center [1351, 144] width 36 height 36
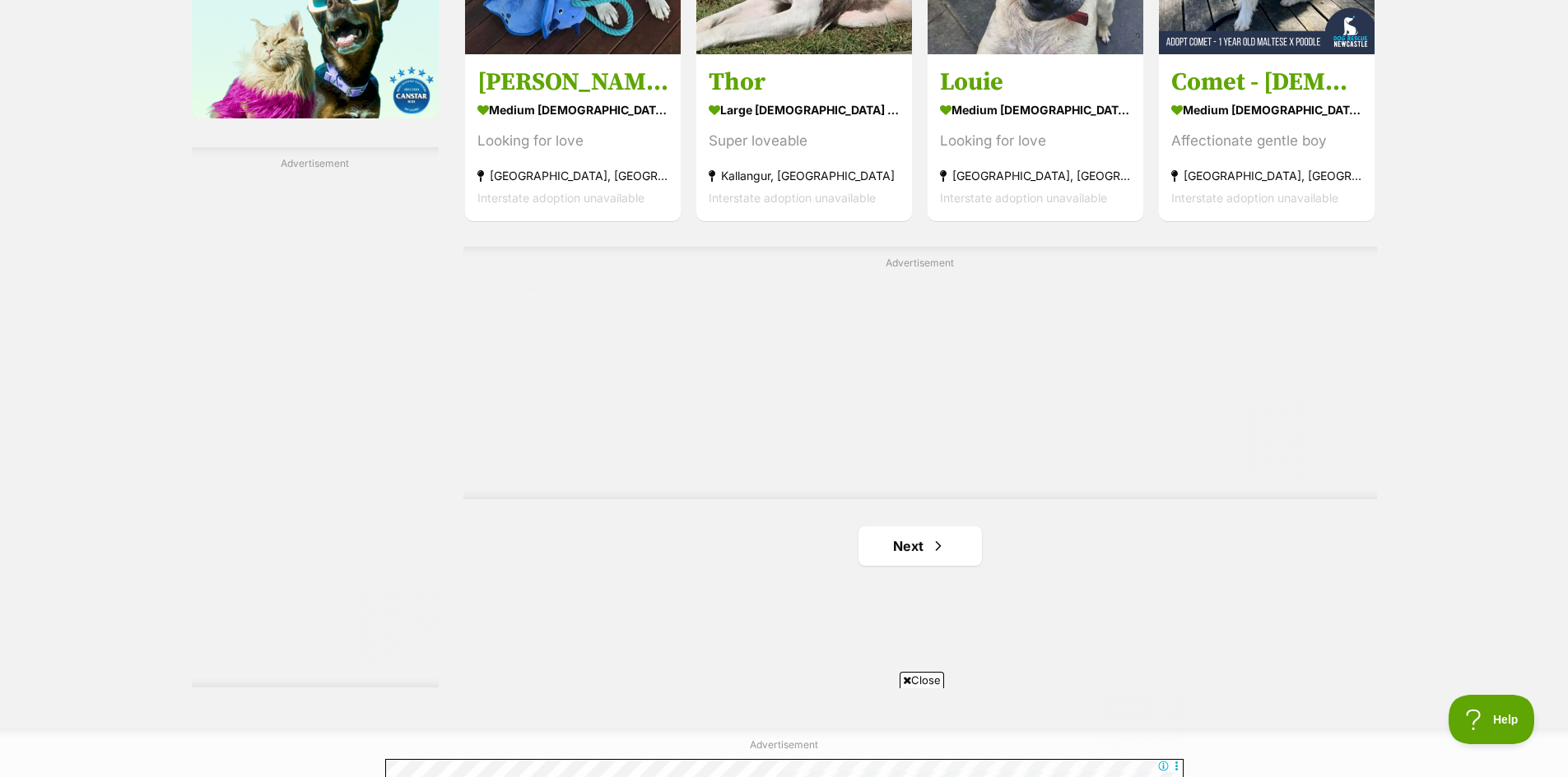
scroll to position [2879, 0]
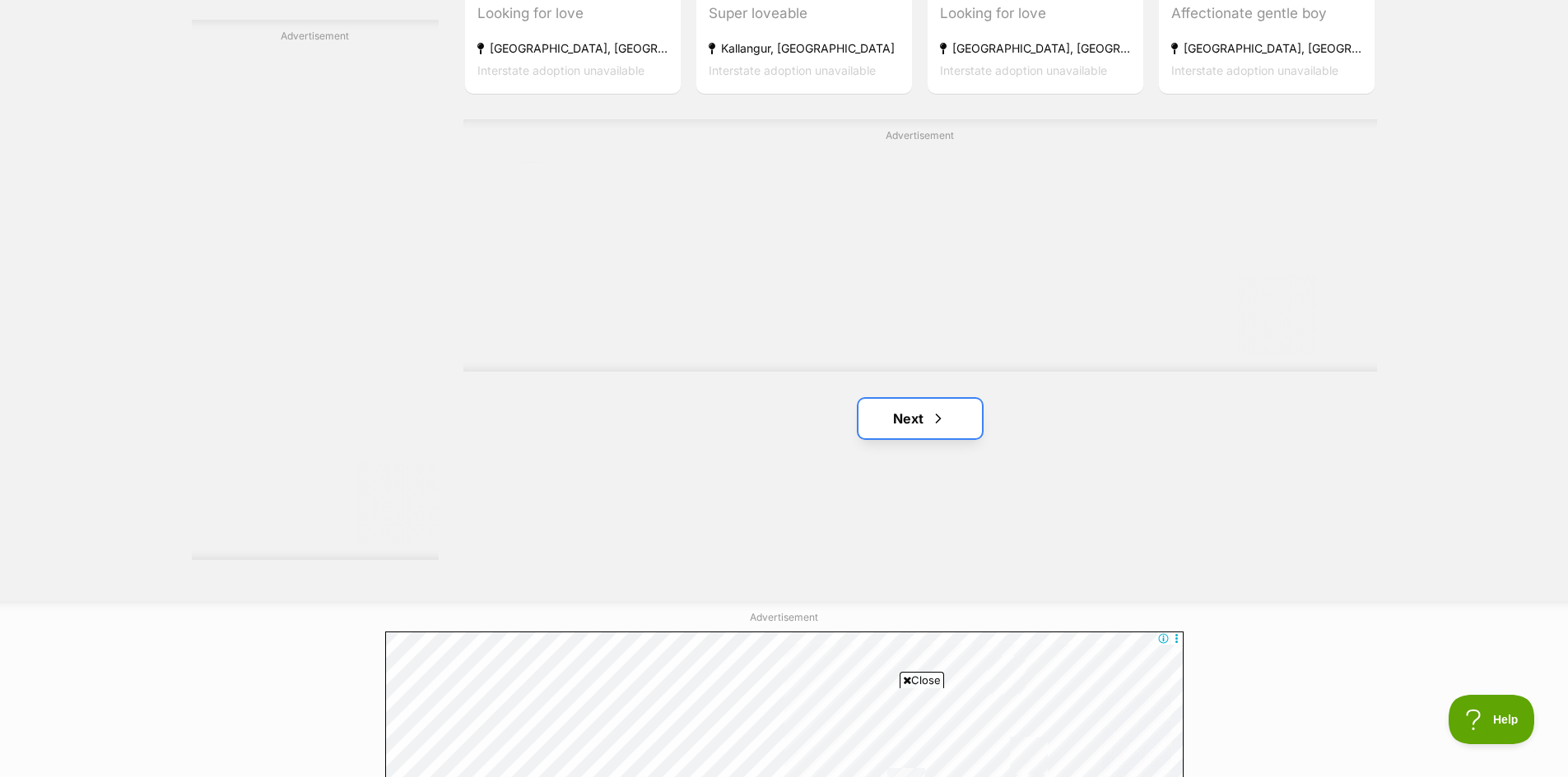
click at [922, 409] on link "Next" at bounding box center [920, 419] width 124 height 40
